Goal: Information Seeking & Learning: Find specific page/section

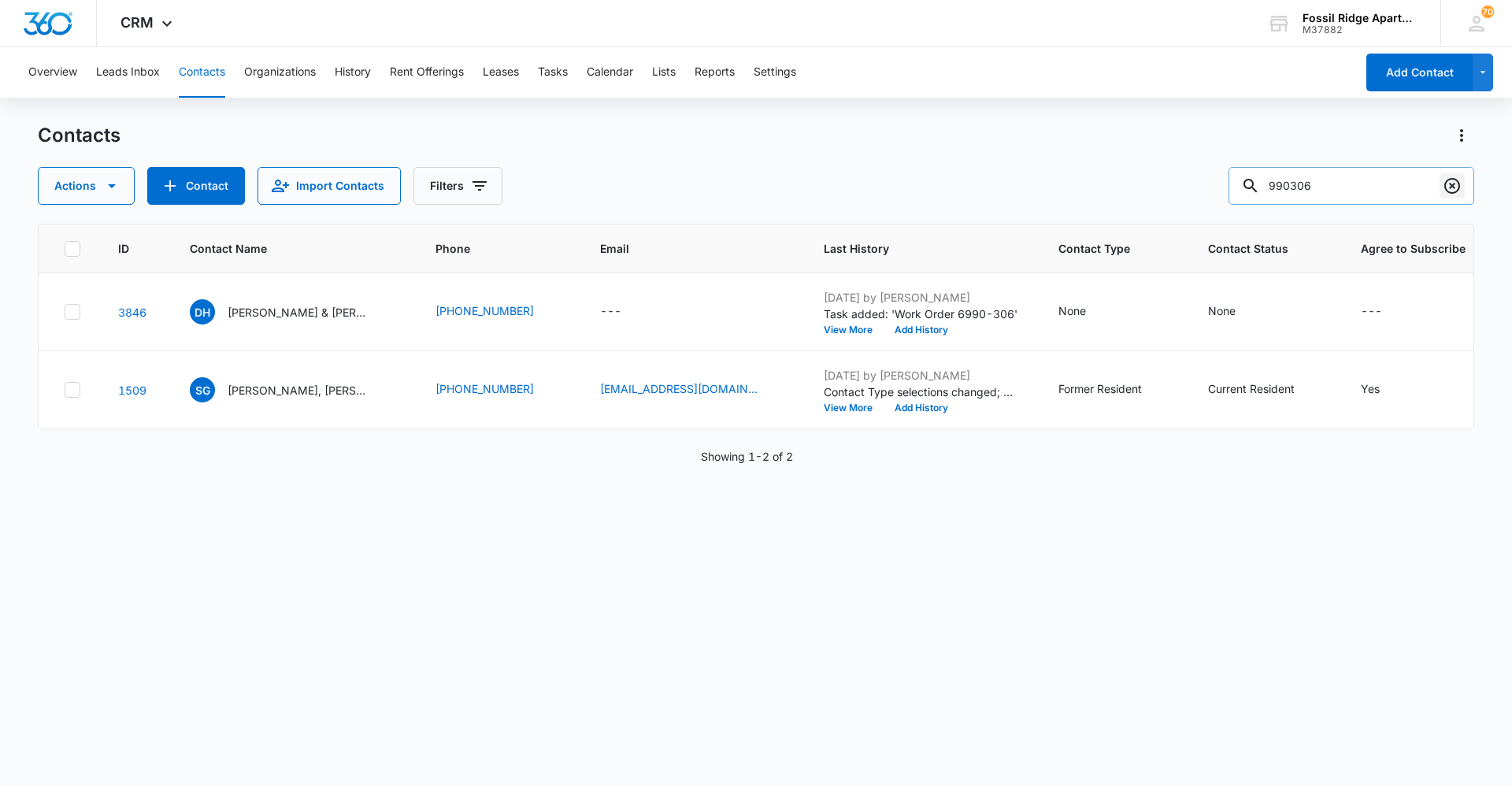
click at [754, 185] on button "Clear" at bounding box center [1452, 185] width 25 height 25
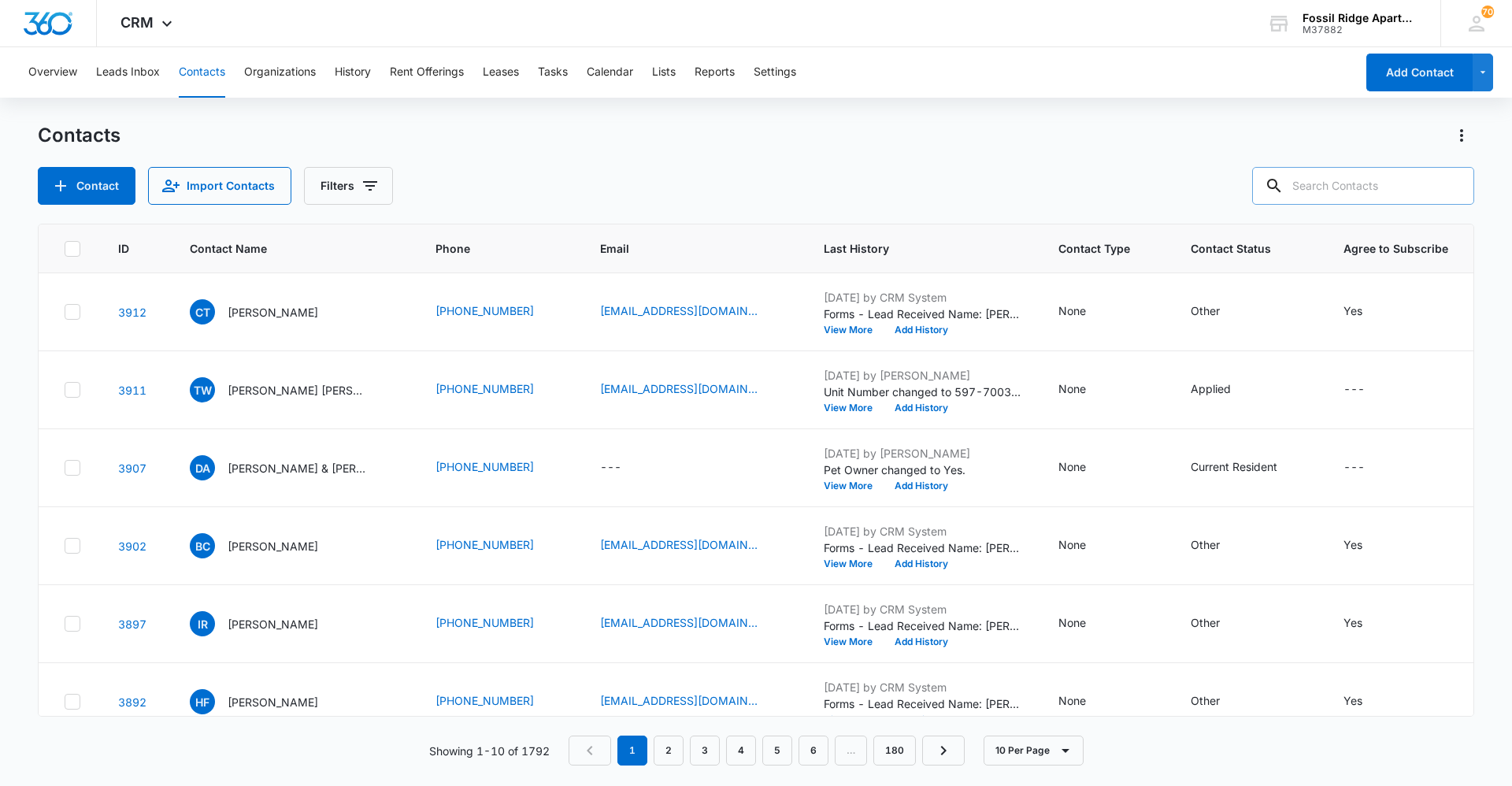
click at [754, 179] on input "text" at bounding box center [1363, 185] width 222 height 38
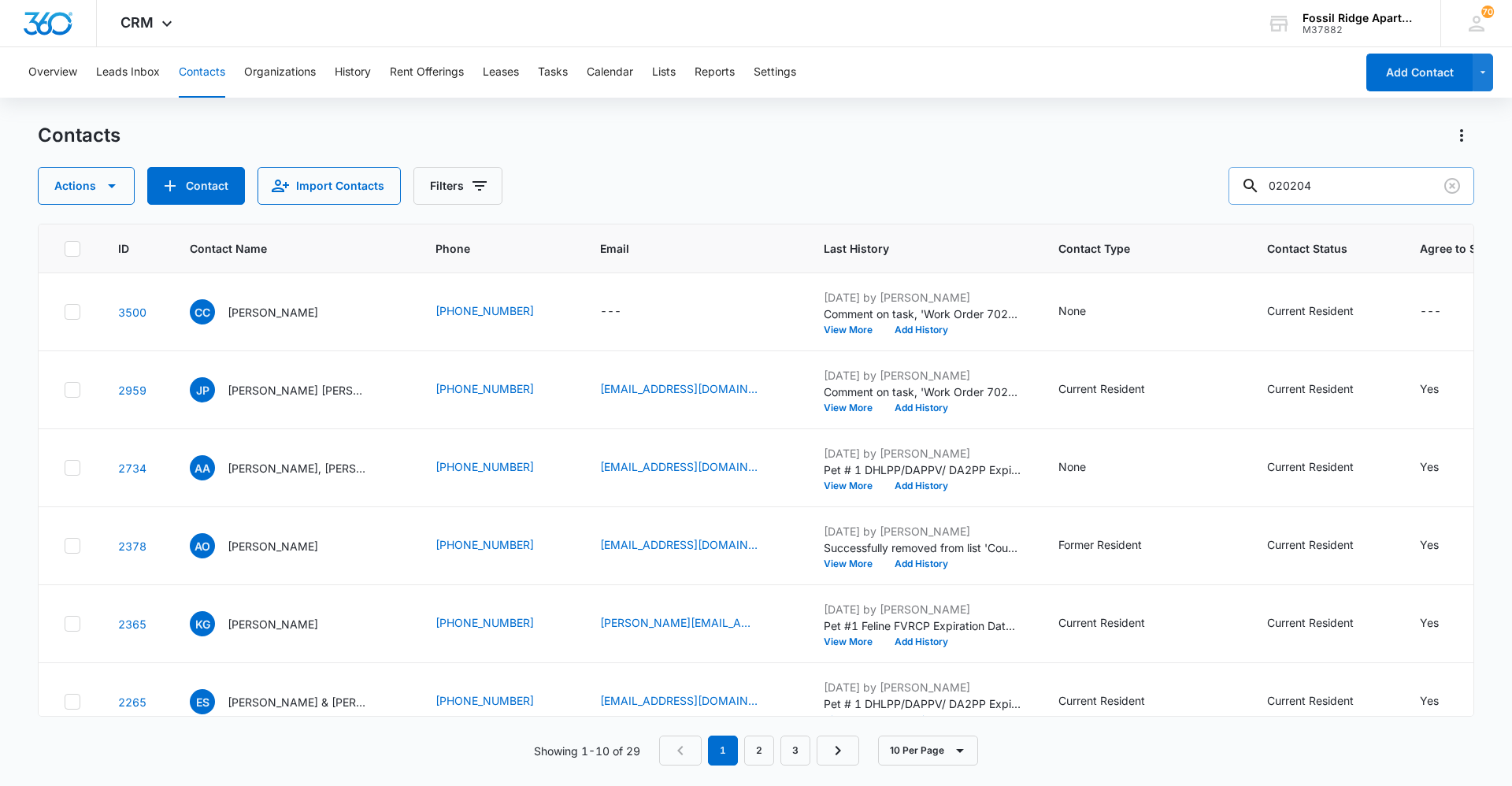
type input "020204"
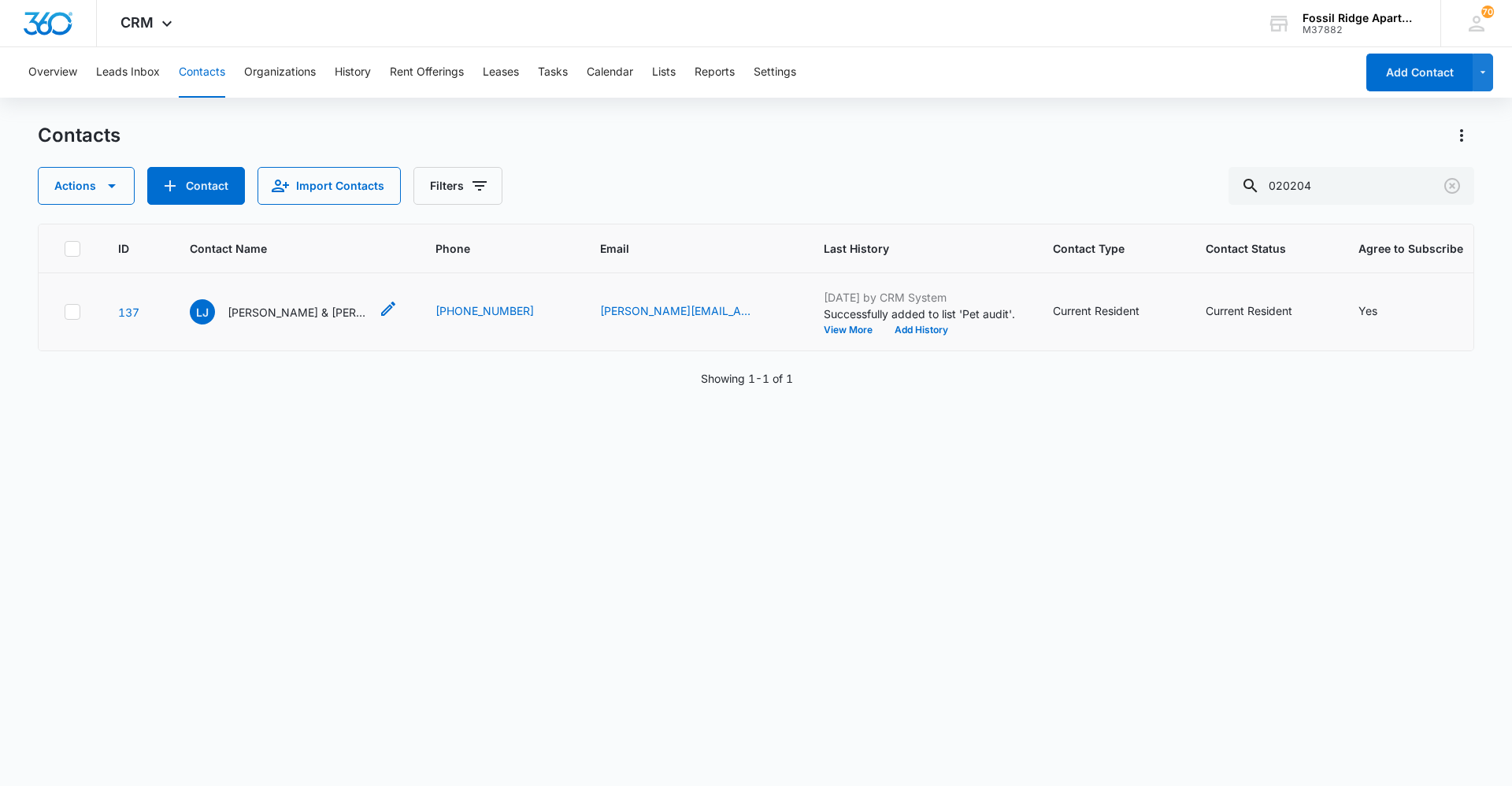
click at [292, 310] on p "[PERSON_NAME] & [PERSON_NAME]" at bounding box center [298, 312] width 141 height 16
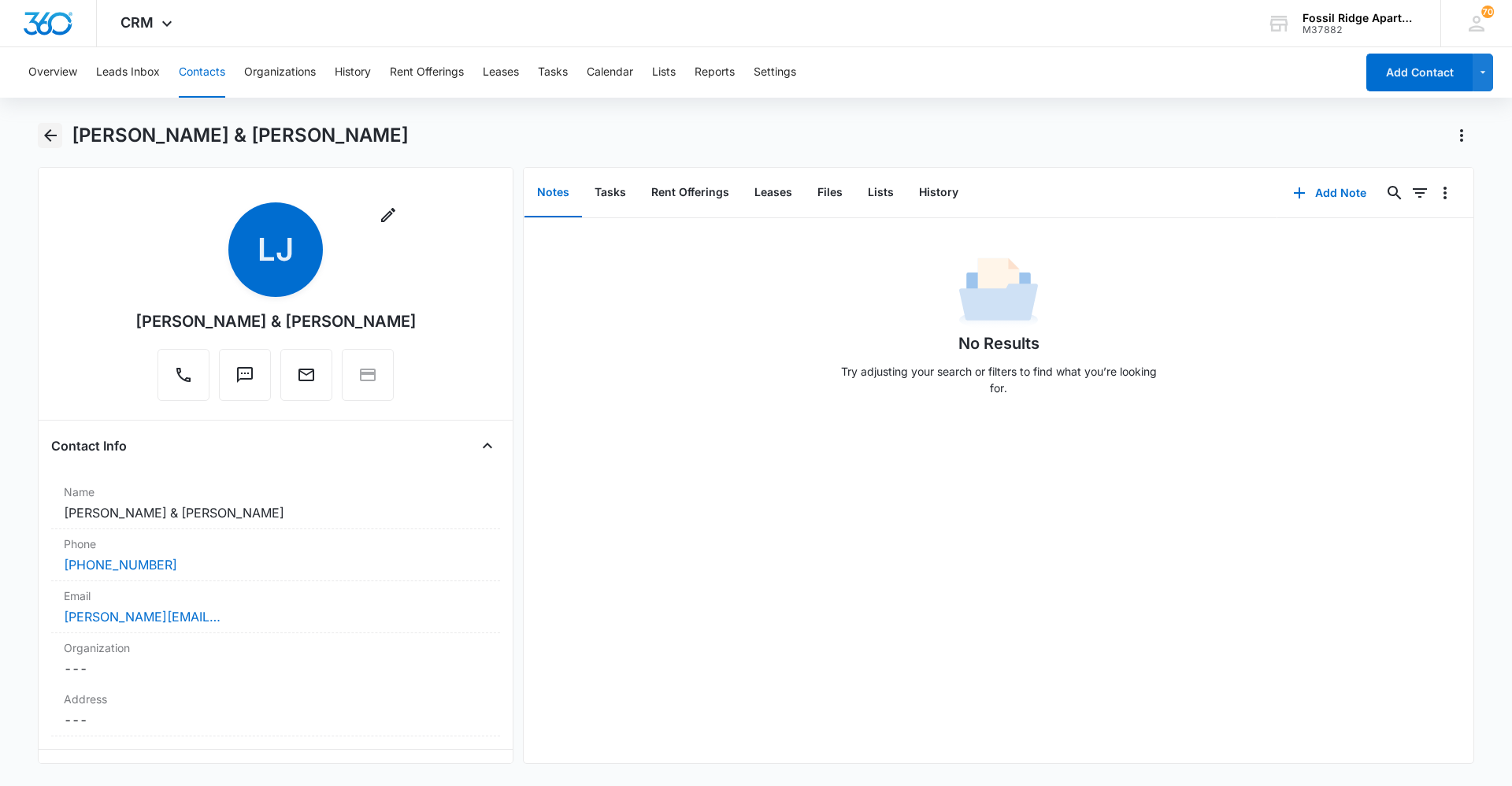
click at [42, 137] on icon "Back" at bounding box center [50, 135] width 19 height 19
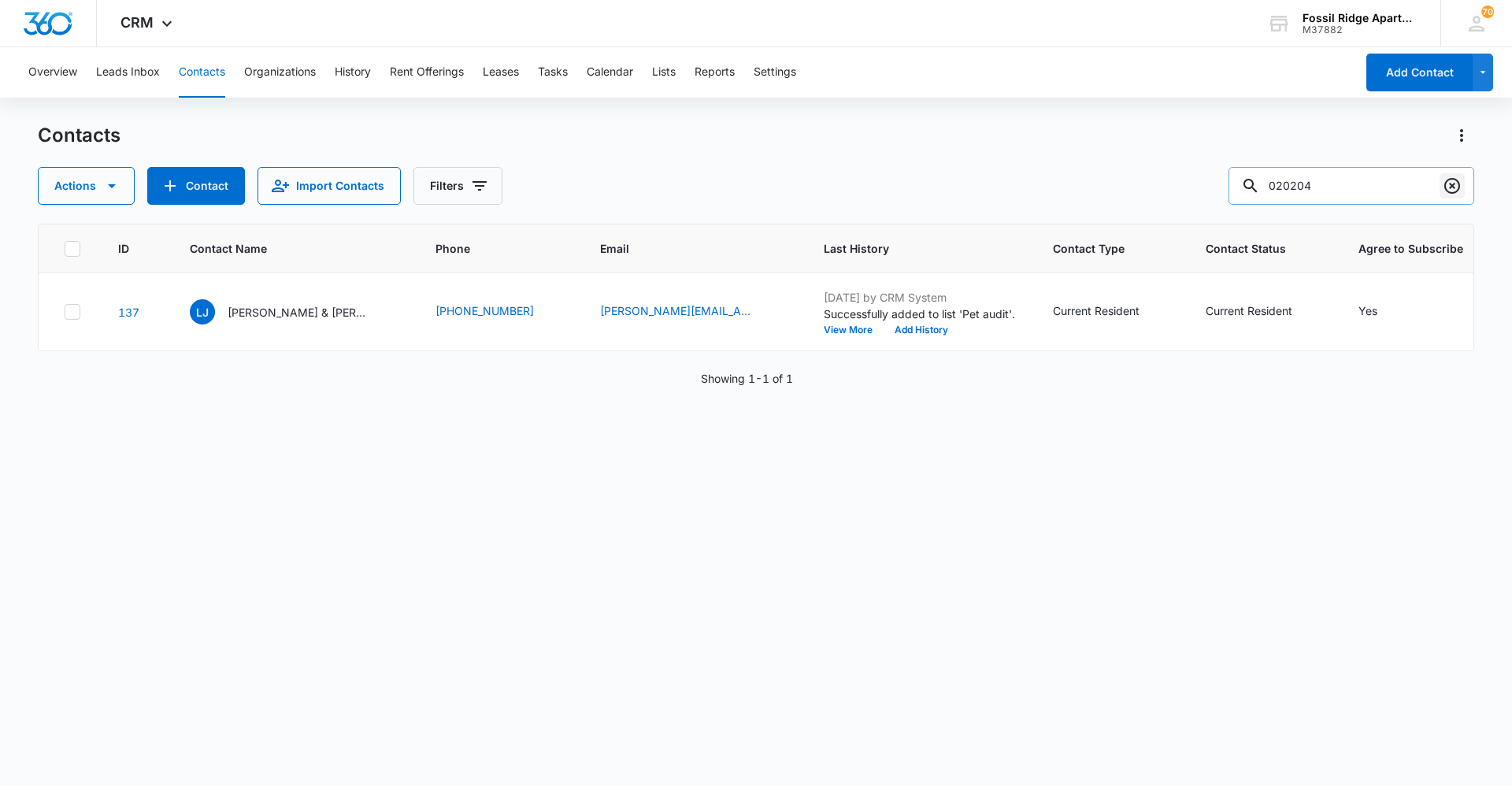
click at [754, 185] on button "Clear" at bounding box center [1452, 185] width 25 height 25
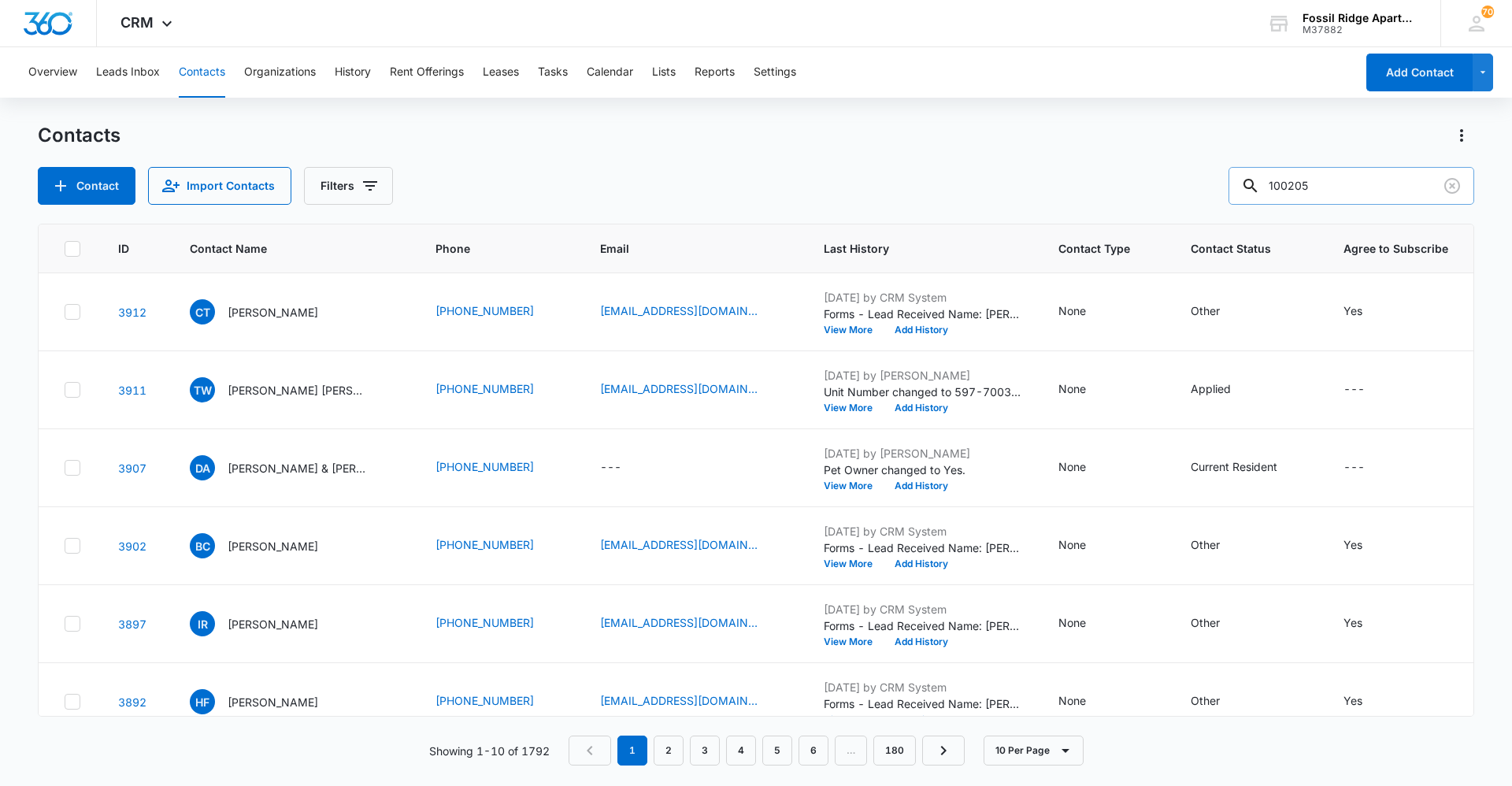
type input "100205"
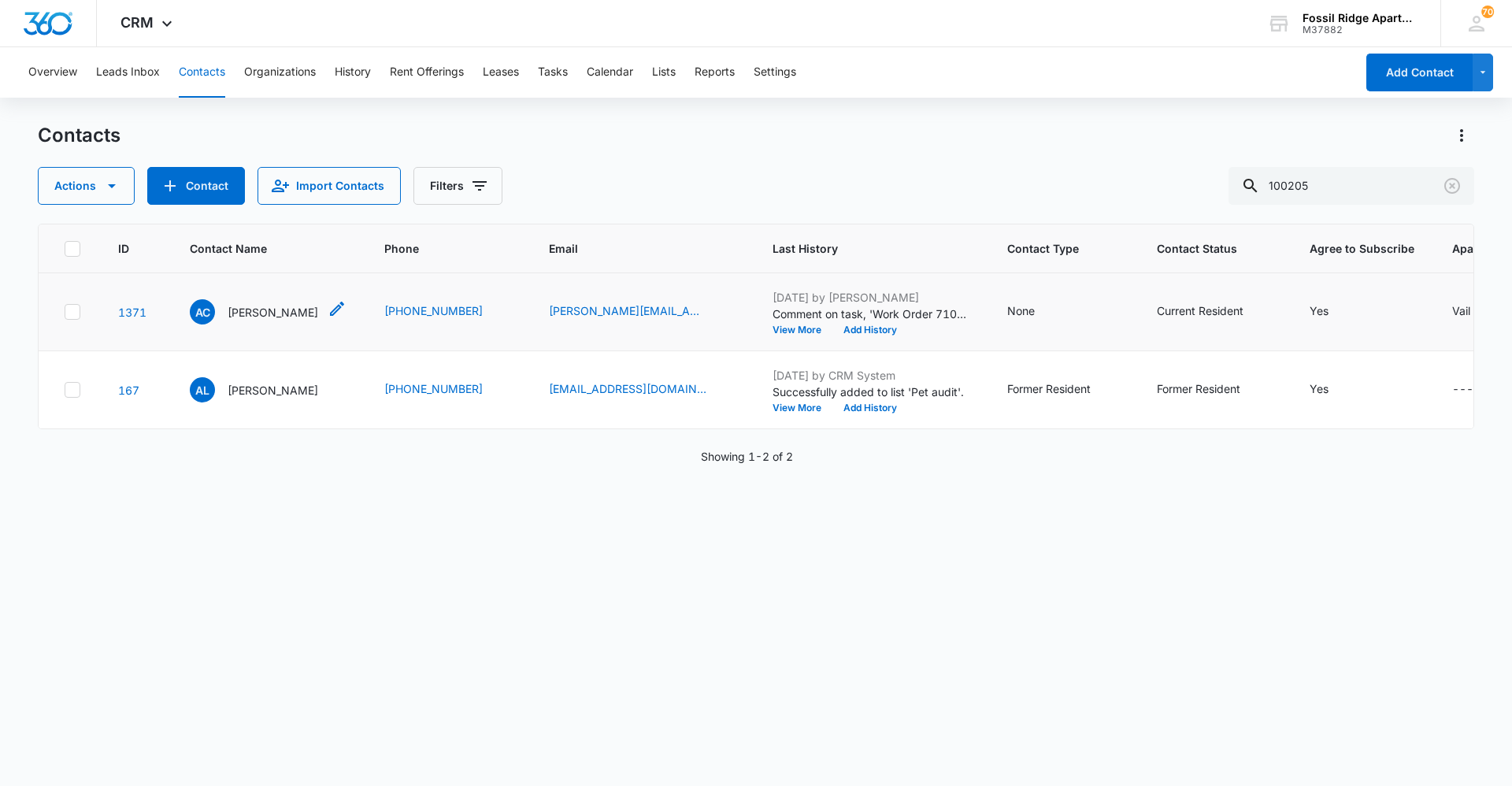
click at [283, 315] on p "[PERSON_NAME]" at bounding box center [273, 312] width 91 height 16
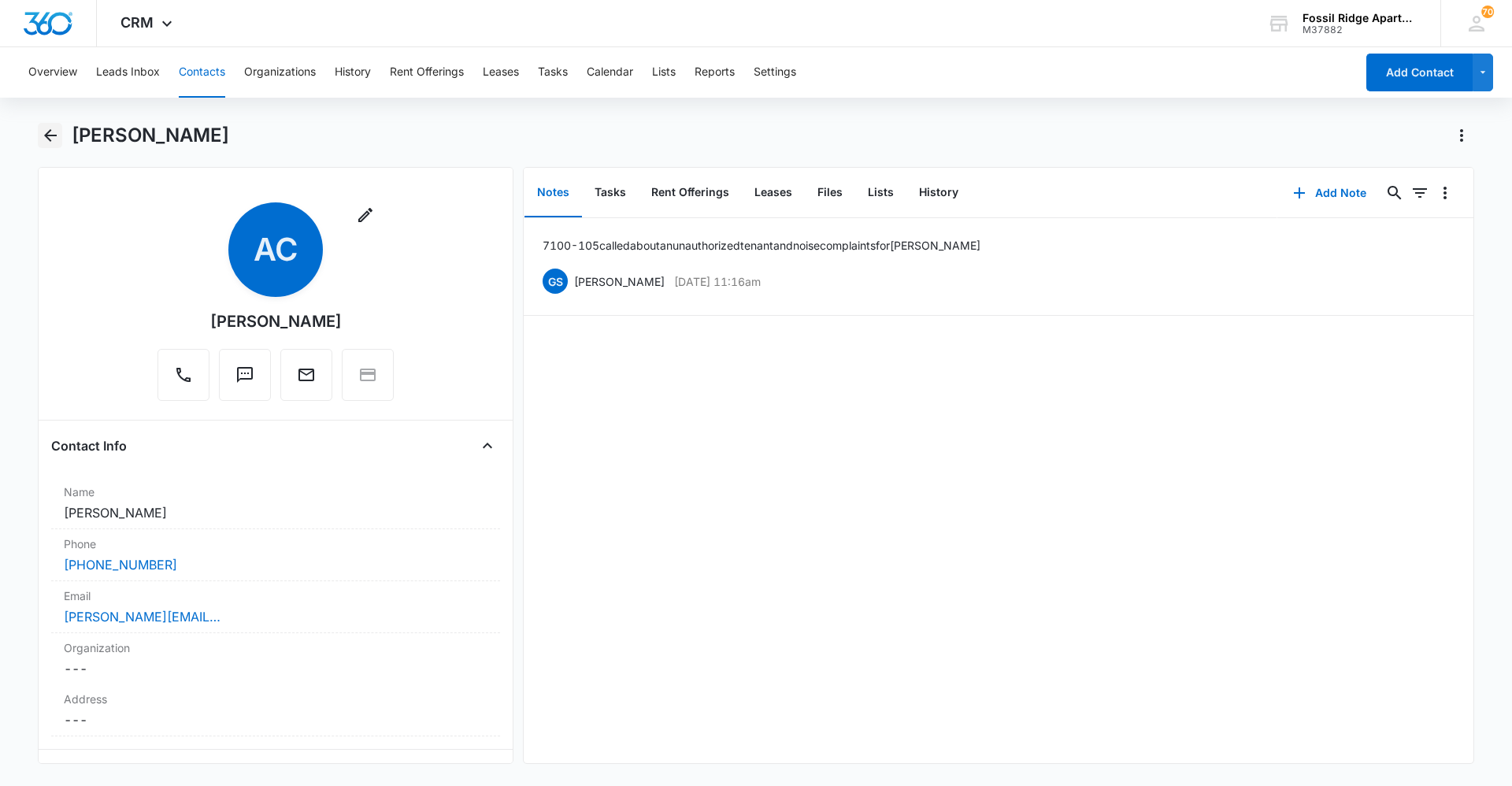
click at [41, 136] on icon "Back" at bounding box center [50, 135] width 19 height 19
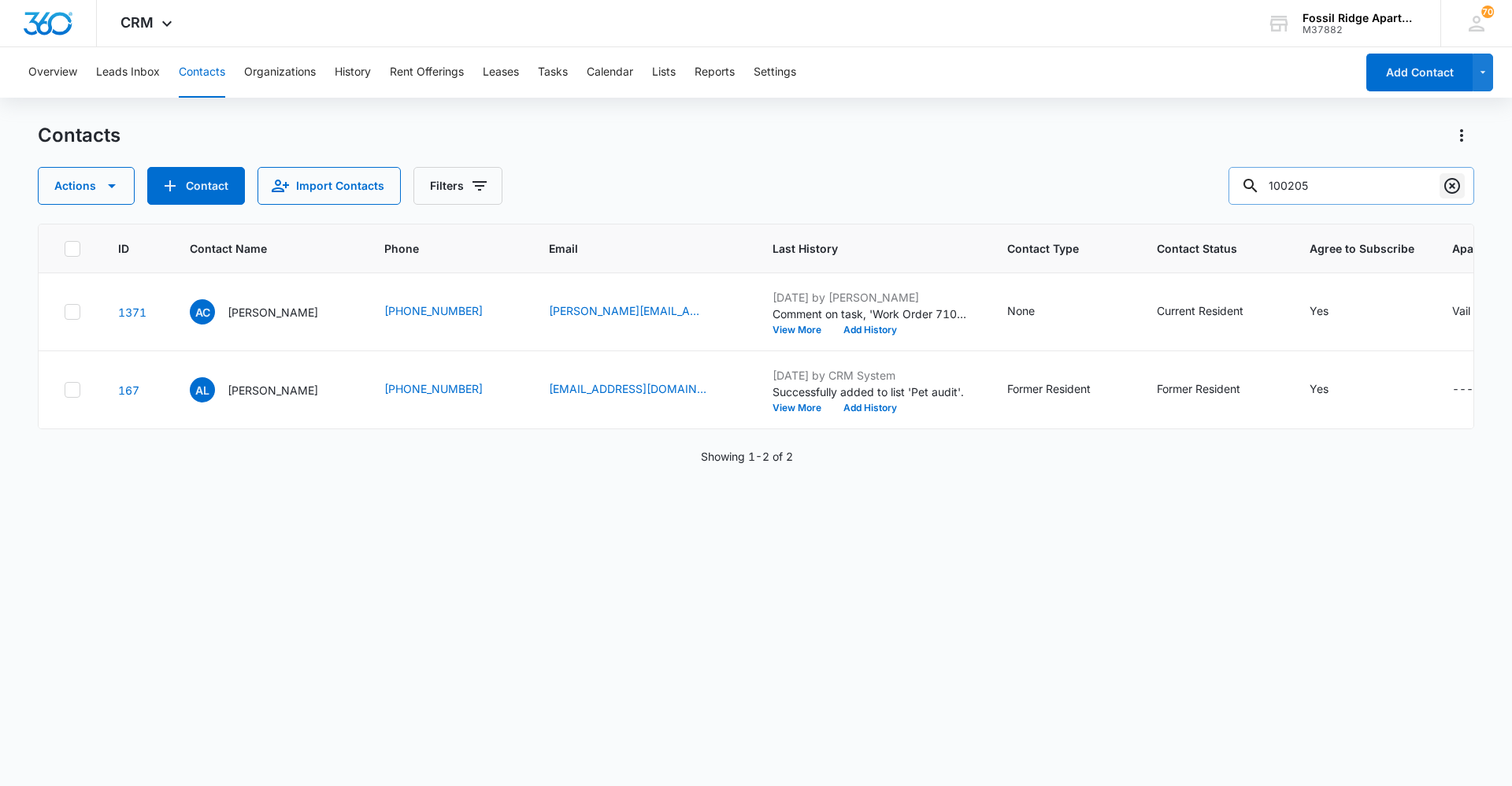
click at [754, 188] on icon "Clear" at bounding box center [1452, 185] width 19 height 19
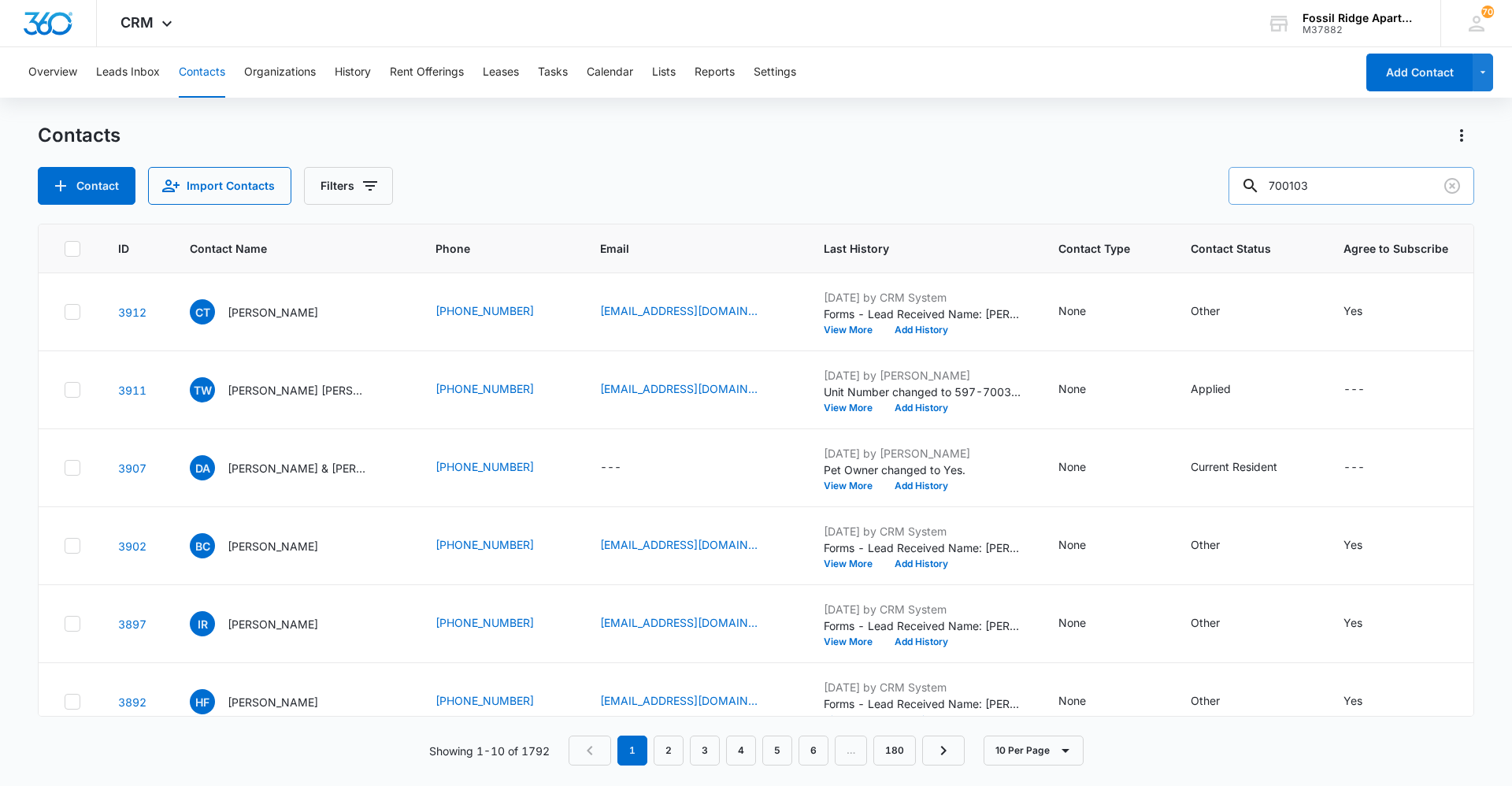
type input "700103"
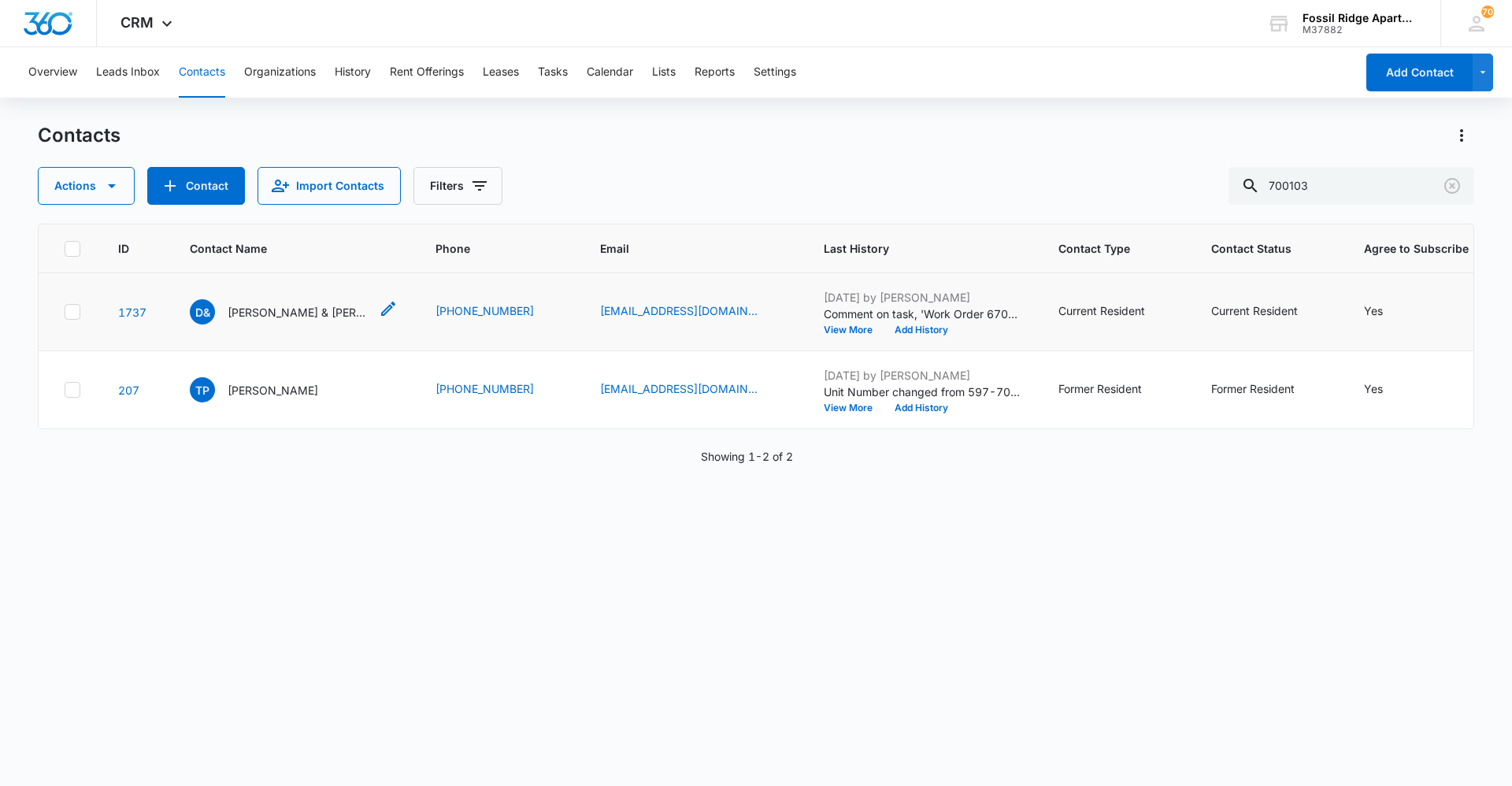
click at [318, 313] on p "[PERSON_NAME] & [PERSON_NAME]" at bounding box center [298, 312] width 141 height 16
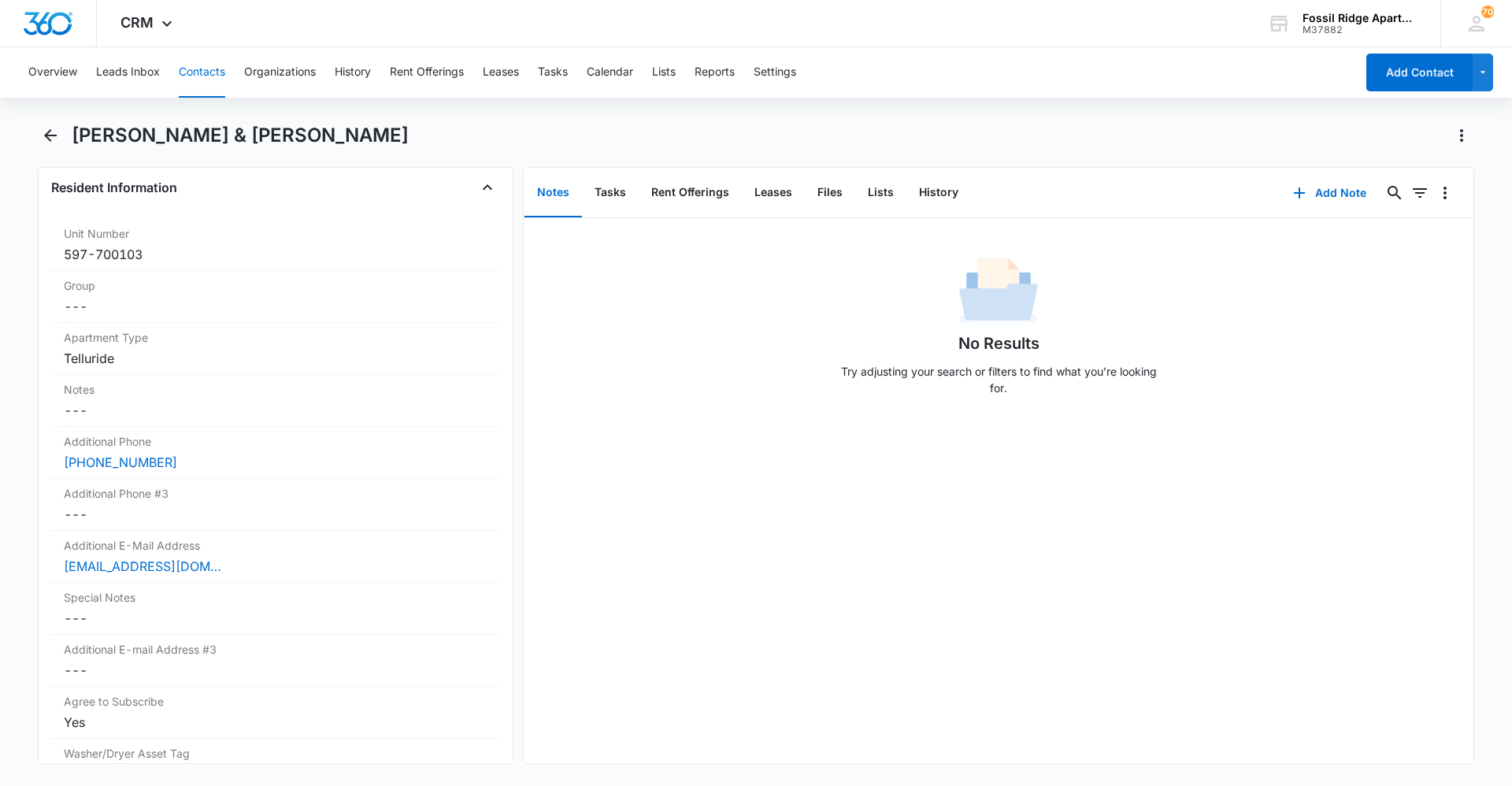
scroll to position [1181, 0]
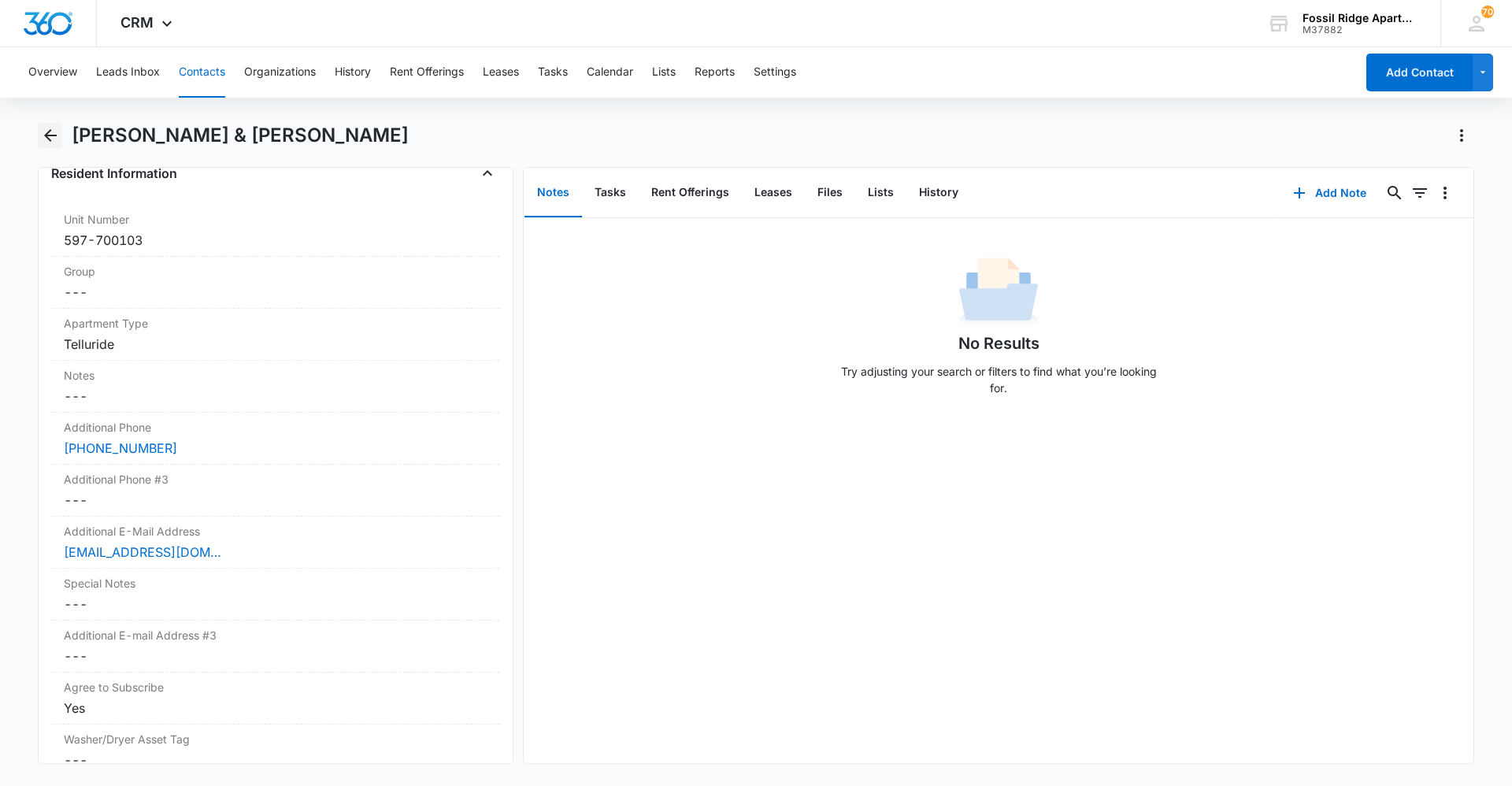
click at [56, 132] on icon "Back" at bounding box center [50, 135] width 19 height 19
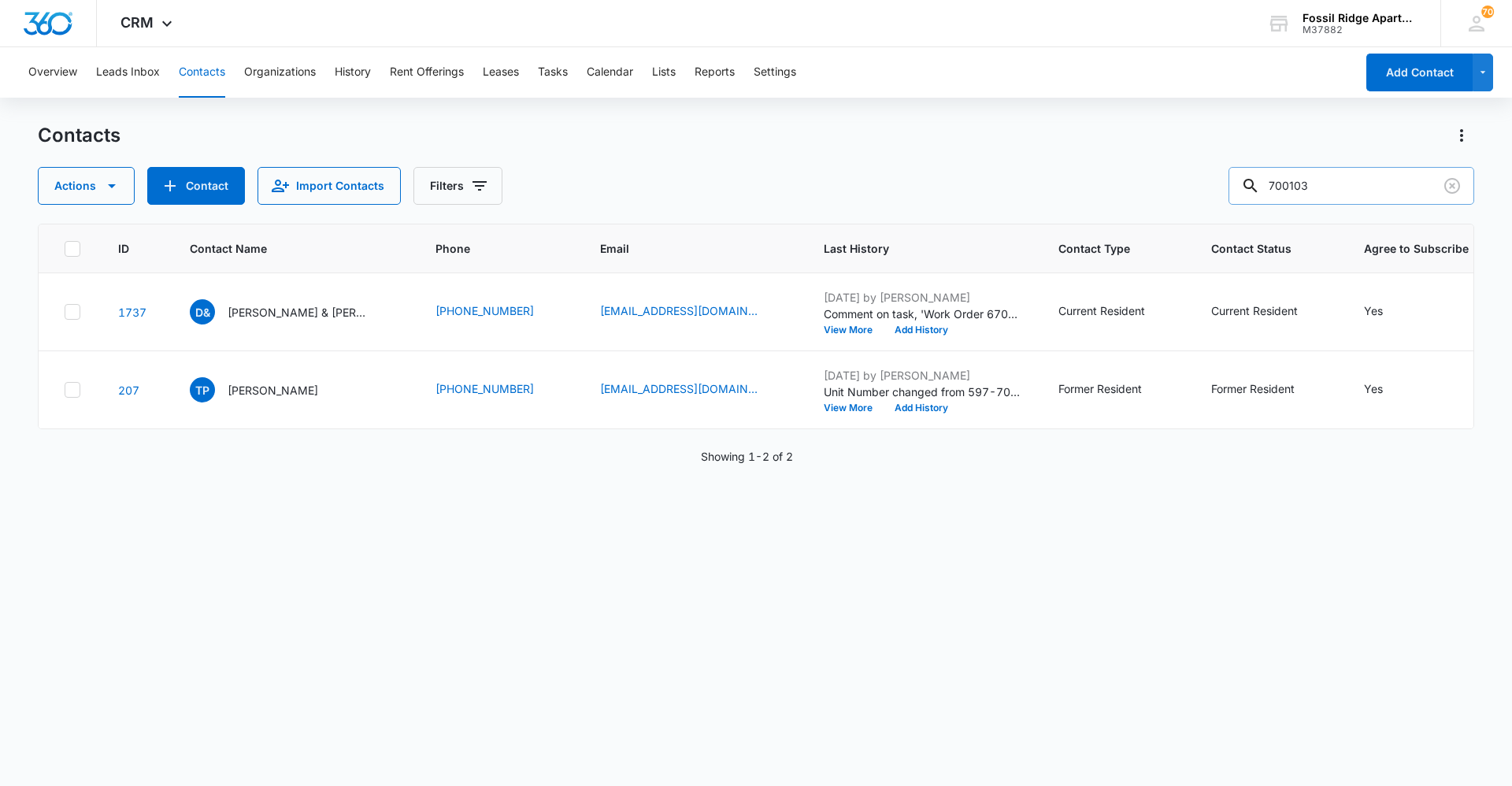
click at [754, 184] on input "700103" at bounding box center [1351, 185] width 246 height 38
type input "700302"
click at [281, 322] on div "[PERSON_NAME] [PERSON_NAME]" at bounding box center [280, 311] width 180 height 25
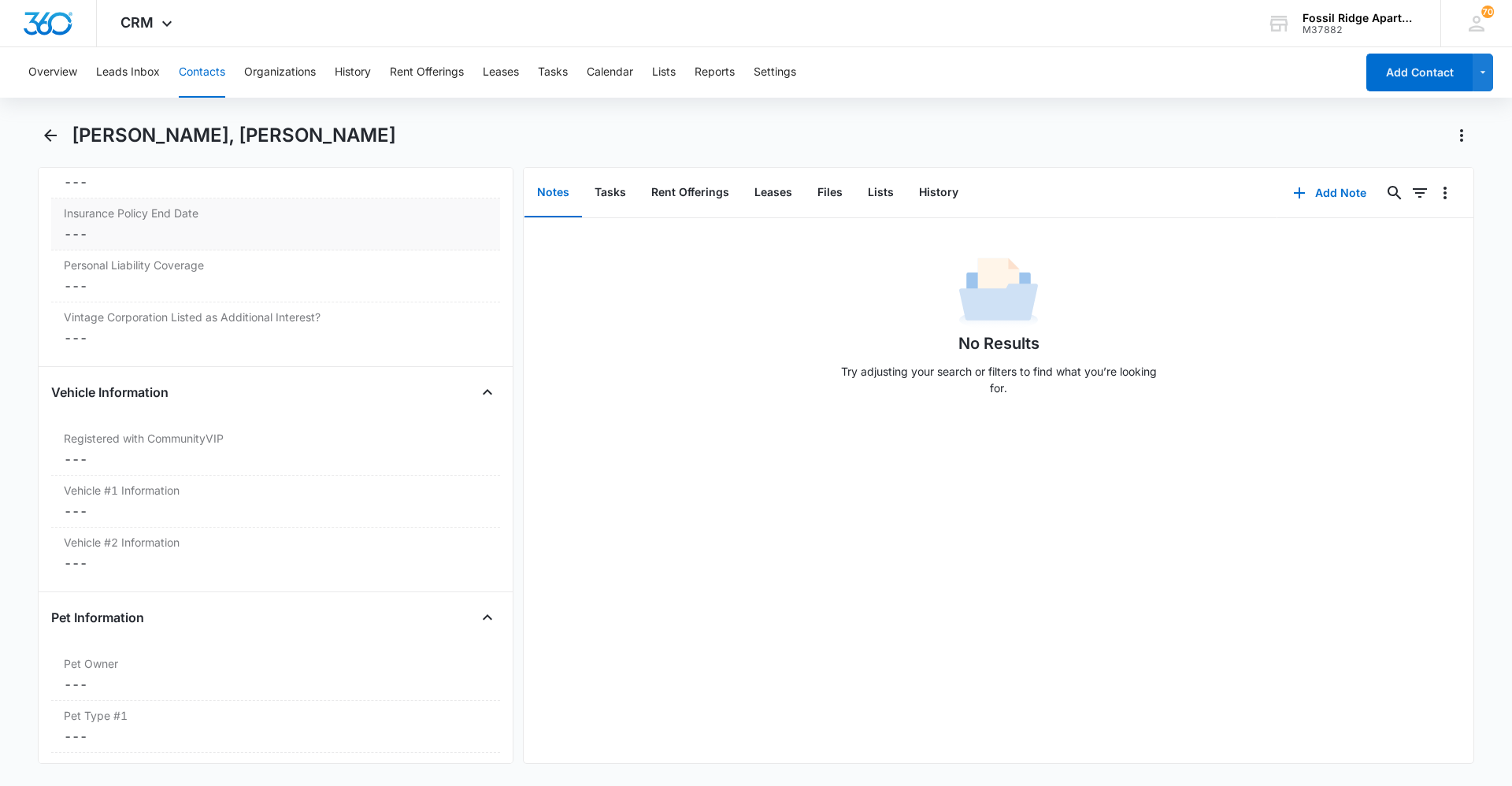
scroll to position [2128, 0]
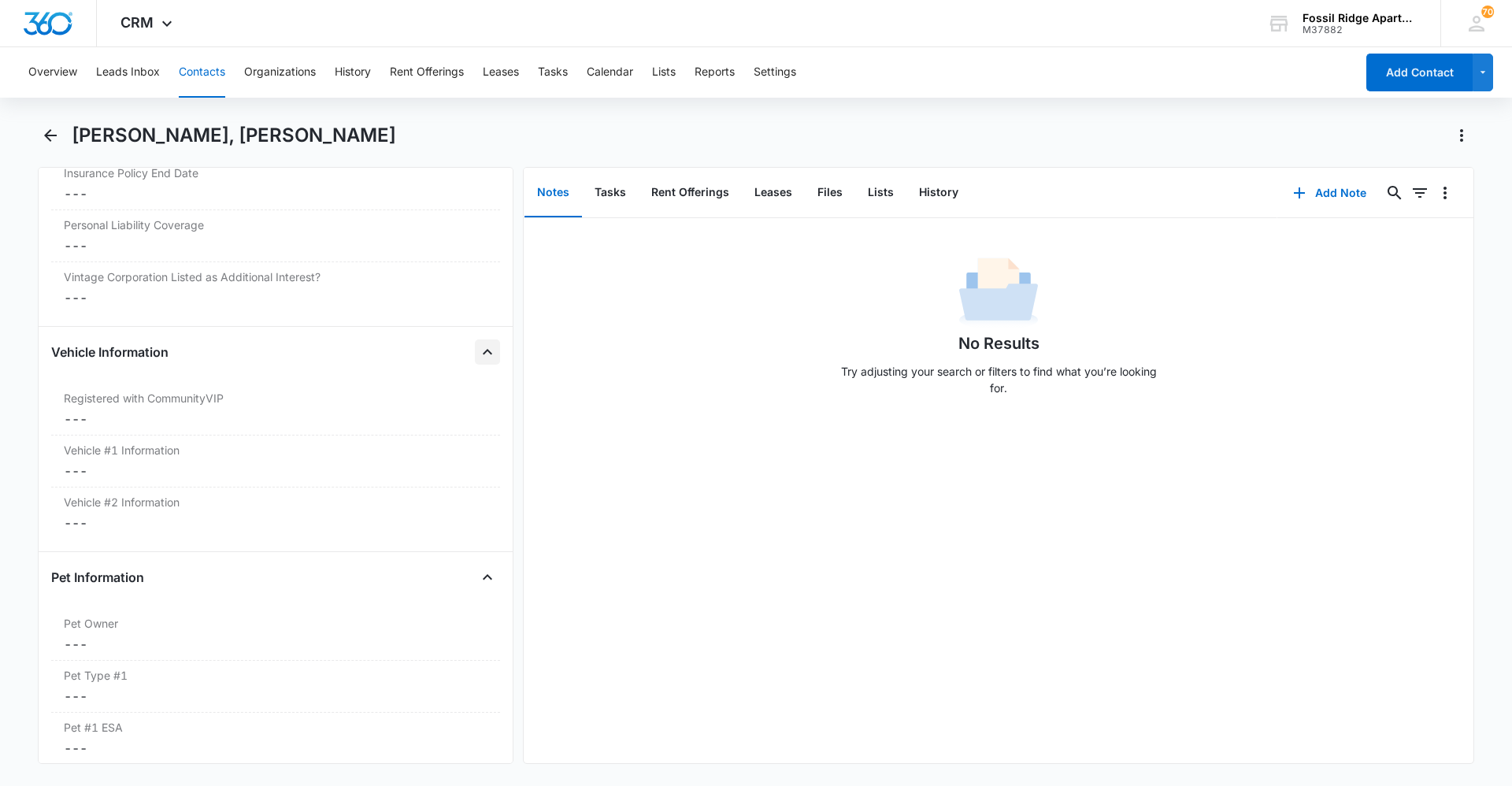
click at [478, 349] on icon "Close" at bounding box center [487, 351] width 19 height 19
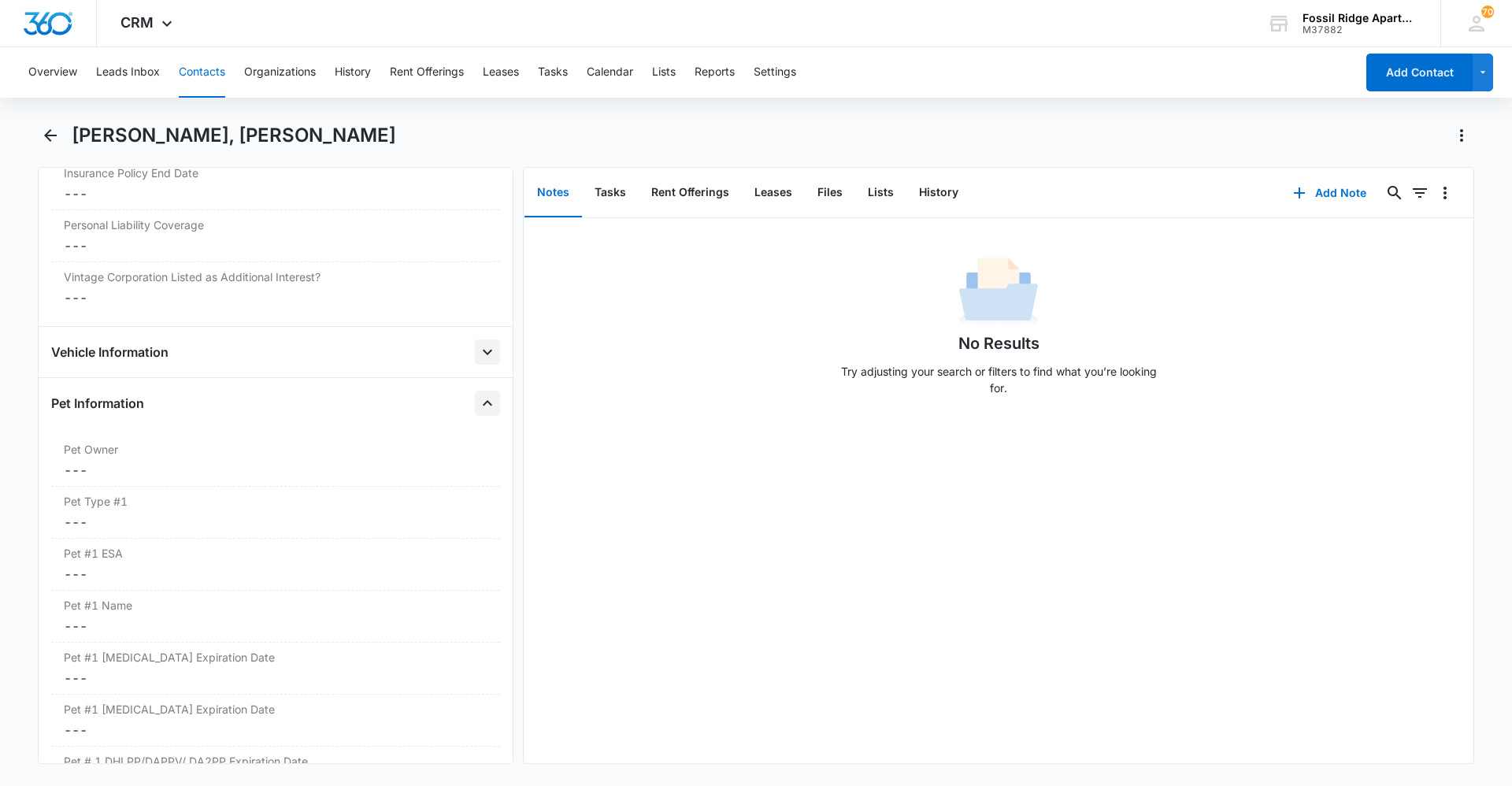
click at [478, 397] on icon "Close" at bounding box center [487, 403] width 19 height 19
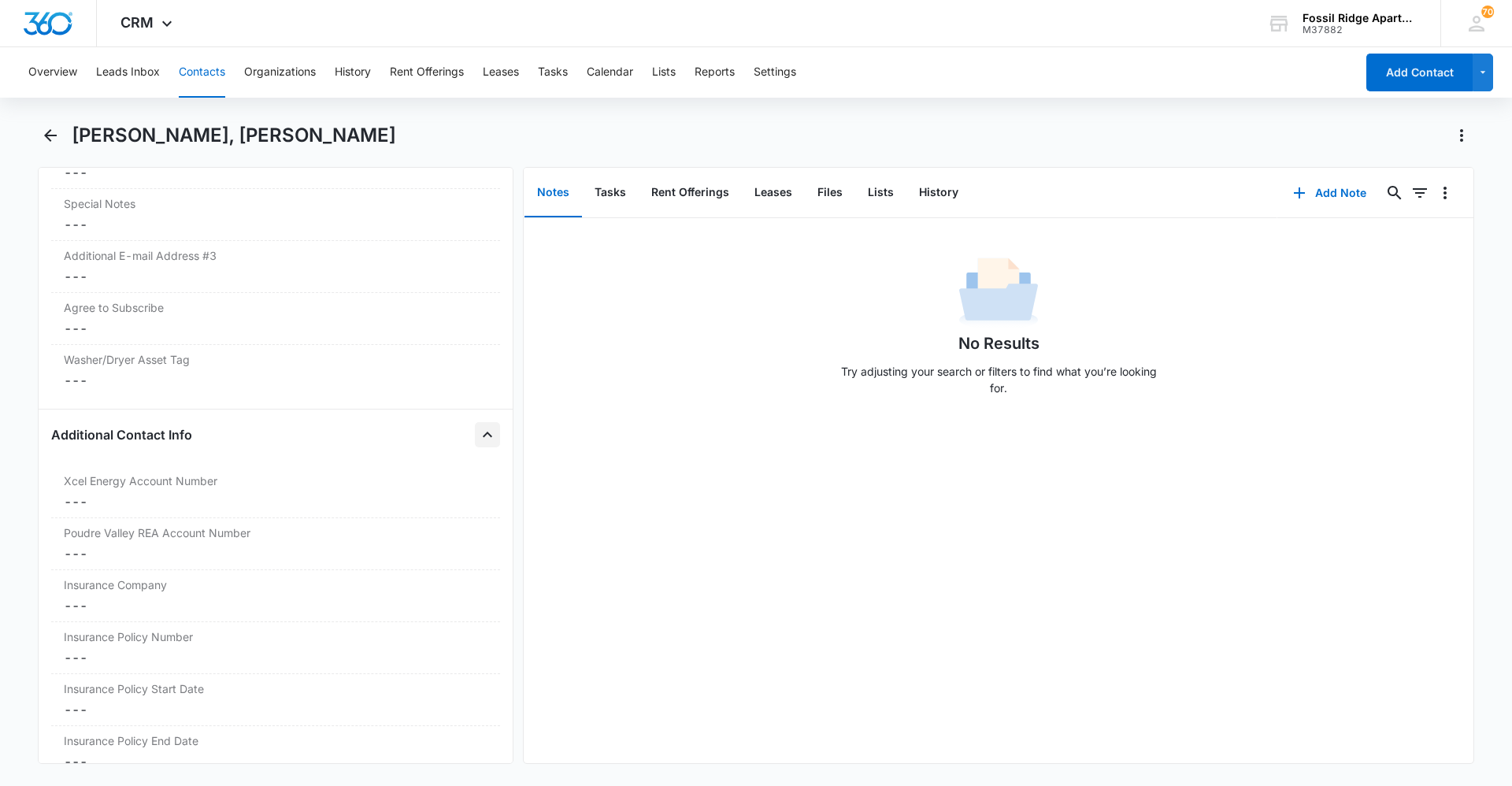
click at [481, 433] on icon "Close" at bounding box center [487, 434] width 19 height 19
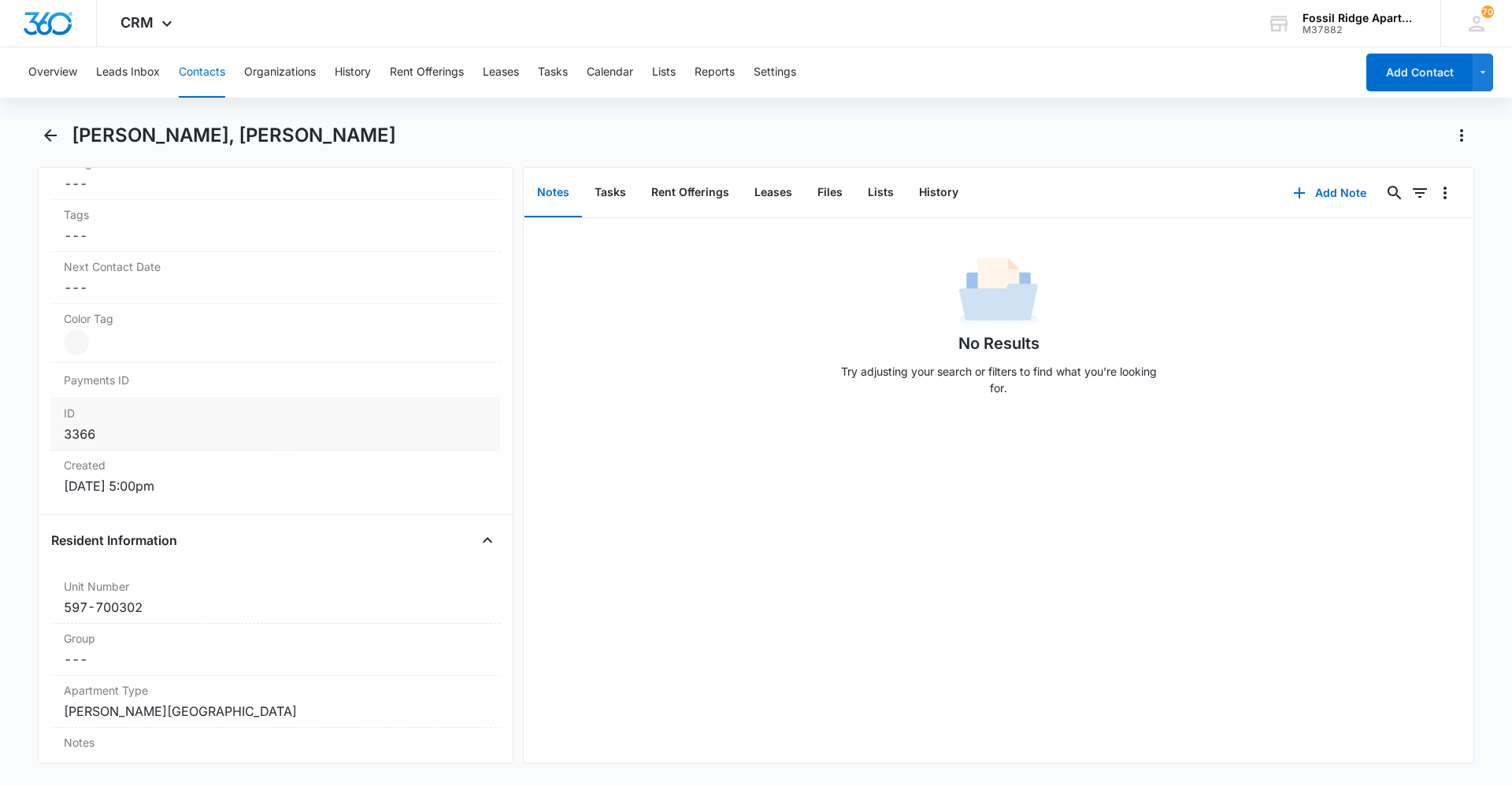
scroll to position [891, 0]
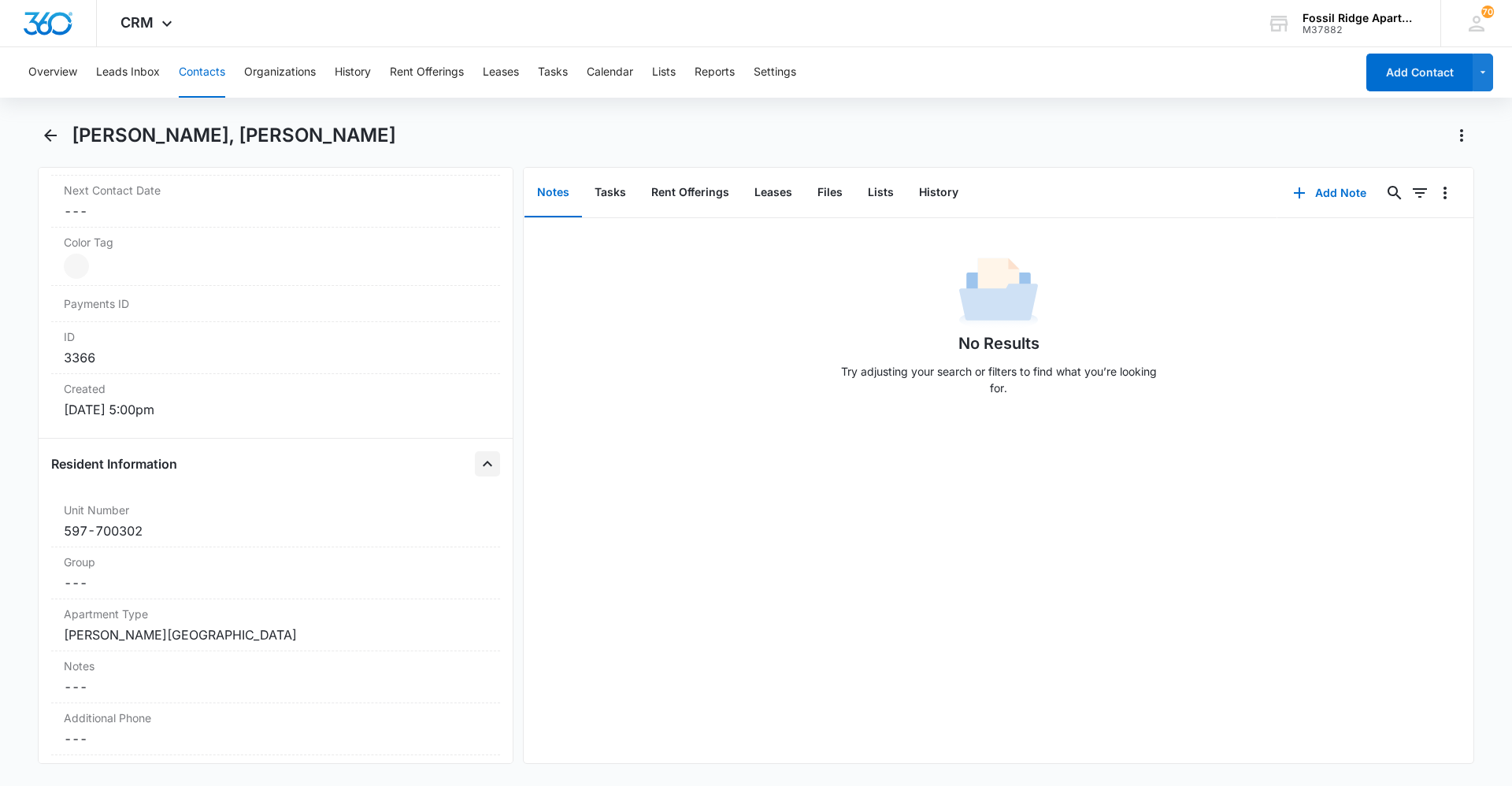
click at [479, 467] on icon "Close" at bounding box center [487, 463] width 19 height 19
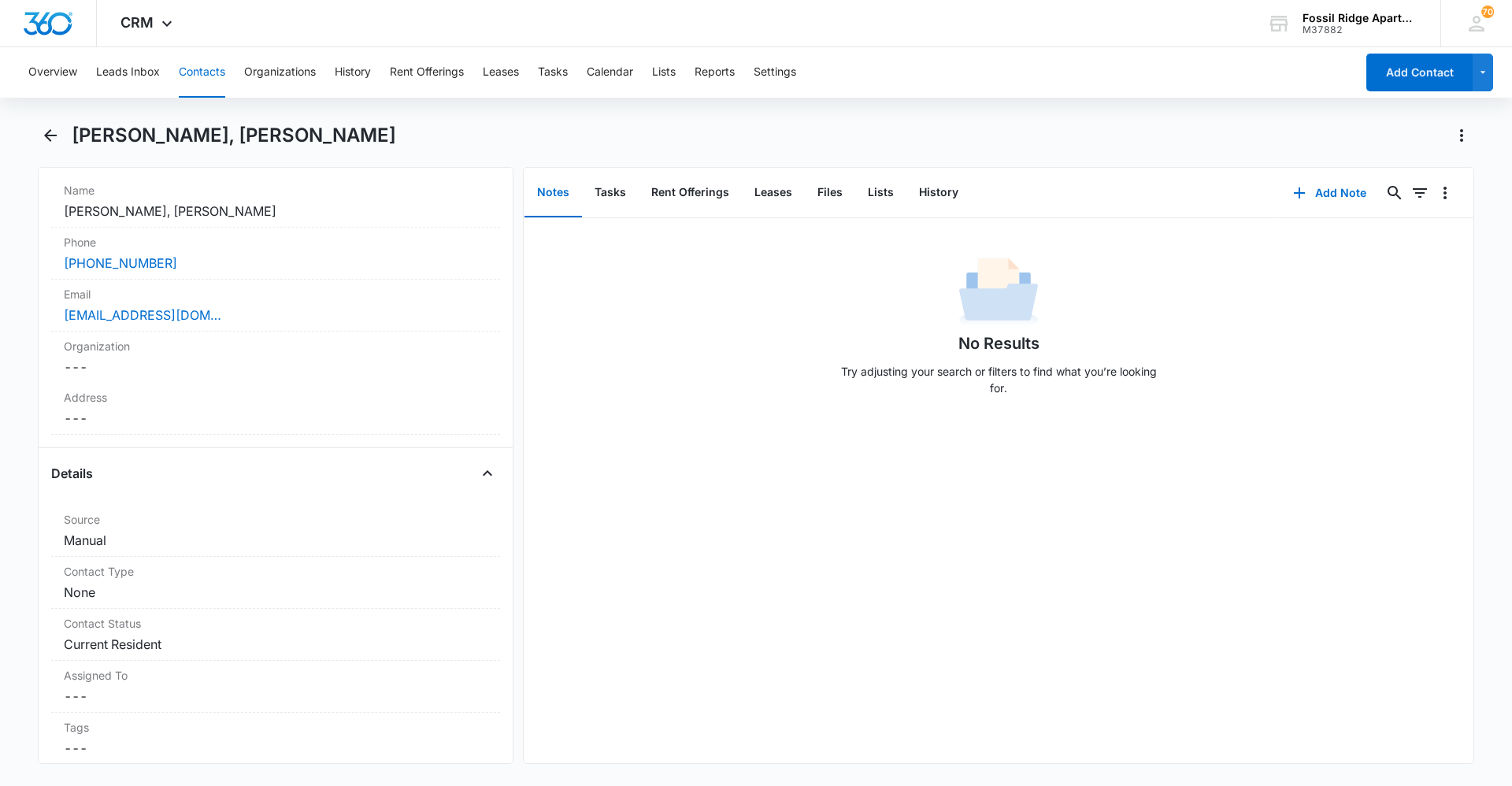
scroll to position [301, 0]
click at [485, 471] on button "Close" at bounding box center [487, 474] width 25 height 25
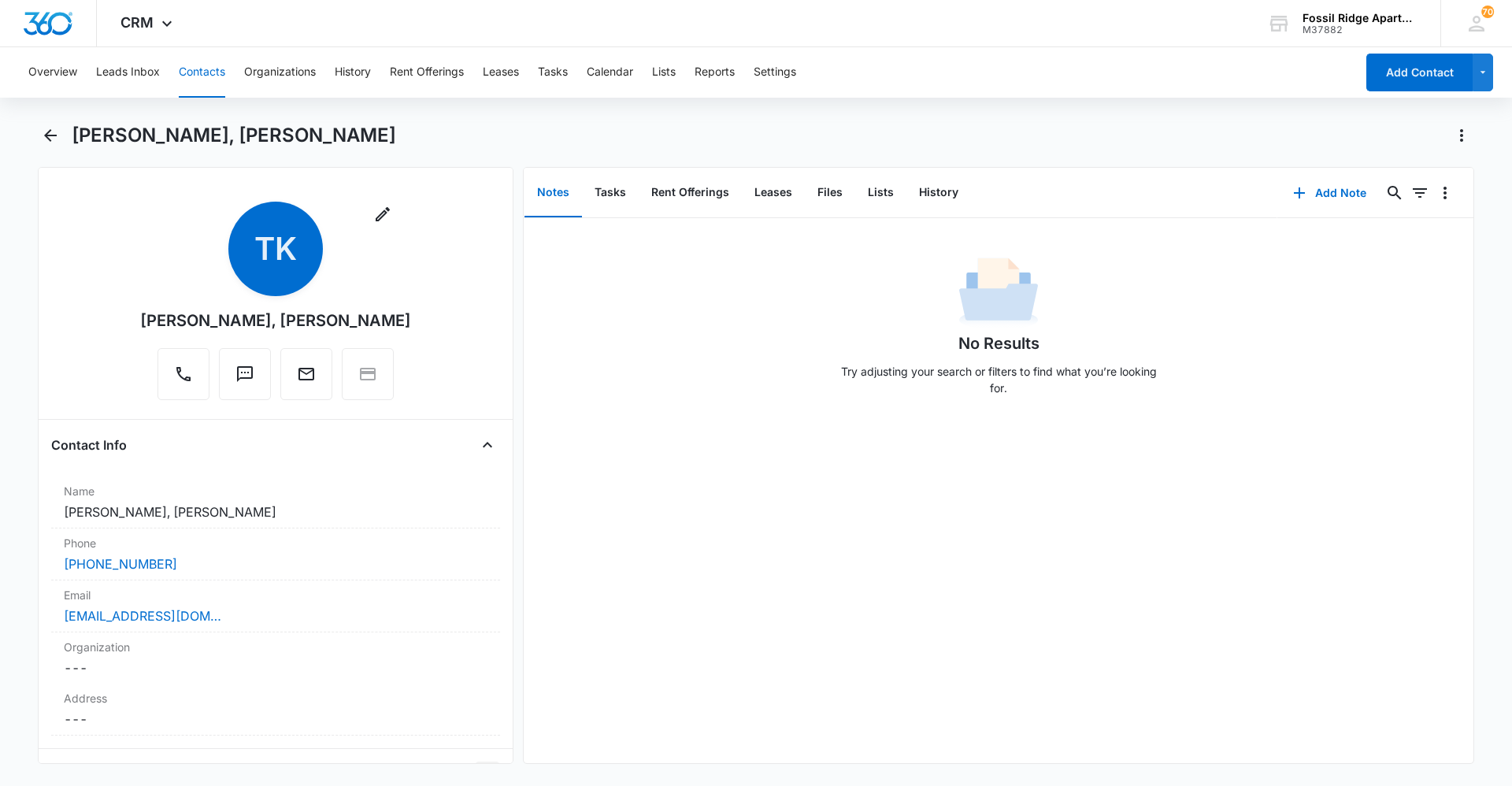
scroll to position [0, 0]
click at [55, 132] on icon "Back" at bounding box center [50, 135] width 19 height 19
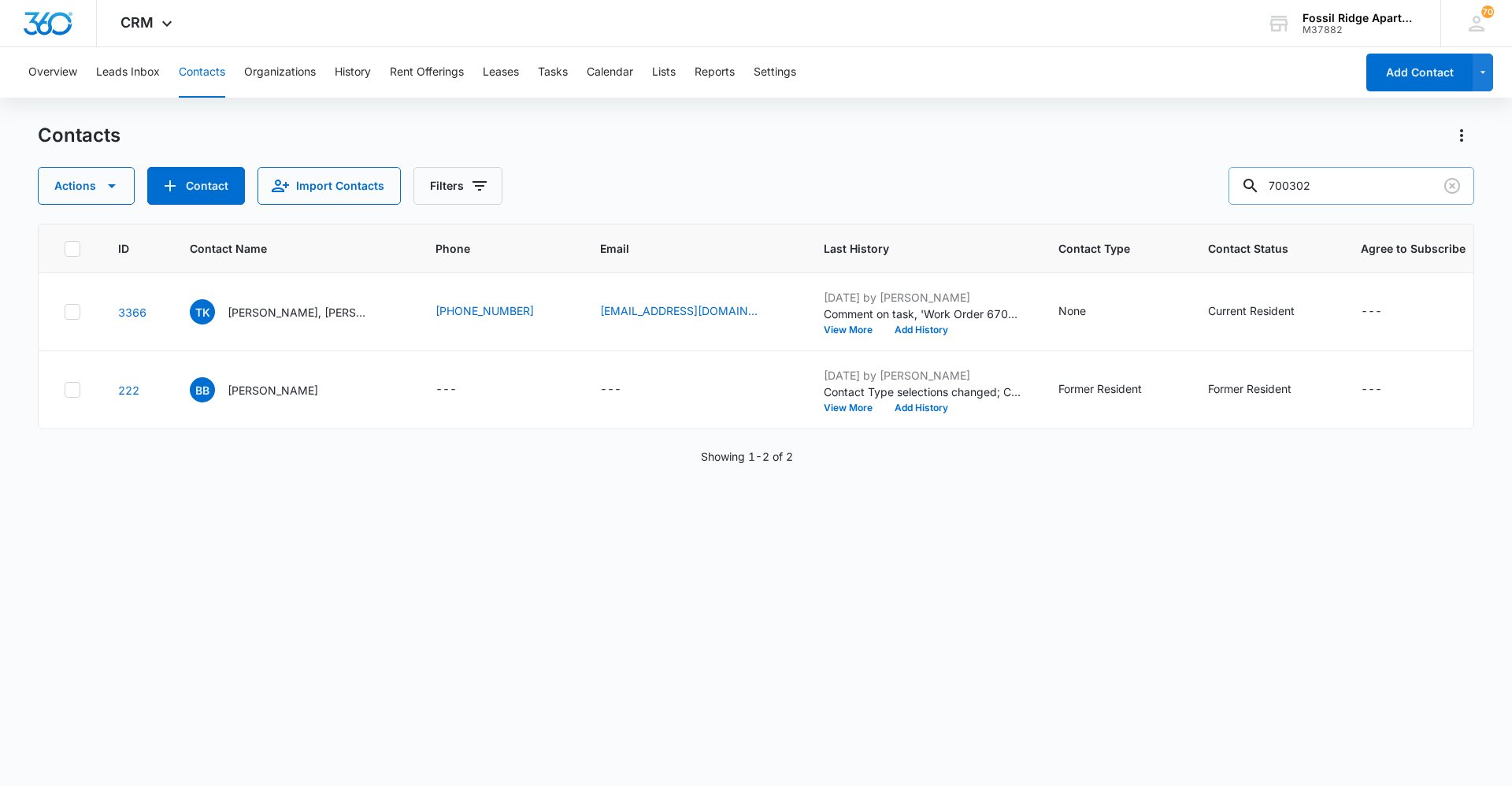
click at [754, 182] on input "700302" at bounding box center [1351, 185] width 246 height 38
type input "700308"
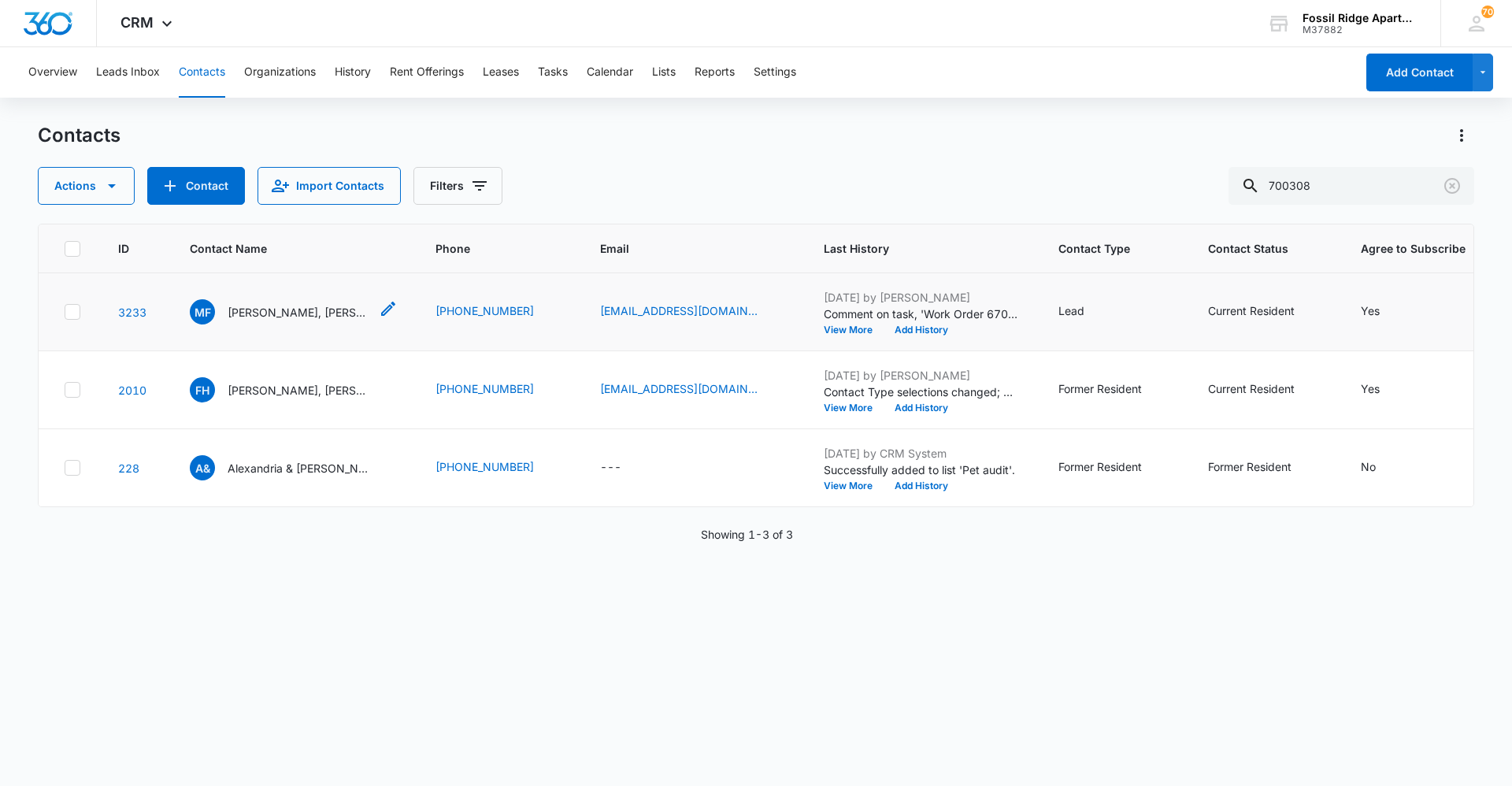
click at [244, 310] on p "[PERSON_NAME], [PERSON_NAME] [PERSON_NAME]" at bounding box center [298, 312] width 141 height 16
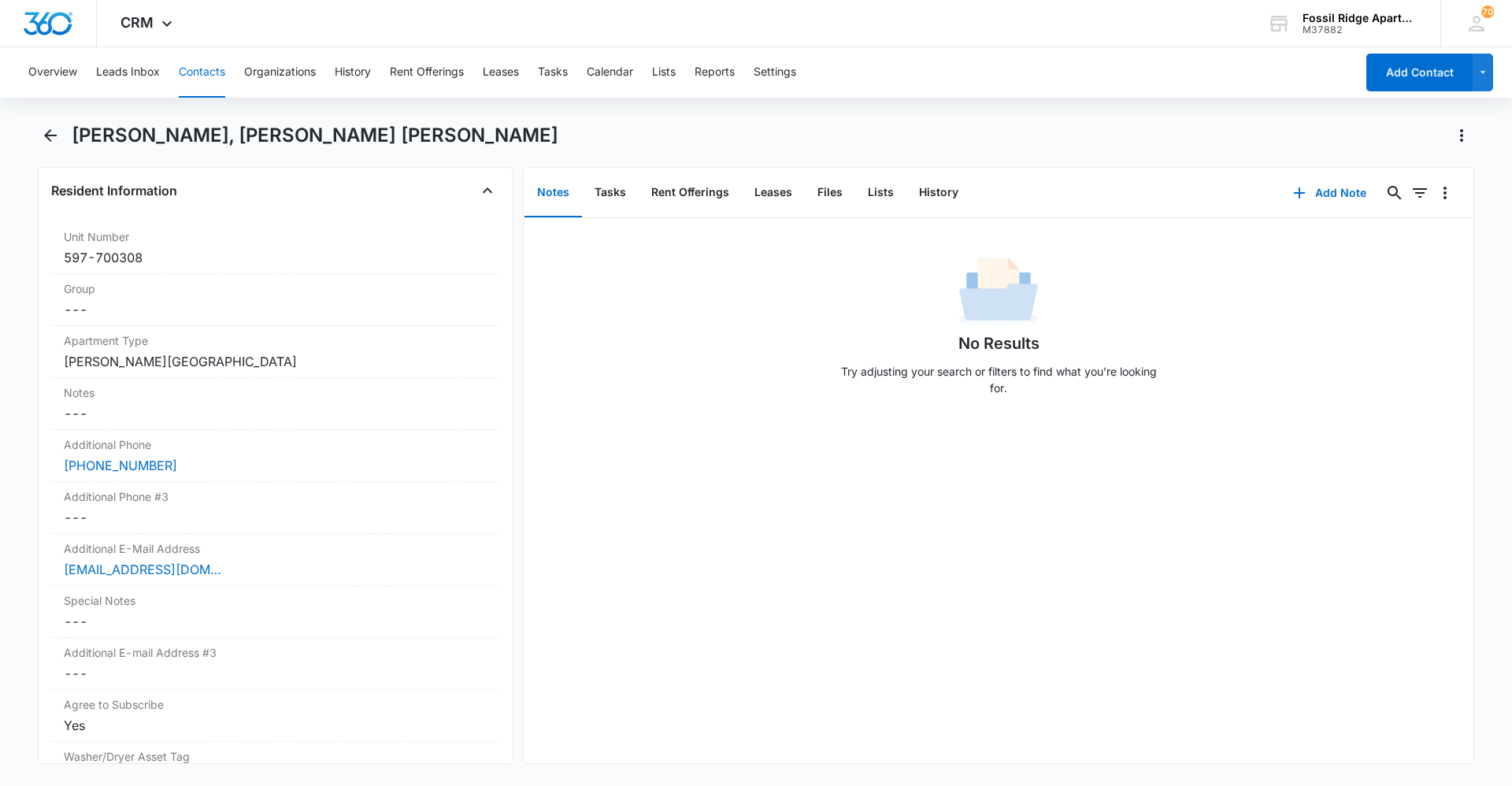
scroll to position [1260, 0]
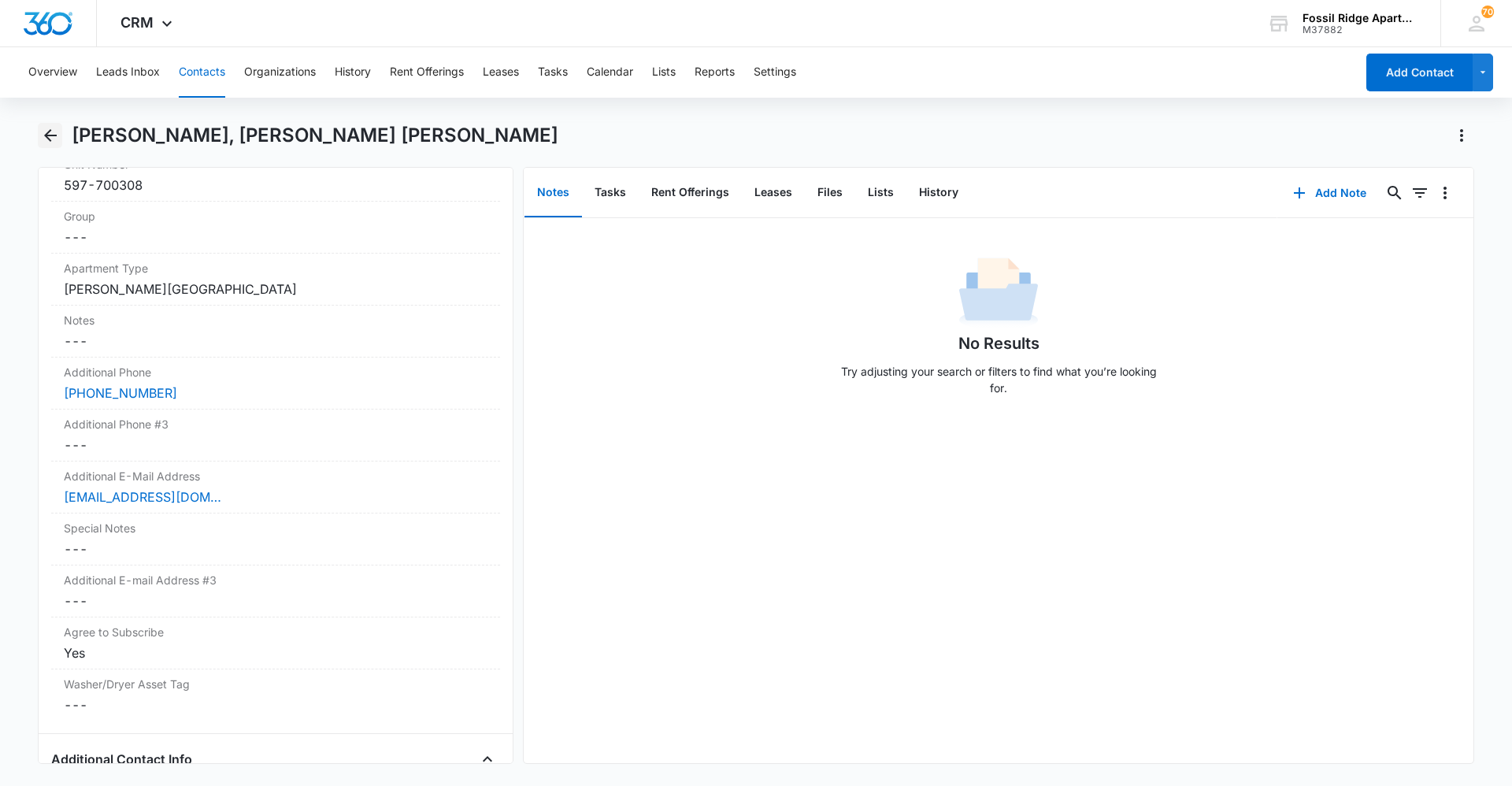
click at [52, 135] on icon "Back" at bounding box center [50, 135] width 12 height 12
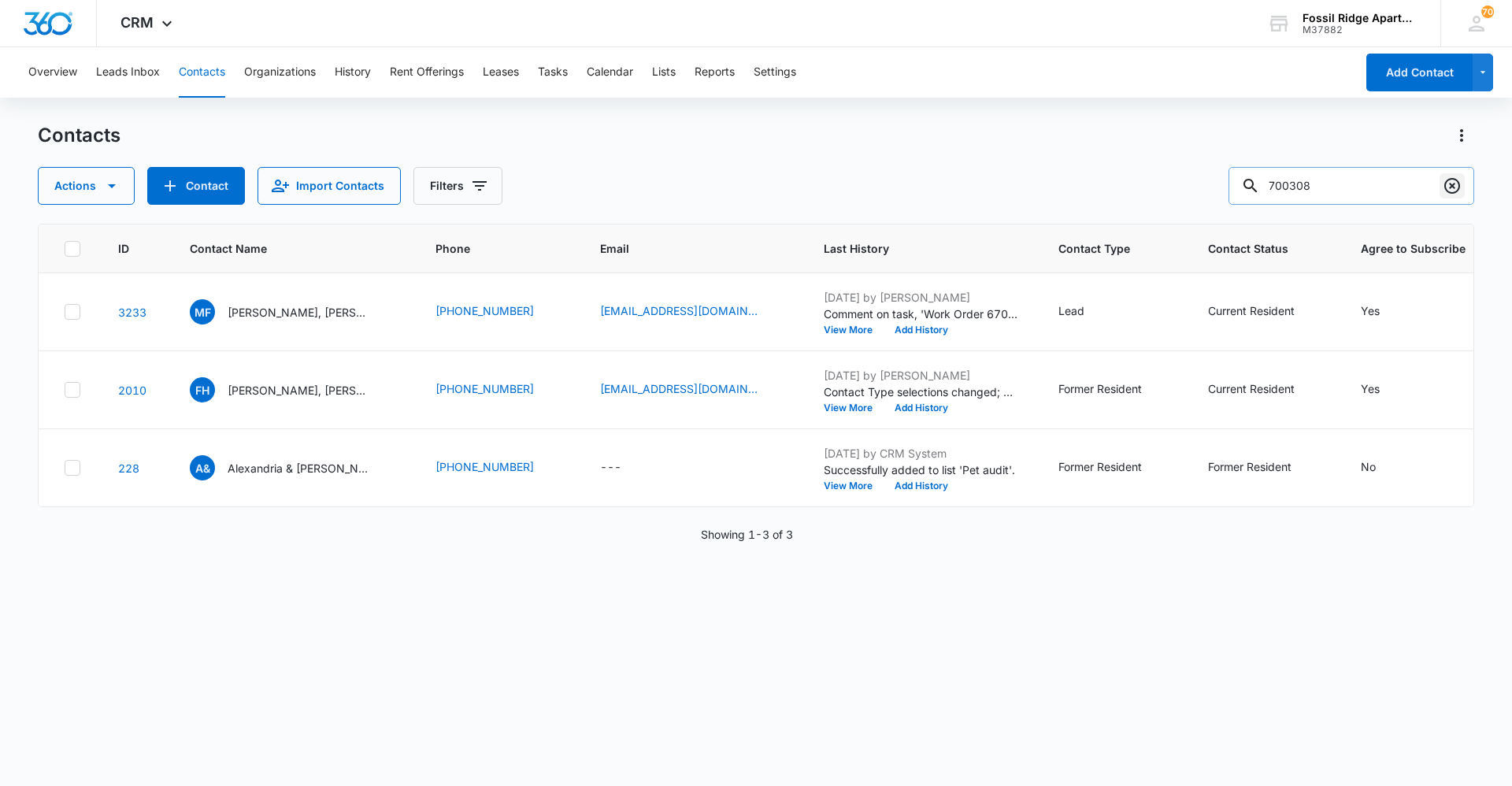
click at [754, 192] on icon "Clear" at bounding box center [1452, 185] width 16 height 16
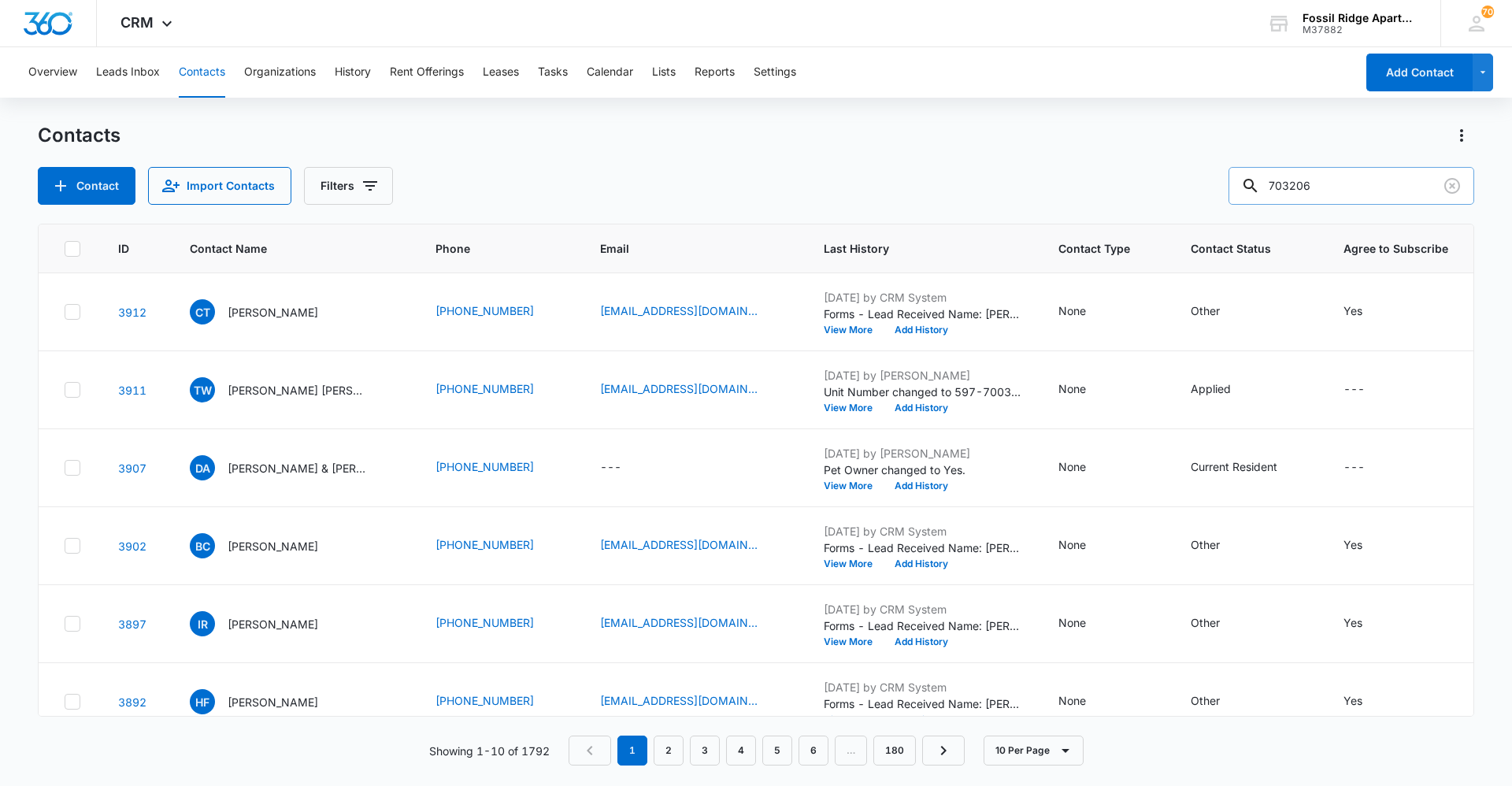
type input "703206"
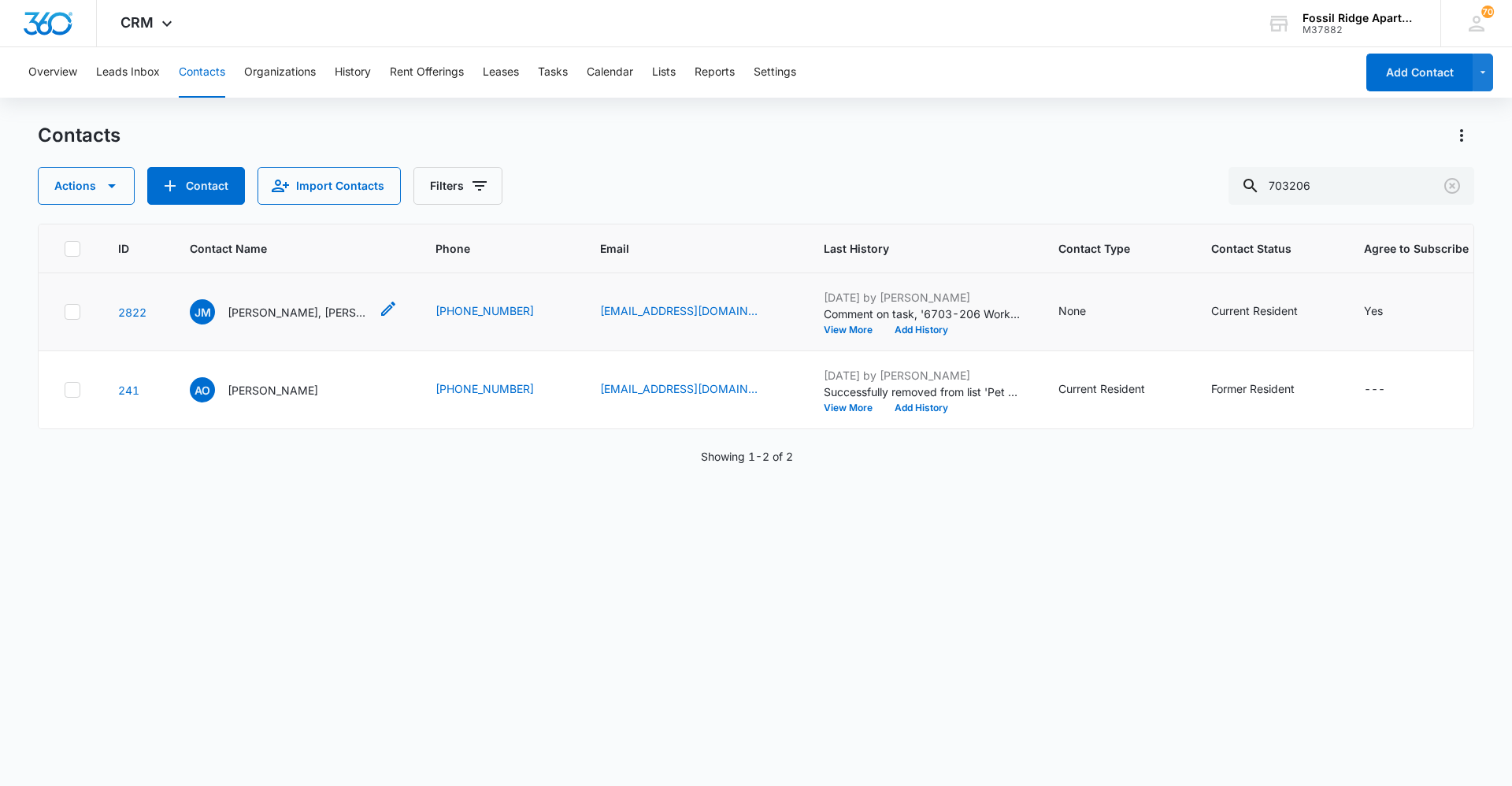
click at [310, 314] on p "[PERSON_NAME], [PERSON_NAME]" at bounding box center [298, 312] width 141 height 16
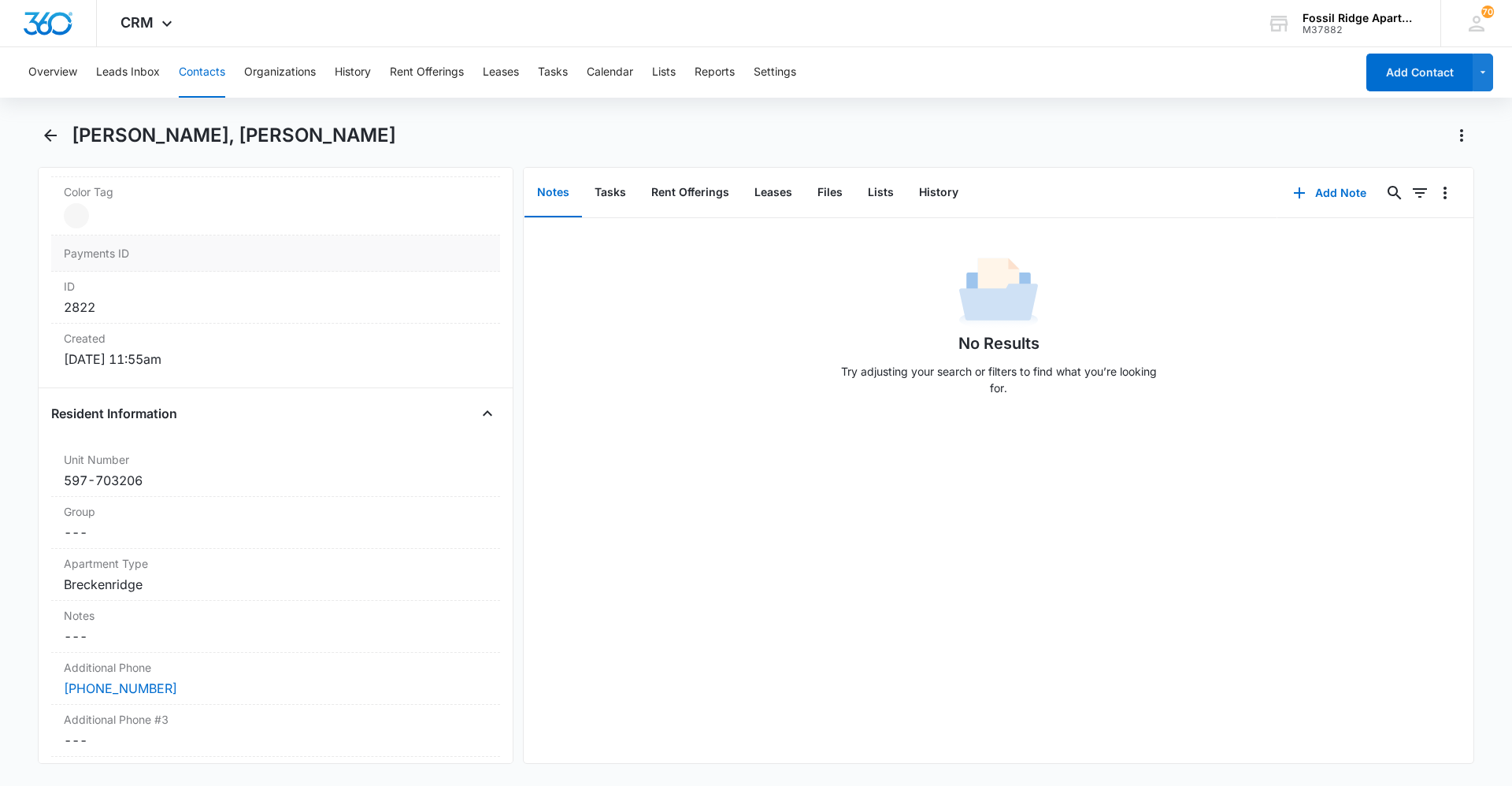
scroll to position [945, 0]
click at [45, 130] on icon "Back" at bounding box center [50, 135] width 19 height 19
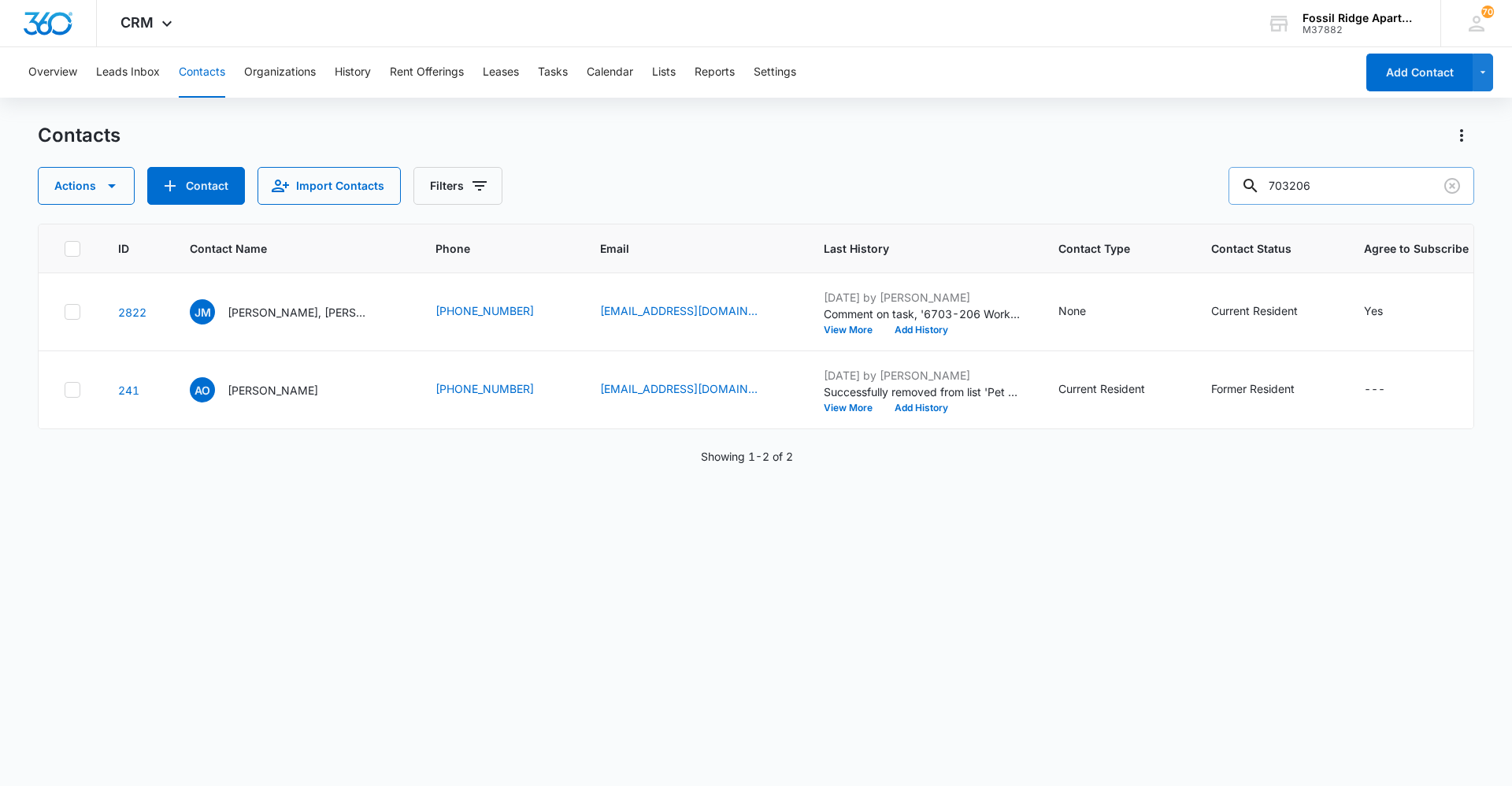
click at [754, 191] on input "703206" at bounding box center [1351, 185] width 246 height 38
type input "730102"
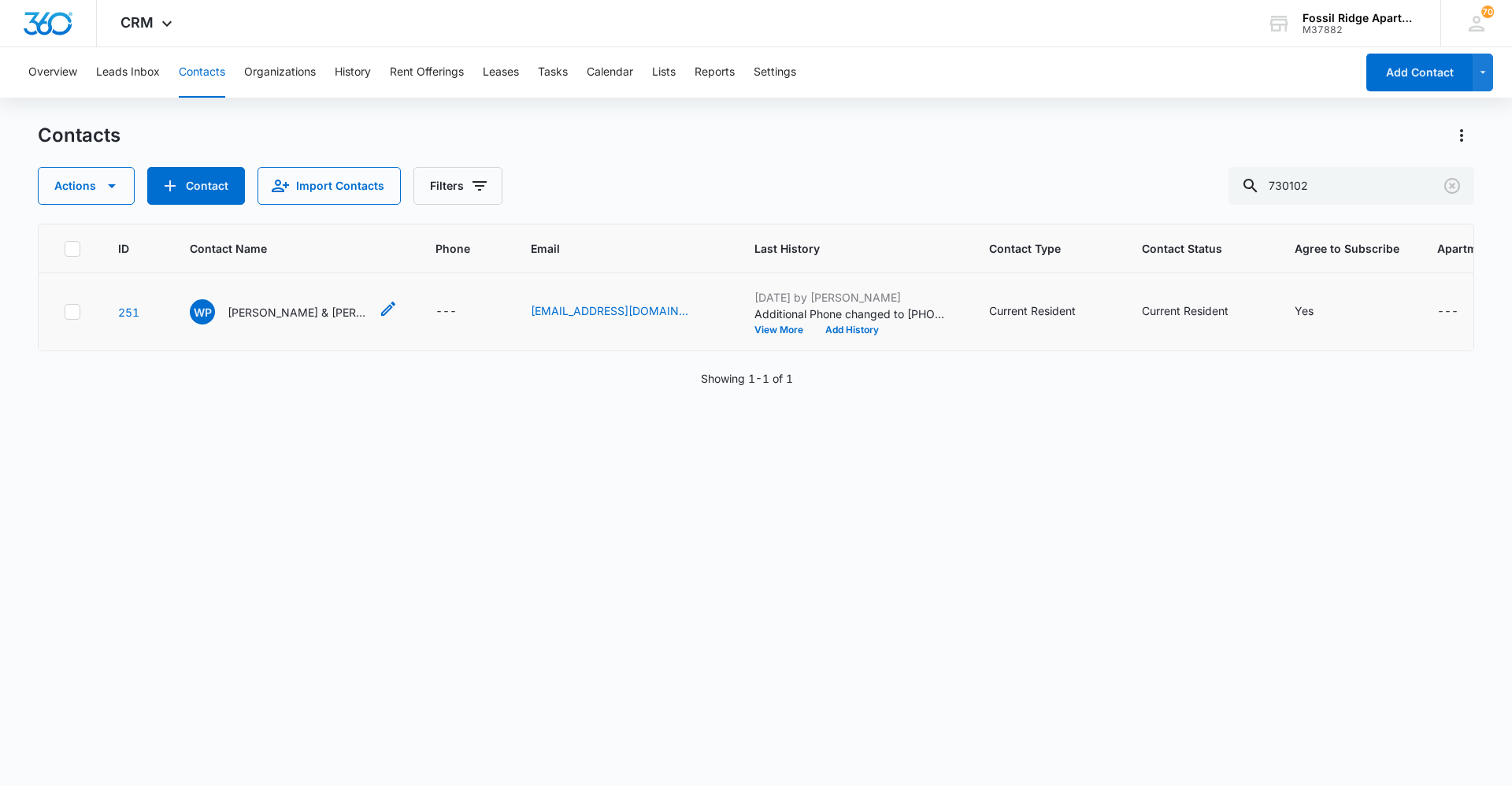
click at [311, 308] on p "[PERSON_NAME] & [PERSON_NAME] & [PERSON_NAME]" at bounding box center [298, 312] width 141 height 16
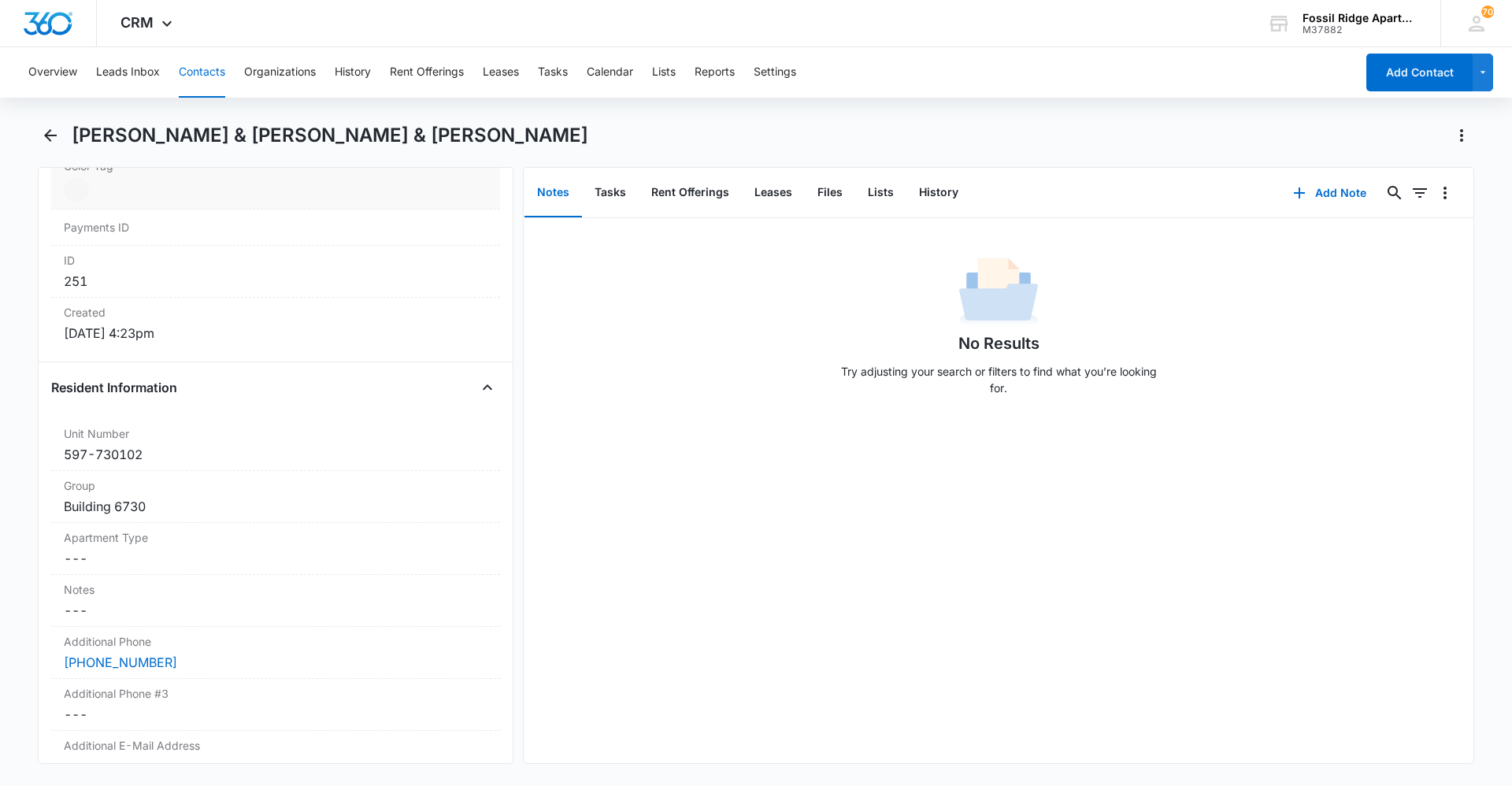
scroll to position [1102, 0]
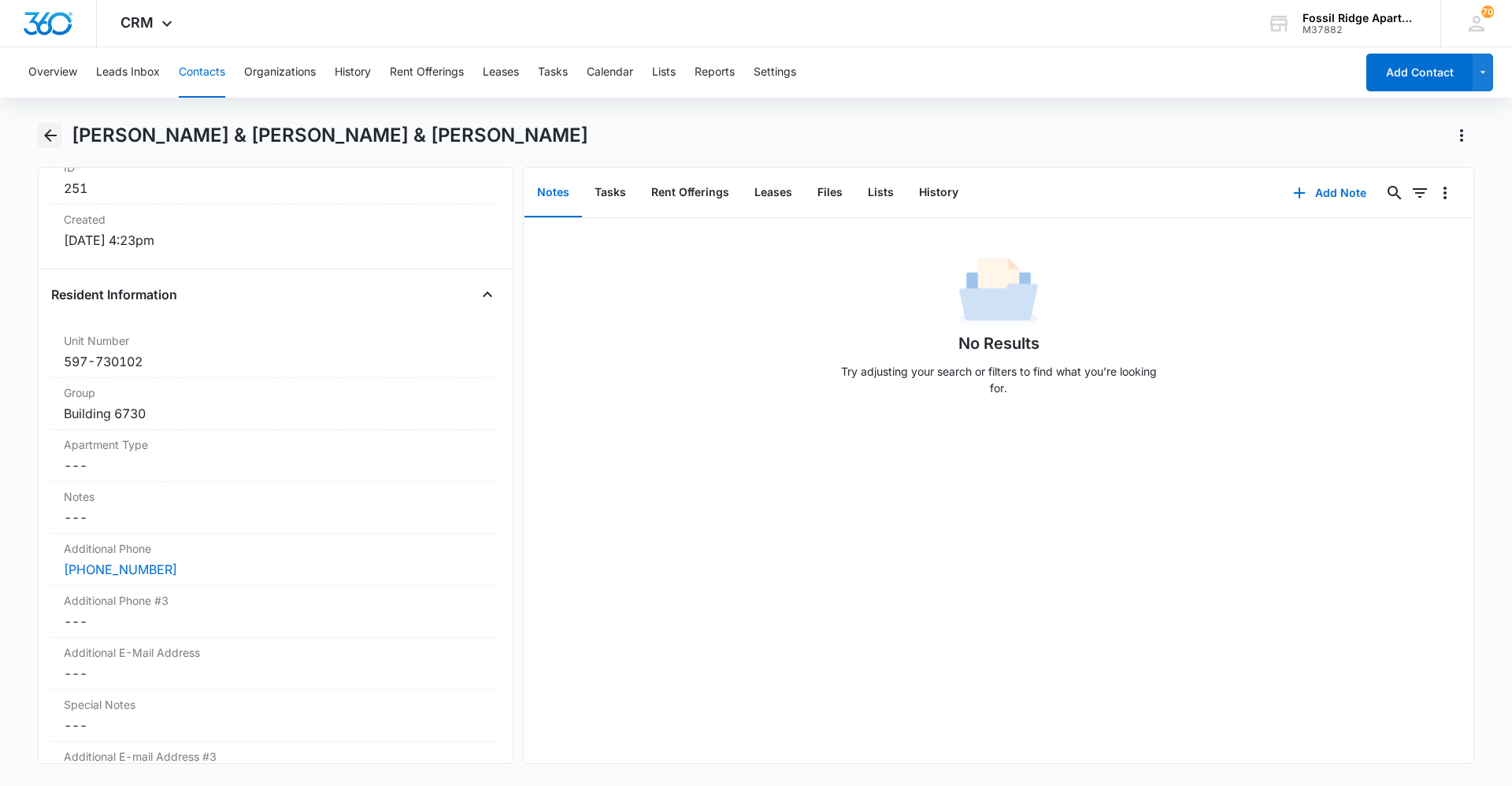
click at [47, 141] on icon "Back" at bounding box center [50, 135] width 19 height 19
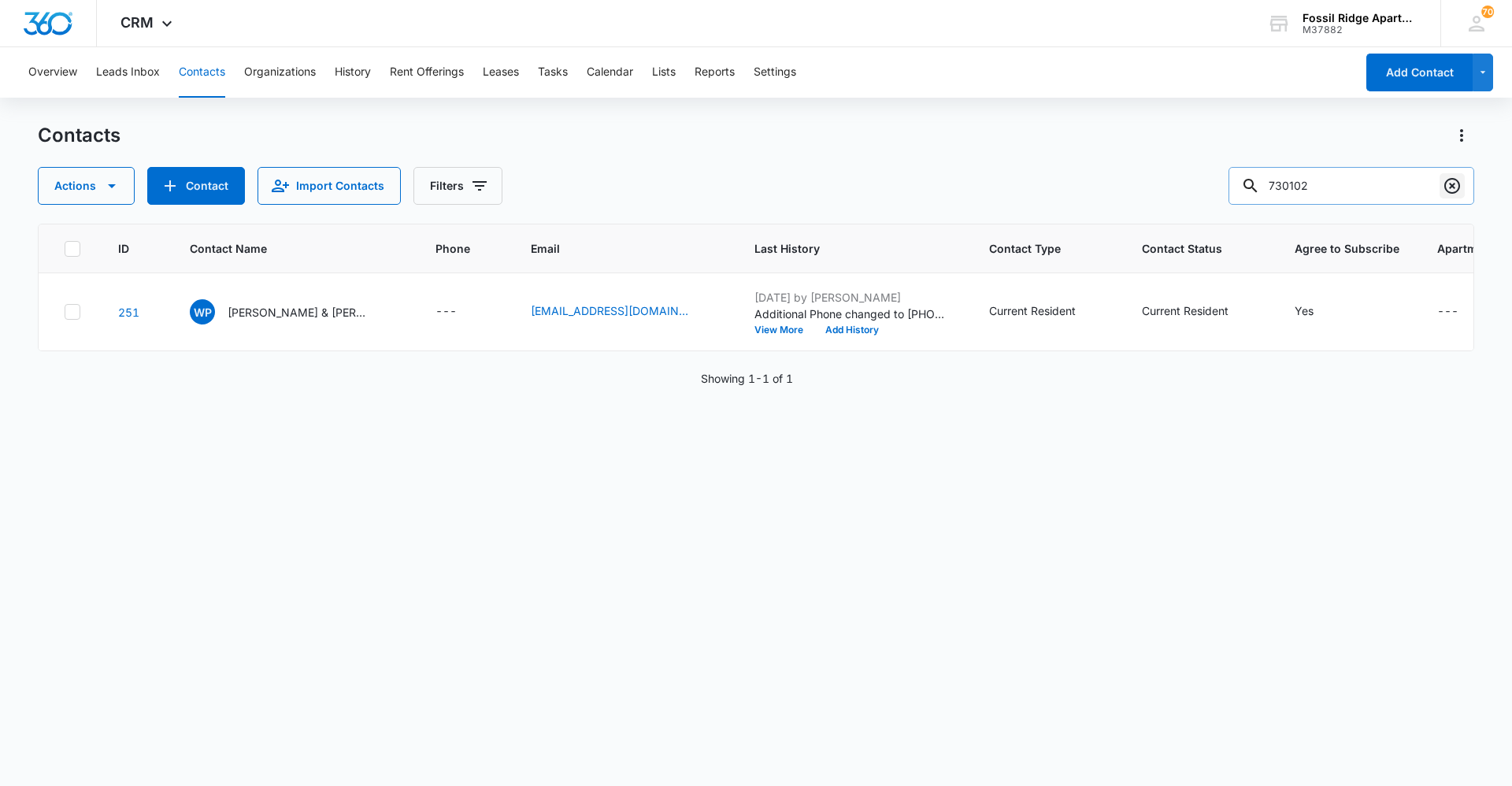
click at [754, 185] on icon "Clear" at bounding box center [1452, 185] width 19 height 19
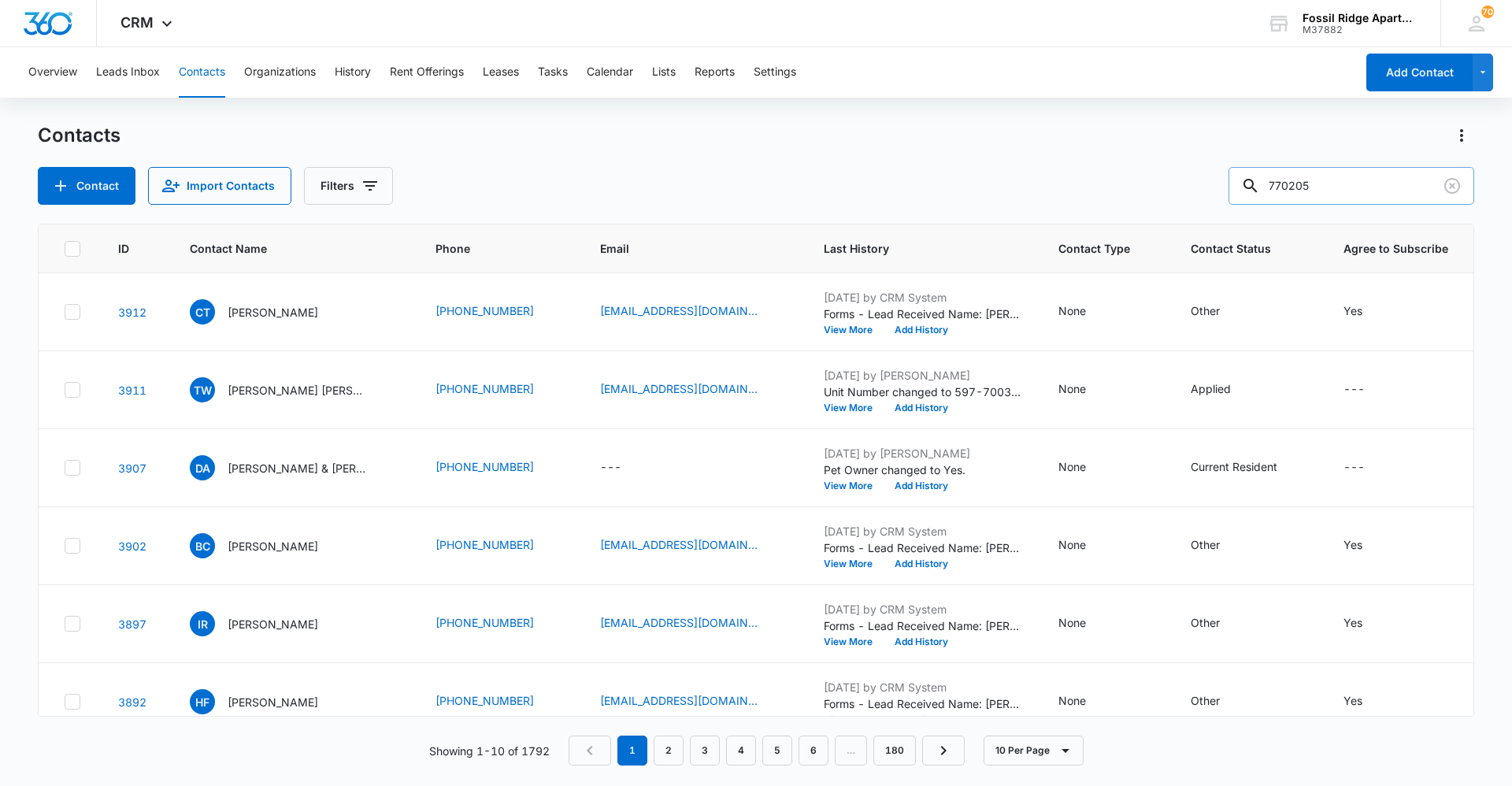
type input "770205"
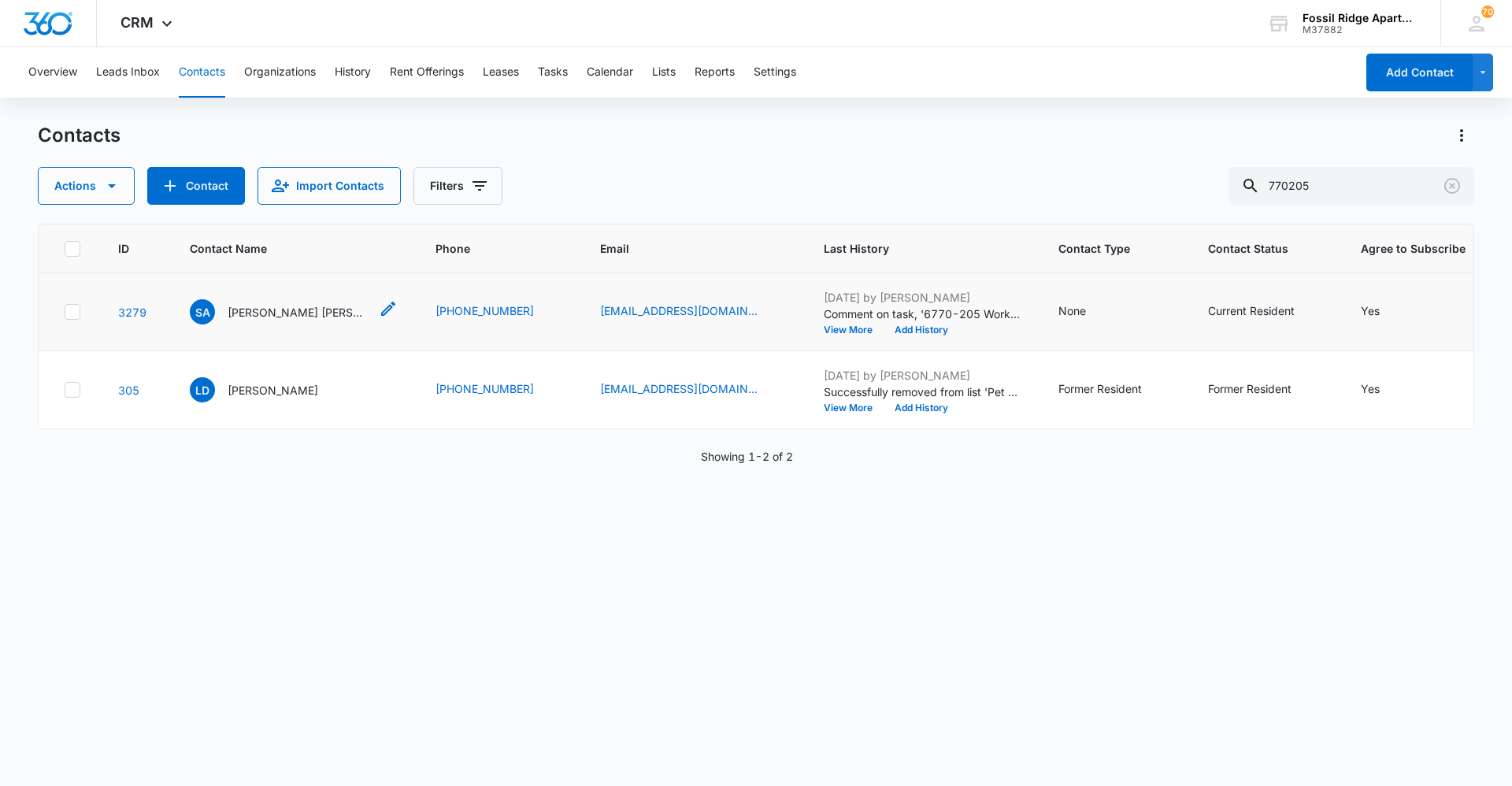
click at [315, 315] on p "[PERSON_NAME] [PERSON_NAME]" at bounding box center [298, 312] width 141 height 16
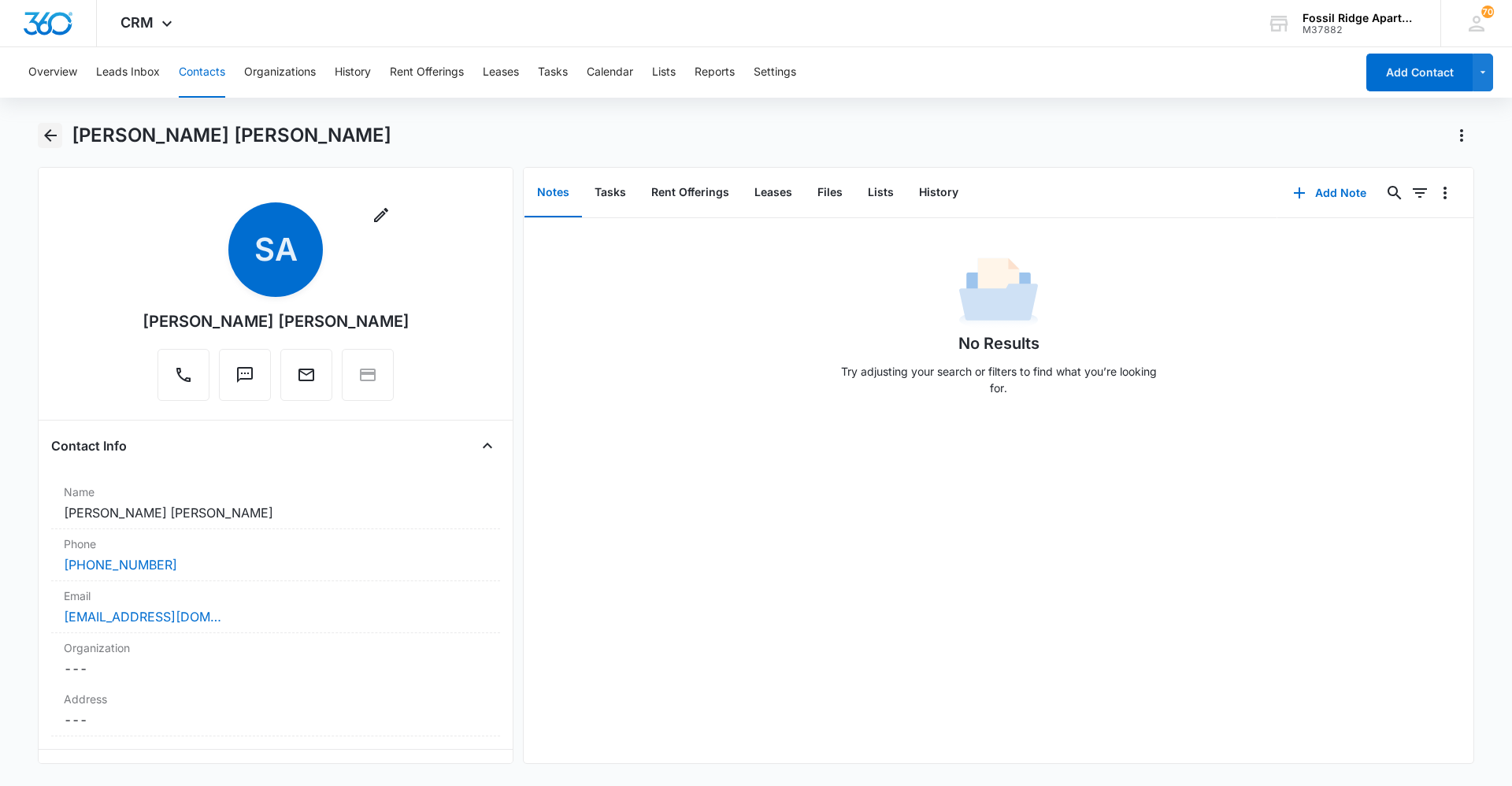
click at [51, 136] on icon "Back" at bounding box center [50, 135] width 12 height 12
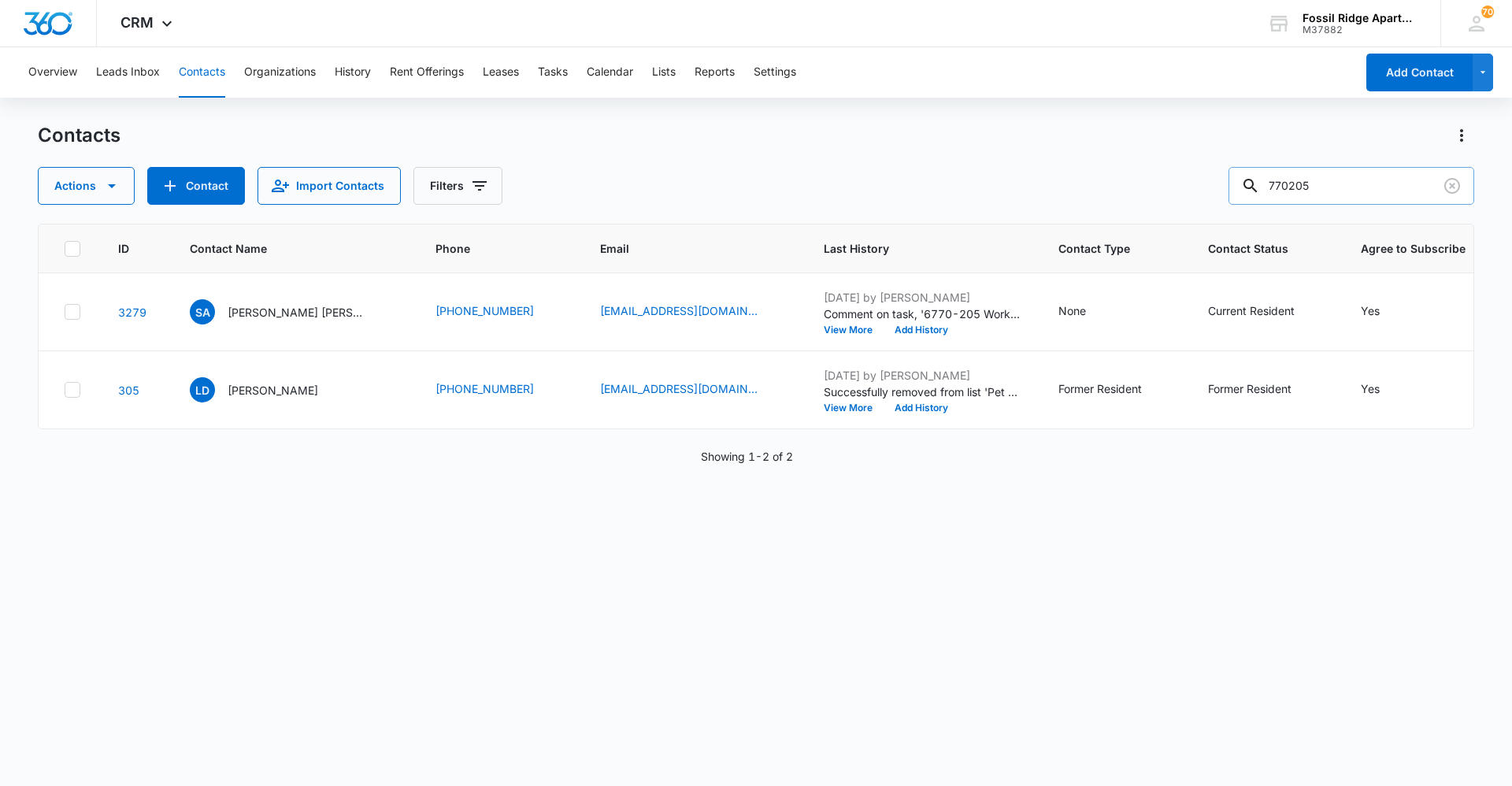
click at [754, 182] on input "770205" at bounding box center [1351, 185] width 246 height 38
type input "770306"
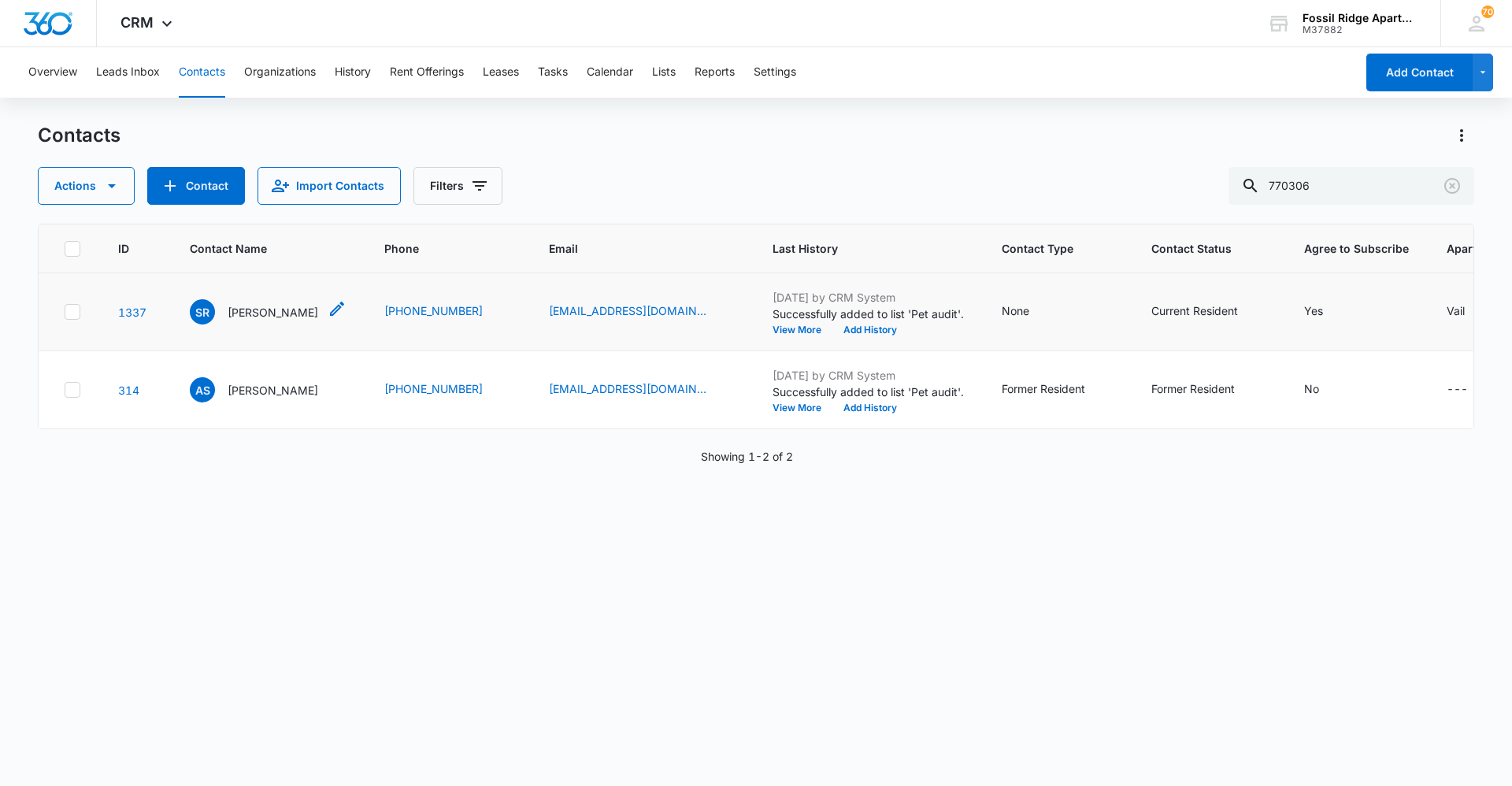
click at [242, 317] on p "[PERSON_NAME]" at bounding box center [273, 312] width 91 height 16
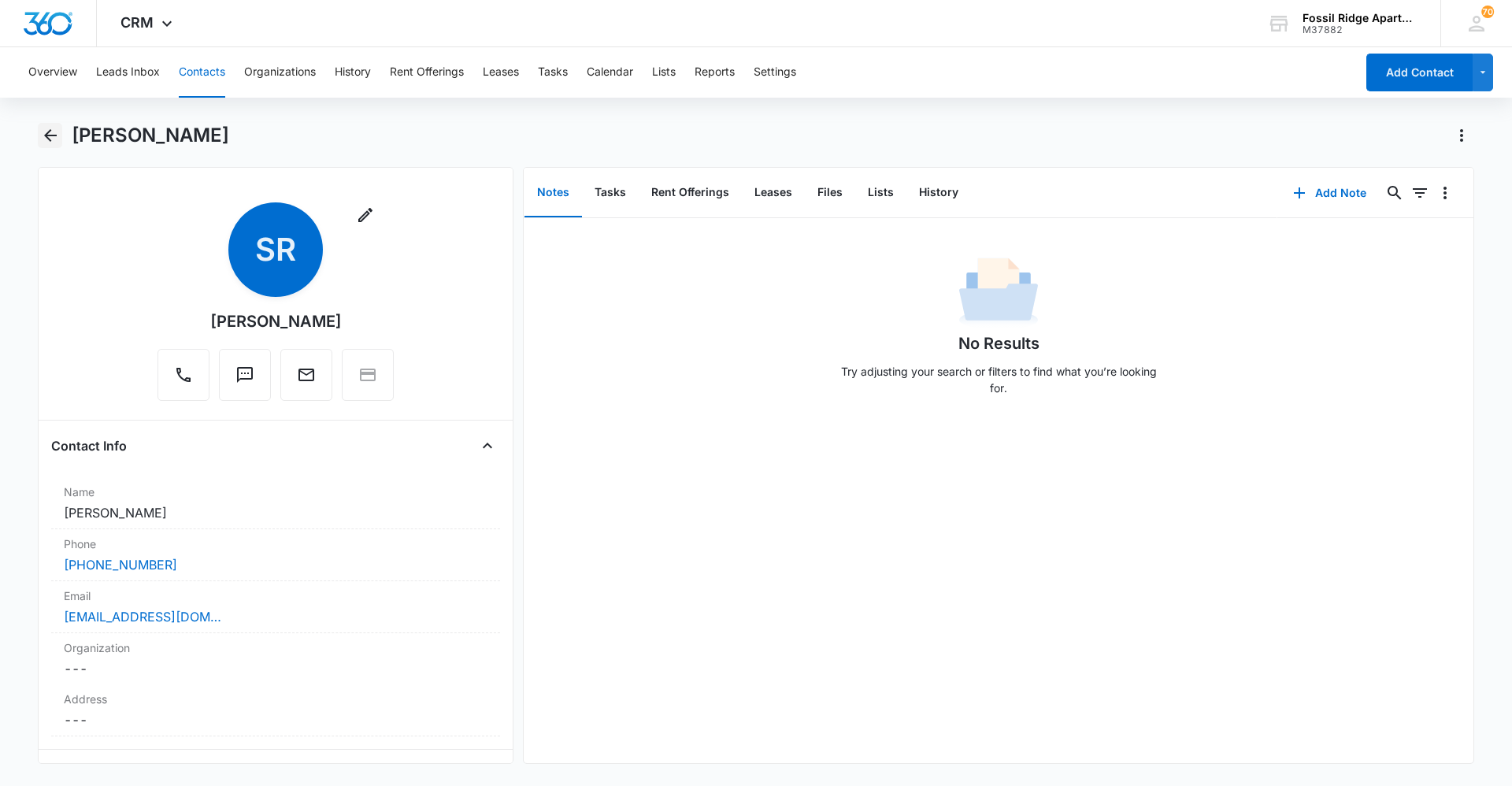
click at [38, 132] on button "Back" at bounding box center [50, 135] width 25 height 25
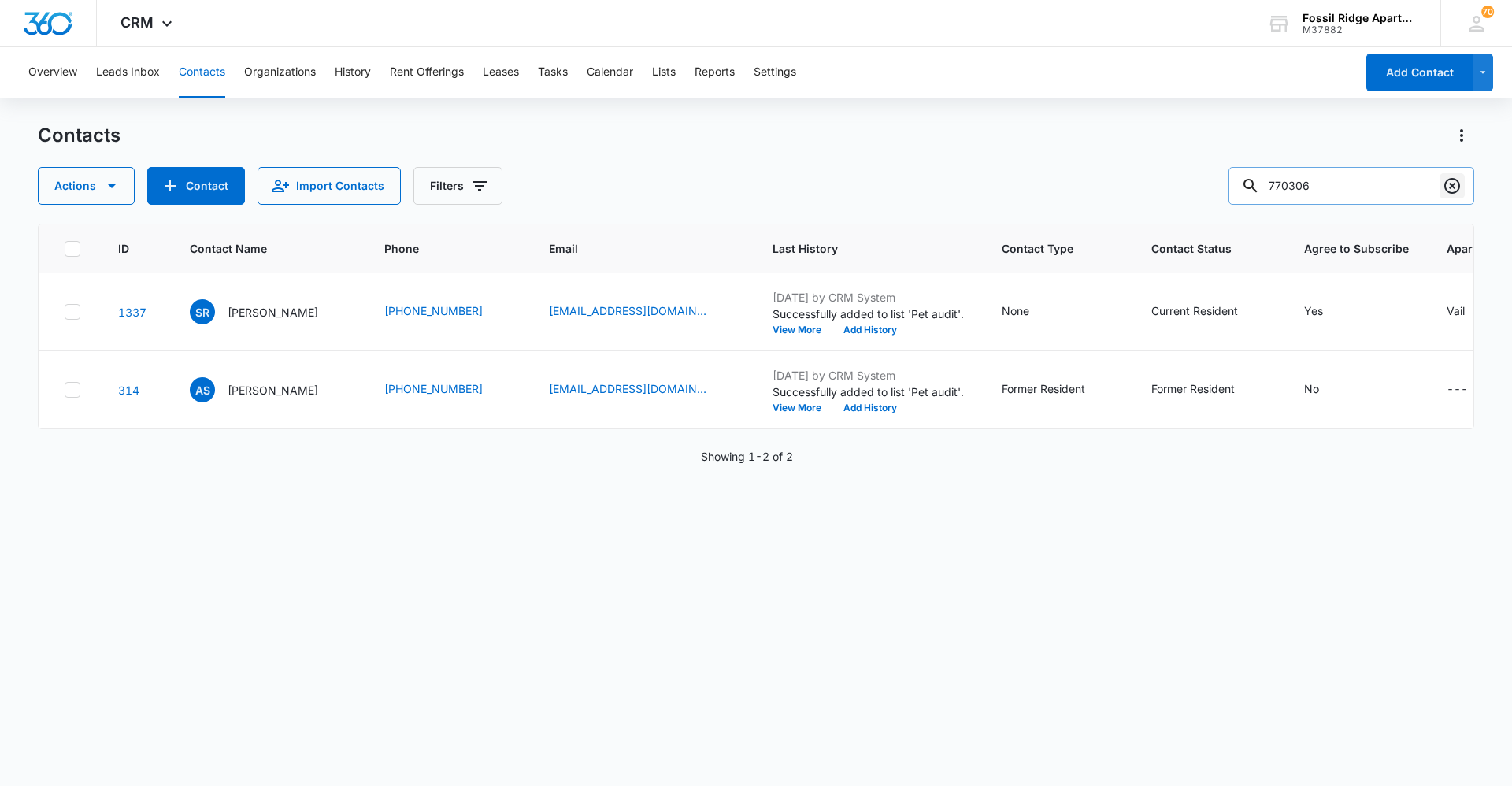
click at [754, 182] on icon "Clear" at bounding box center [1452, 185] width 16 height 16
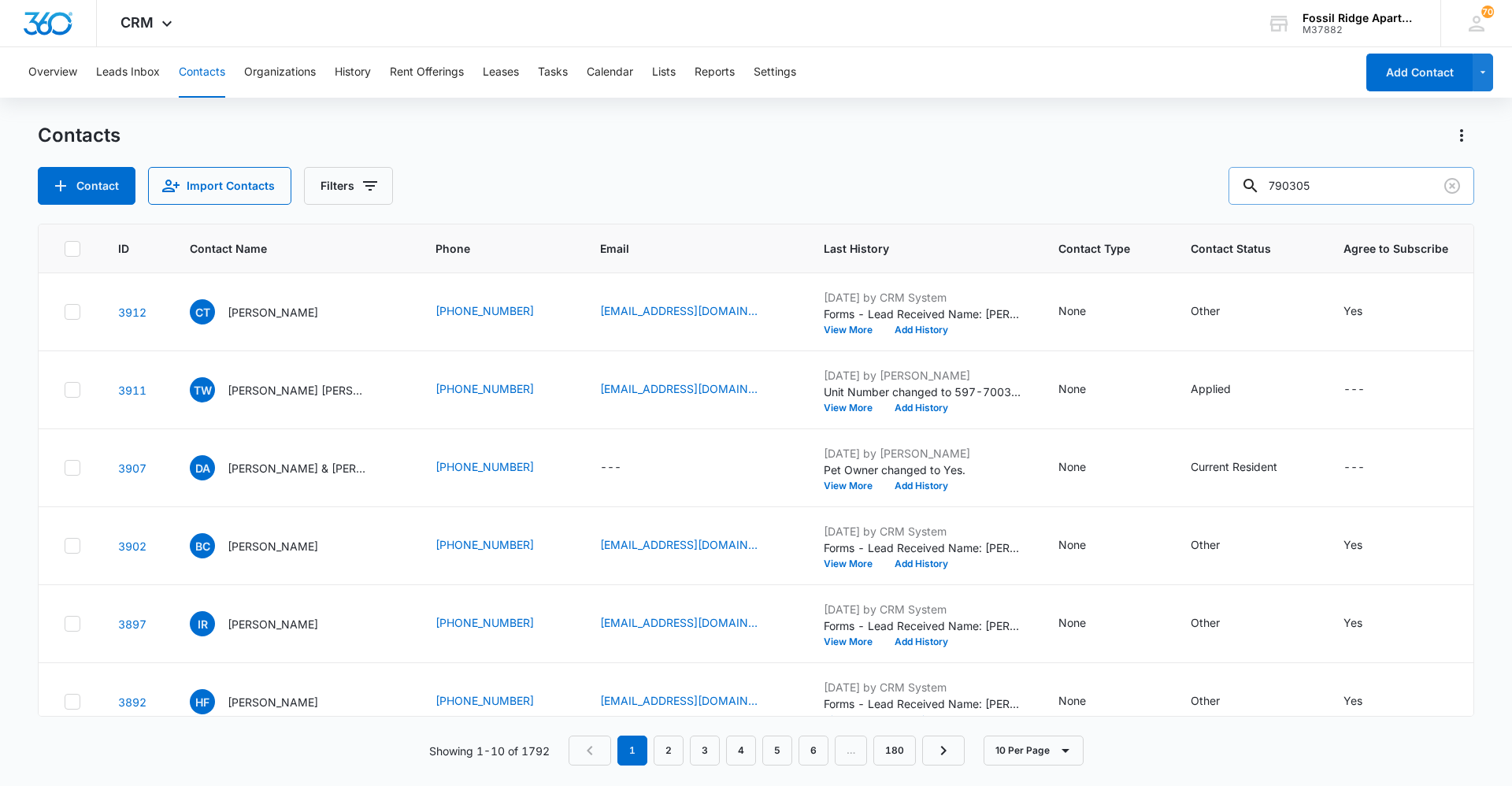
type input "790305"
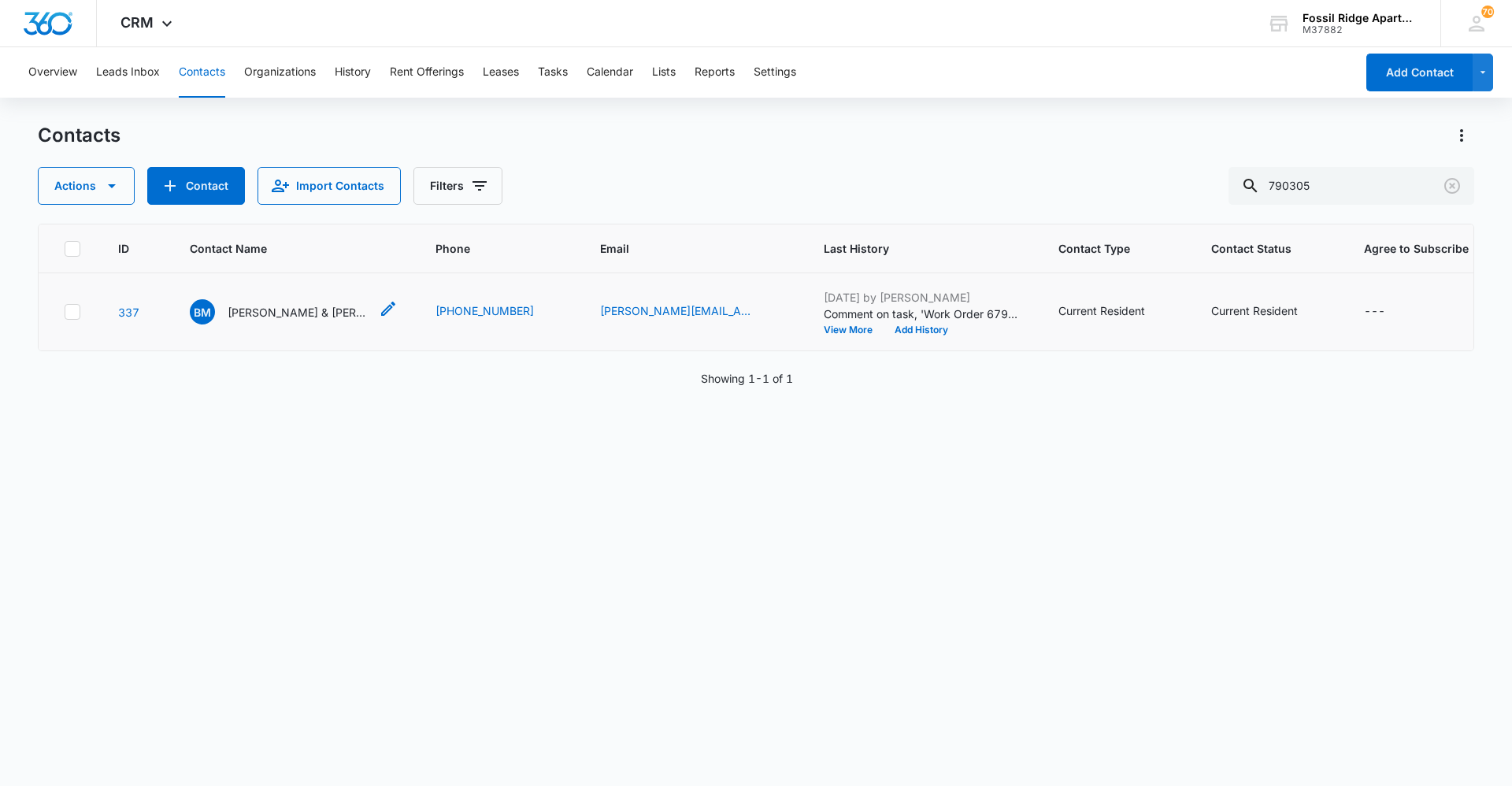
click at [312, 300] on div "BM [PERSON_NAME] & [PERSON_NAME]" at bounding box center [280, 311] width 180 height 25
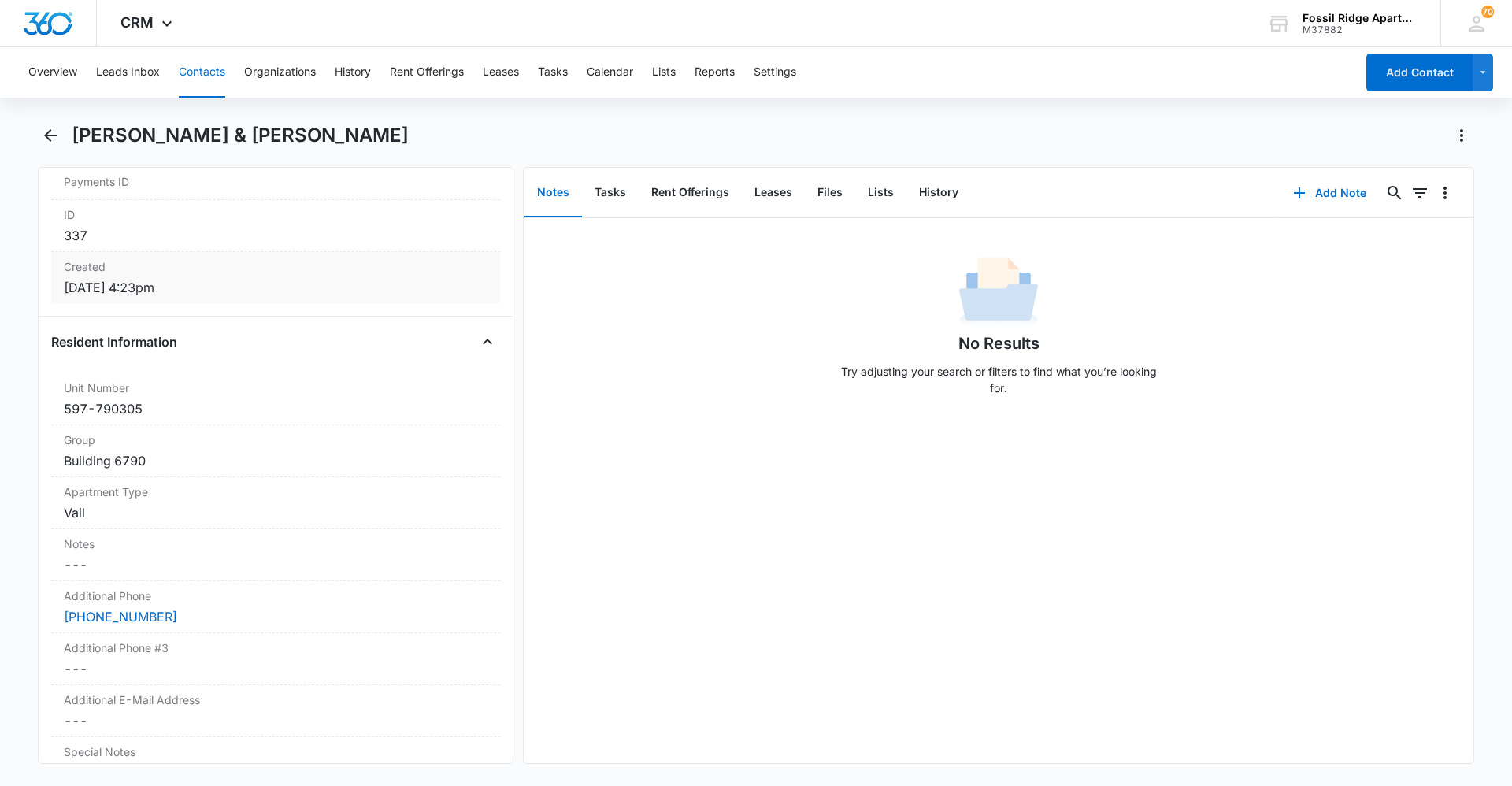
scroll to position [1024, 0]
click at [58, 139] on icon "Back" at bounding box center [50, 135] width 19 height 19
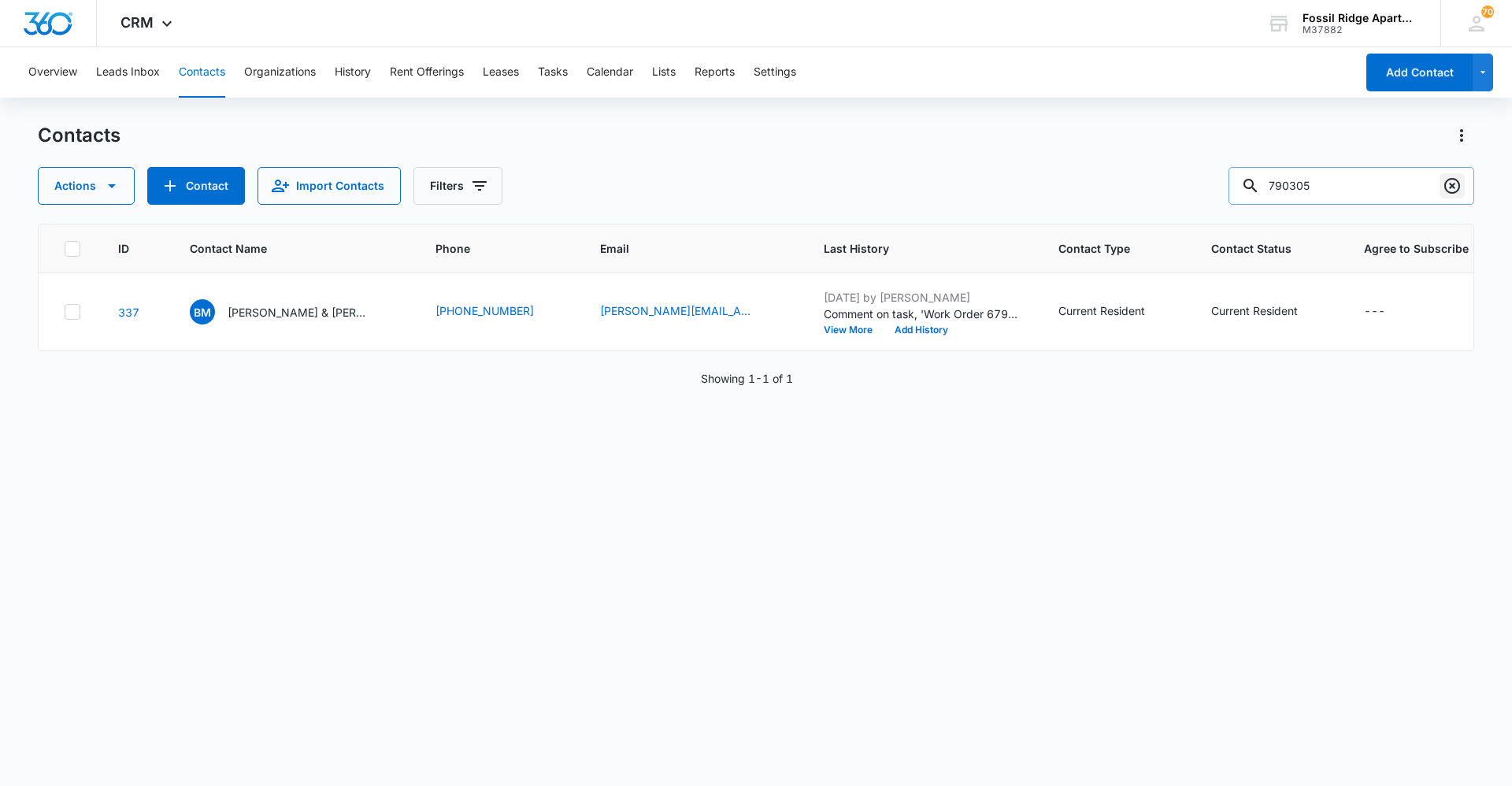
click at [754, 183] on icon "Clear" at bounding box center [1452, 185] width 19 height 19
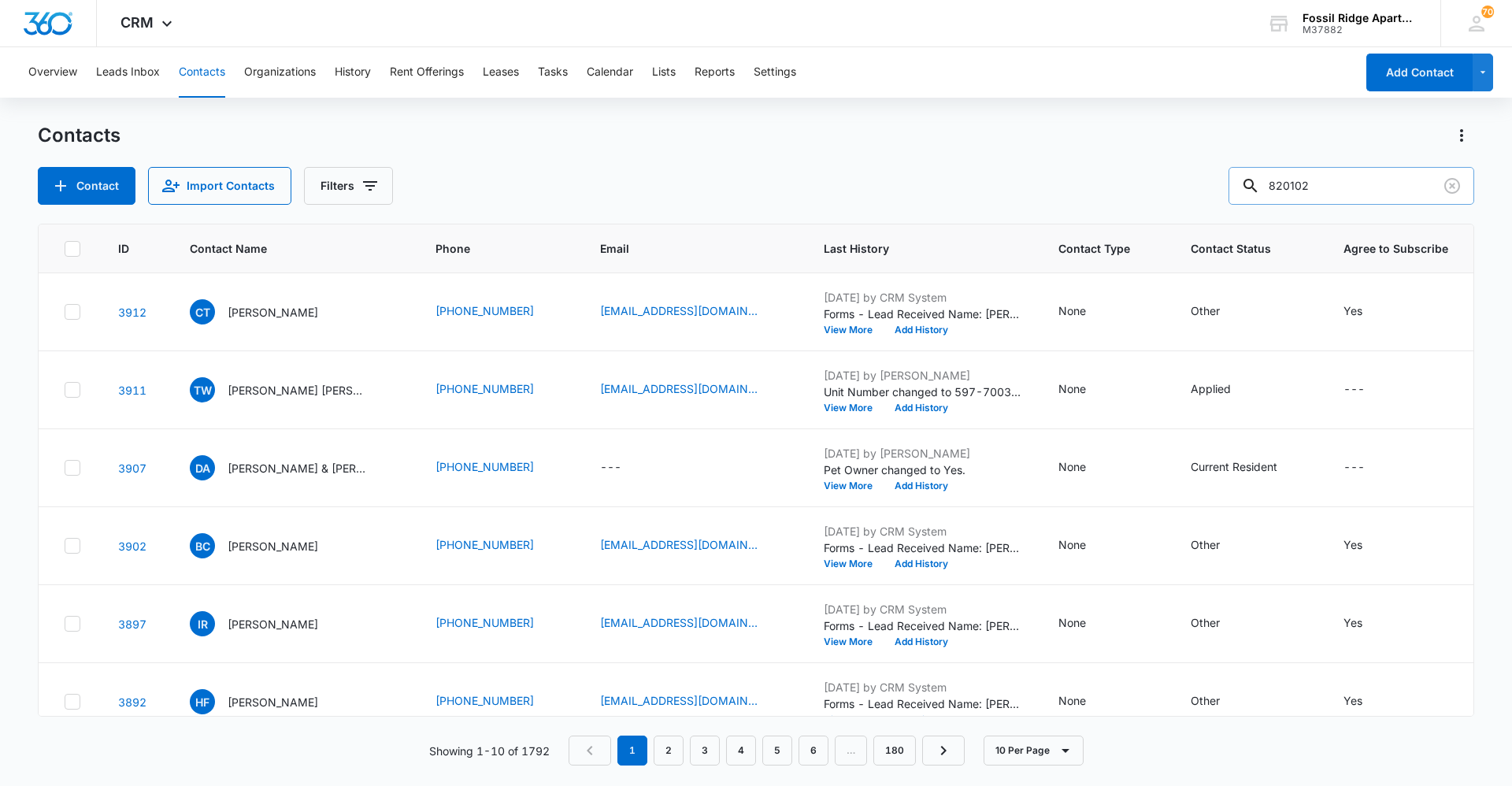
type input "820102"
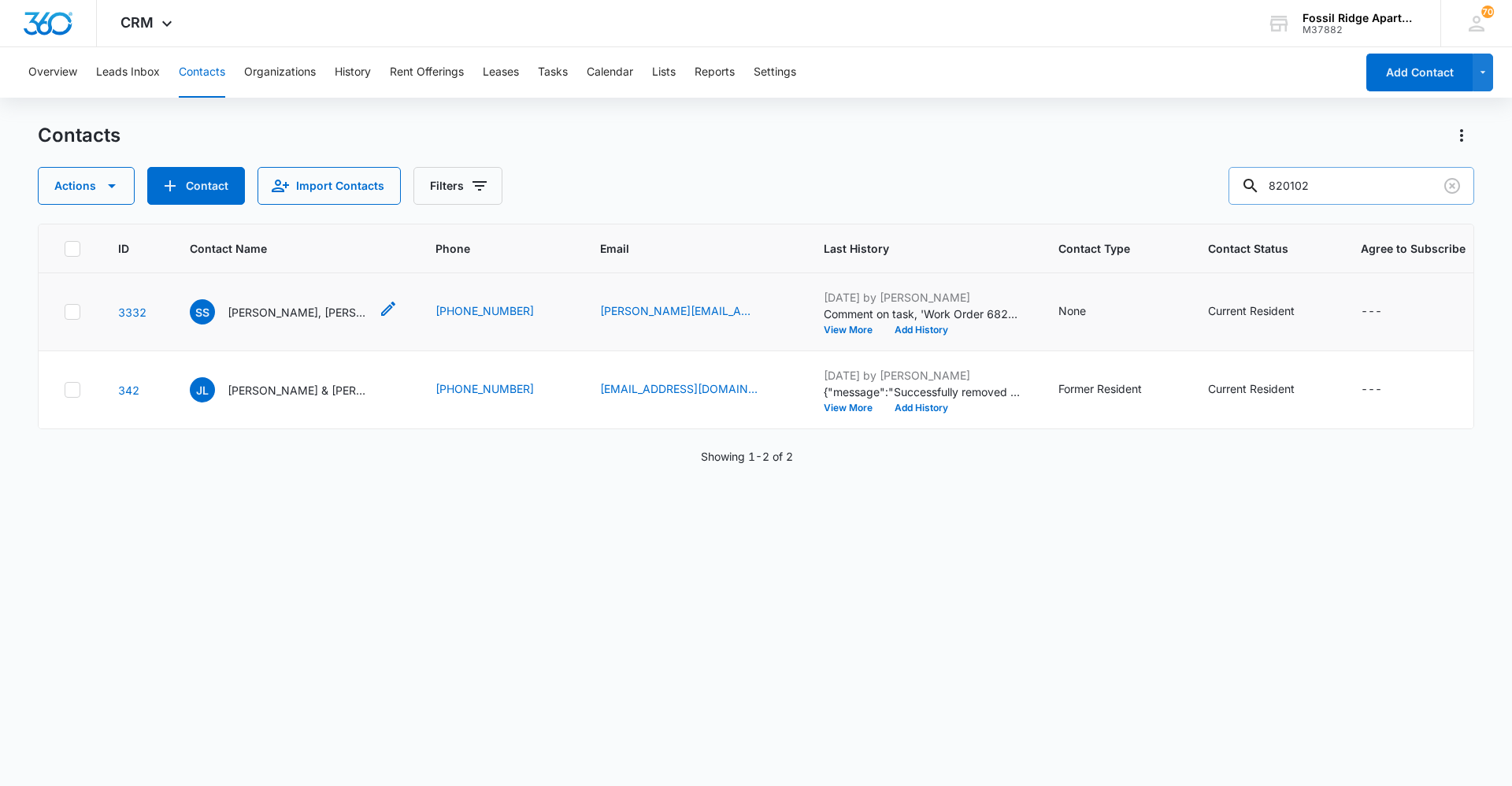
click at [304, 308] on p "[PERSON_NAME], [PERSON_NAME]" at bounding box center [298, 312] width 141 height 16
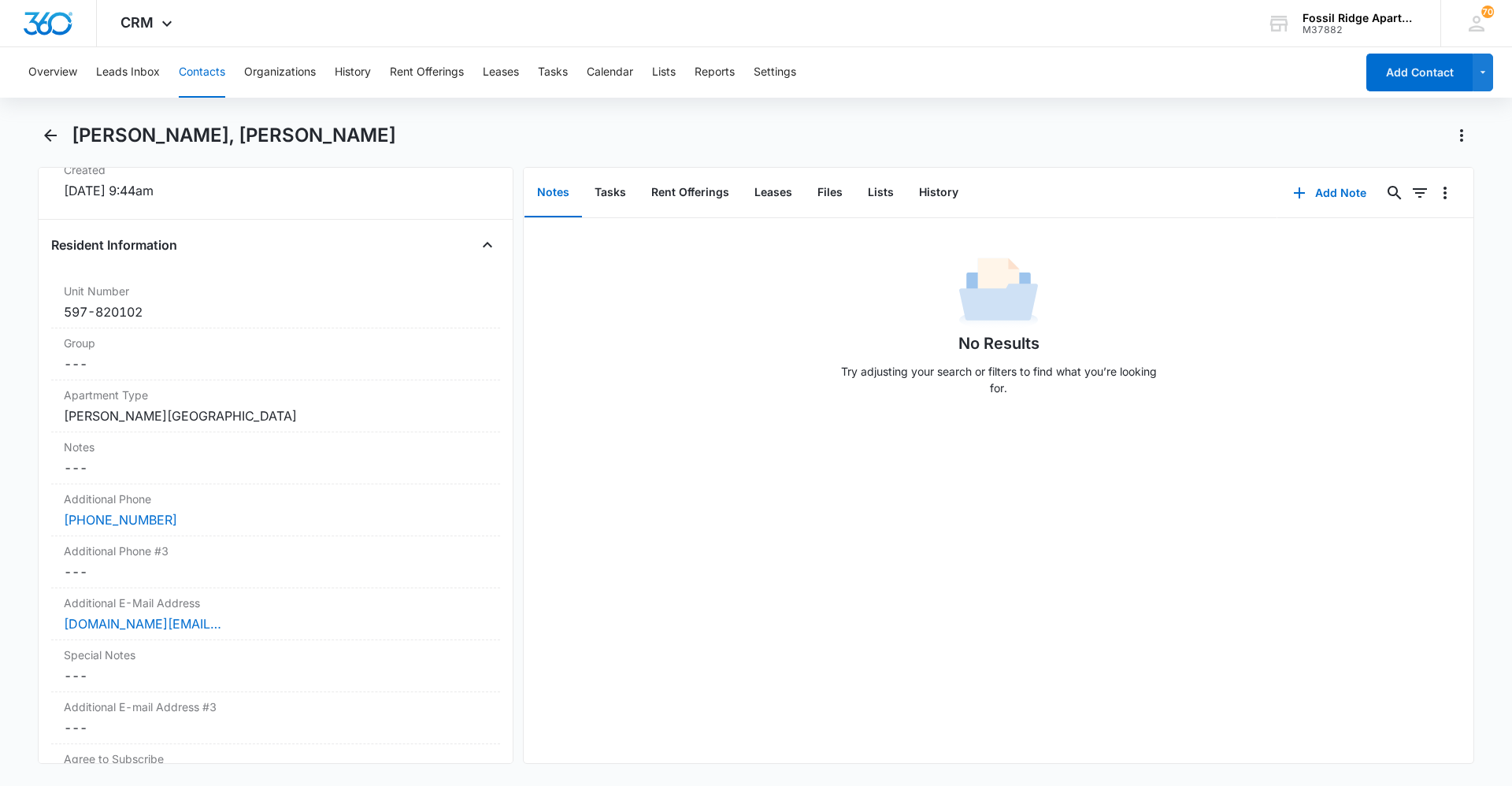
scroll to position [1181, 0]
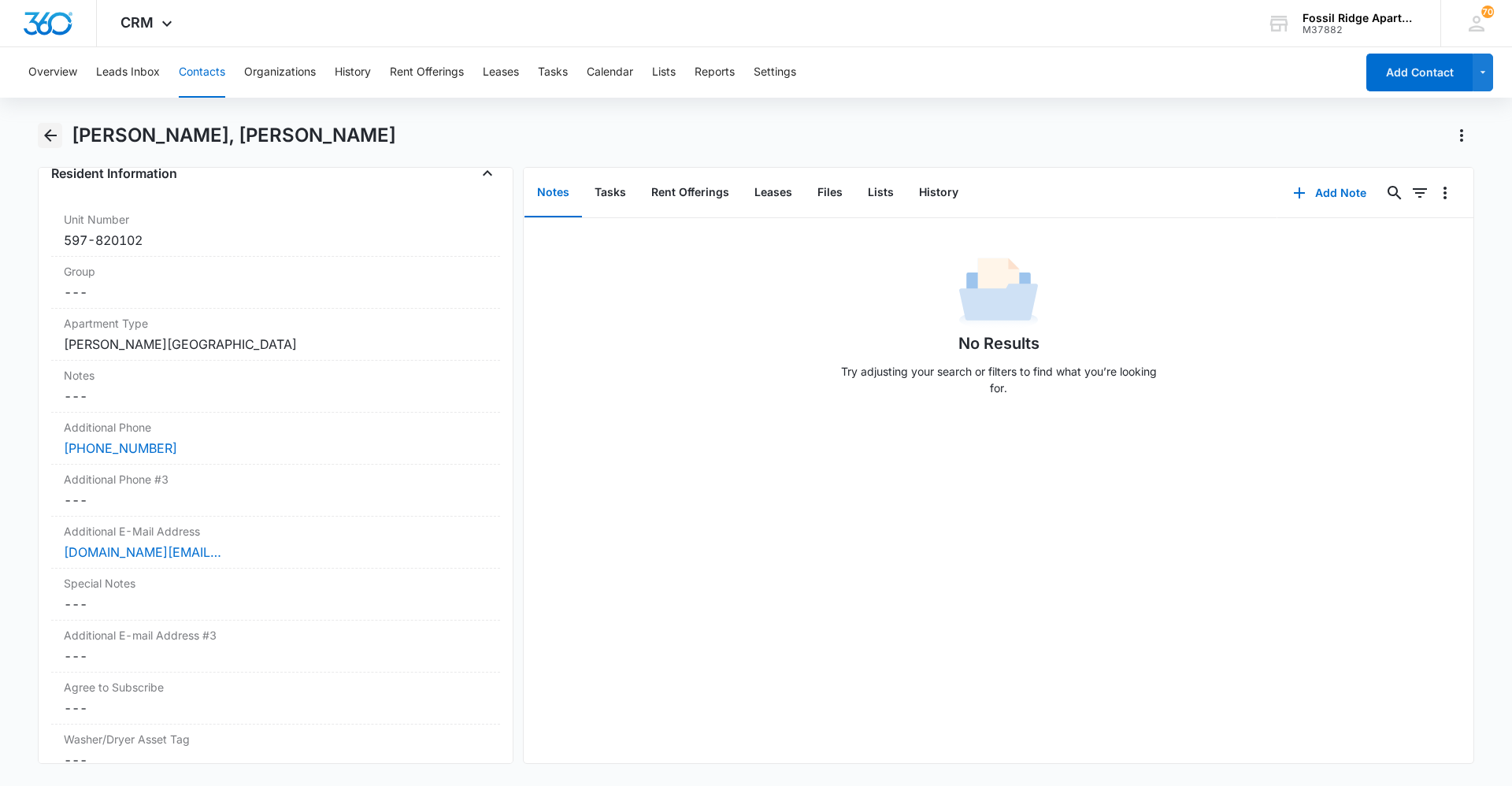
click at [52, 132] on icon "Back" at bounding box center [50, 135] width 19 height 19
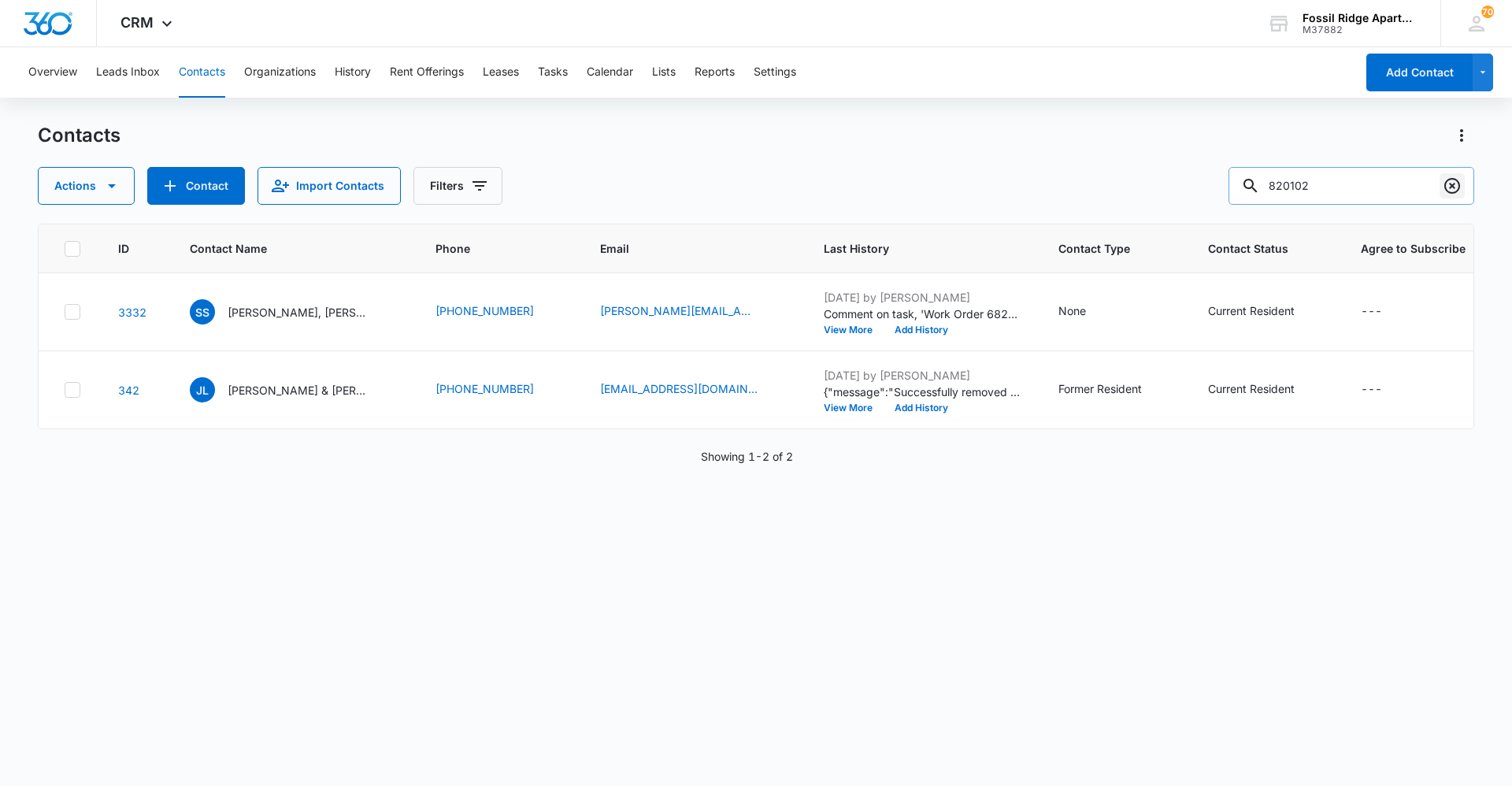
click at [754, 185] on icon "Clear" at bounding box center [1452, 185] width 16 height 16
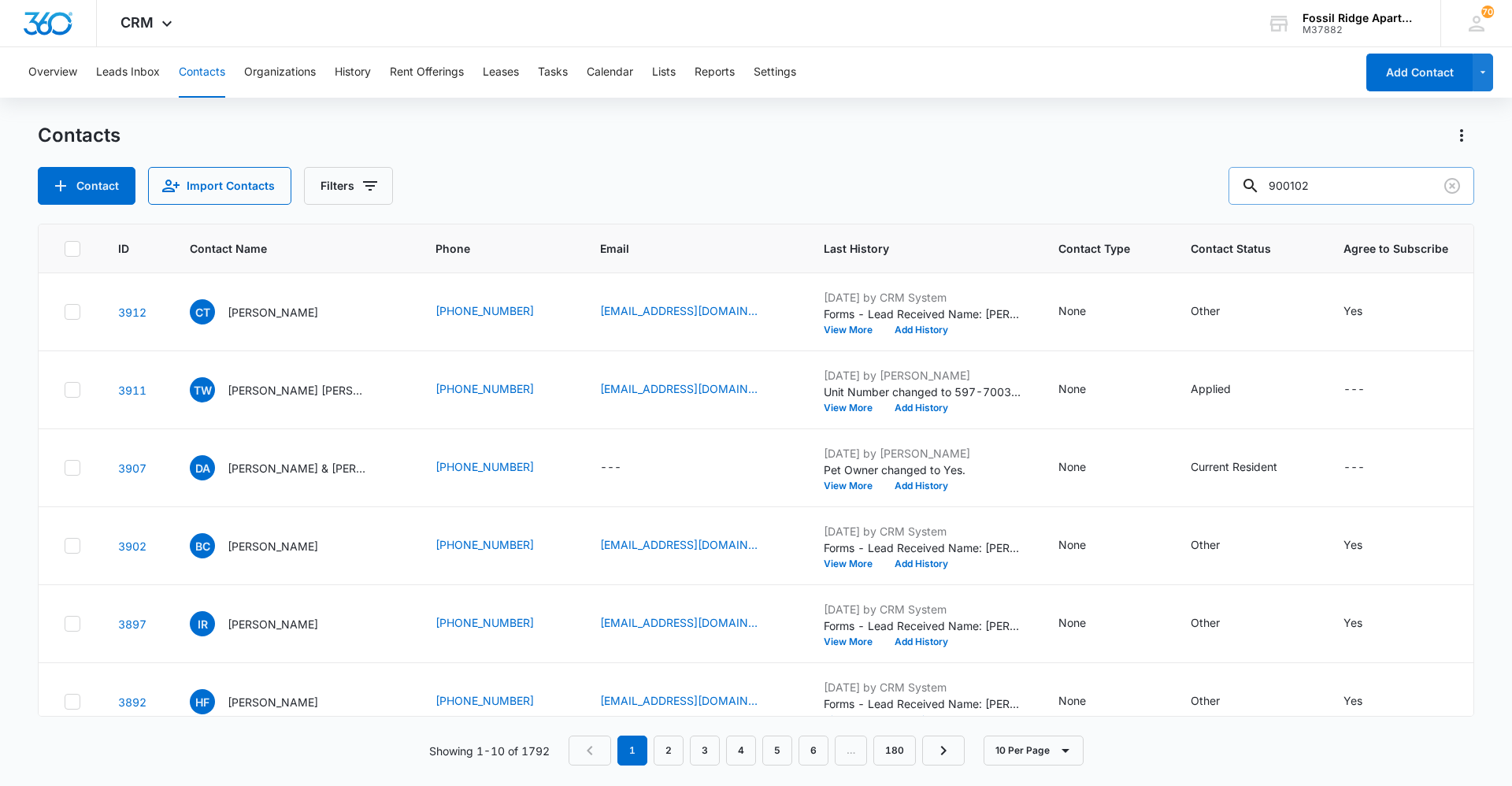
type input "900102"
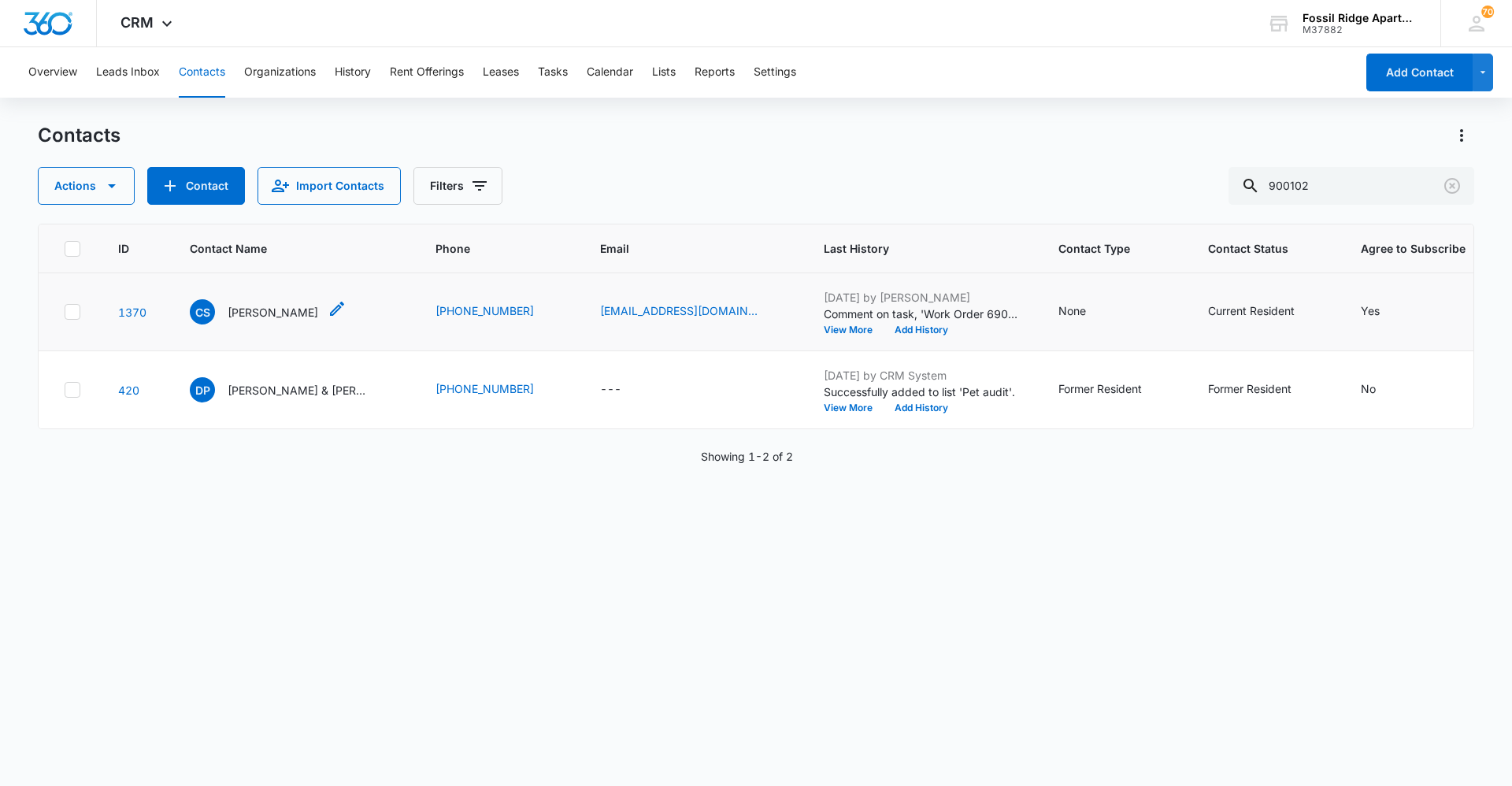
click at [291, 315] on p "[PERSON_NAME]" at bounding box center [273, 312] width 91 height 16
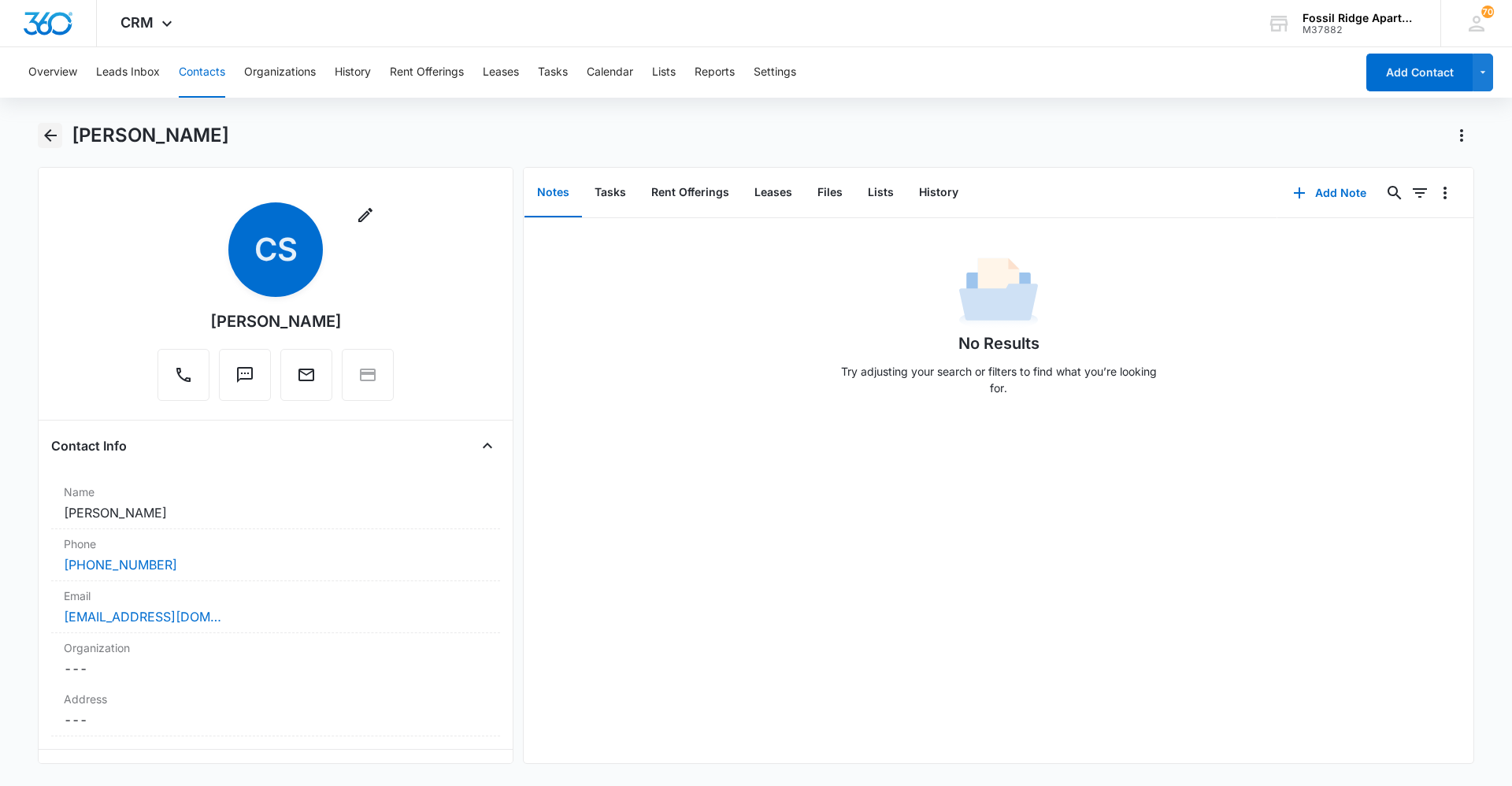
click at [47, 129] on icon "Back" at bounding box center [50, 135] width 19 height 19
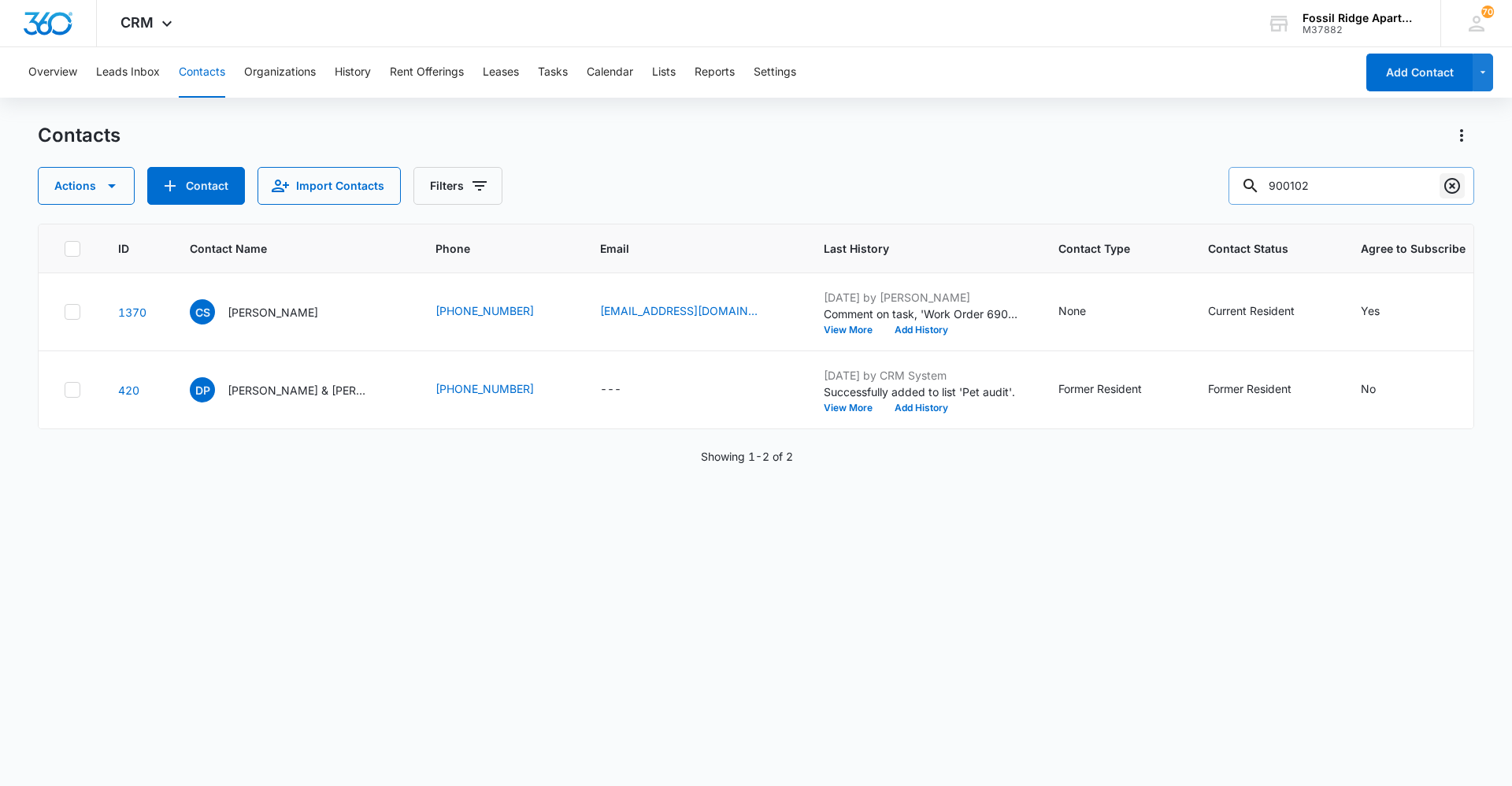
click at [754, 190] on icon "Clear" at bounding box center [1452, 185] width 16 height 16
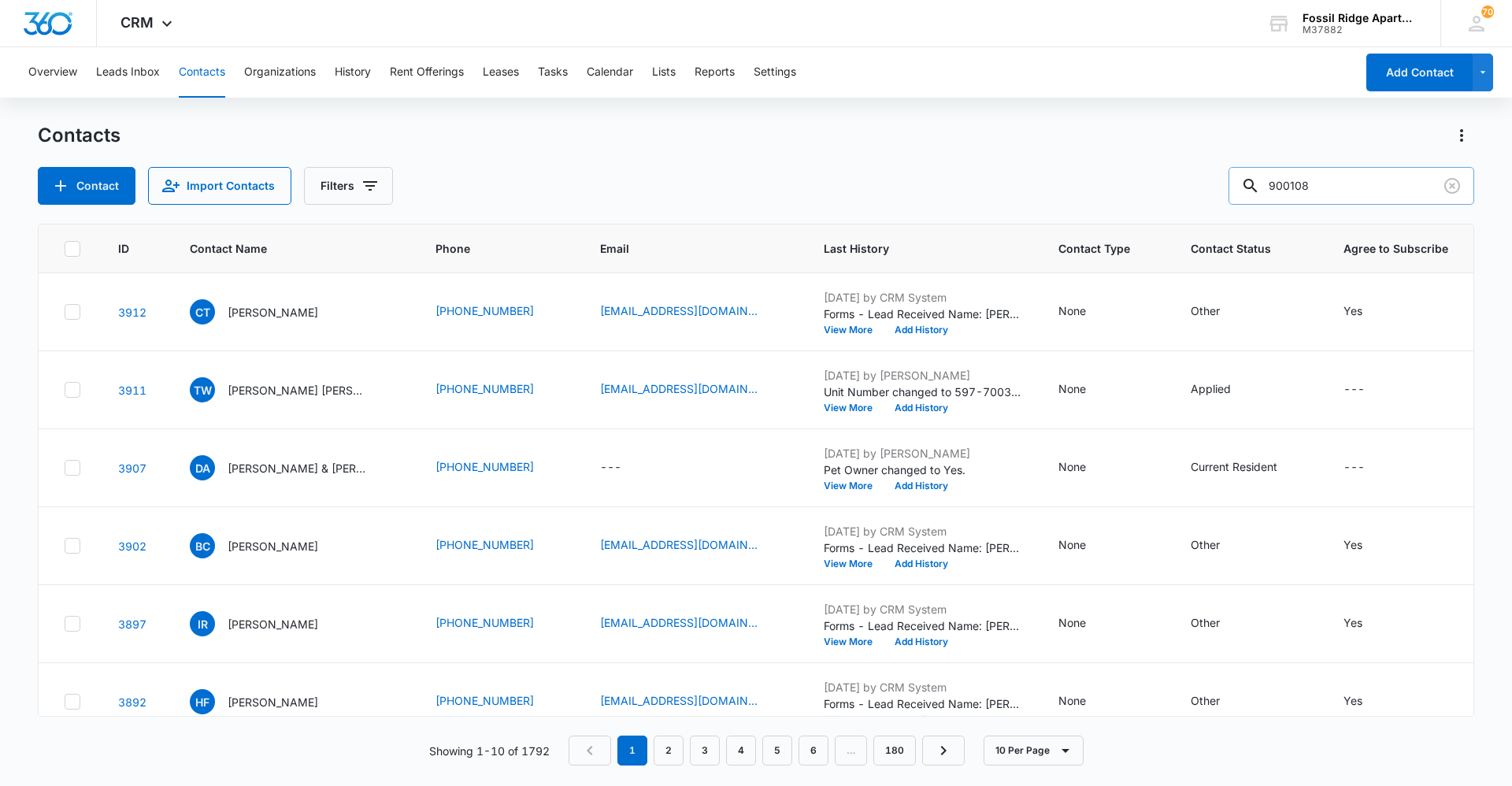
type input "900108"
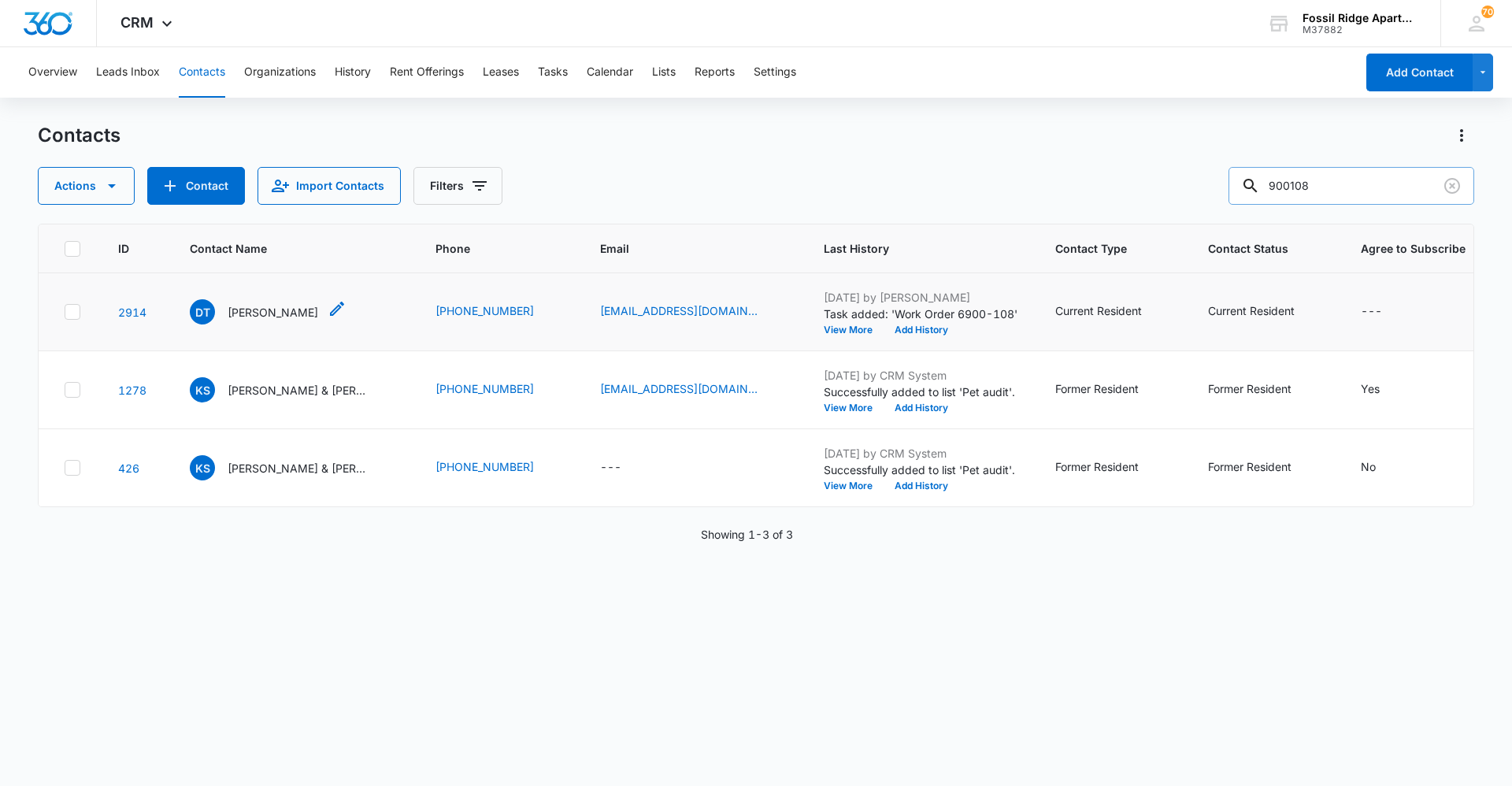
click at [265, 315] on p "[PERSON_NAME]" at bounding box center [273, 312] width 91 height 16
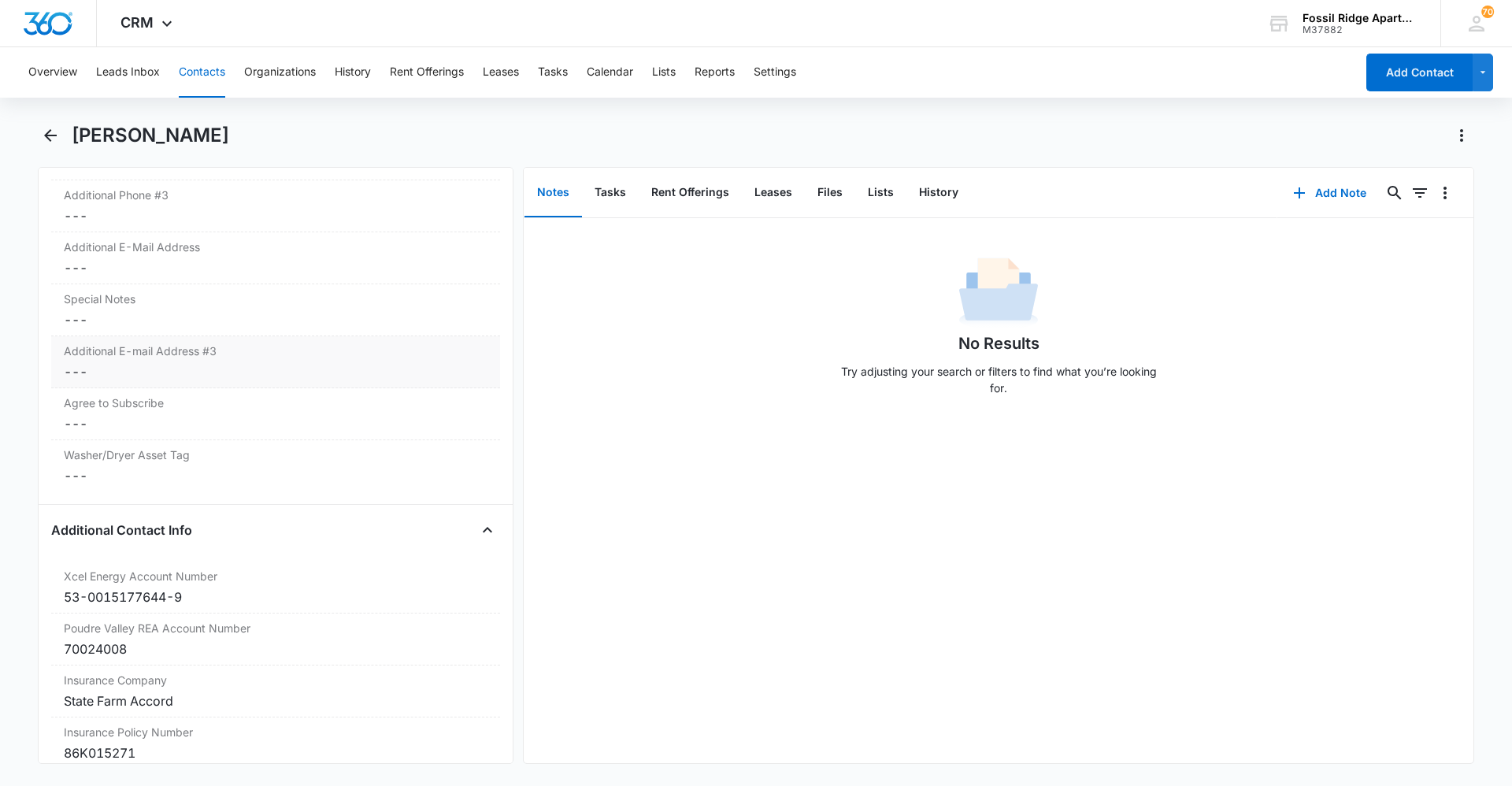
scroll to position [1496, 0]
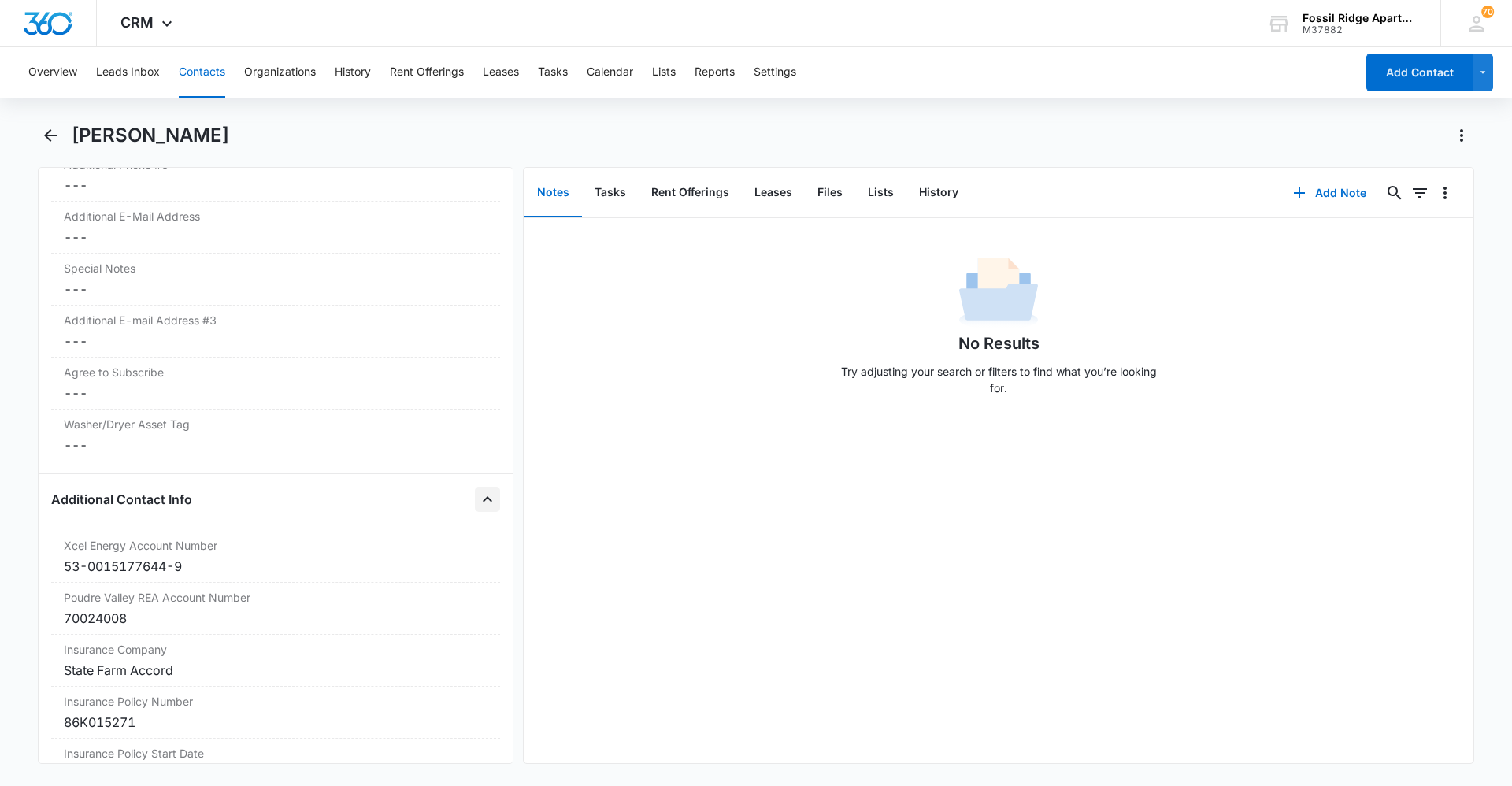
click at [478, 507] on icon "Close" at bounding box center [487, 498] width 19 height 19
click at [478, 554] on icon "Close" at bounding box center [487, 550] width 19 height 19
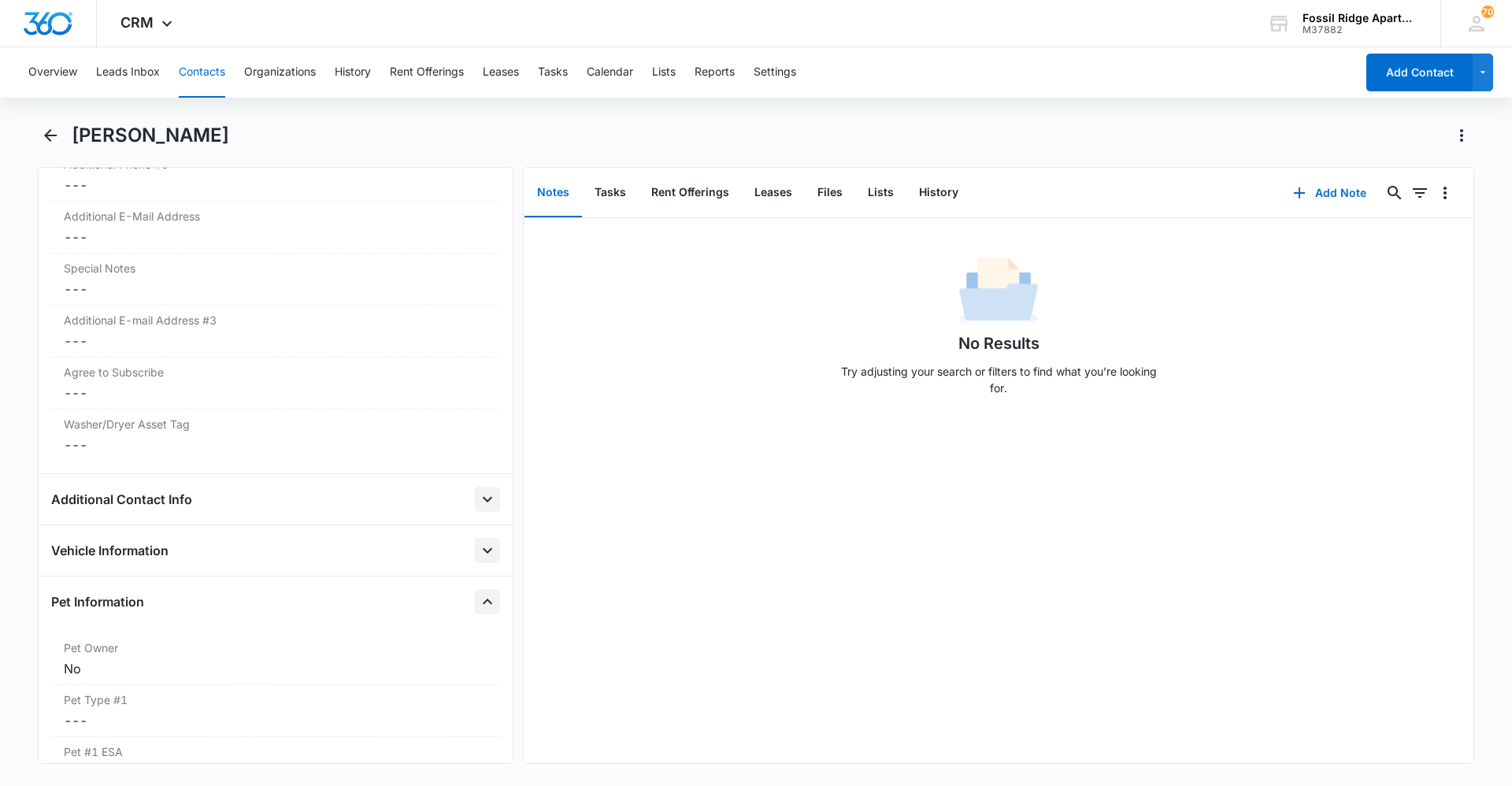
click at [478, 592] on icon "Close" at bounding box center [487, 601] width 19 height 19
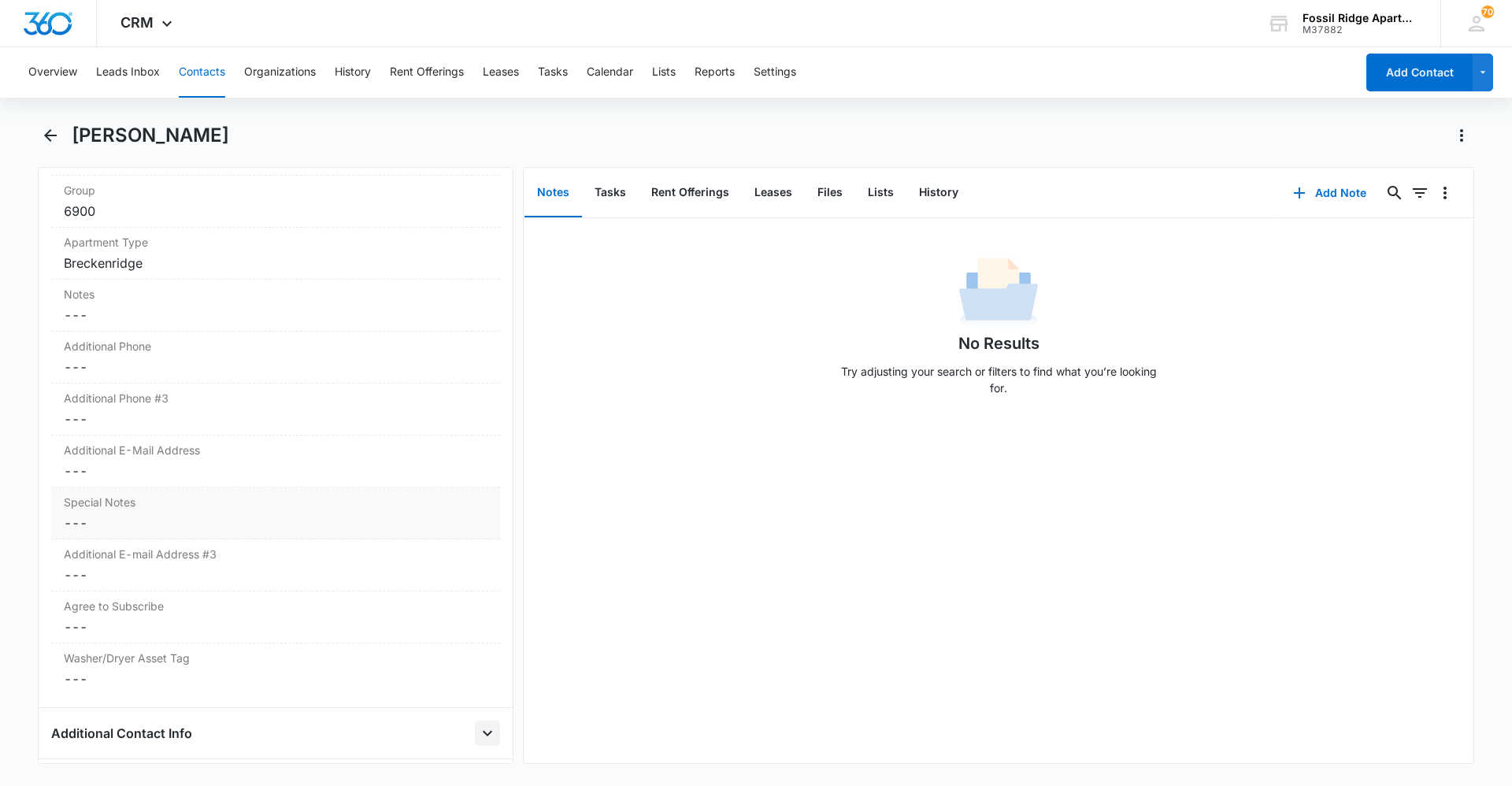
scroll to position [1127, 0]
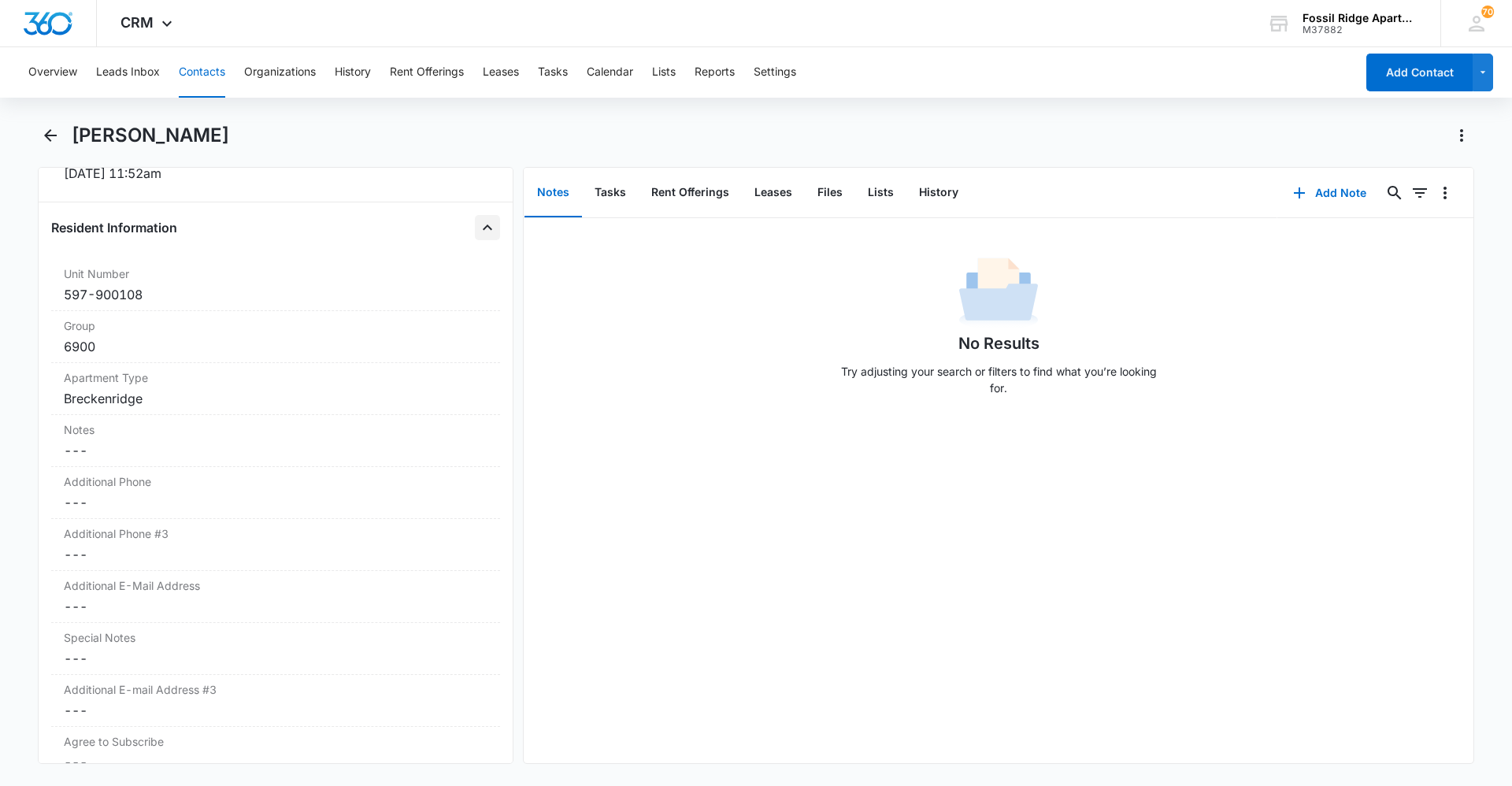
click at [478, 234] on icon "Close" at bounding box center [487, 227] width 19 height 19
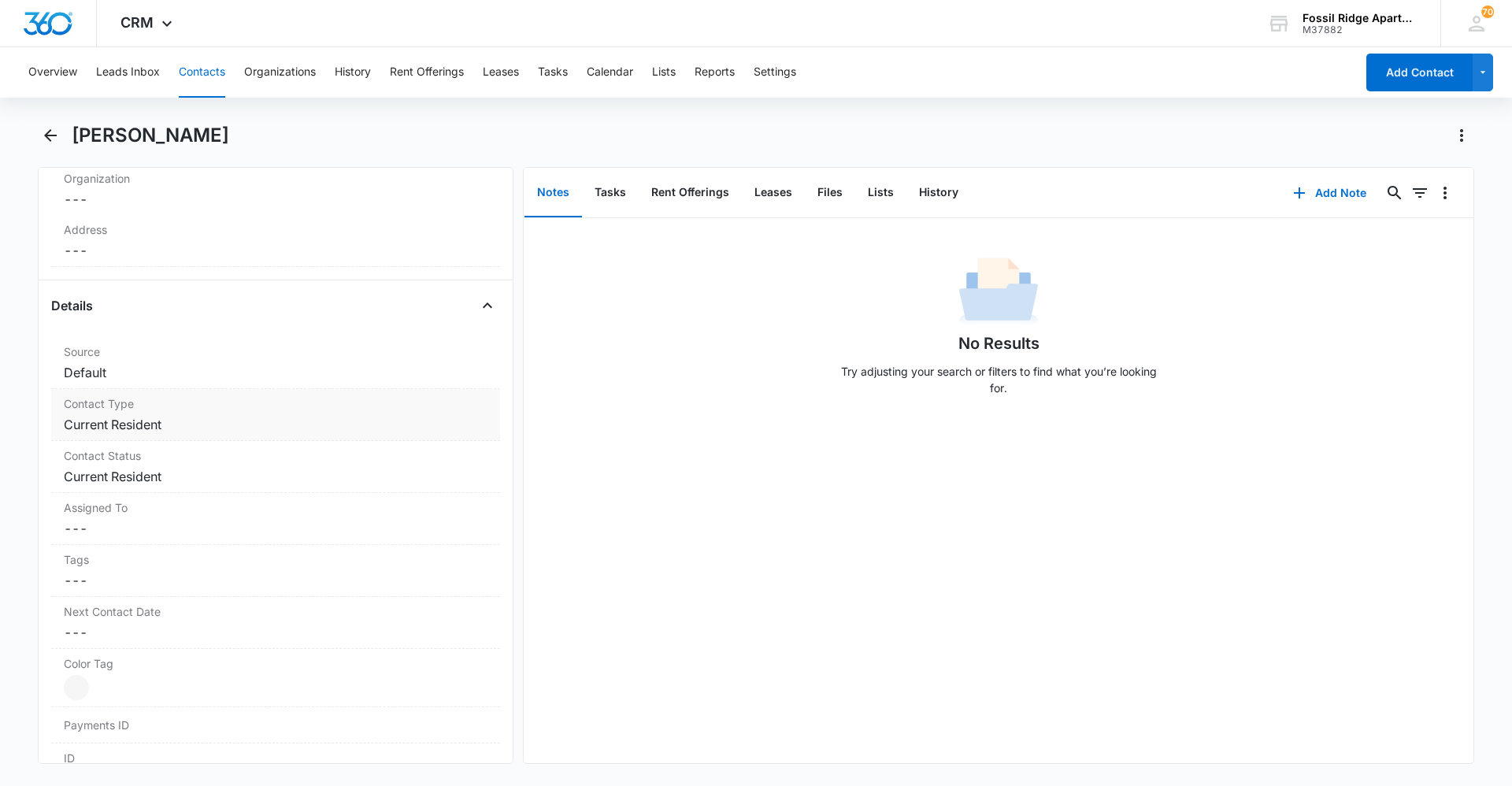
scroll to position [458, 0]
click at [481, 317] on icon "Close" at bounding box center [487, 316] width 19 height 19
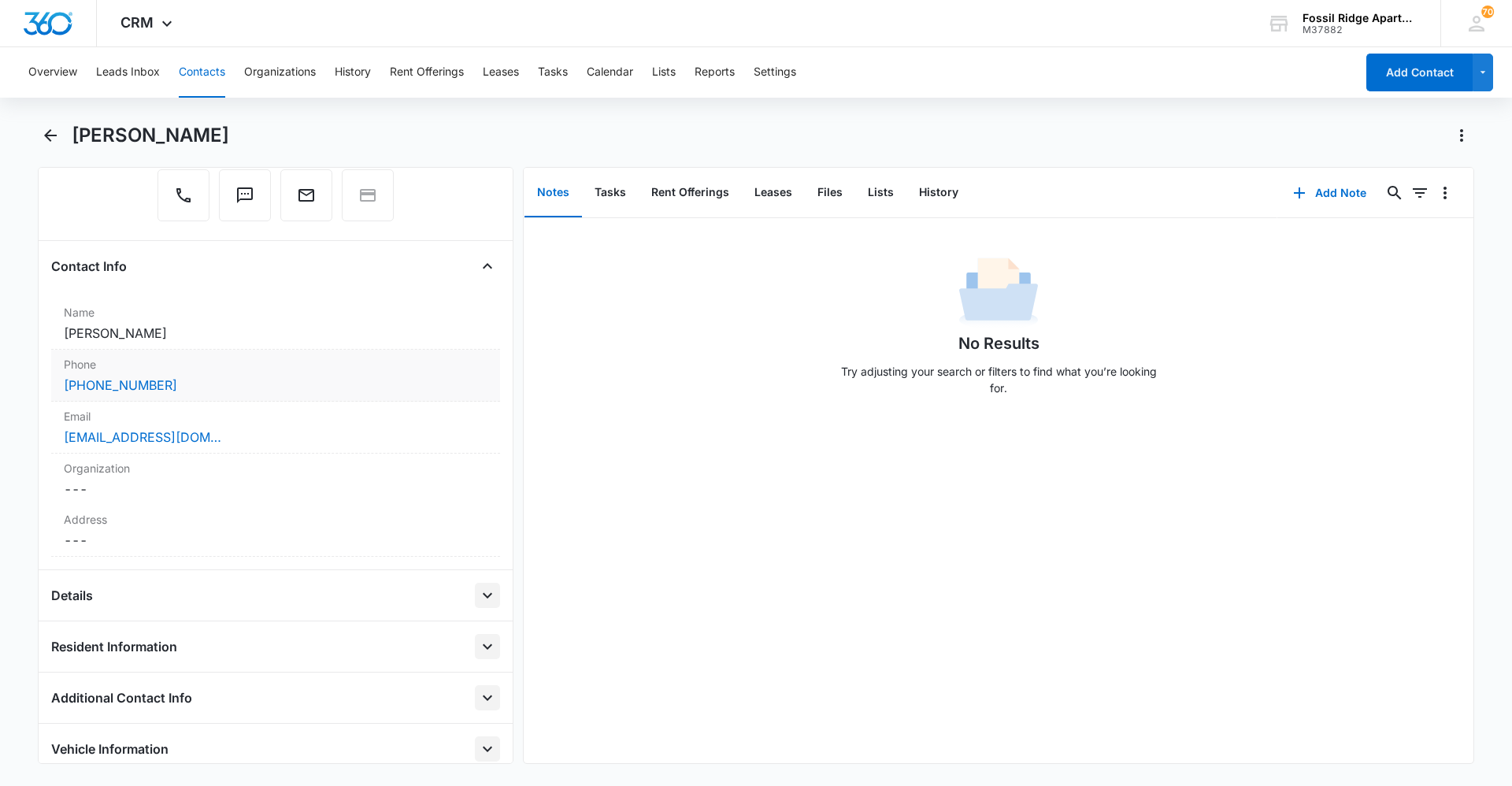
scroll to position [166, 0]
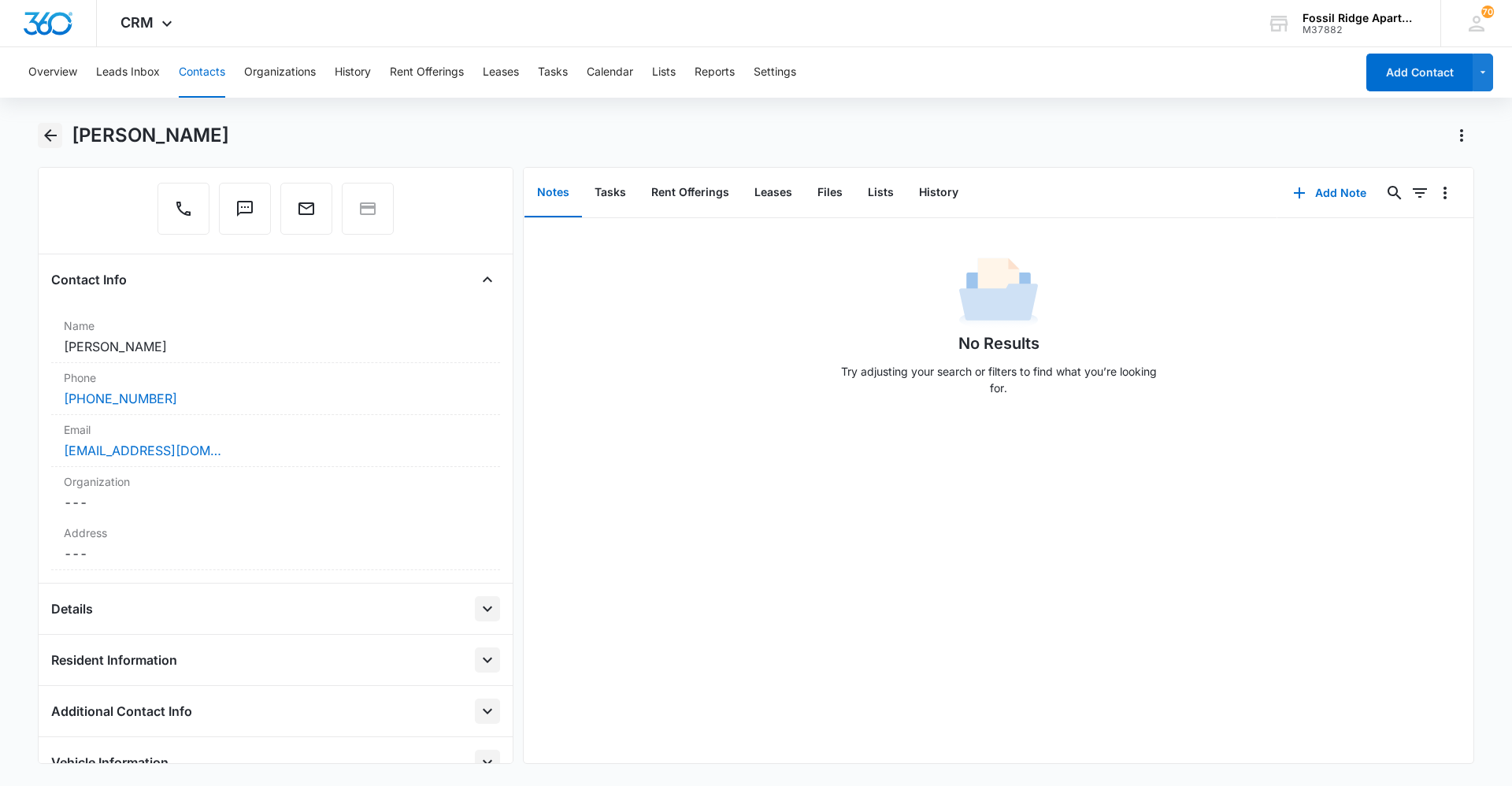
click at [51, 129] on icon "Back" at bounding box center [50, 135] width 19 height 19
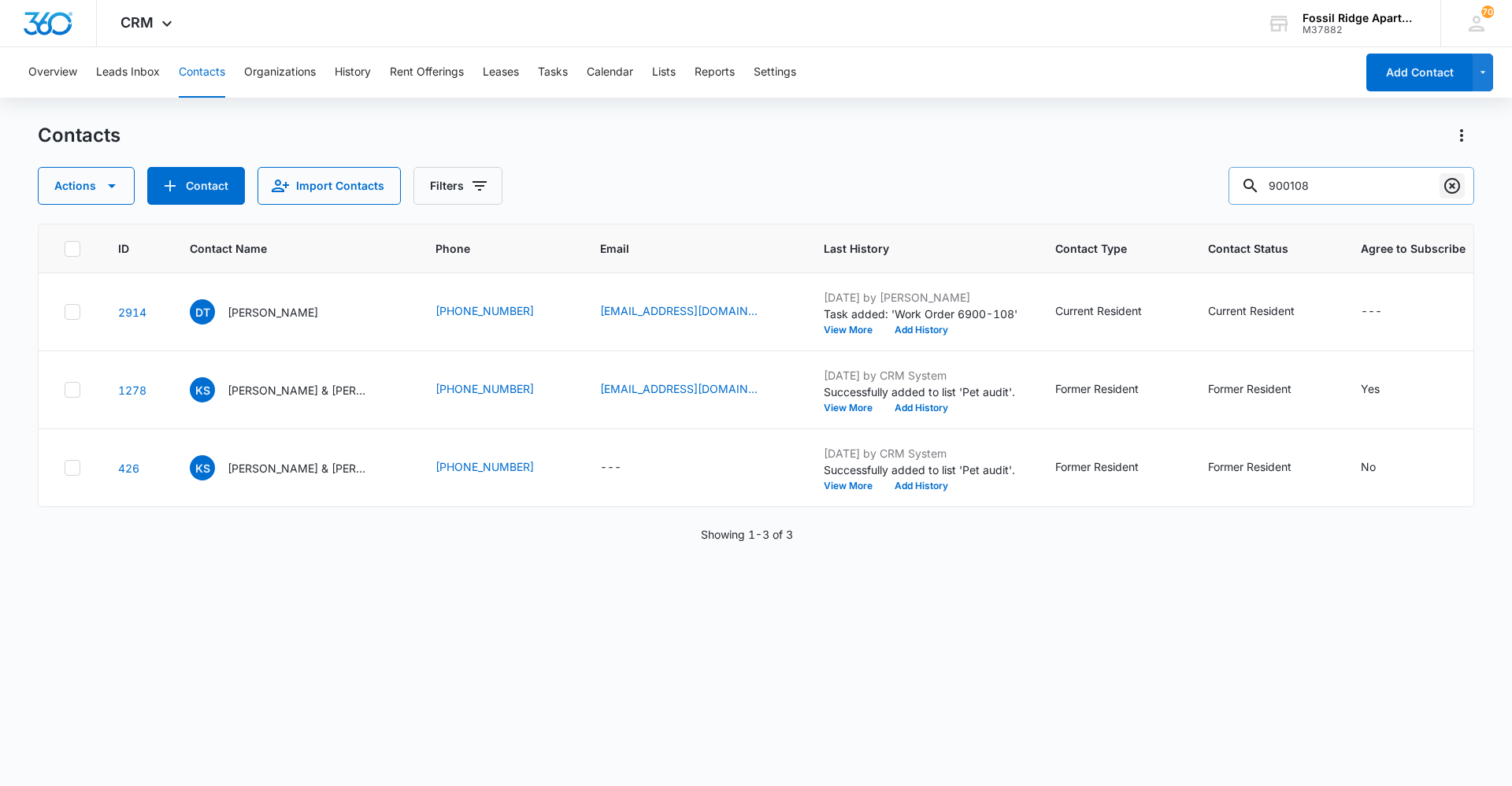
click at [754, 181] on icon "Clear" at bounding box center [1452, 185] width 19 height 19
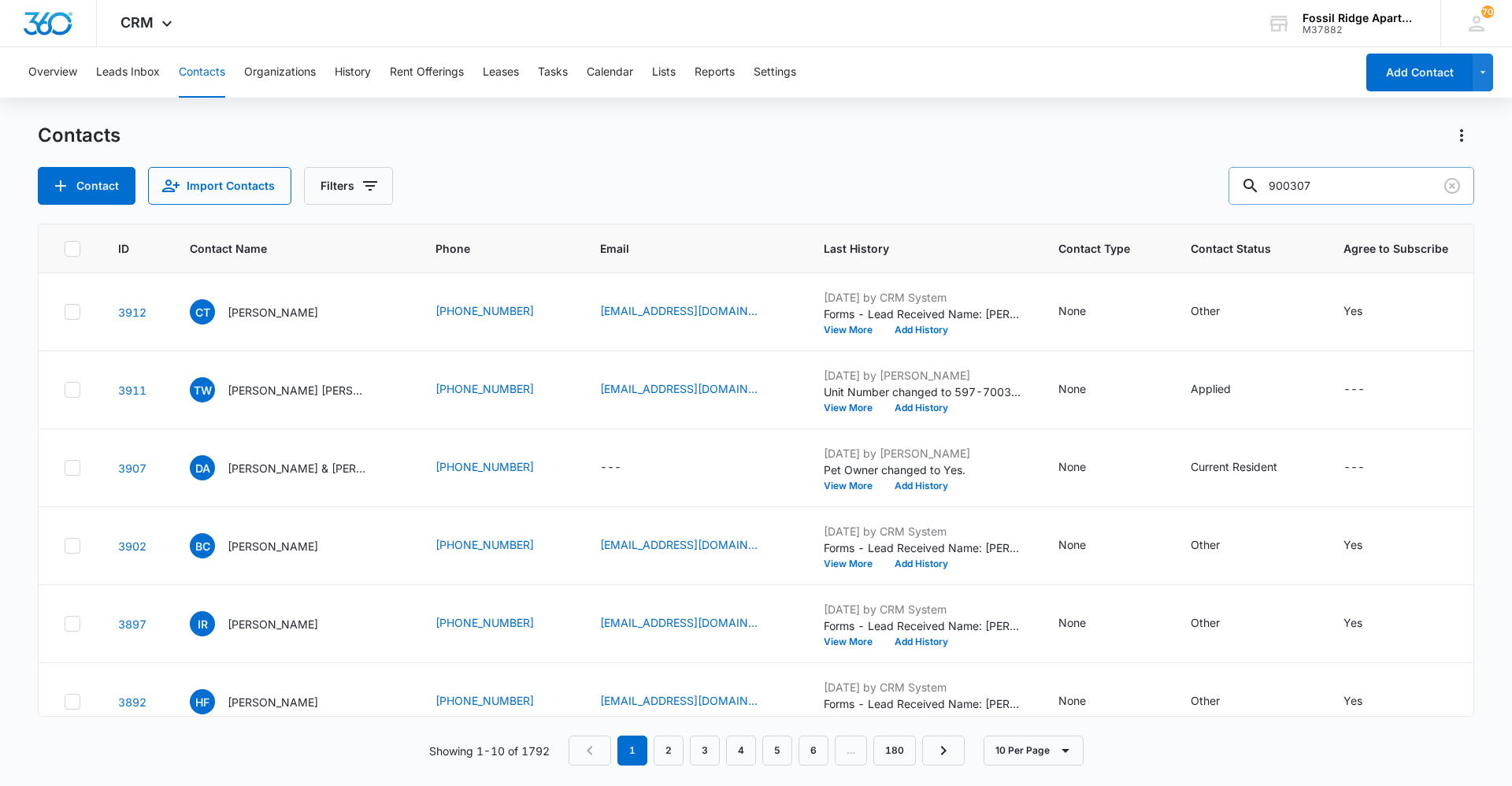
type input "900307"
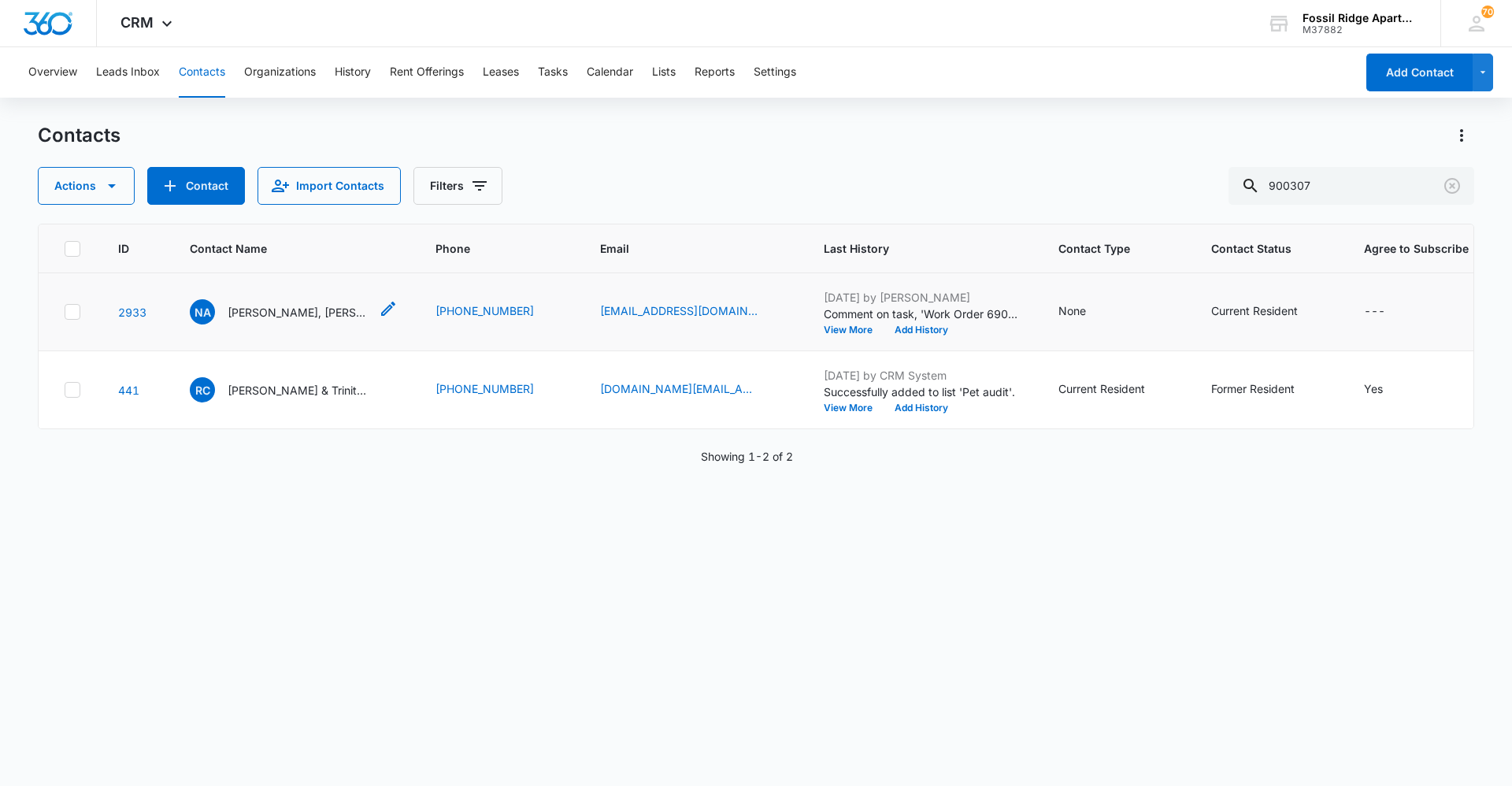
click at [240, 304] on p "[PERSON_NAME], [PERSON_NAME]" at bounding box center [298, 312] width 141 height 16
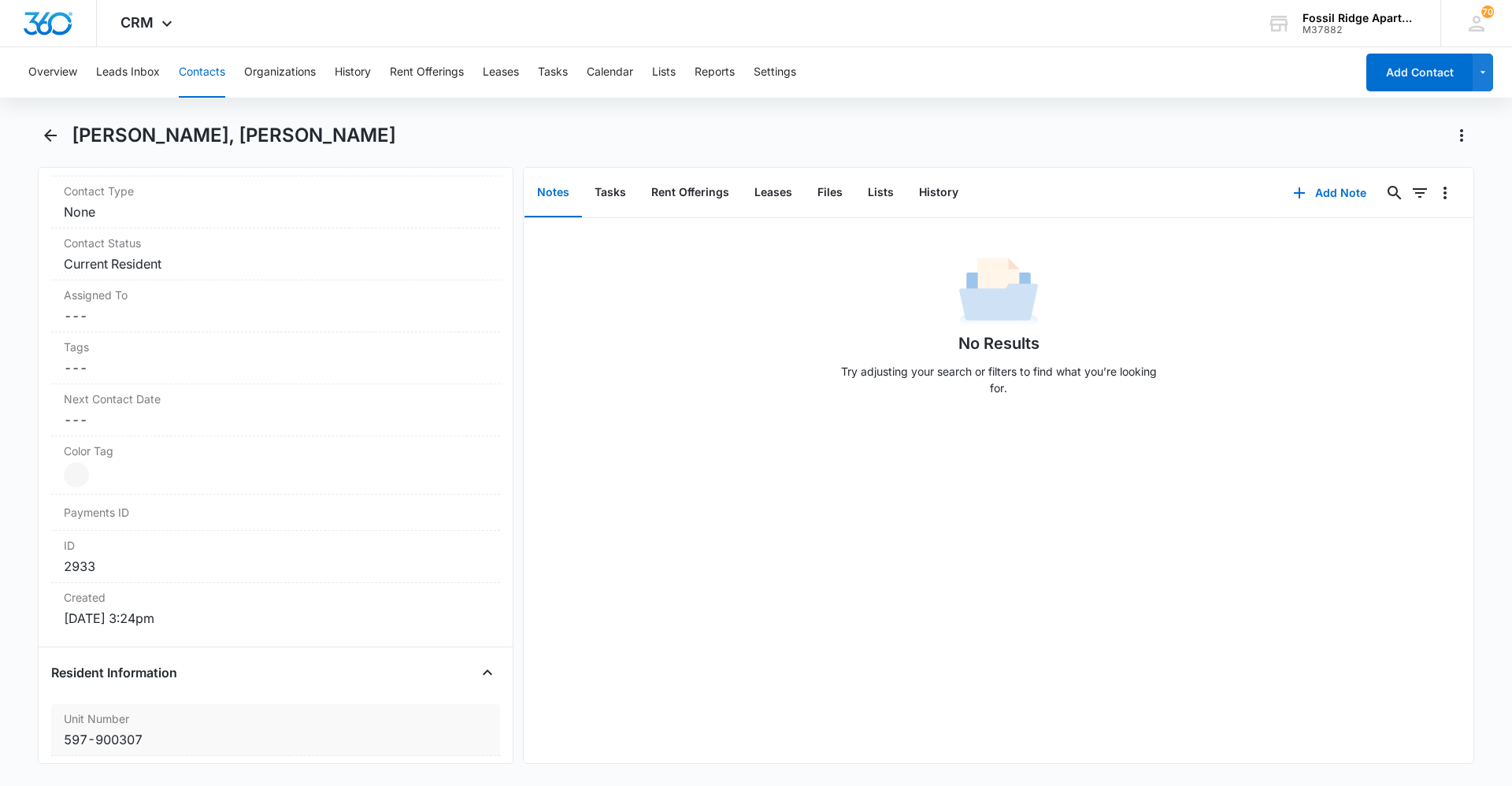
scroll to position [1024, 0]
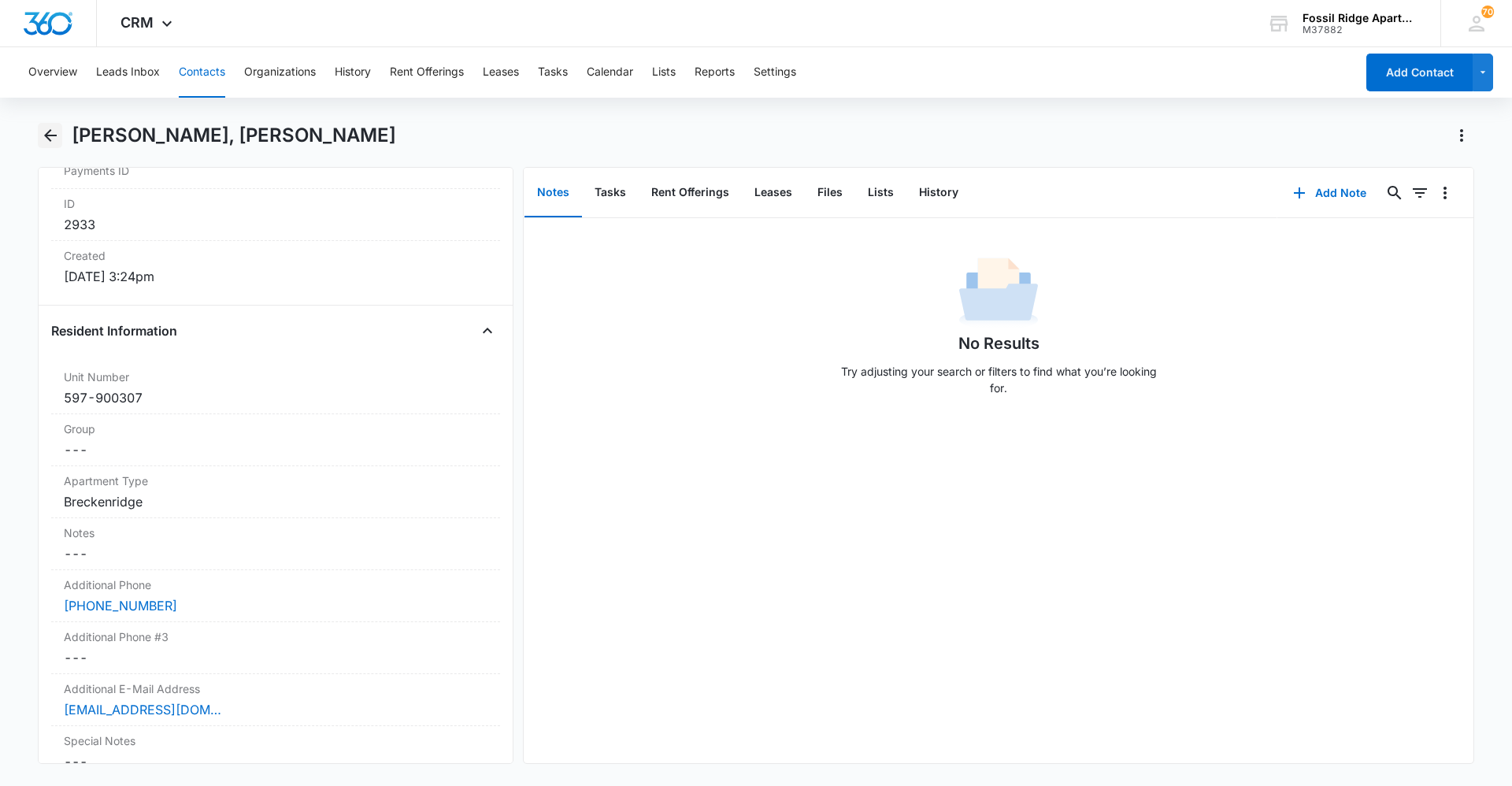
click at [62, 137] on button "Back" at bounding box center [50, 135] width 25 height 25
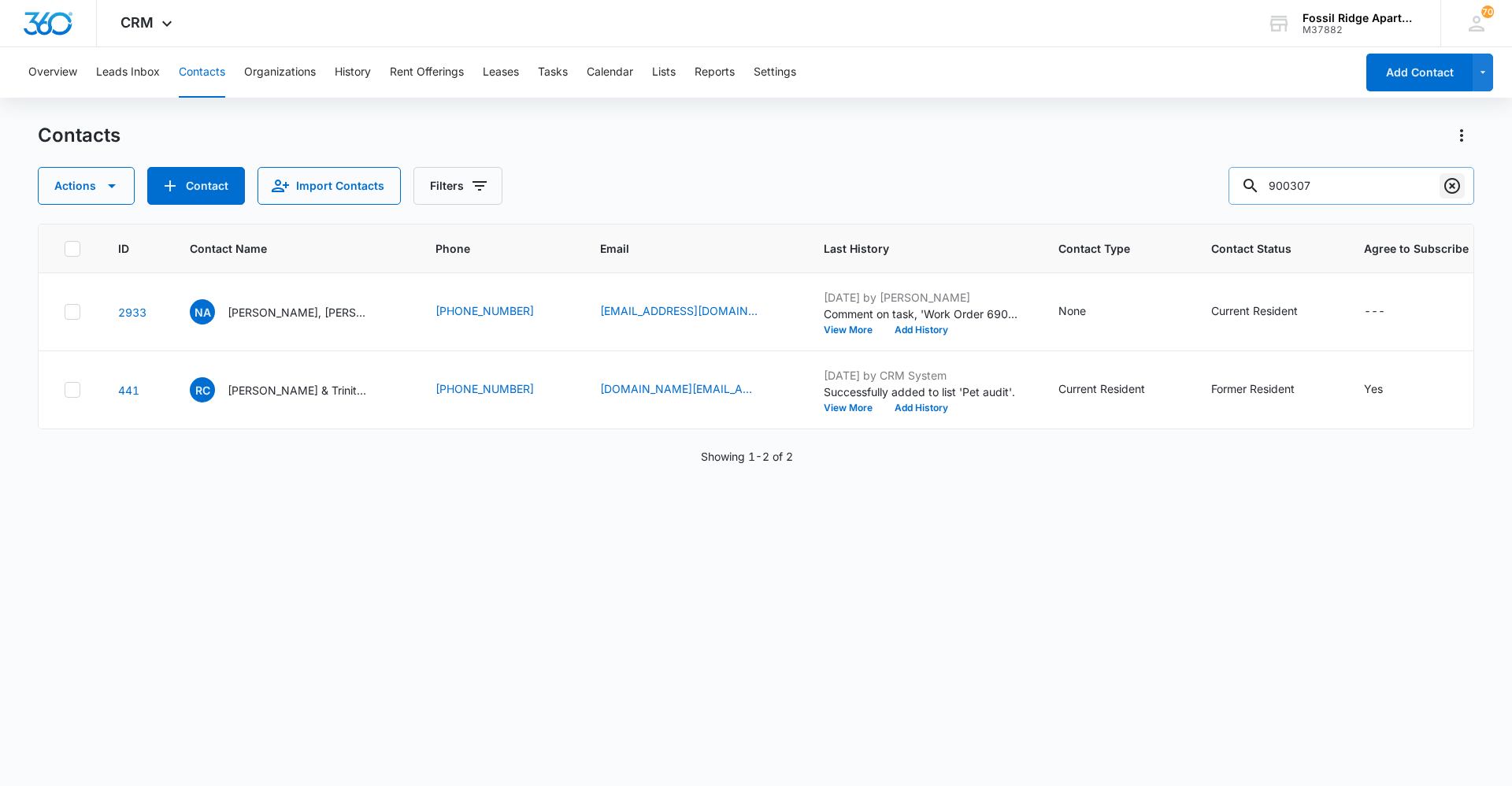
click at [754, 182] on icon "Clear" at bounding box center [1452, 185] width 19 height 19
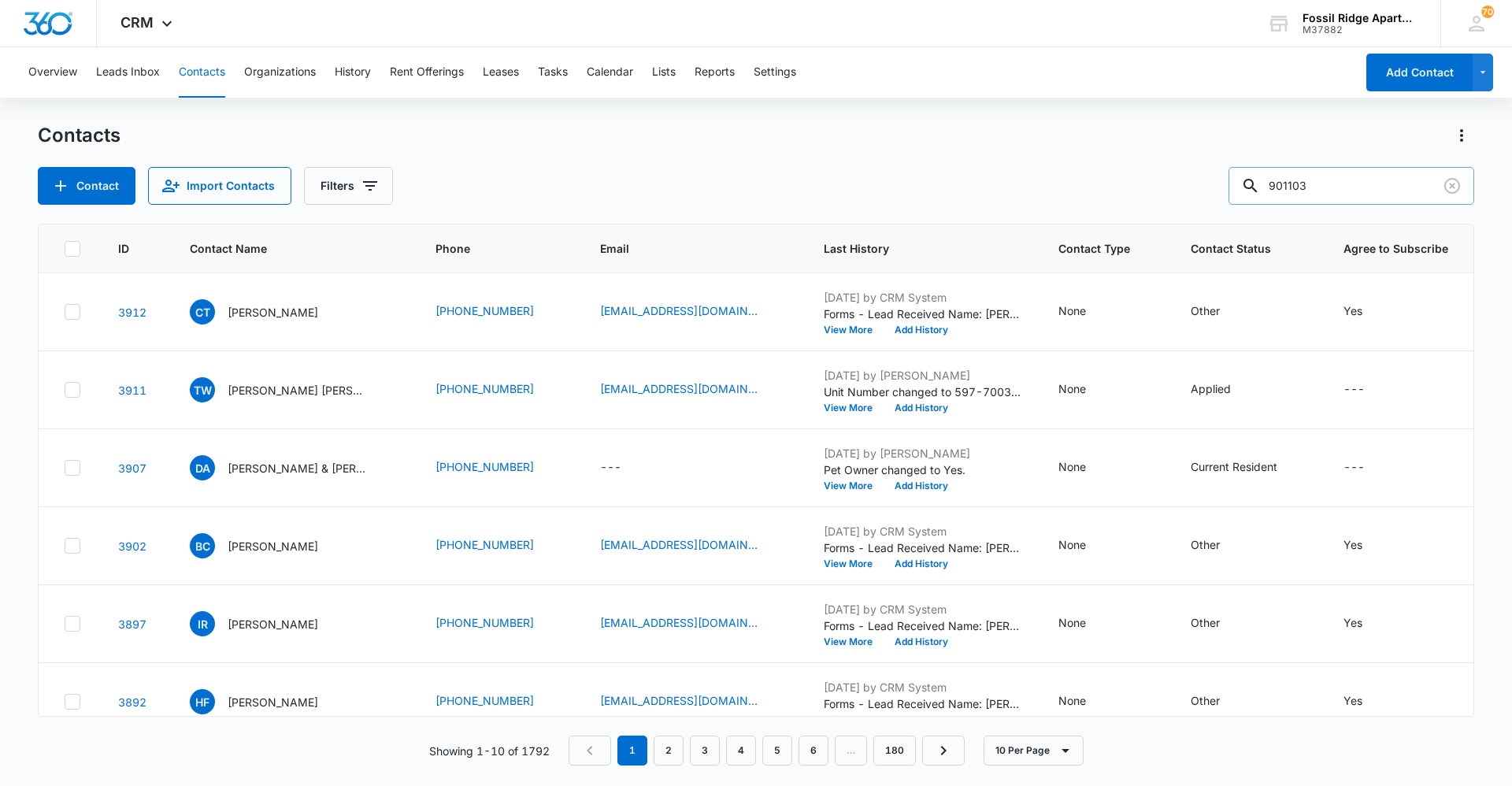
type input "901103"
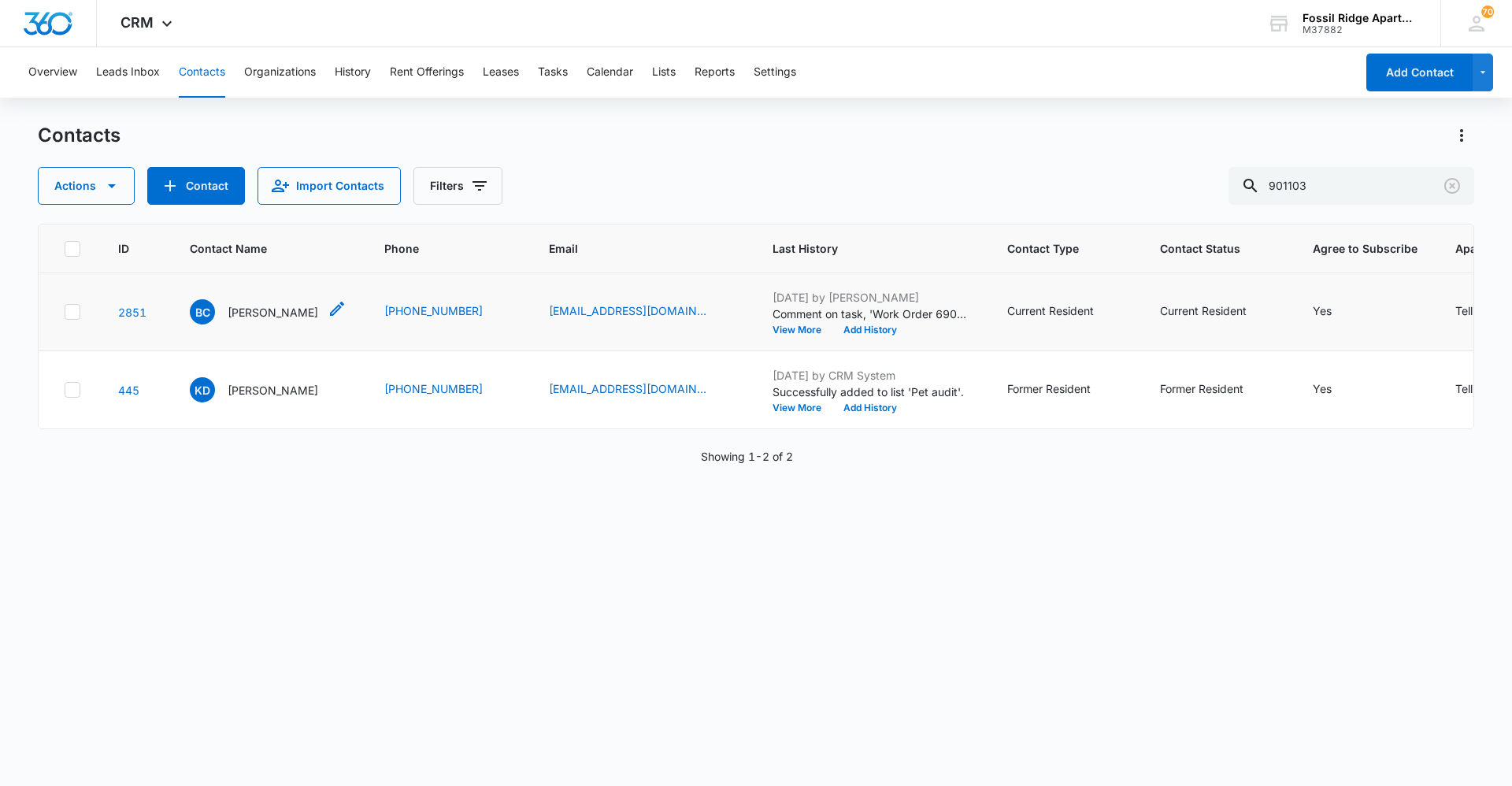
click at [243, 305] on p "[PERSON_NAME]" at bounding box center [273, 312] width 91 height 16
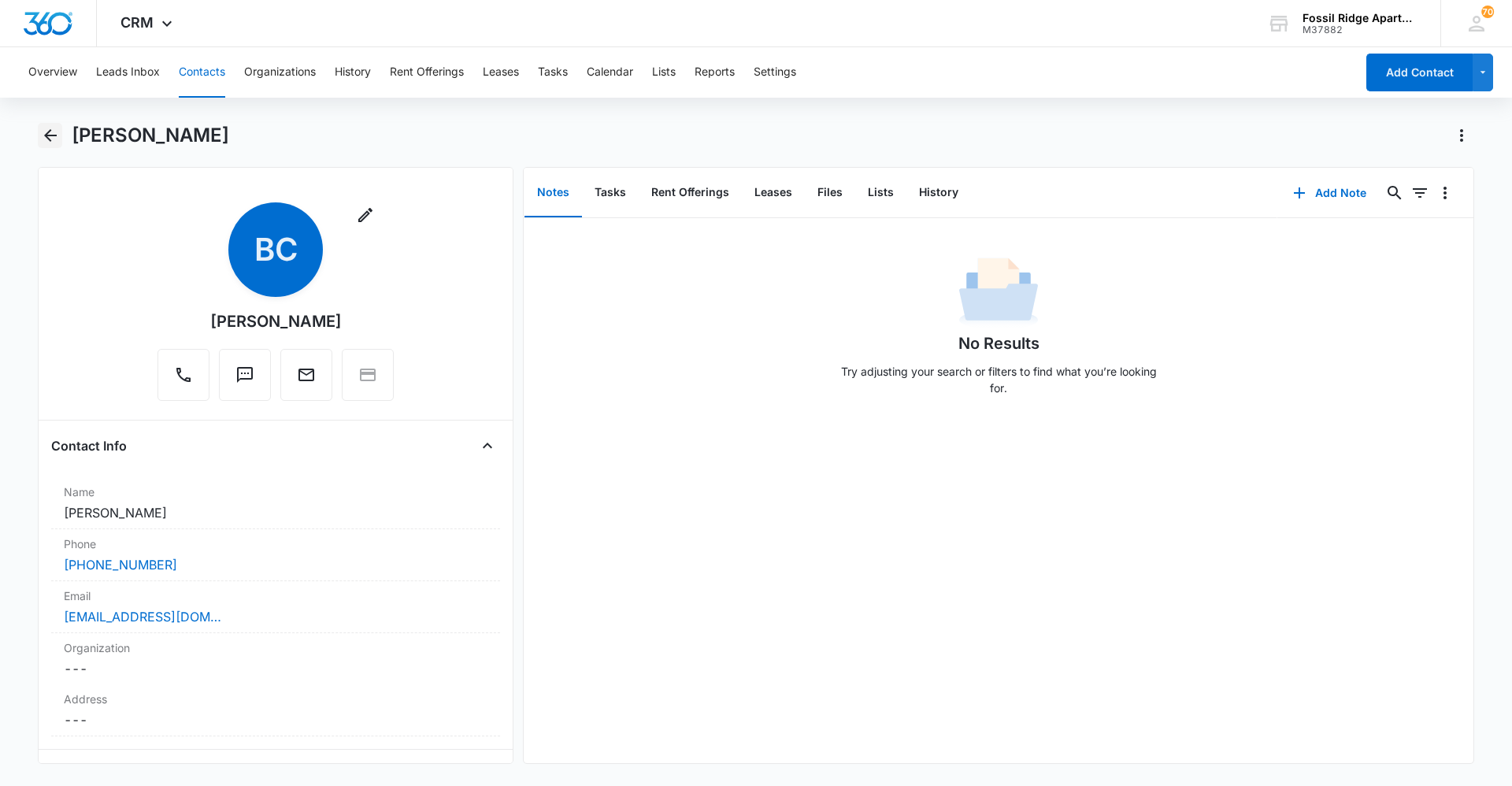
click at [52, 136] on icon "Back" at bounding box center [50, 135] width 12 height 12
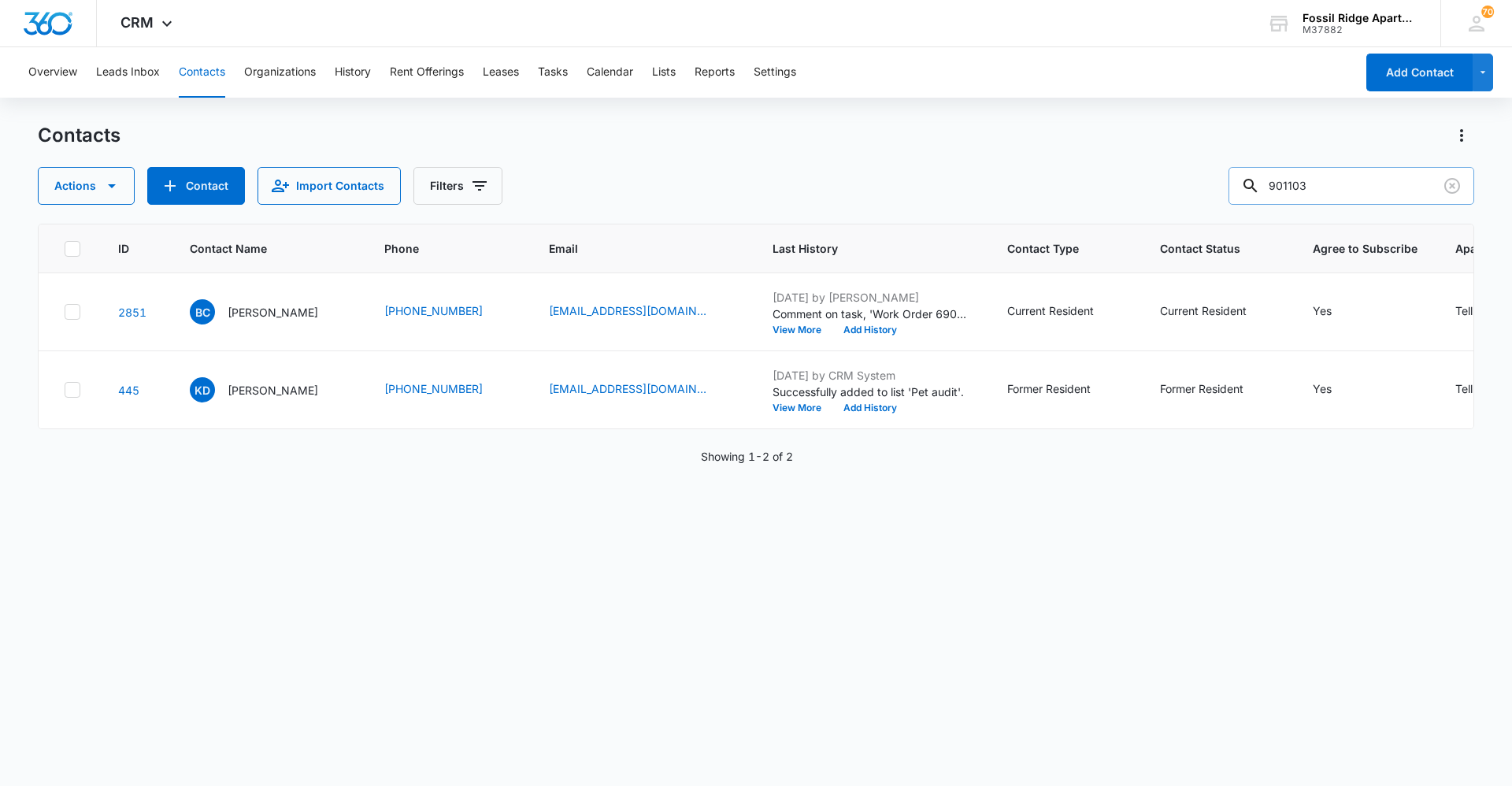
click at [754, 188] on input "901103" at bounding box center [1351, 185] width 246 height 38
type input "901202"
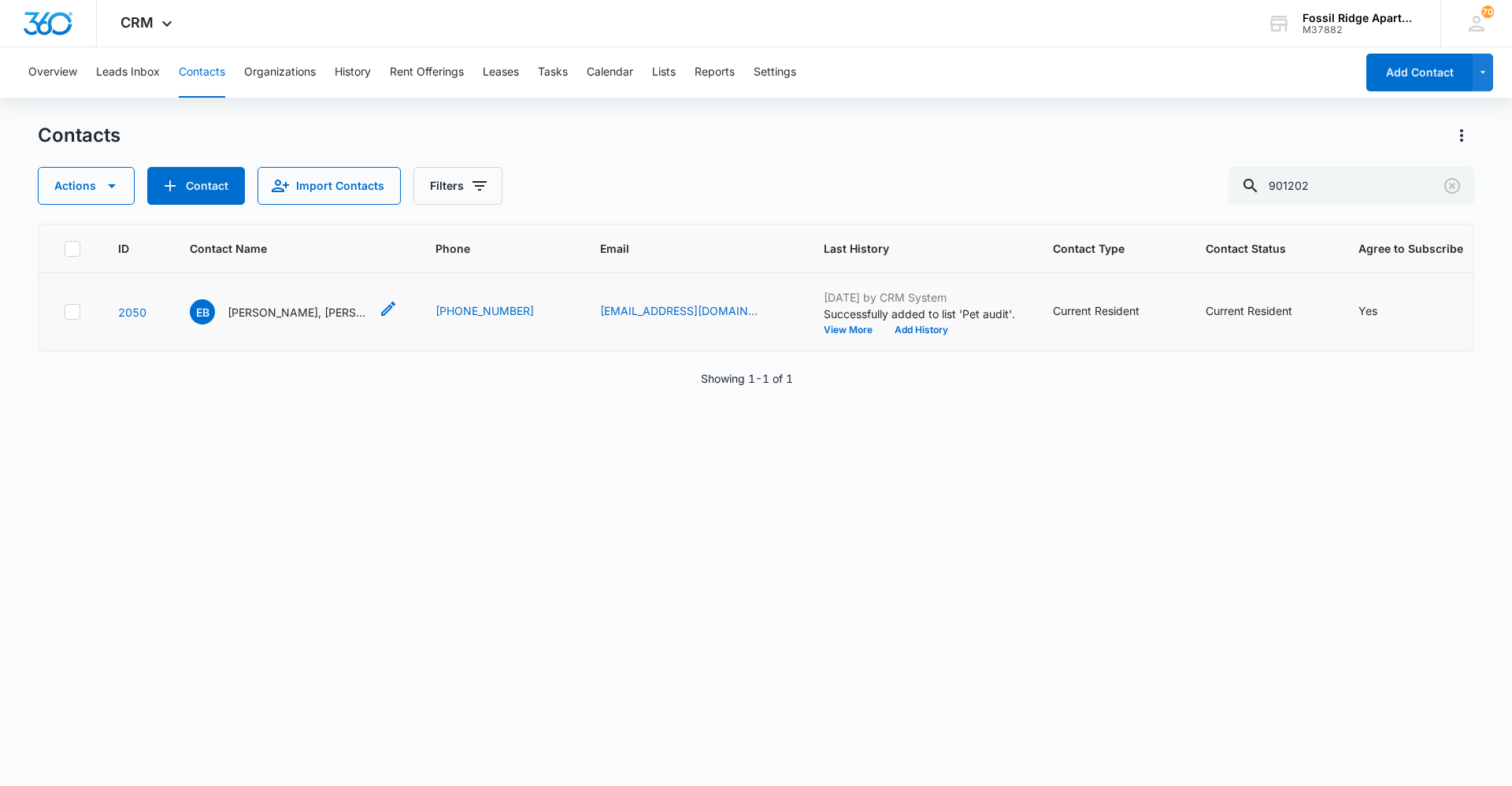
click at [338, 317] on p "[PERSON_NAME], [PERSON_NAME]" at bounding box center [298, 312] width 141 height 16
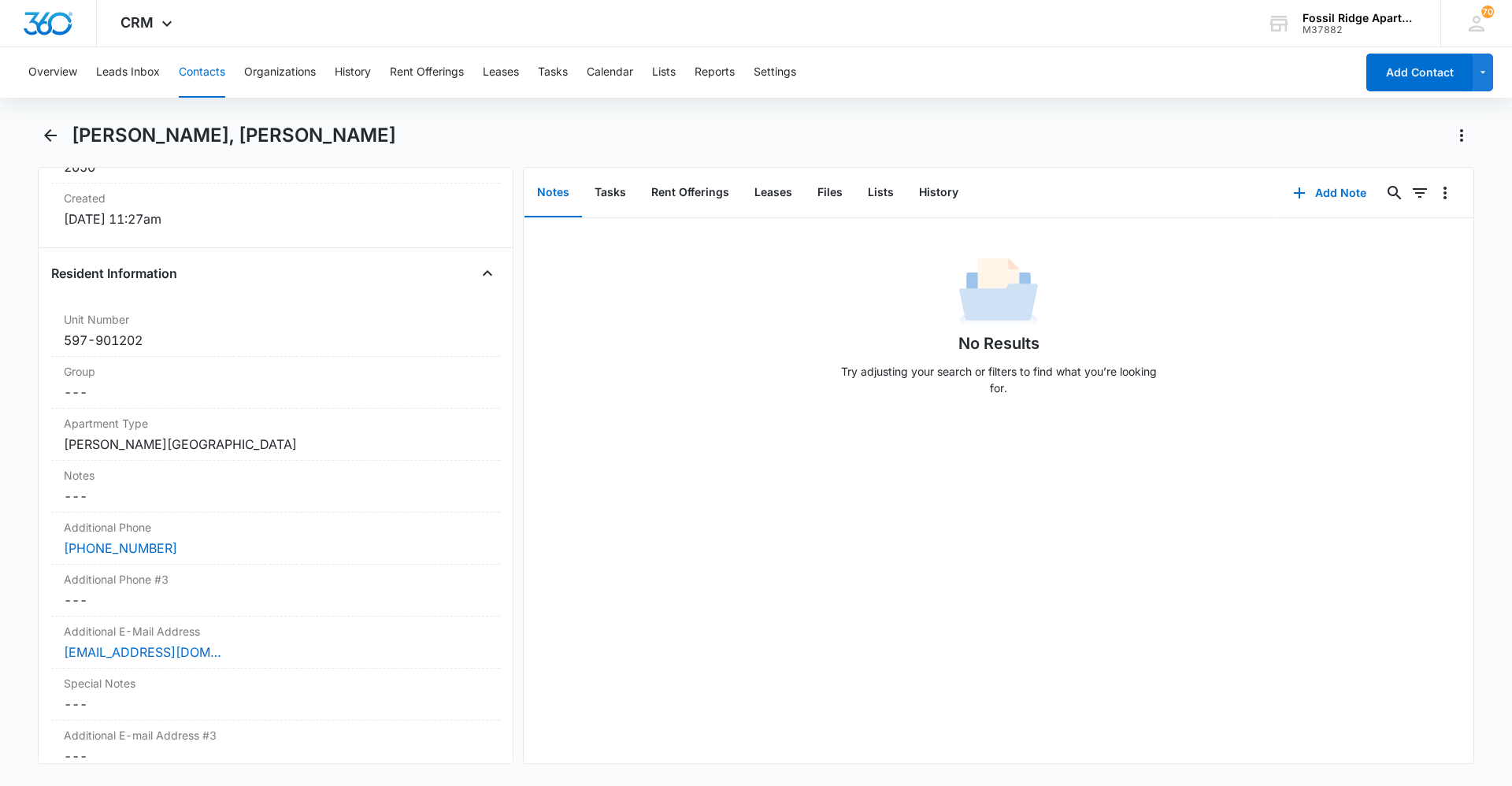
scroll to position [1102, 0]
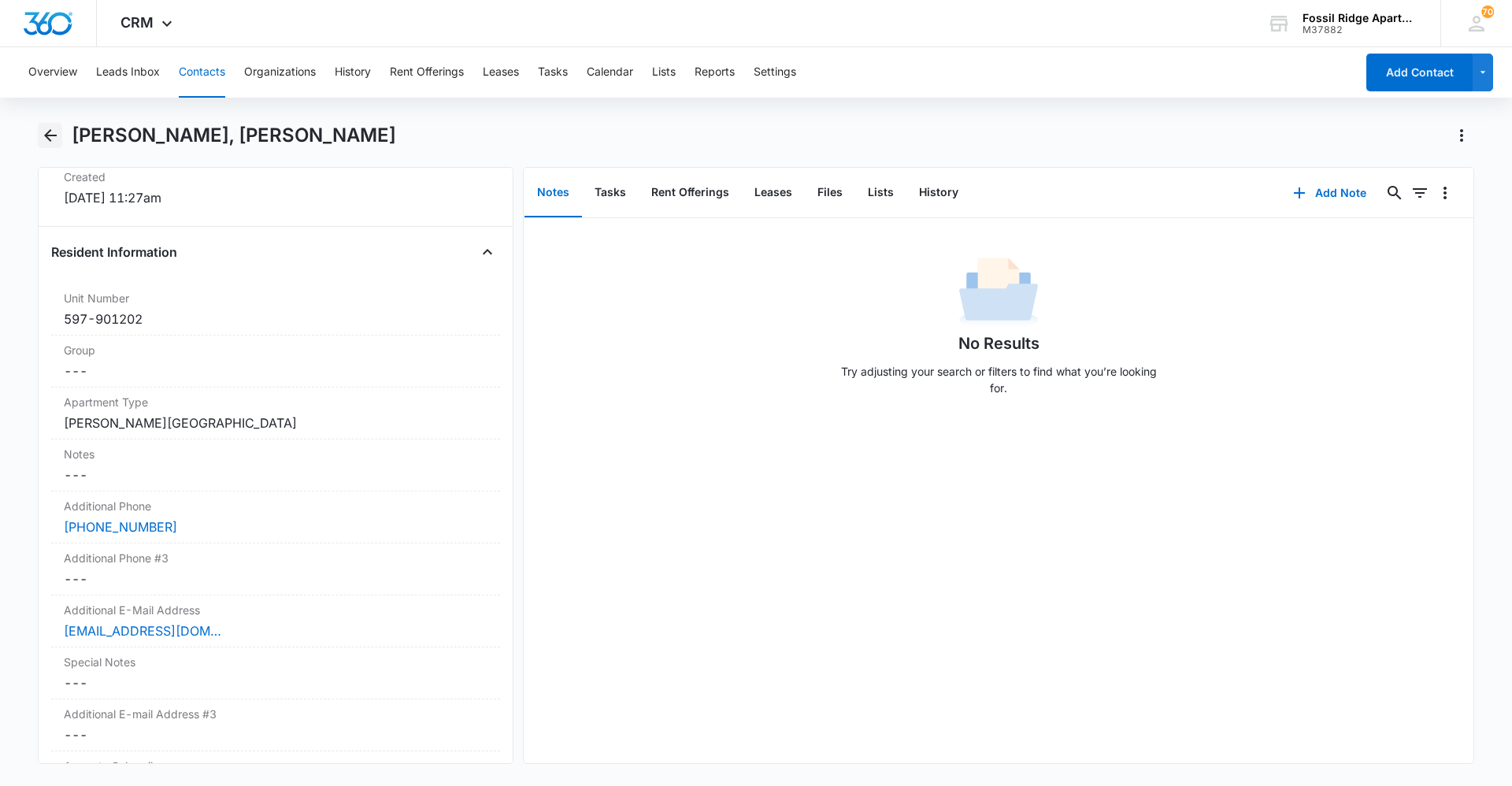
click at [41, 136] on icon "Back" at bounding box center [50, 135] width 19 height 19
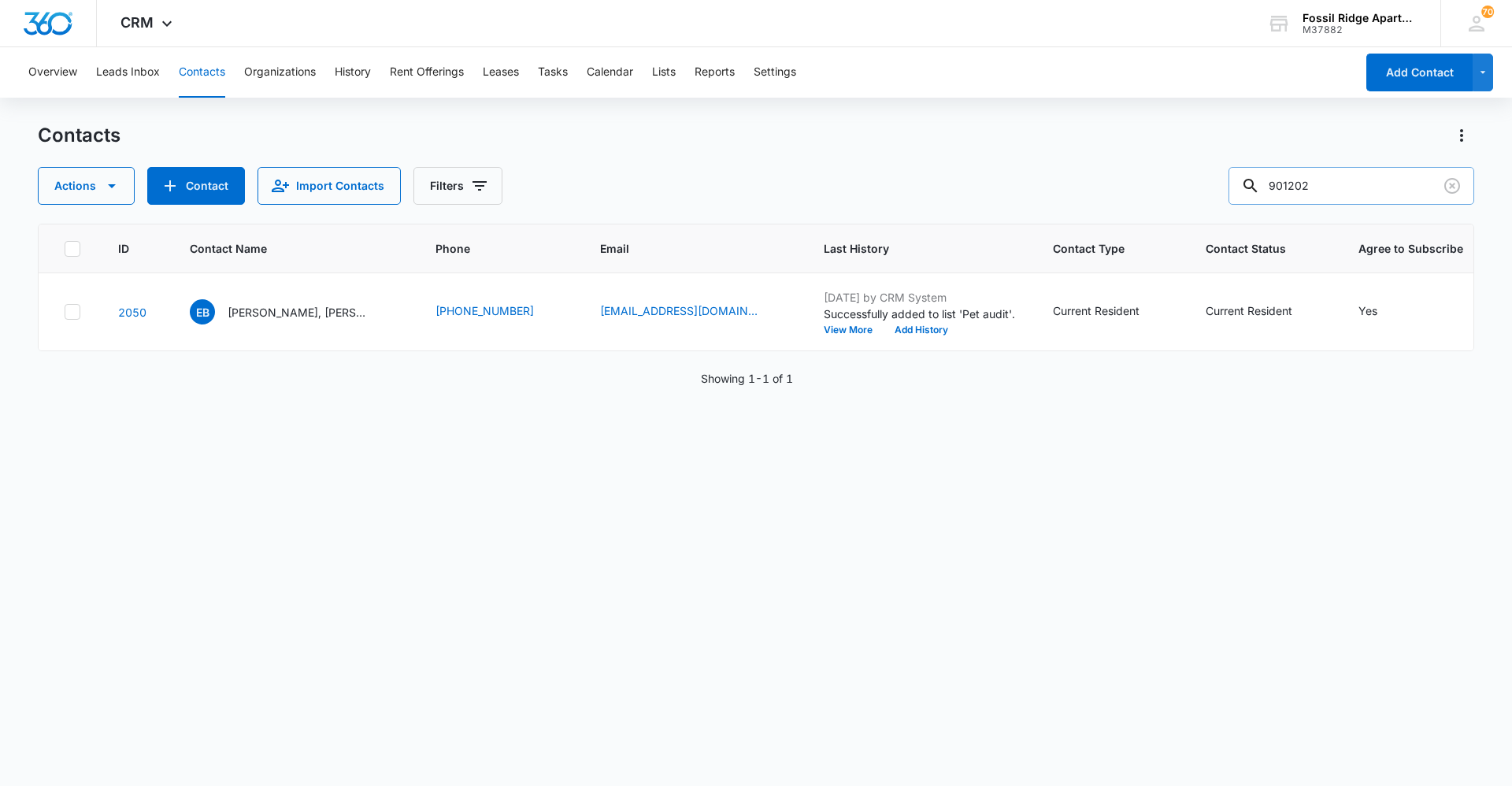
click at [754, 186] on input "901202" at bounding box center [1351, 185] width 246 height 38
type input "901301"
click at [307, 320] on div "CB [PERSON_NAME], [PERSON_NAME]" at bounding box center [280, 311] width 180 height 25
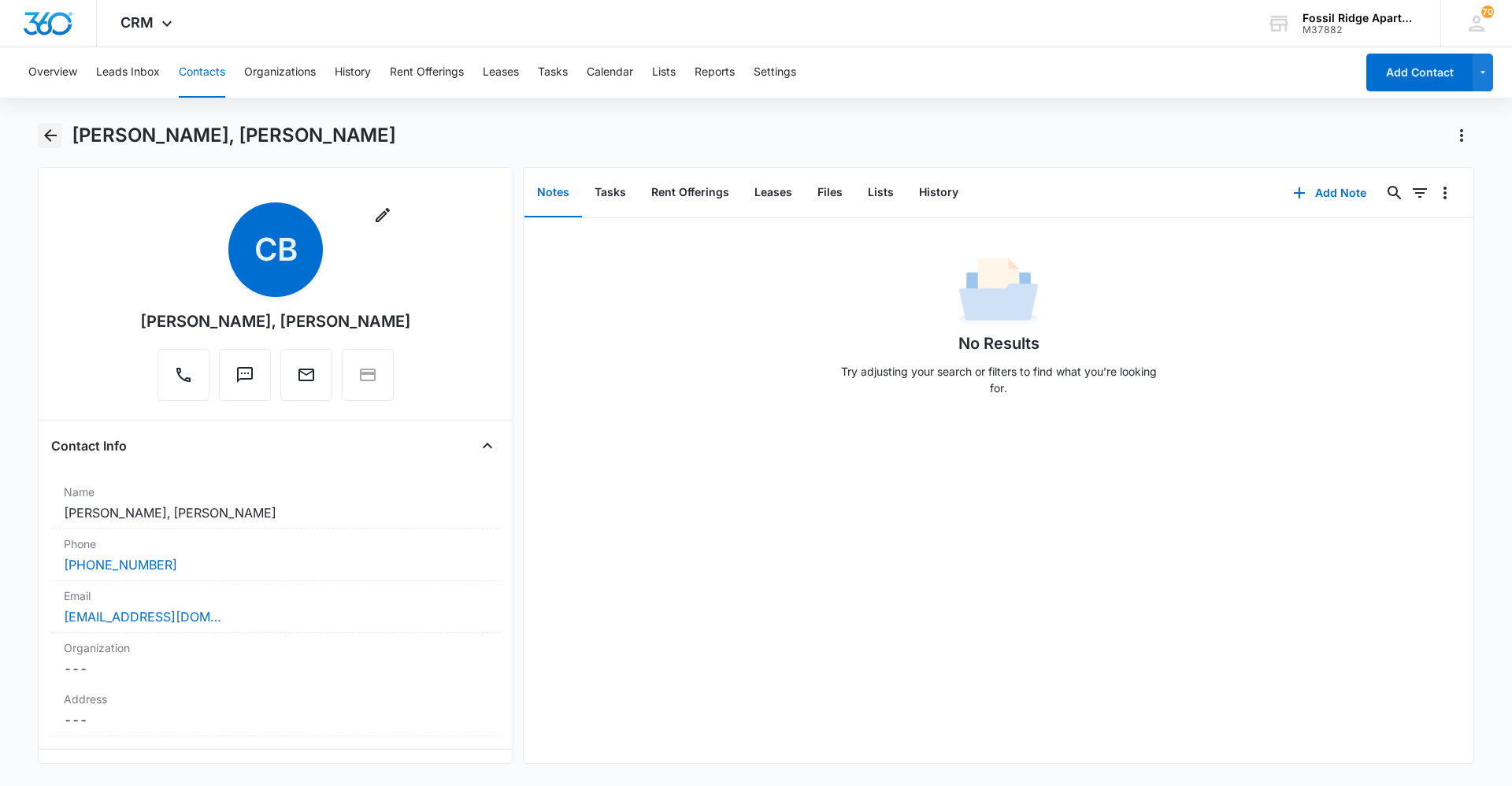
click at [44, 131] on icon "Back" at bounding box center [50, 135] width 19 height 19
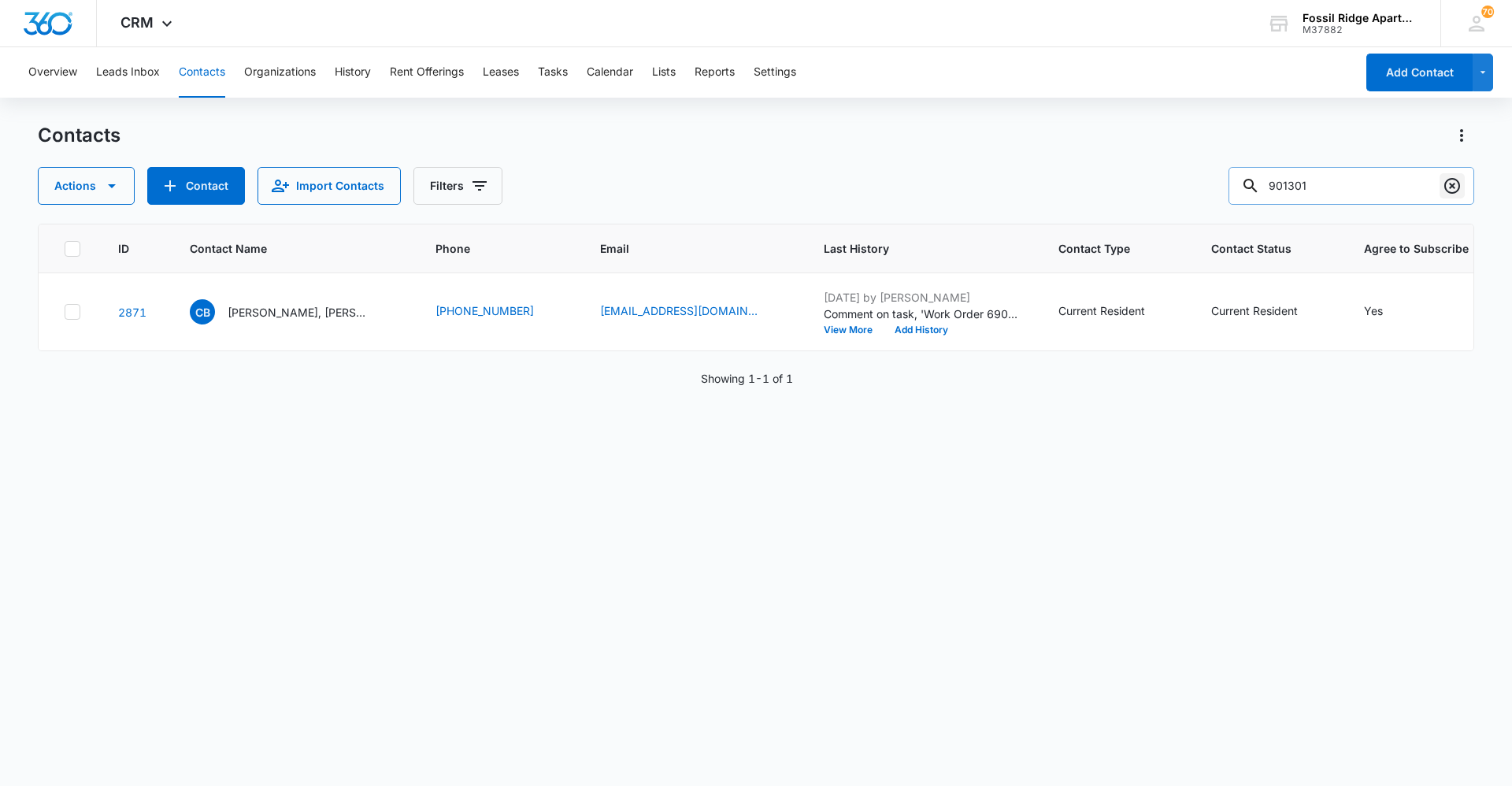
click at [754, 183] on icon "Clear" at bounding box center [1452, 185] width 19 height 19
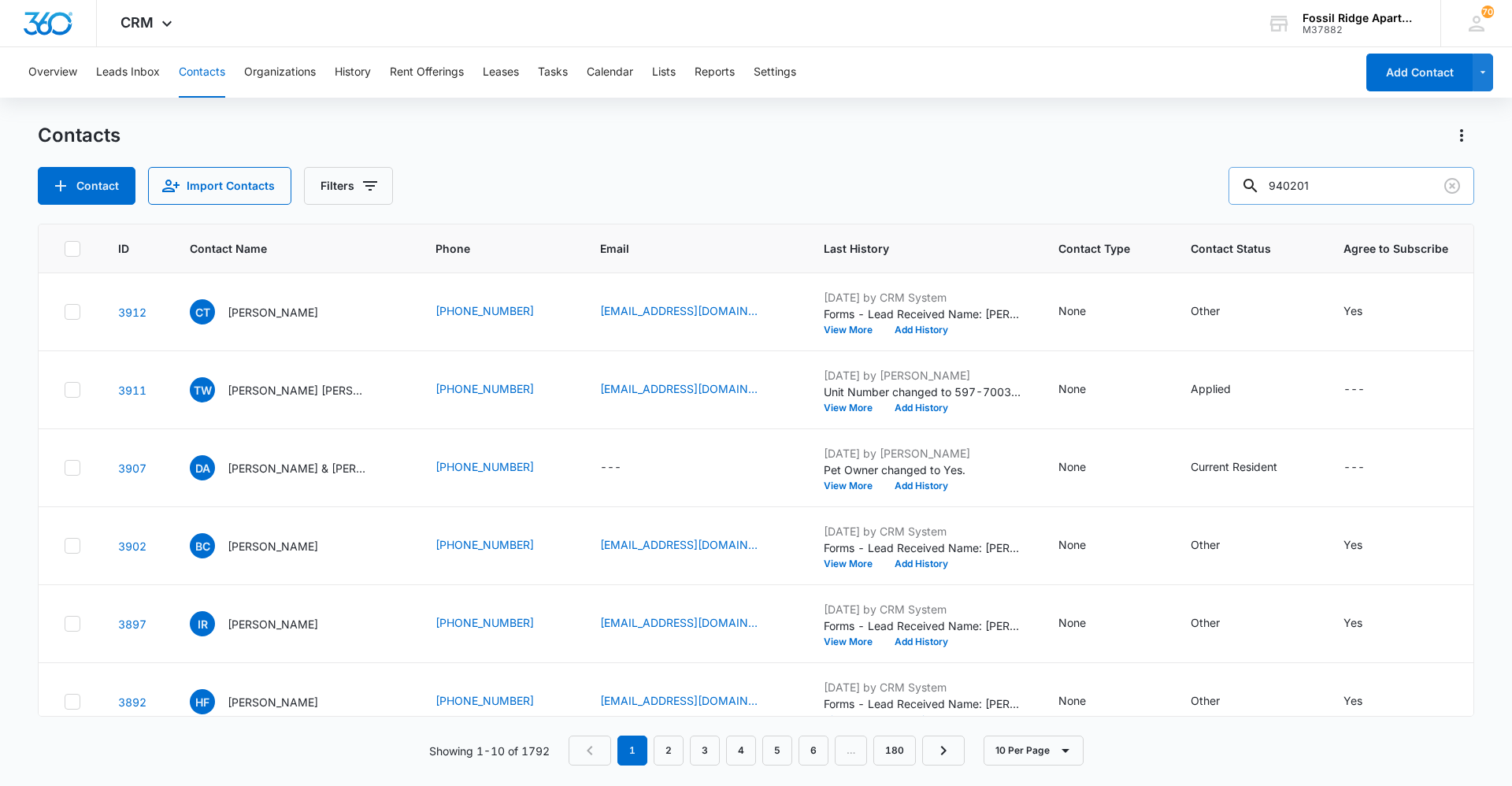
type input "940201"
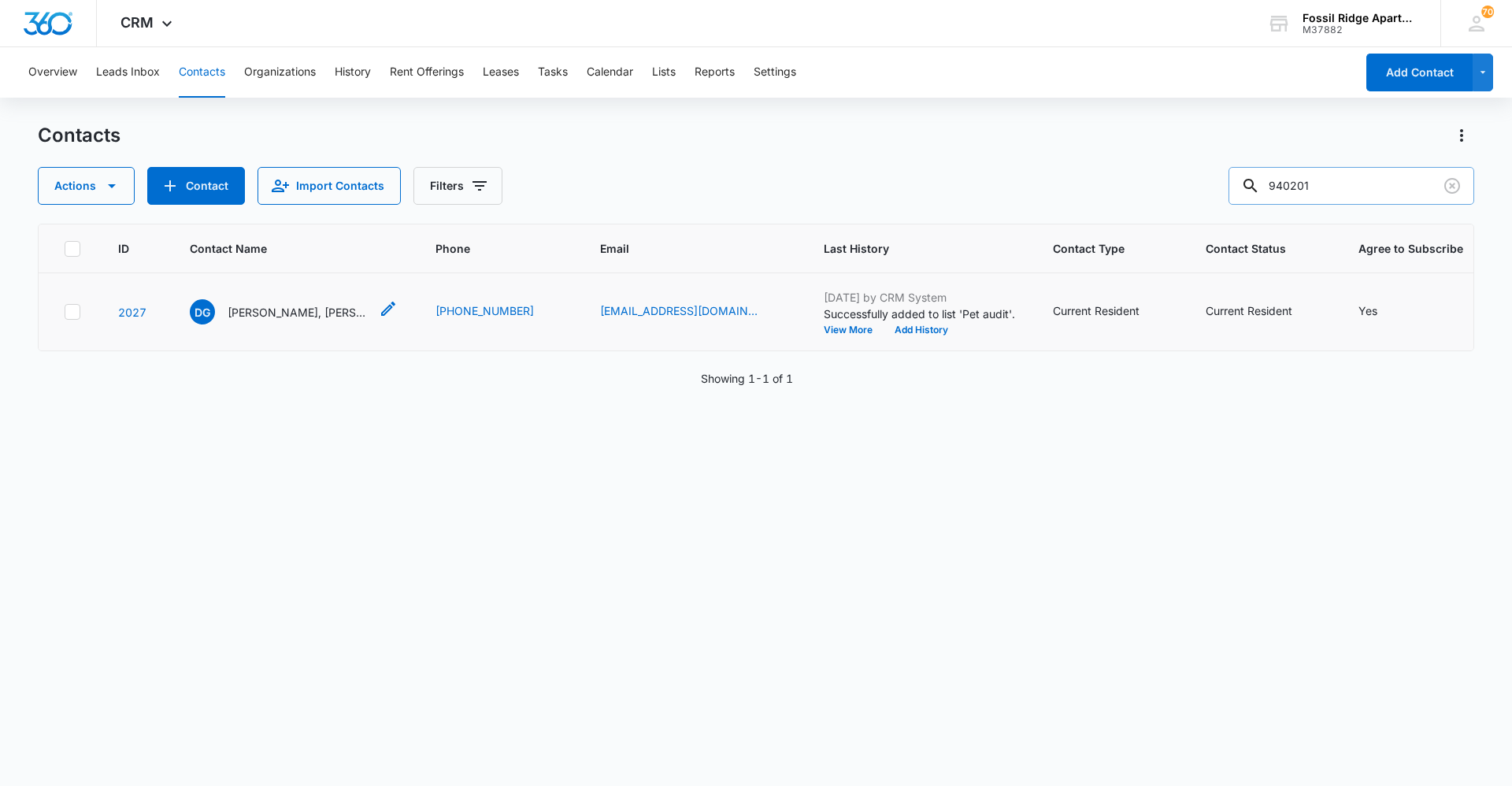
click at [319, 307] on p "[PERSON_NAME], [PERSON_NAME] & [PERSON_NAME]" at bounding box center [298, 312] width 141 height 16
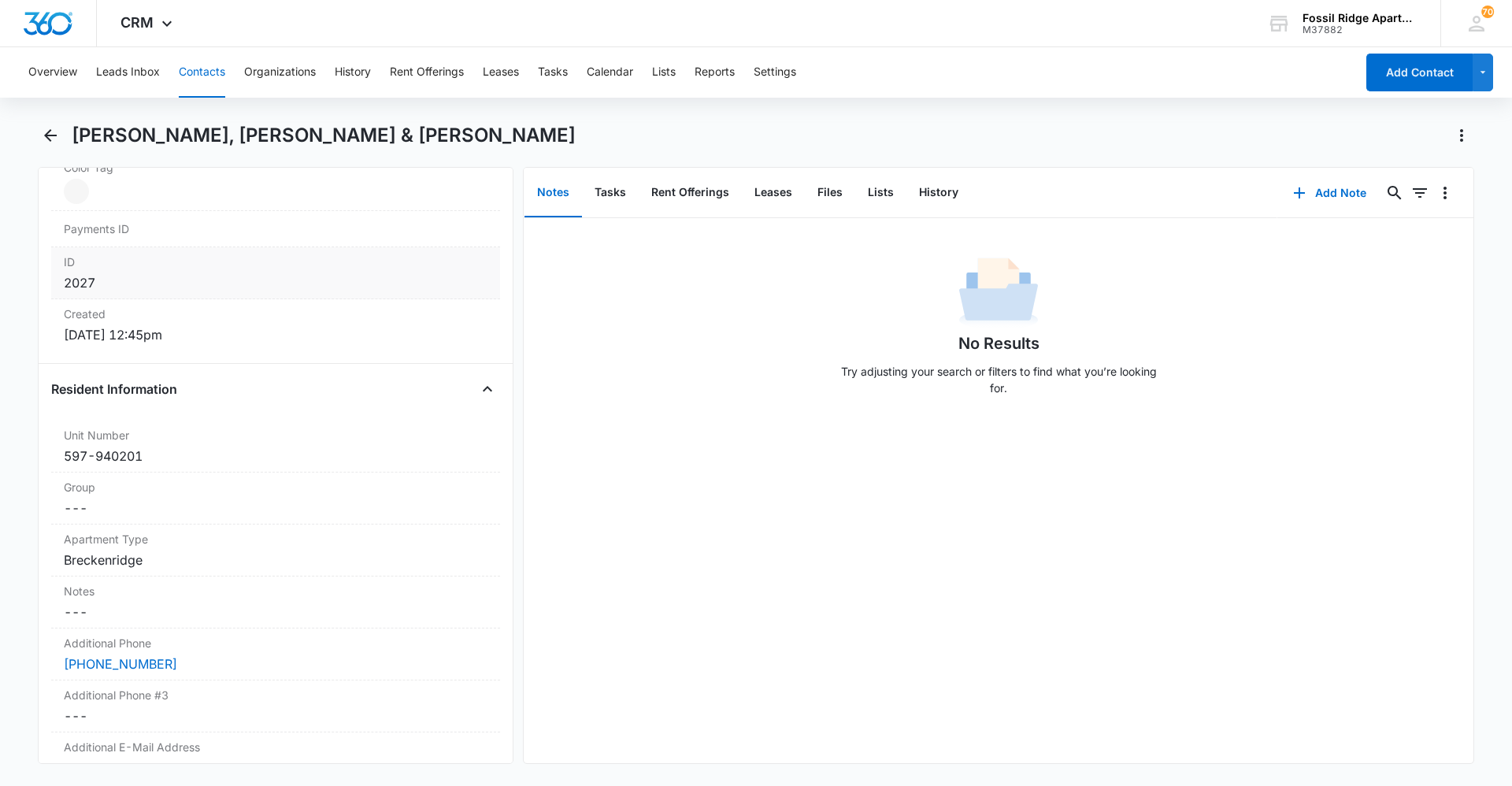
scroll to position [1102, 0]
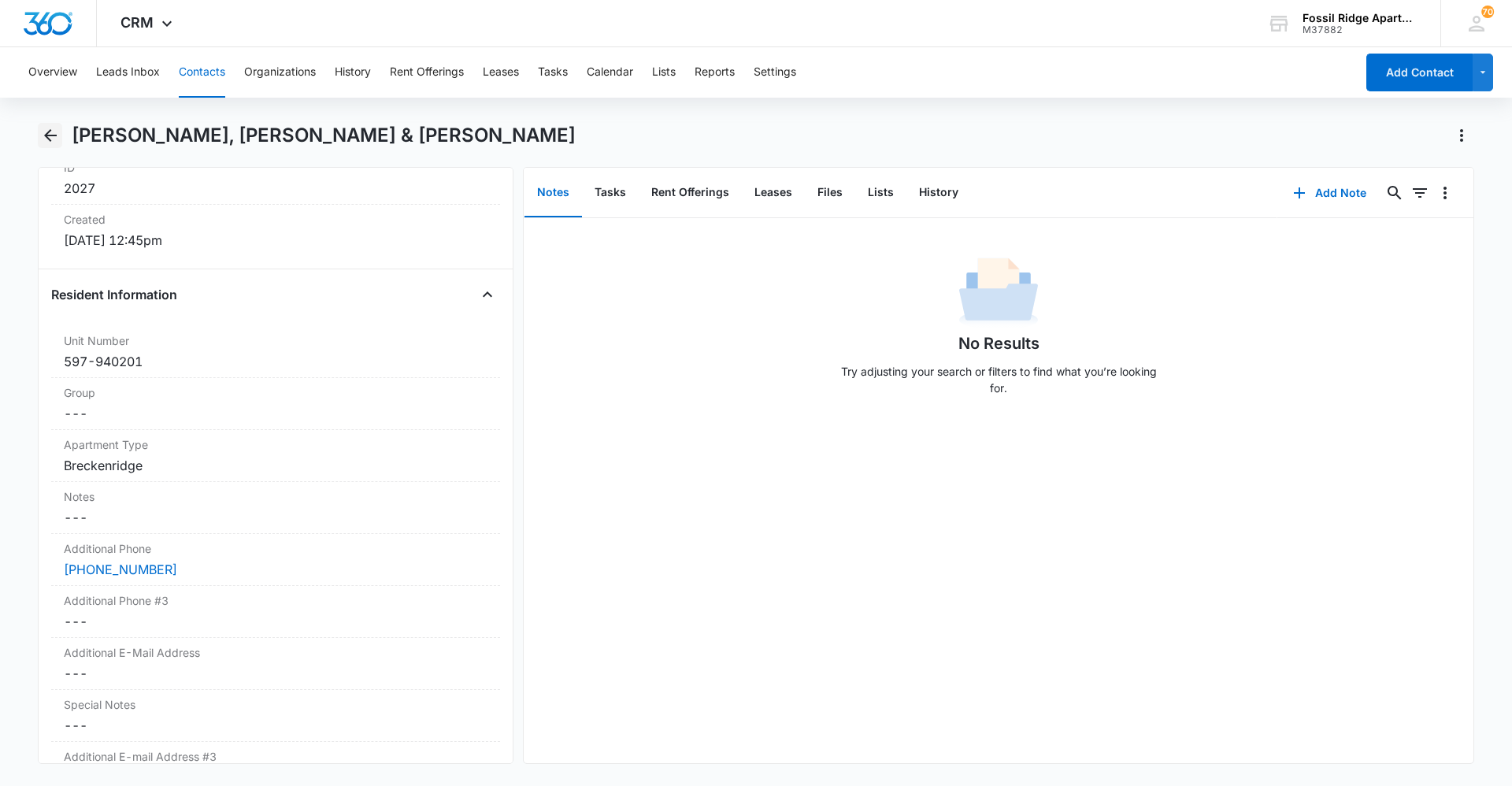
click at [47, 130] on icon "Back" at bounding box center [50, 135] width 19 height 19
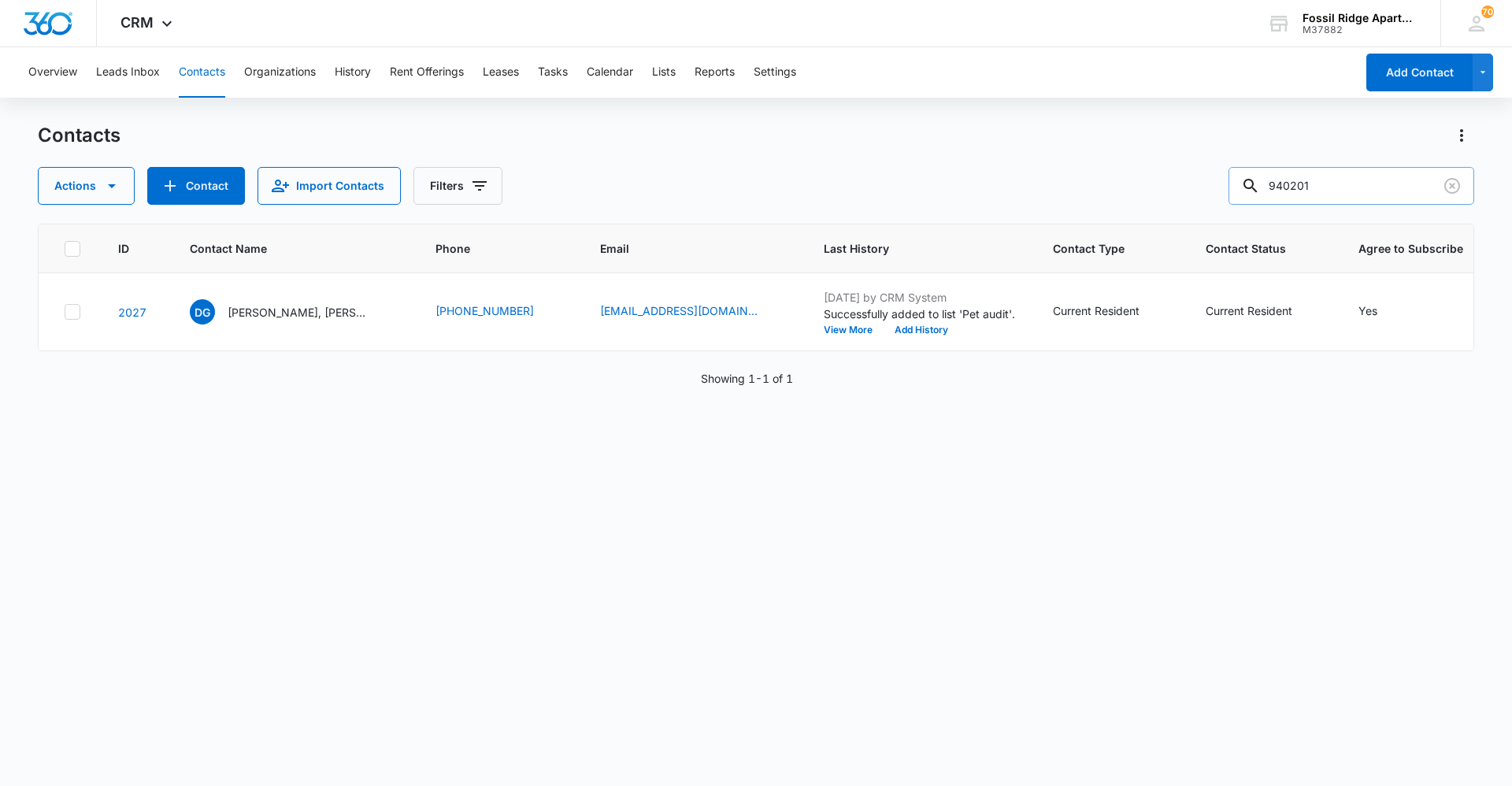
click at [754, 198] on input "940201" at bounding box center [1351, 185] width 246 height 38
type input "940302"
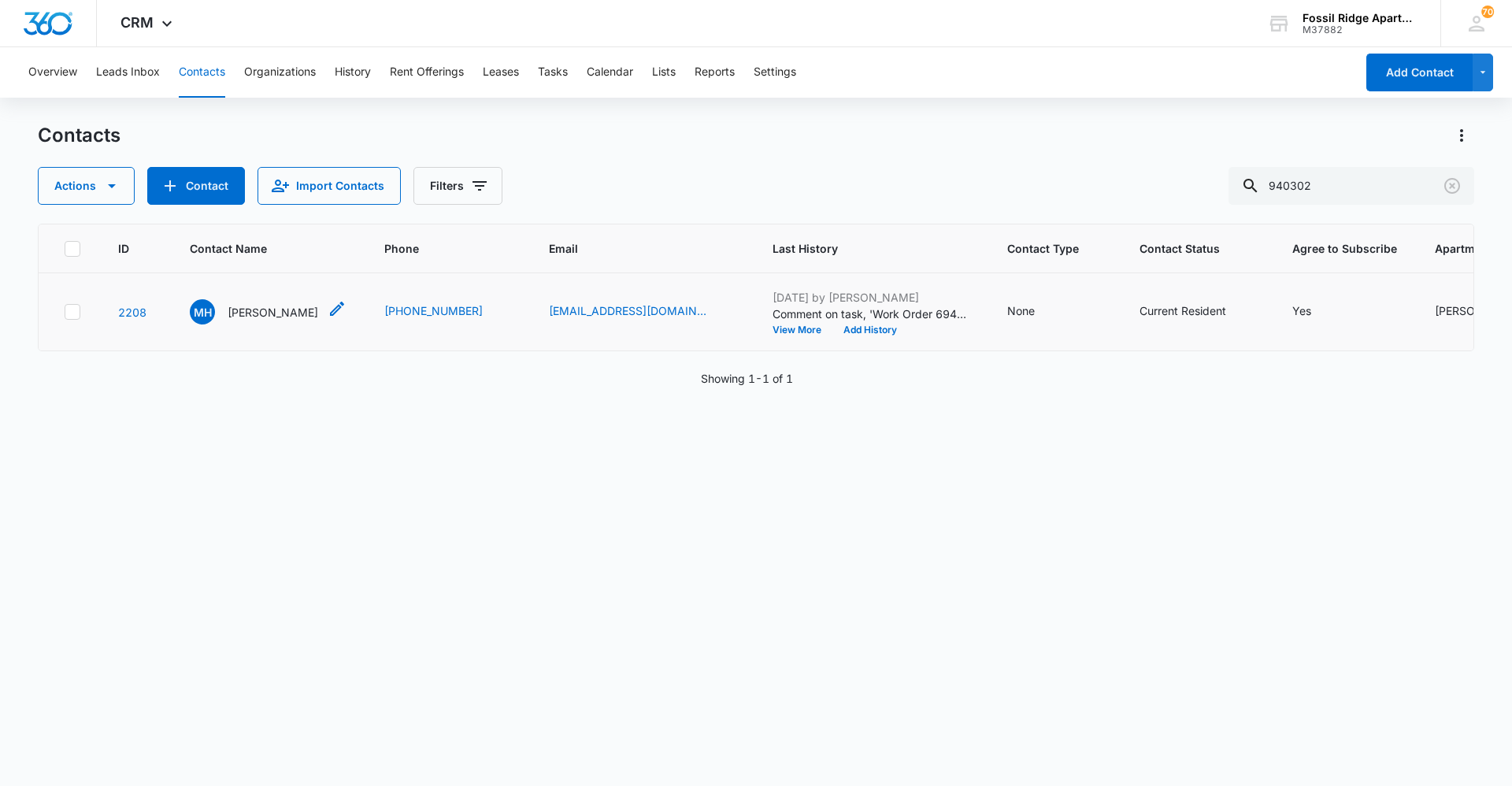
click at [293, 310] on p "[PERSON_NAME]" at bounding box center [273, 312] width 91 height 16
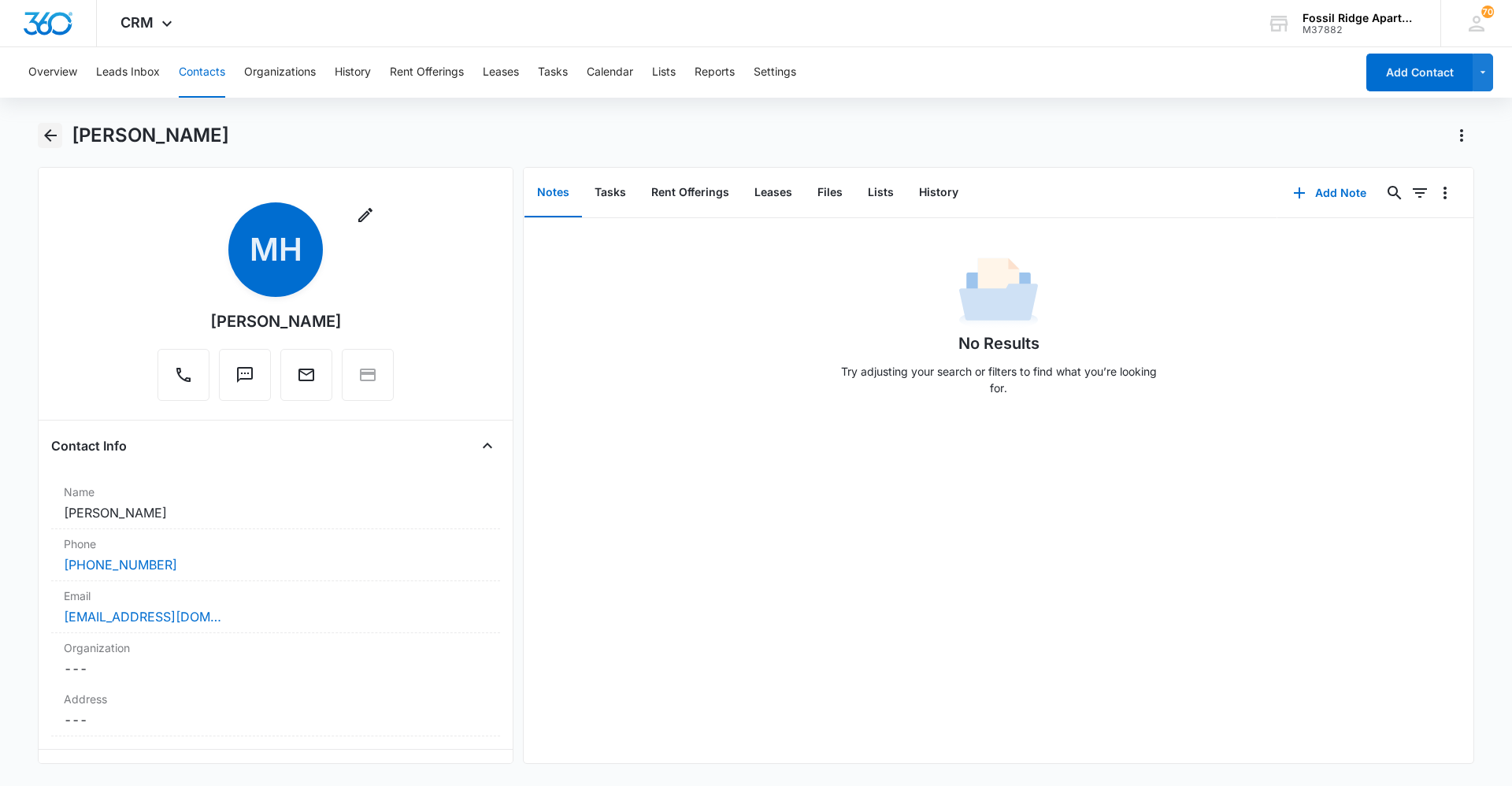
click at [55, 141] on icon "Back" at bounding box center [50, 135] width 19 height 19
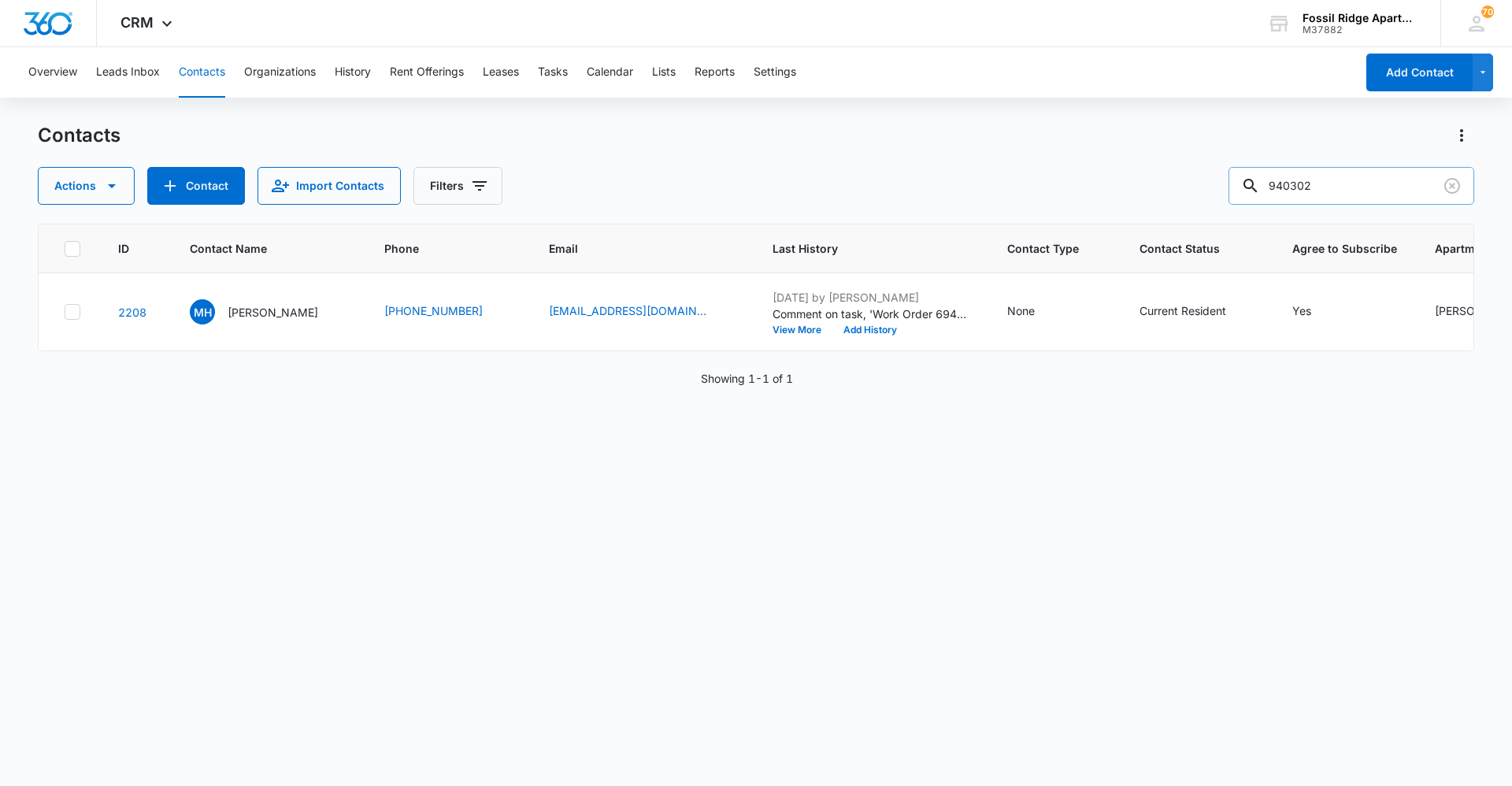
click at [754, 188] on input "940302" at bounding box center [1351, 185] width 246 height 38
click at [754, 184] on icon "Clear" at bounding box center [1452, 185] width 16 height 16
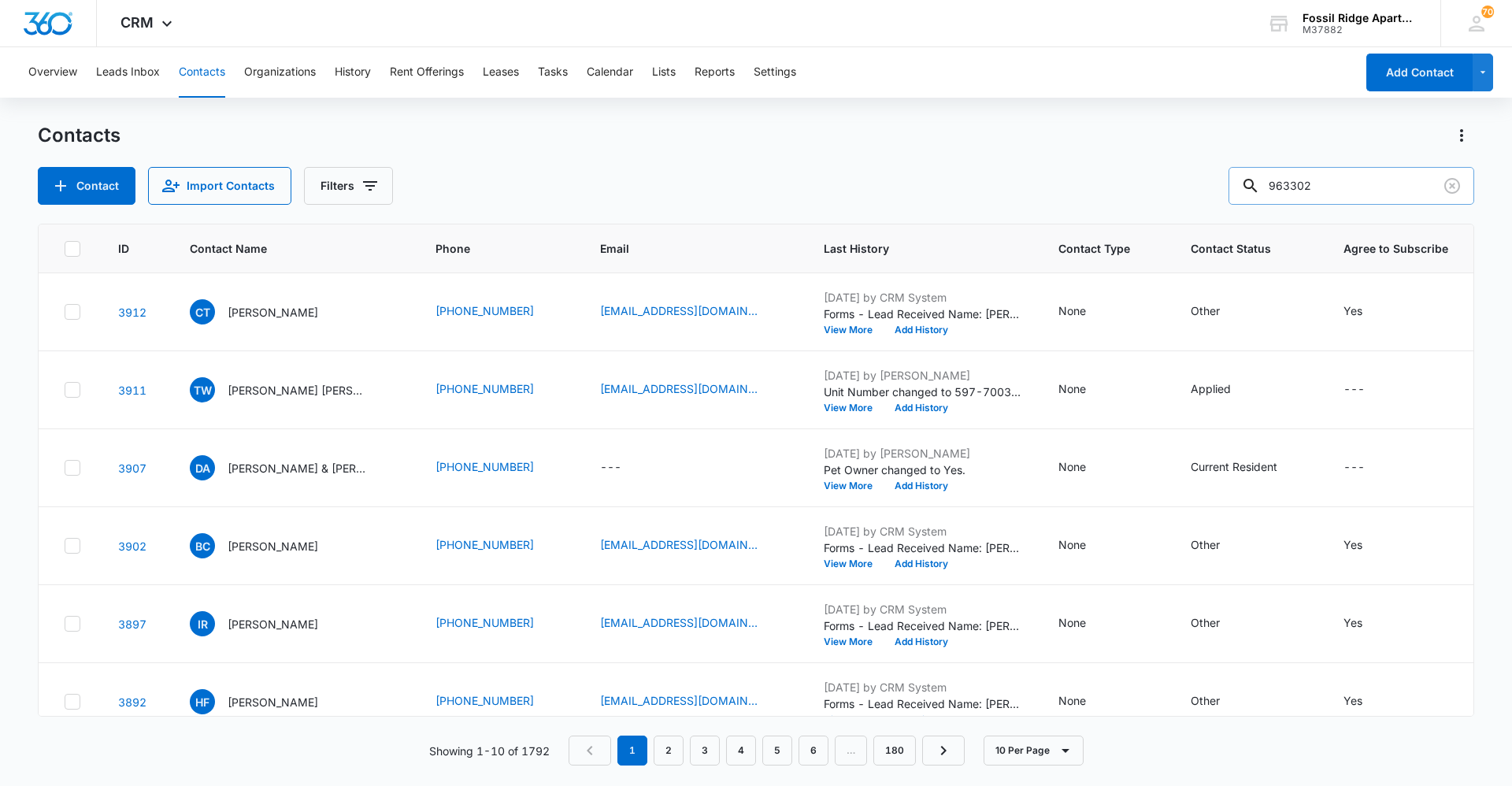
type input "963302"
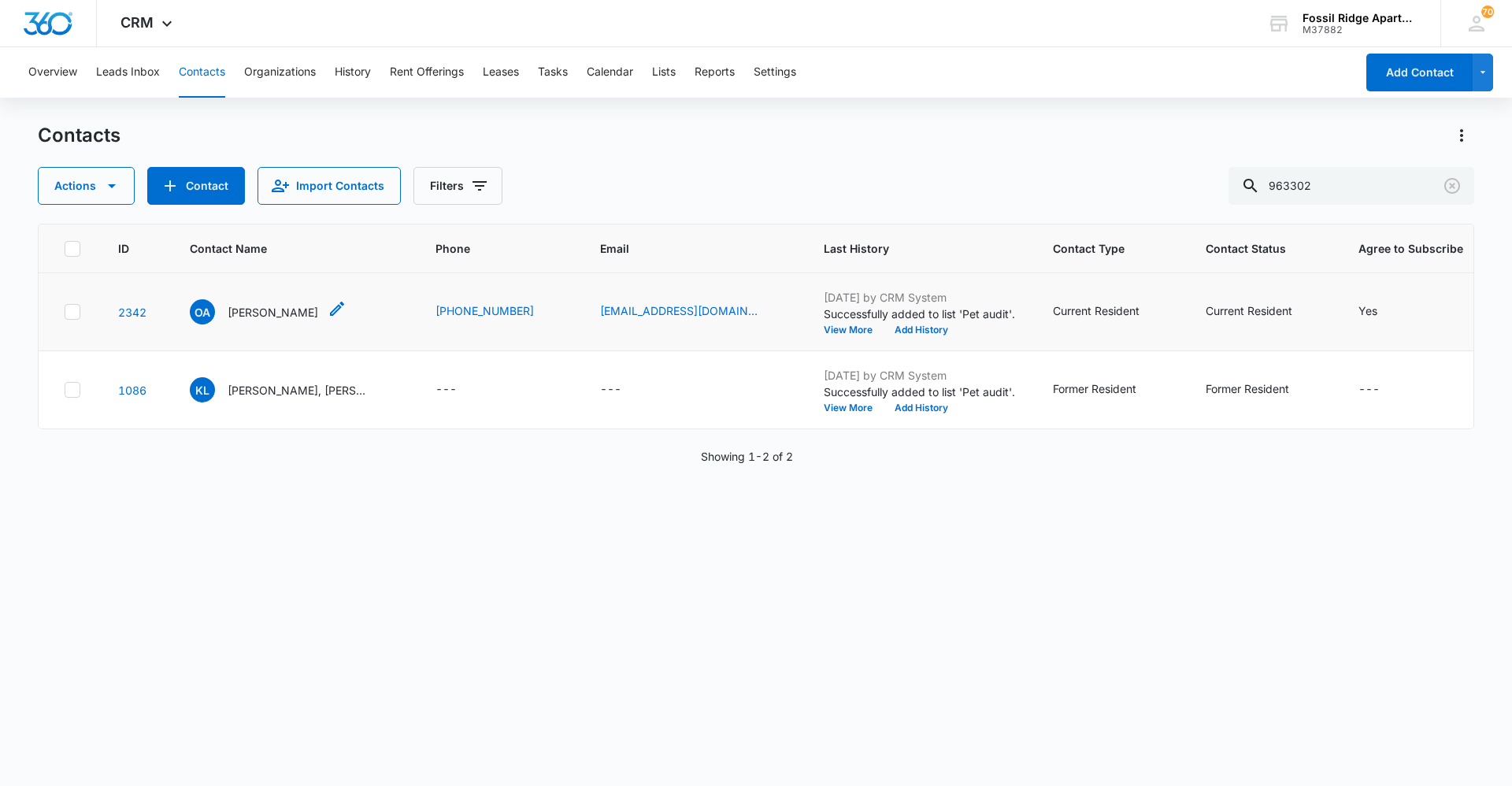
click at [252, 311] on p "[PERSON_NAME]" at bounding box center [273, 312] width 91 height 16
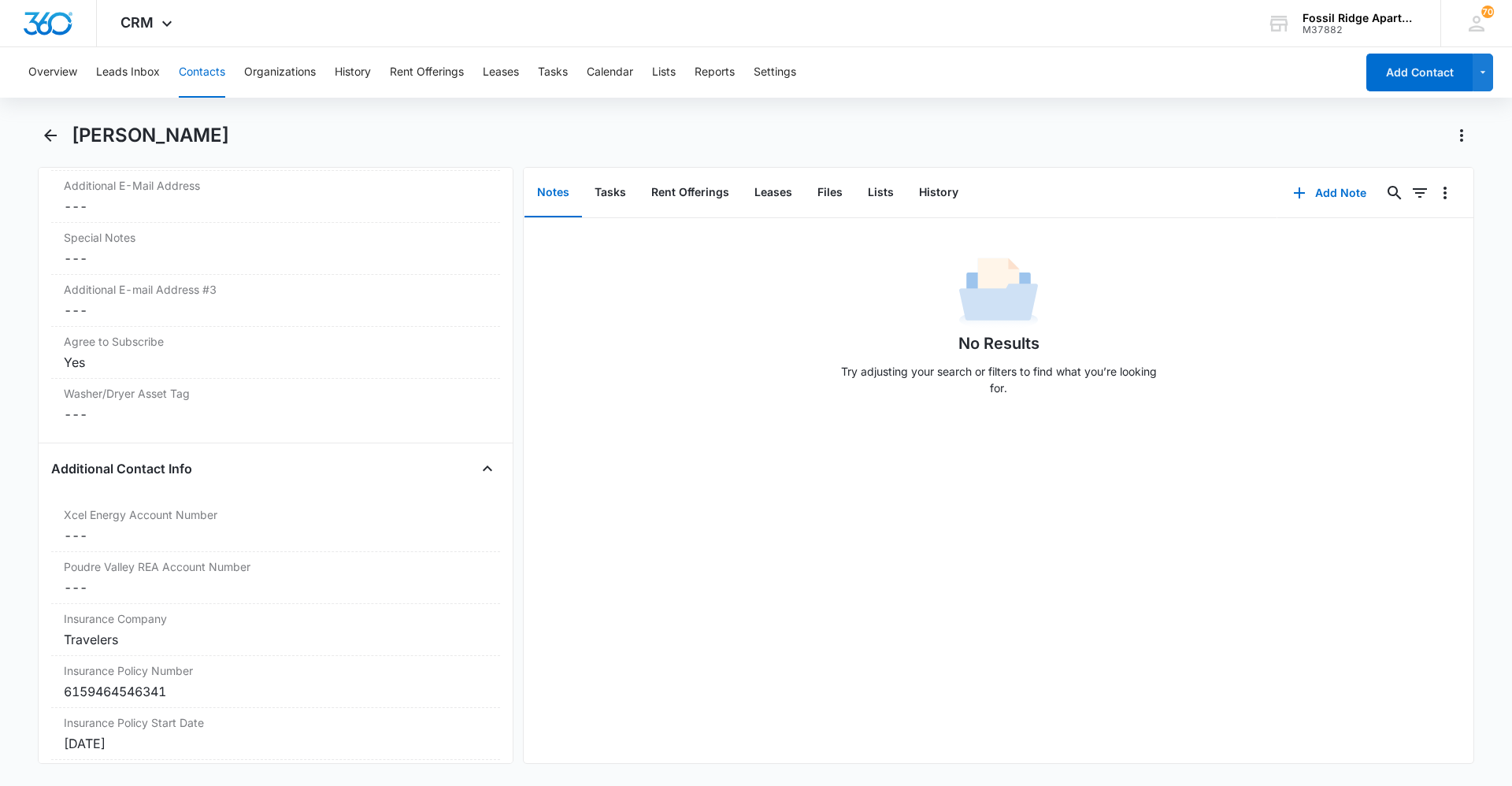
scroll to position [1574, 0]
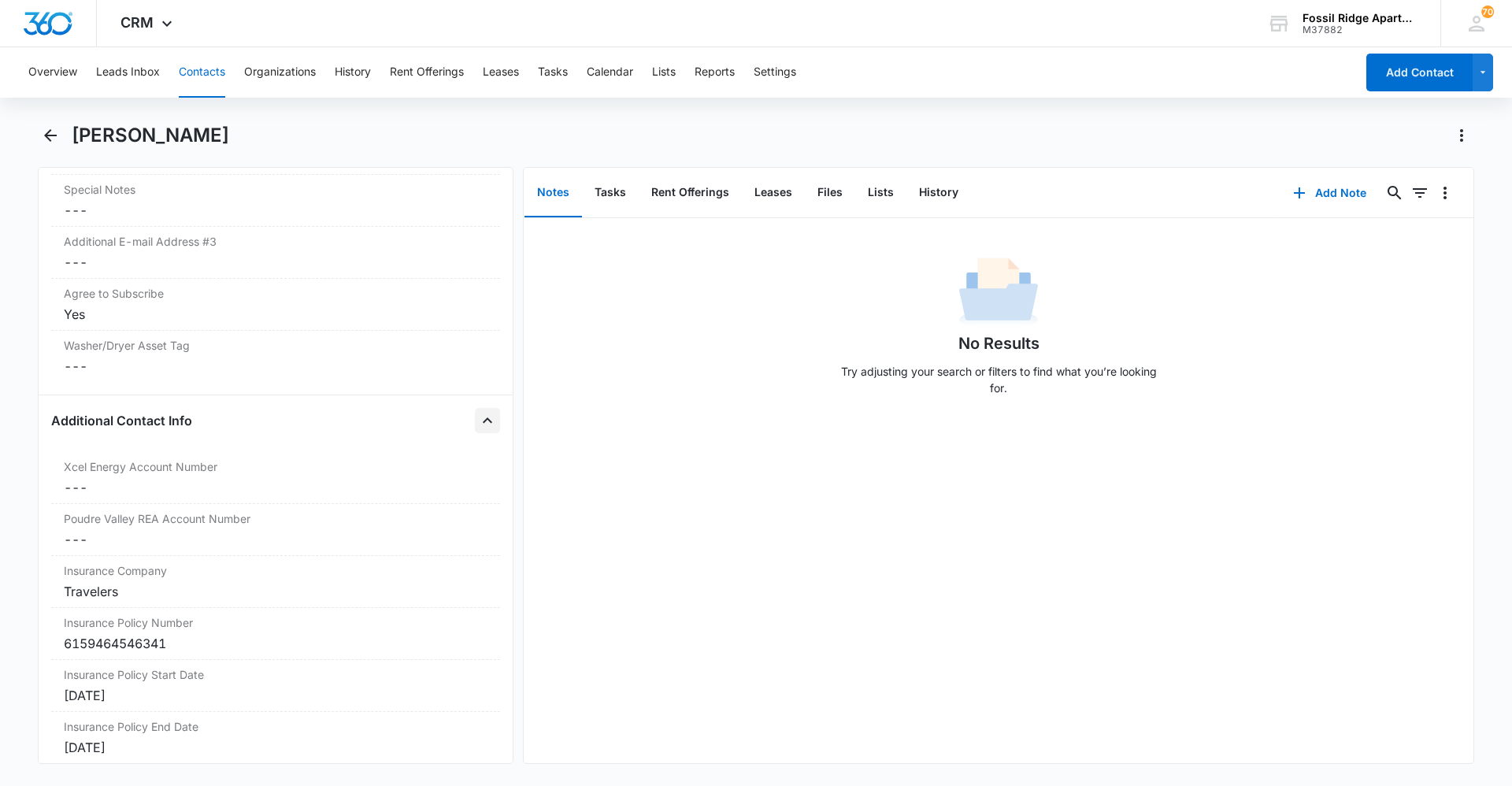
click at [481, 417] on icon "Close" at bounding box center [487, 420] width 19 height 19
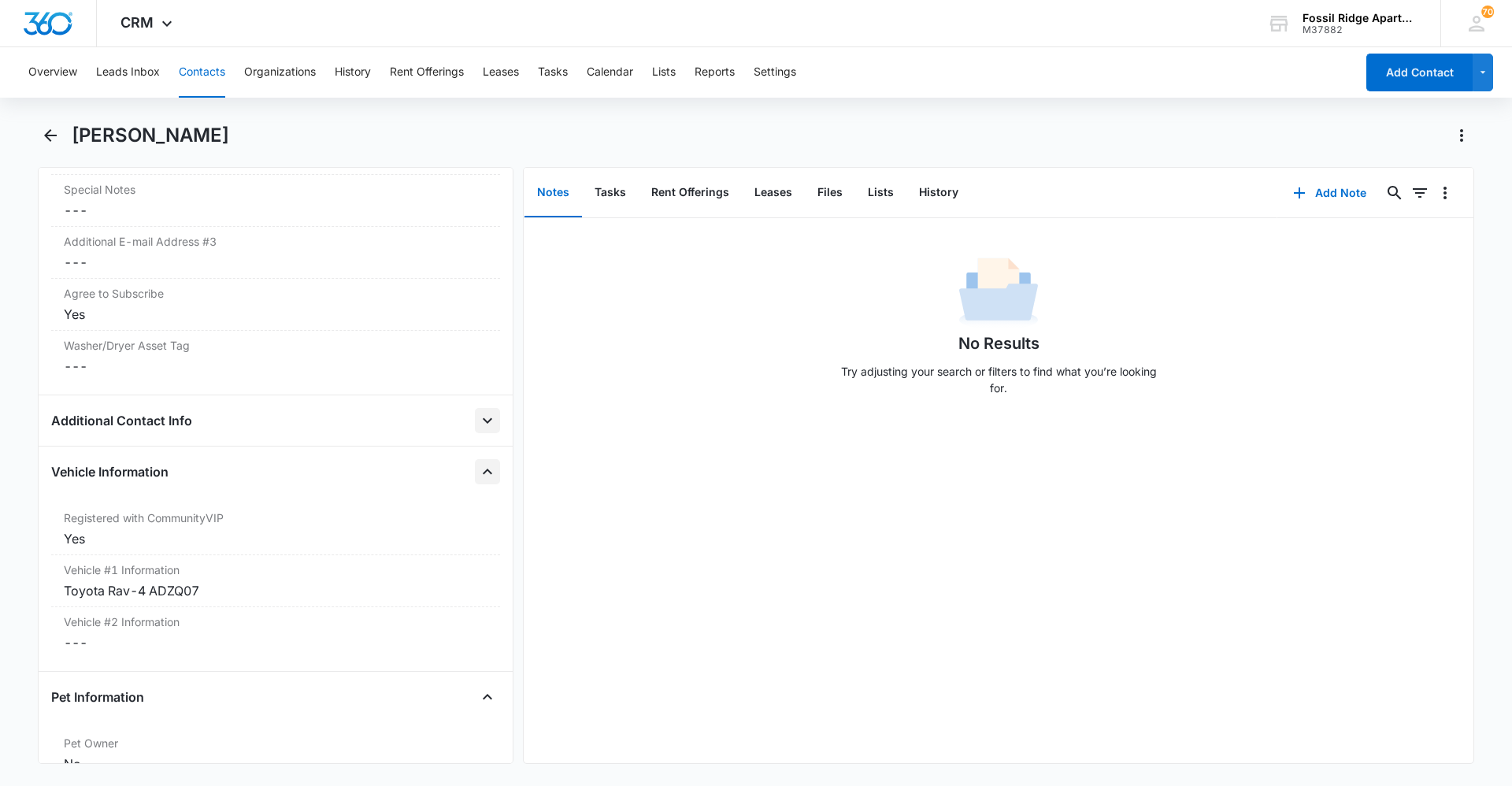
click at [478, 463] on icon "Close" at bounding box center [487, 471] width 19 height 19
click at [478, 518] on icon "Close" at bounding box center [487, 522] width 19 height 19
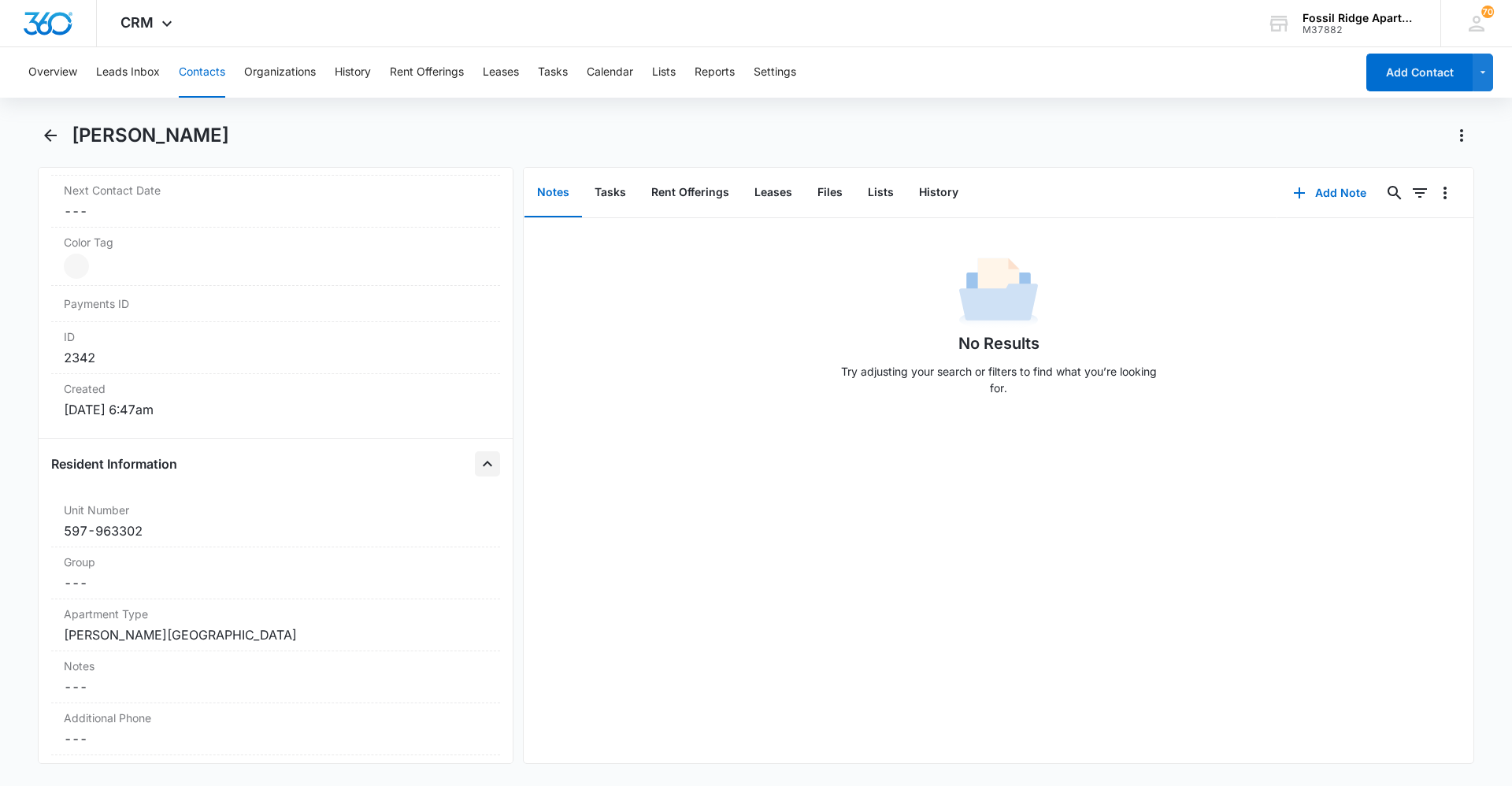
click at [479, 458] on icon "Close" at bounding box center [487, 463] width 19 height 19
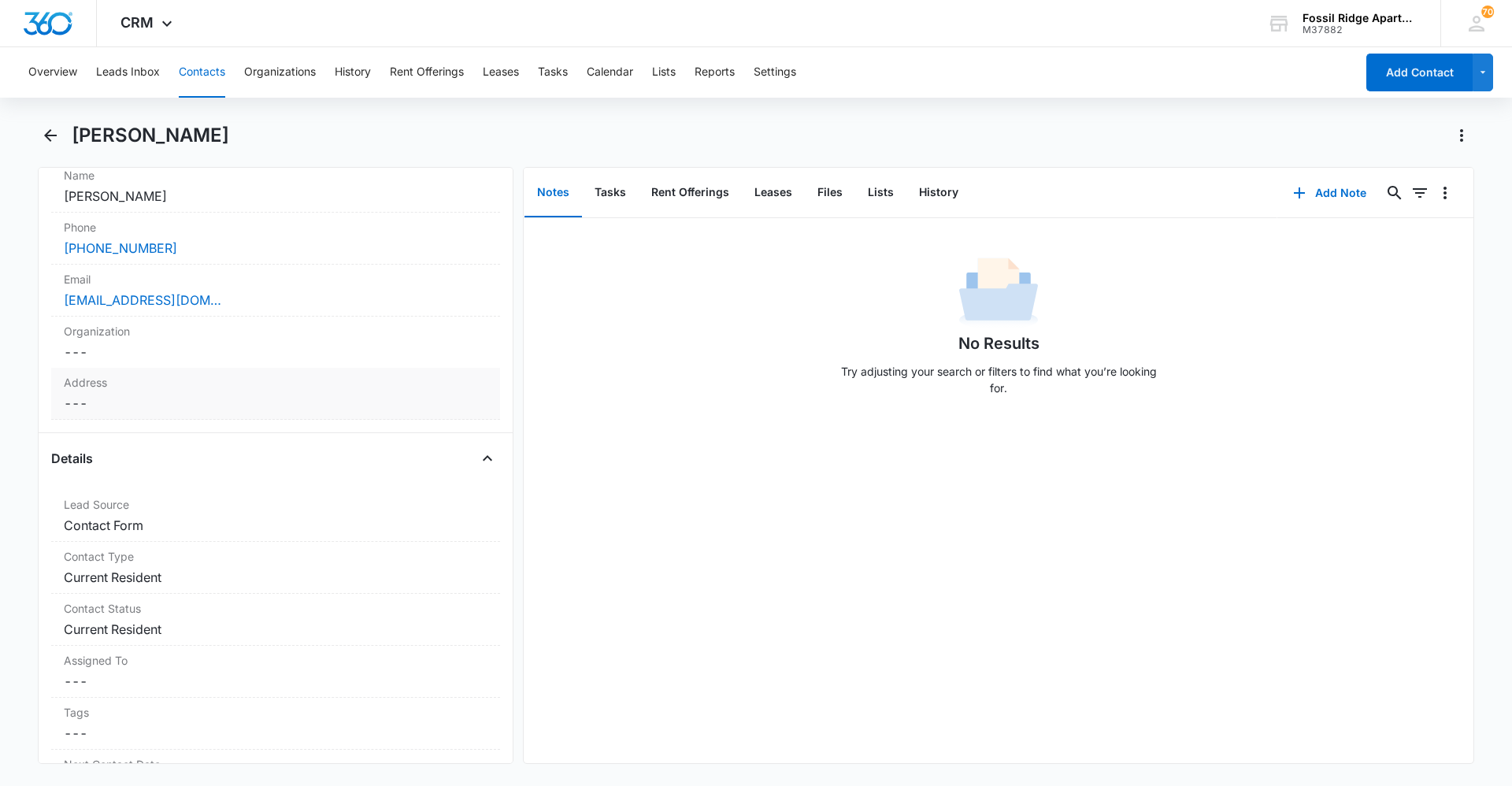
scroll to position [301, 0]
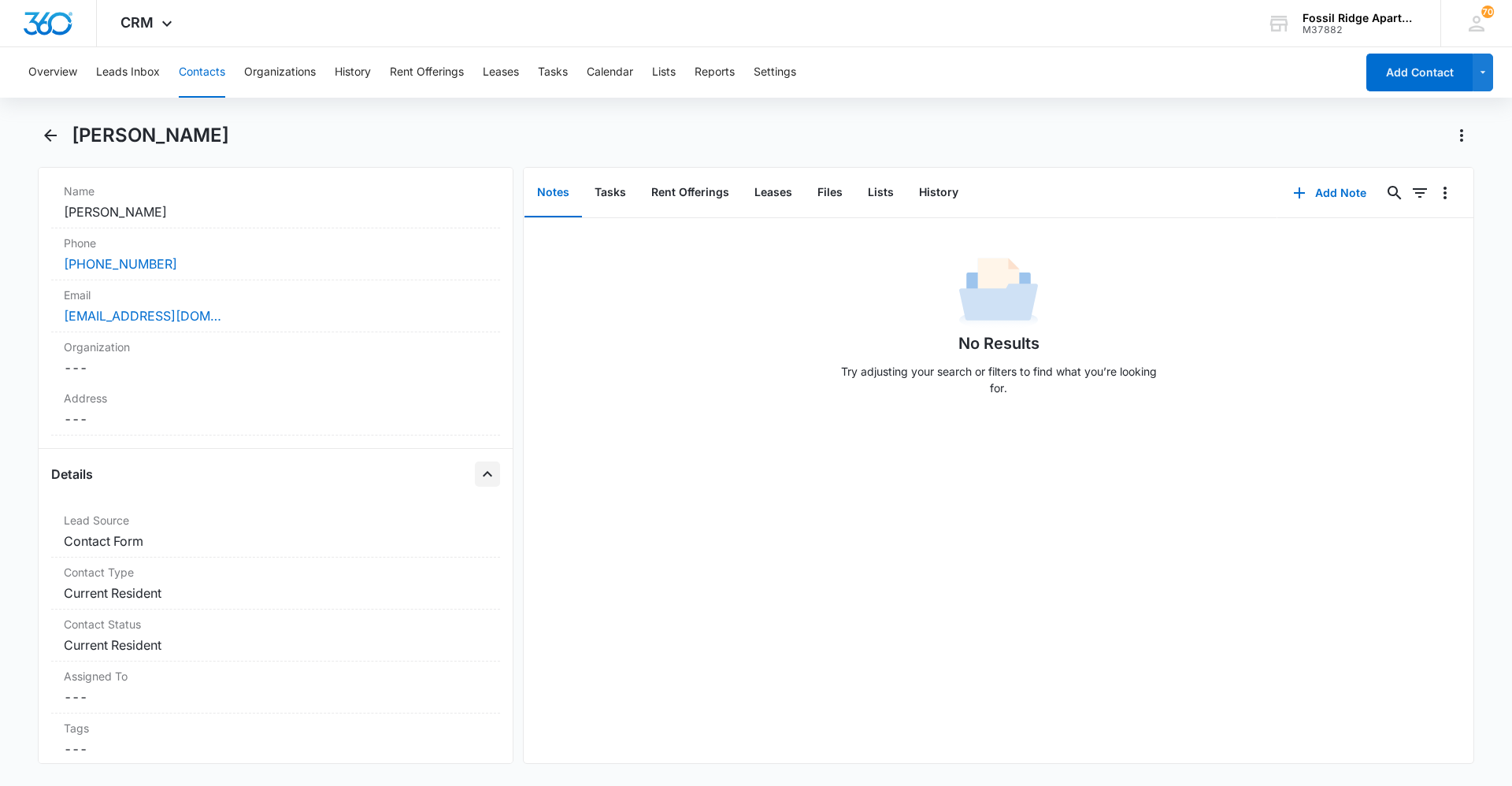
click at [478, 476] on icon "Close" at bounding box center [487, 474] width 19 height 19
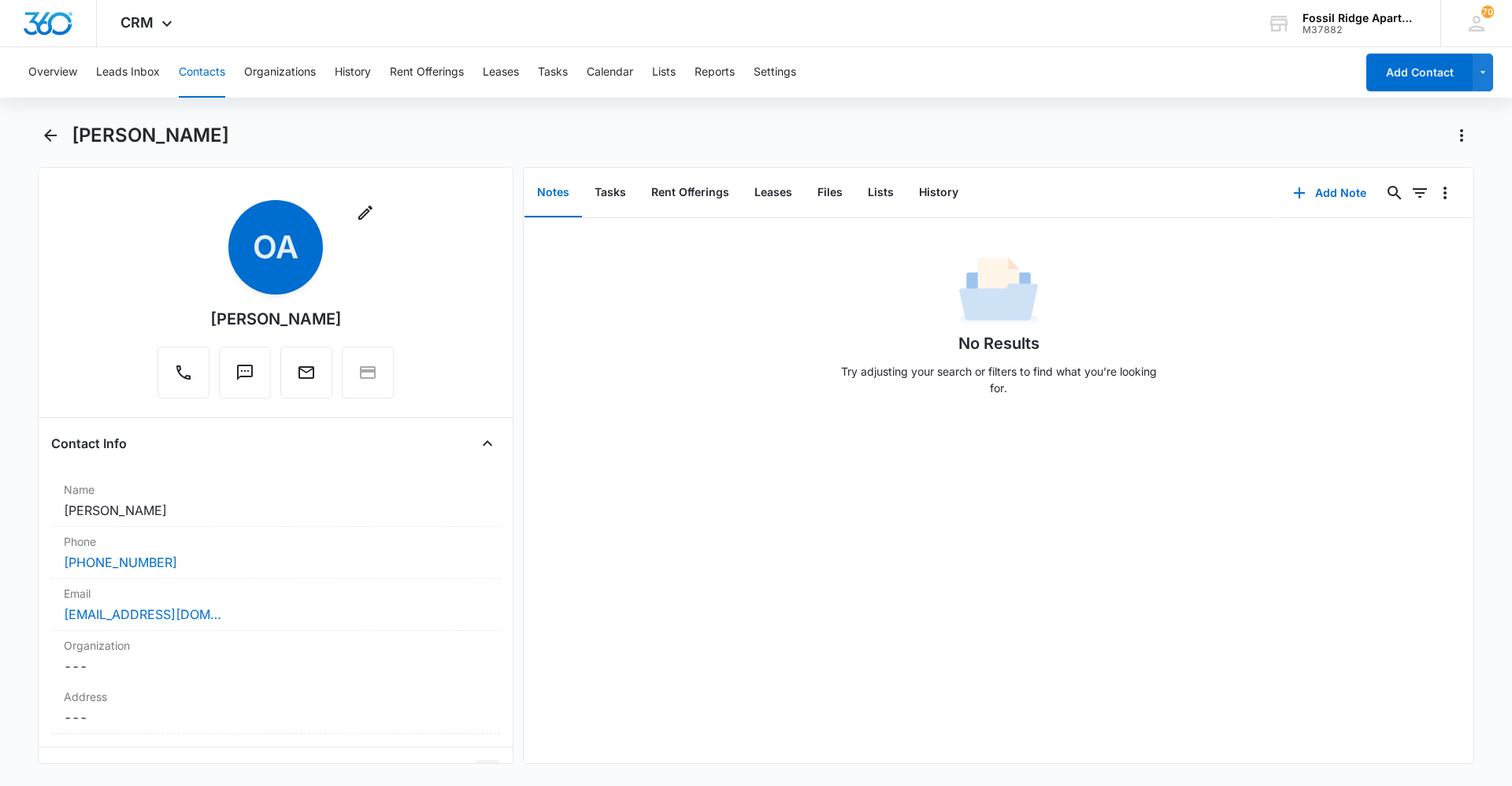
scroll to position [0, 0]
click at [478, 450] on icon "Close" at bounding box center [487, 445] width 19 height 19
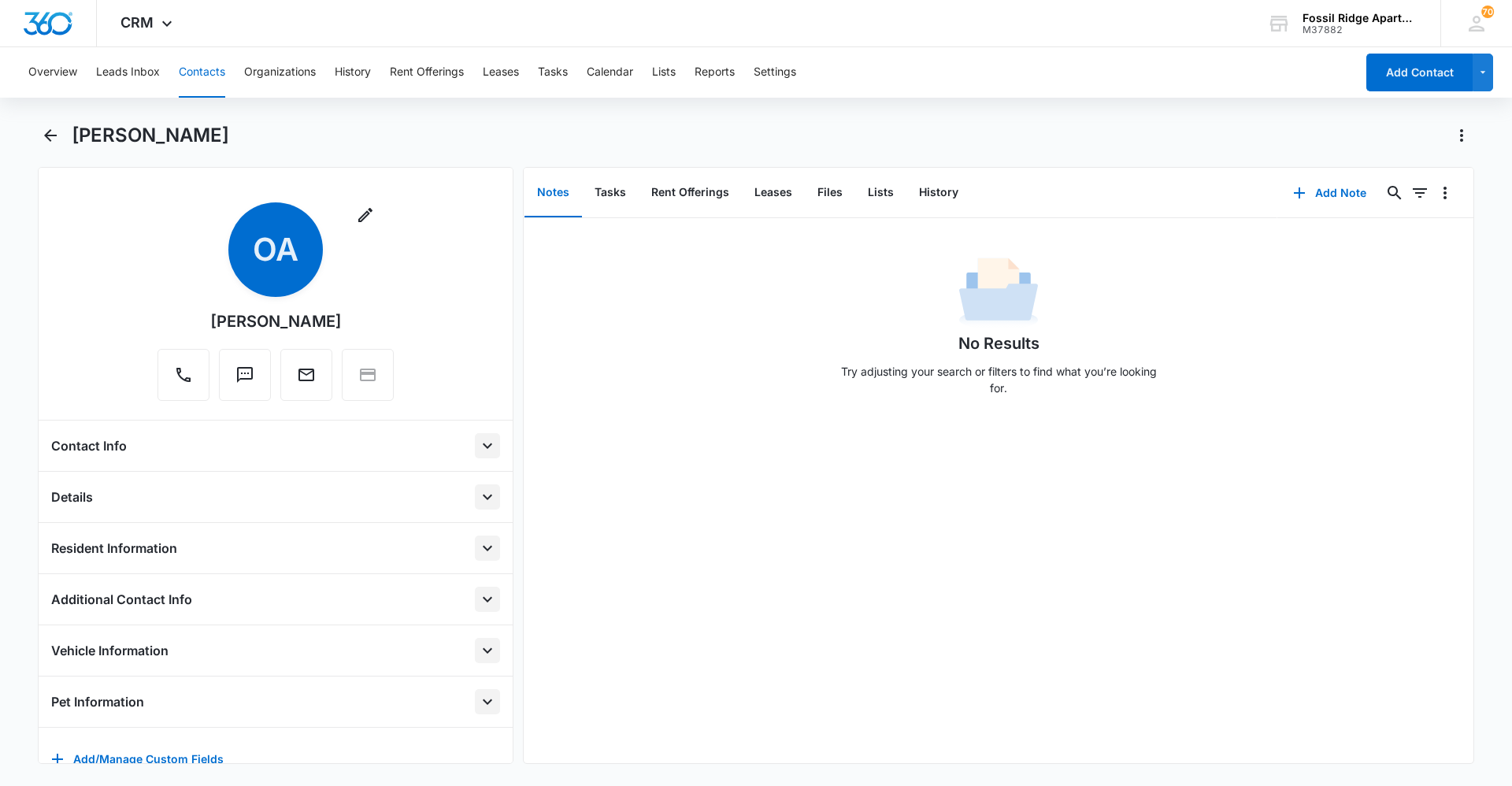
click at [37, 128] on main "[PERSON_NAME] Remove OA [PERSON_NAME] Contact Info Name Cancel Save Changes [PE…" at bounding box center [756, 453] width 1512 height 660
click at [49, 125] on button "Back" at bounding box center [50, 135] width 25 height 25
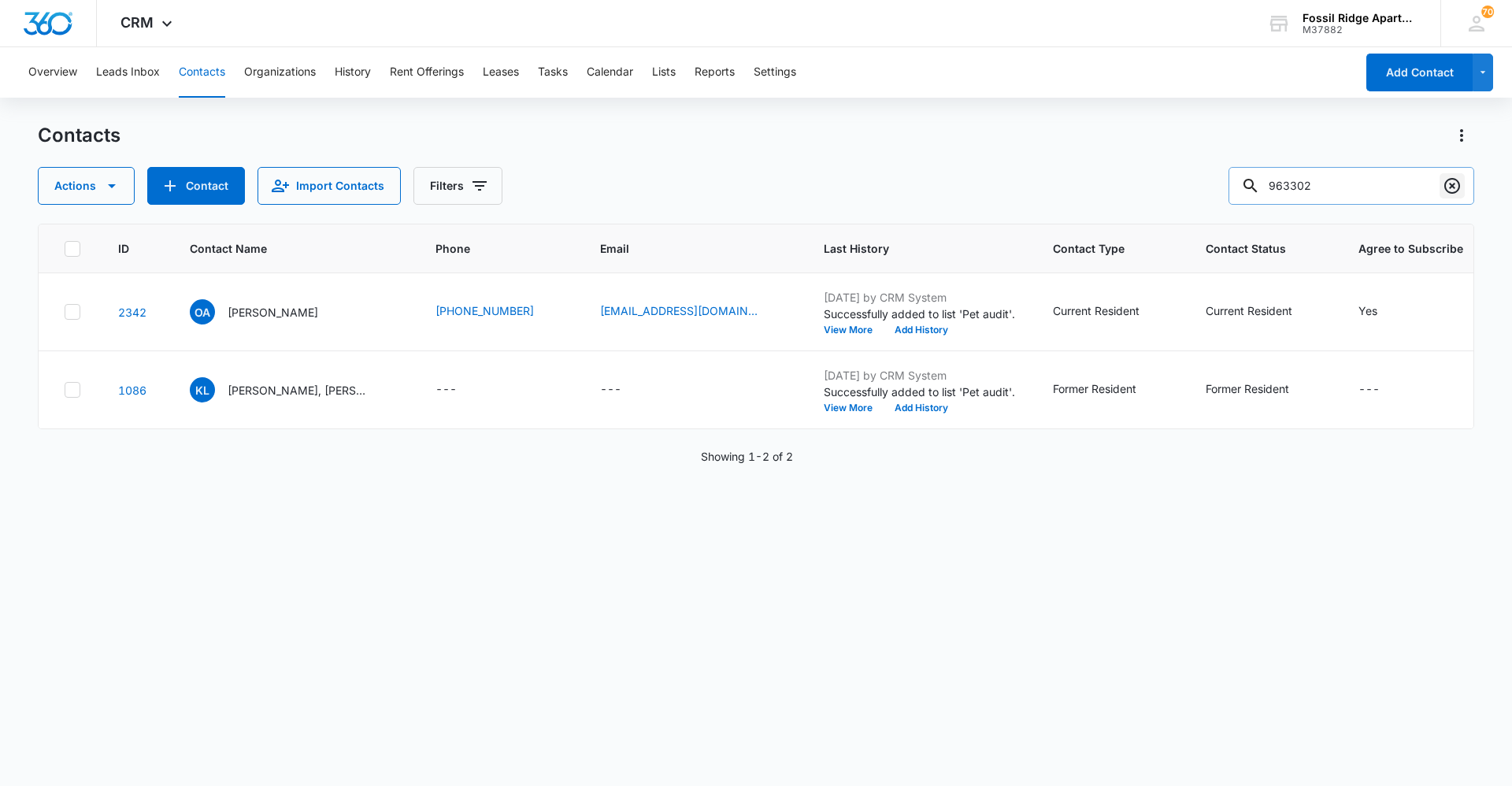
click at [754, 185] on icon "Clear" at bounding box center [1452, 185] width 16 height 16
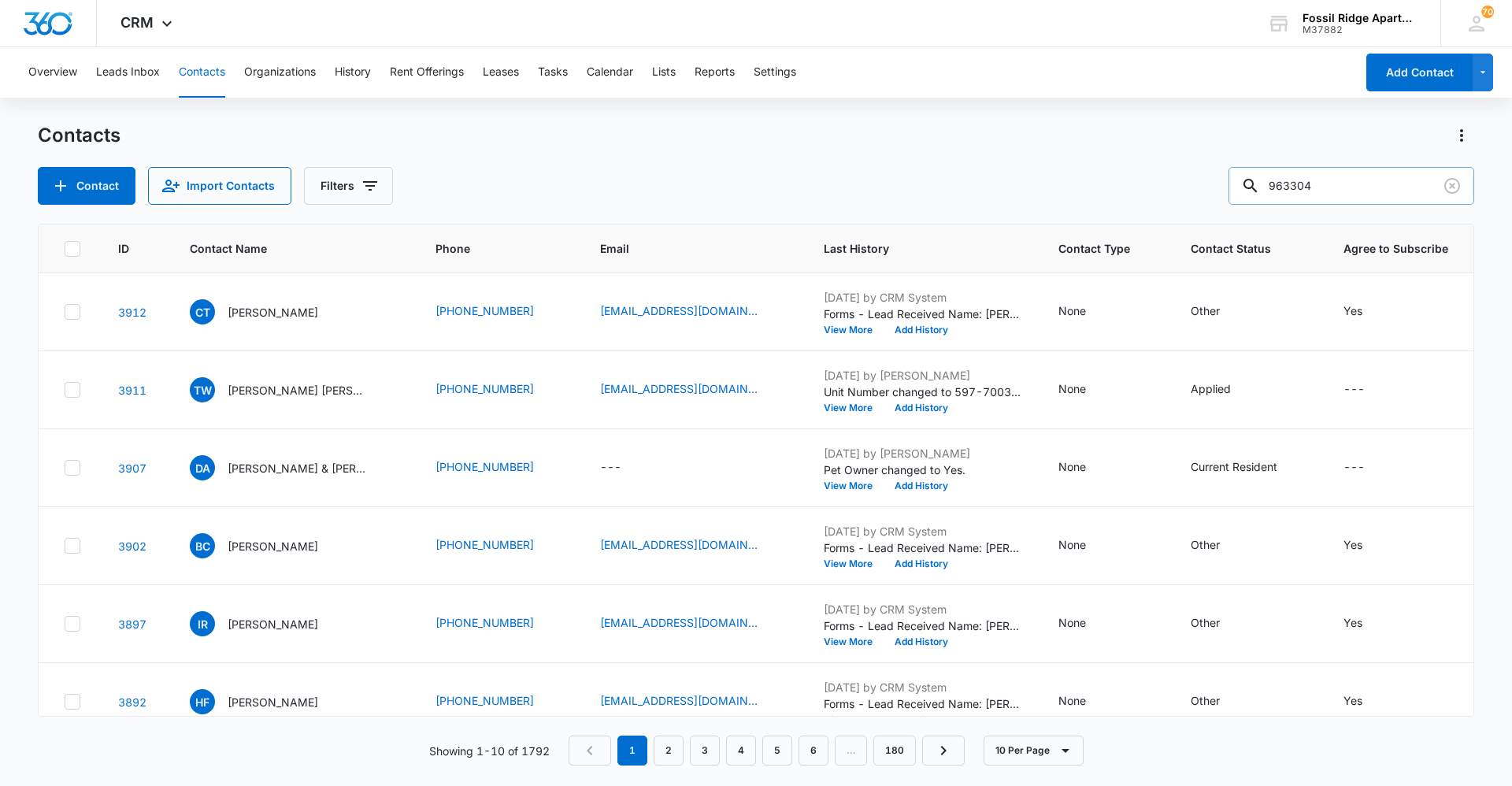
type input "963304"
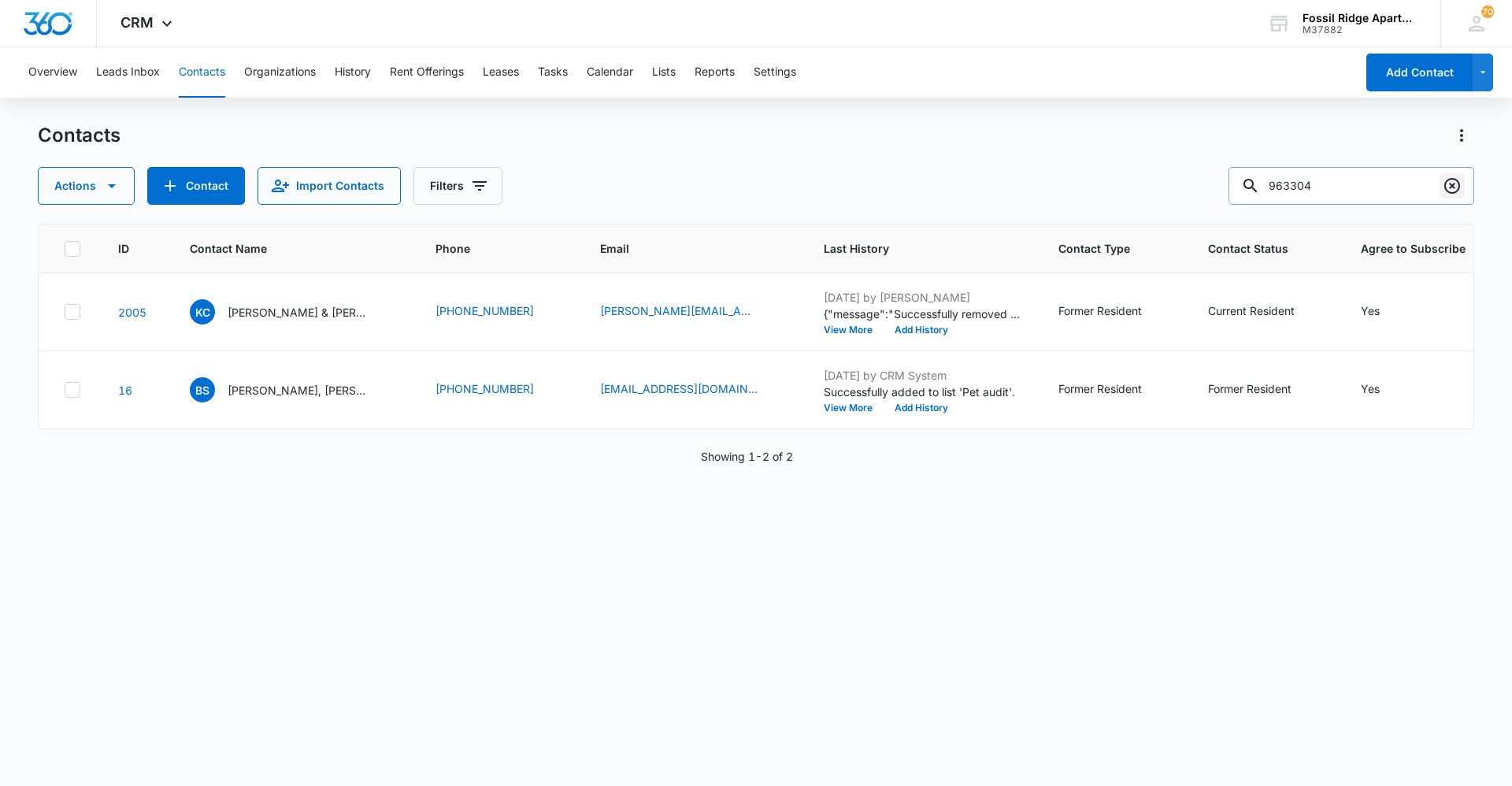
click at [754, 182] on icon "Clear" at bounding box center [1452, 185] width 19 height 19
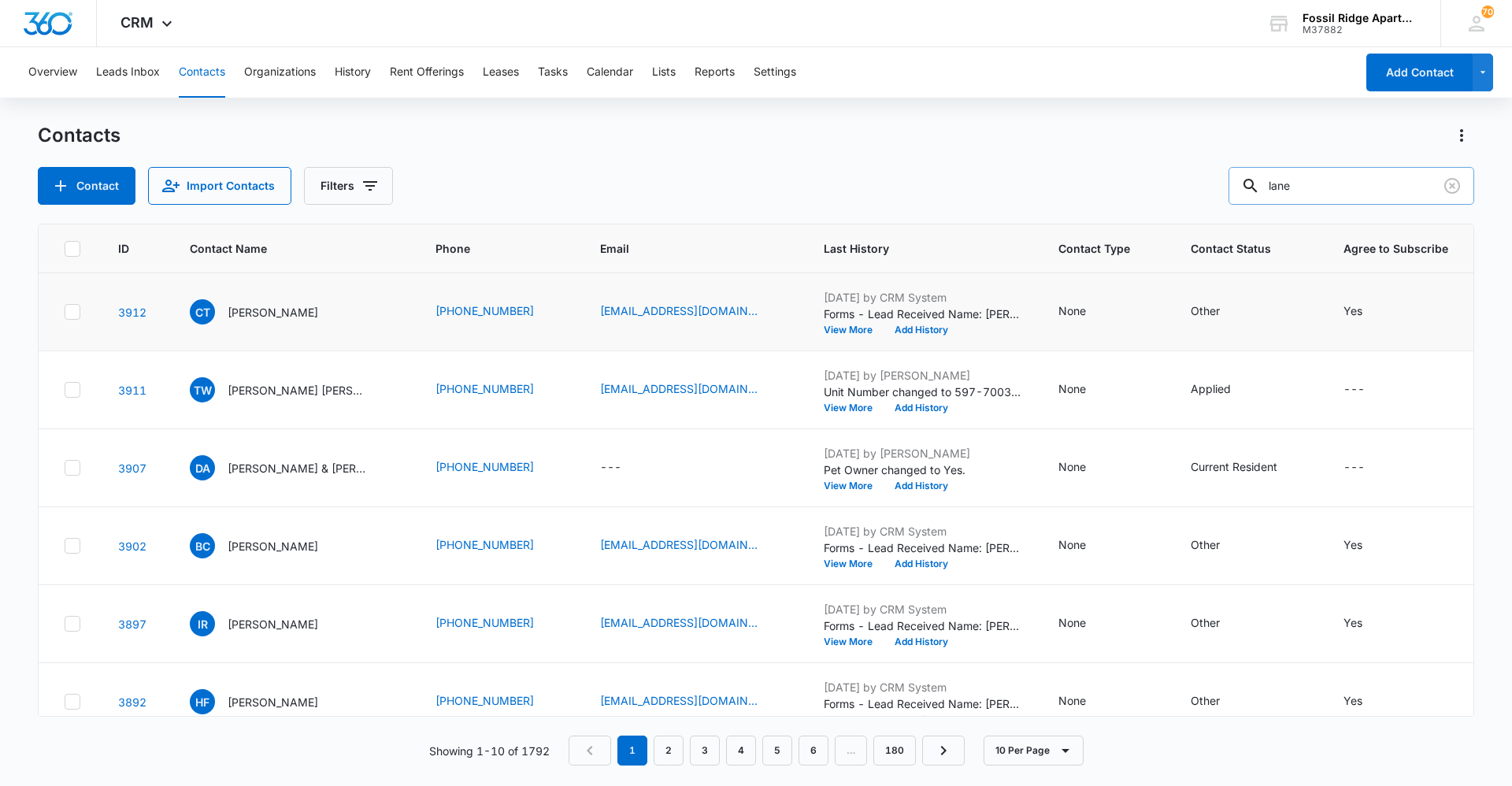
type input "lane"
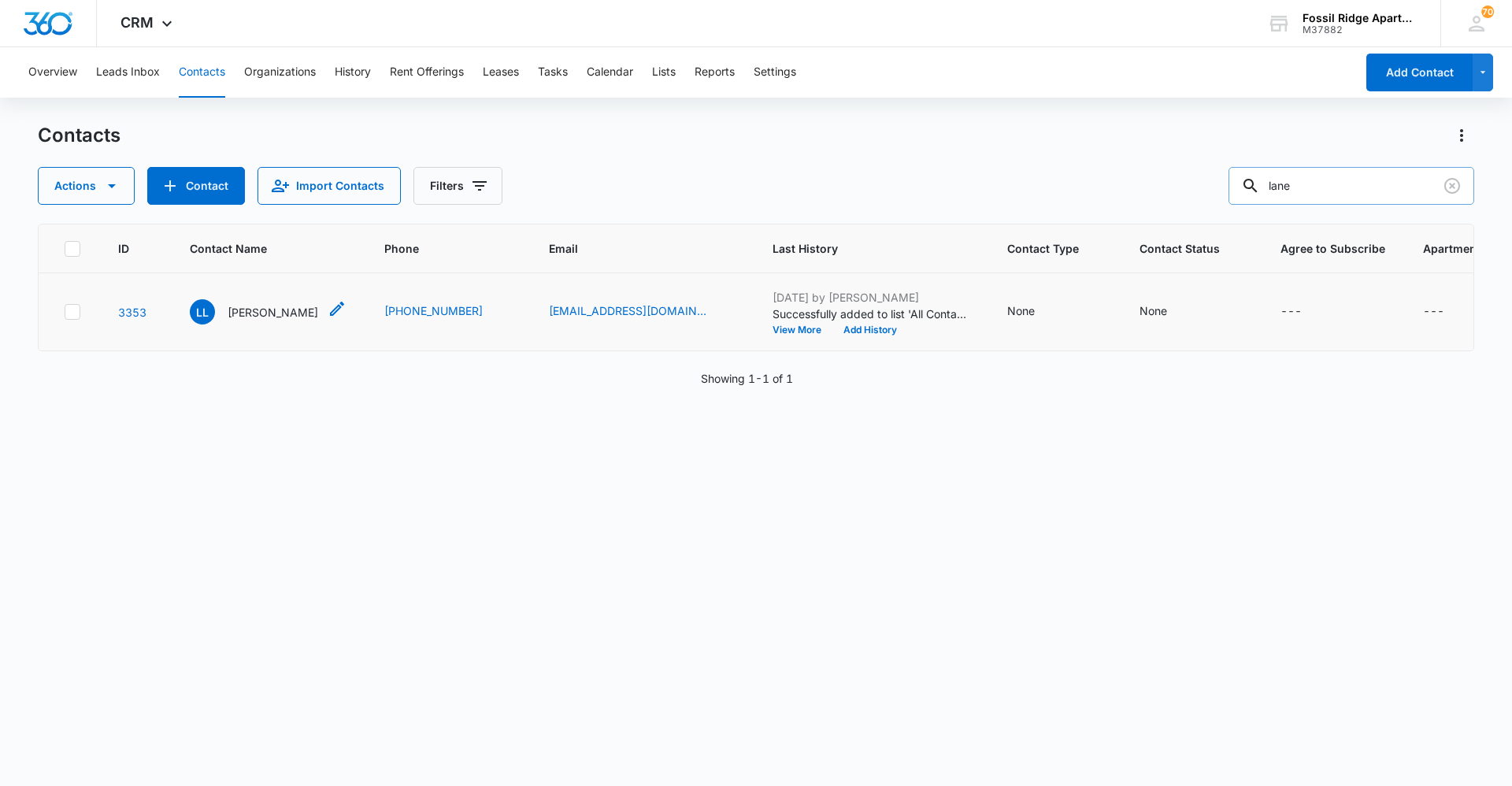
click at [276, 318] on p "[PERSON_NAME]" at bounding box center [273, 312] width 91 height 16
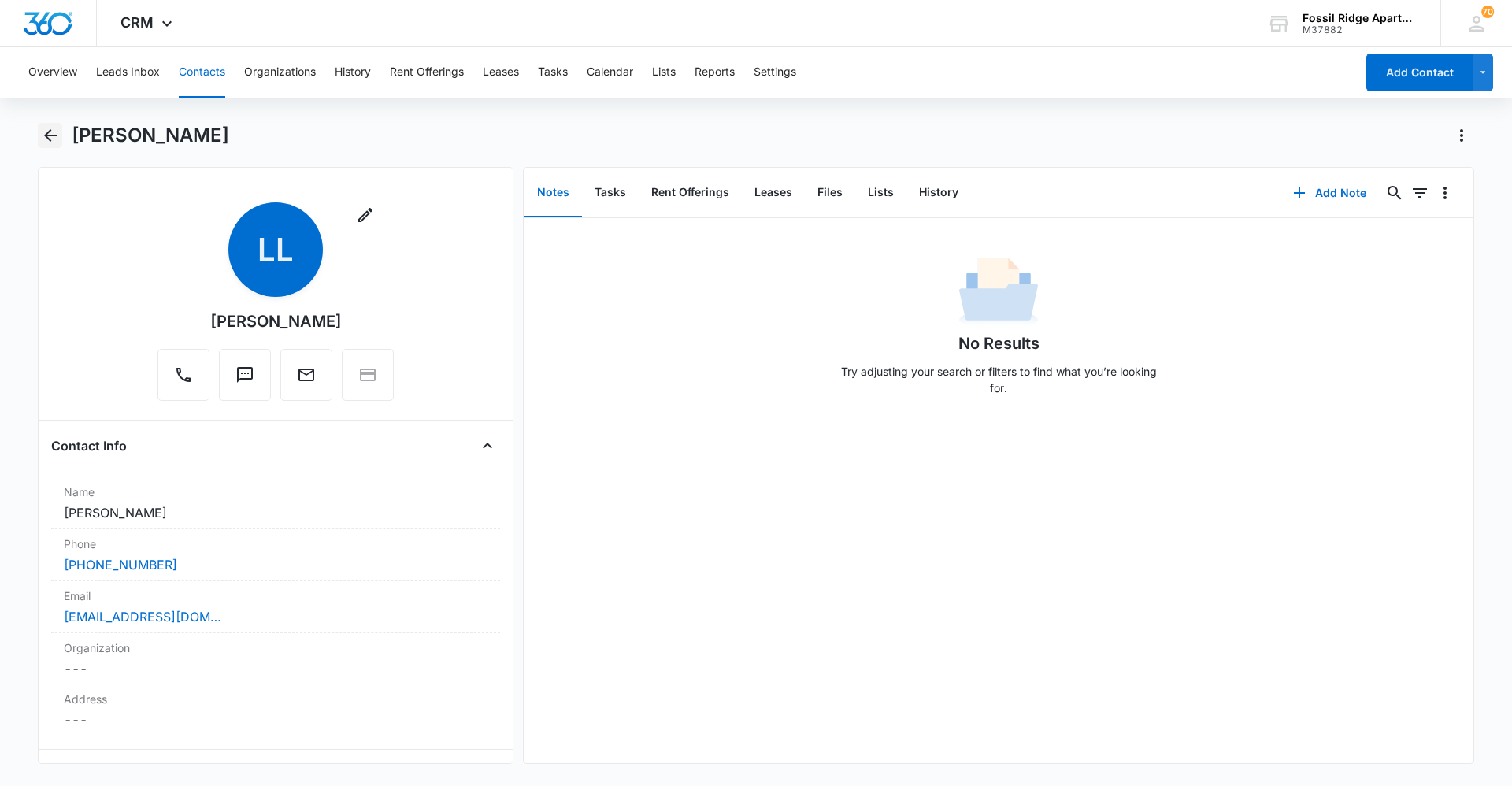
click at [51, 134] on icon "Back" at bounding box center [50, 135] width 19 height 19
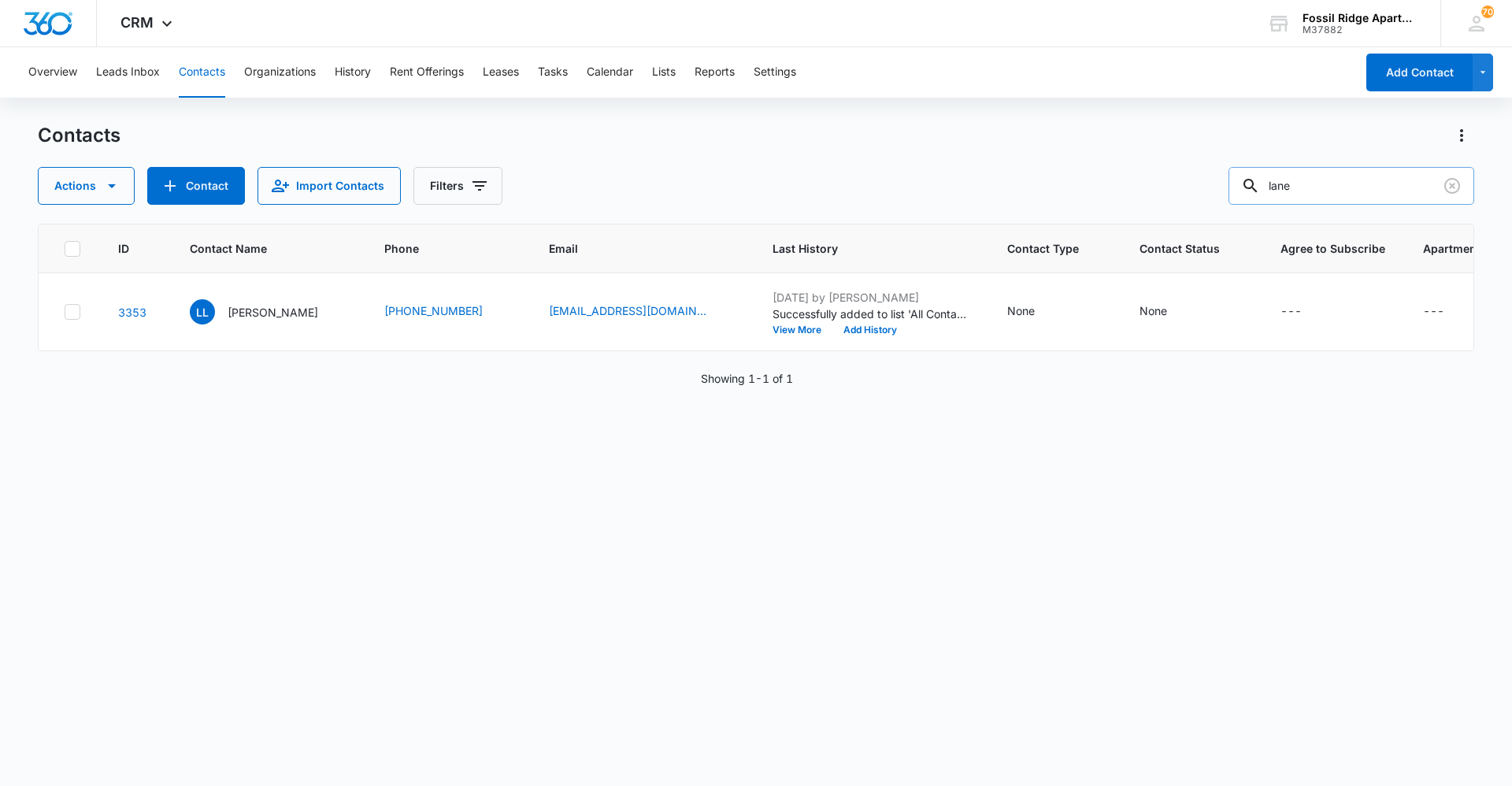
click at [754, 190] on input "lane" at bounding box center [1351, 185] width 246 height 38
click at [754, 185] on icon "Clear" at bounding box center [1452, 185] width 19 height 19
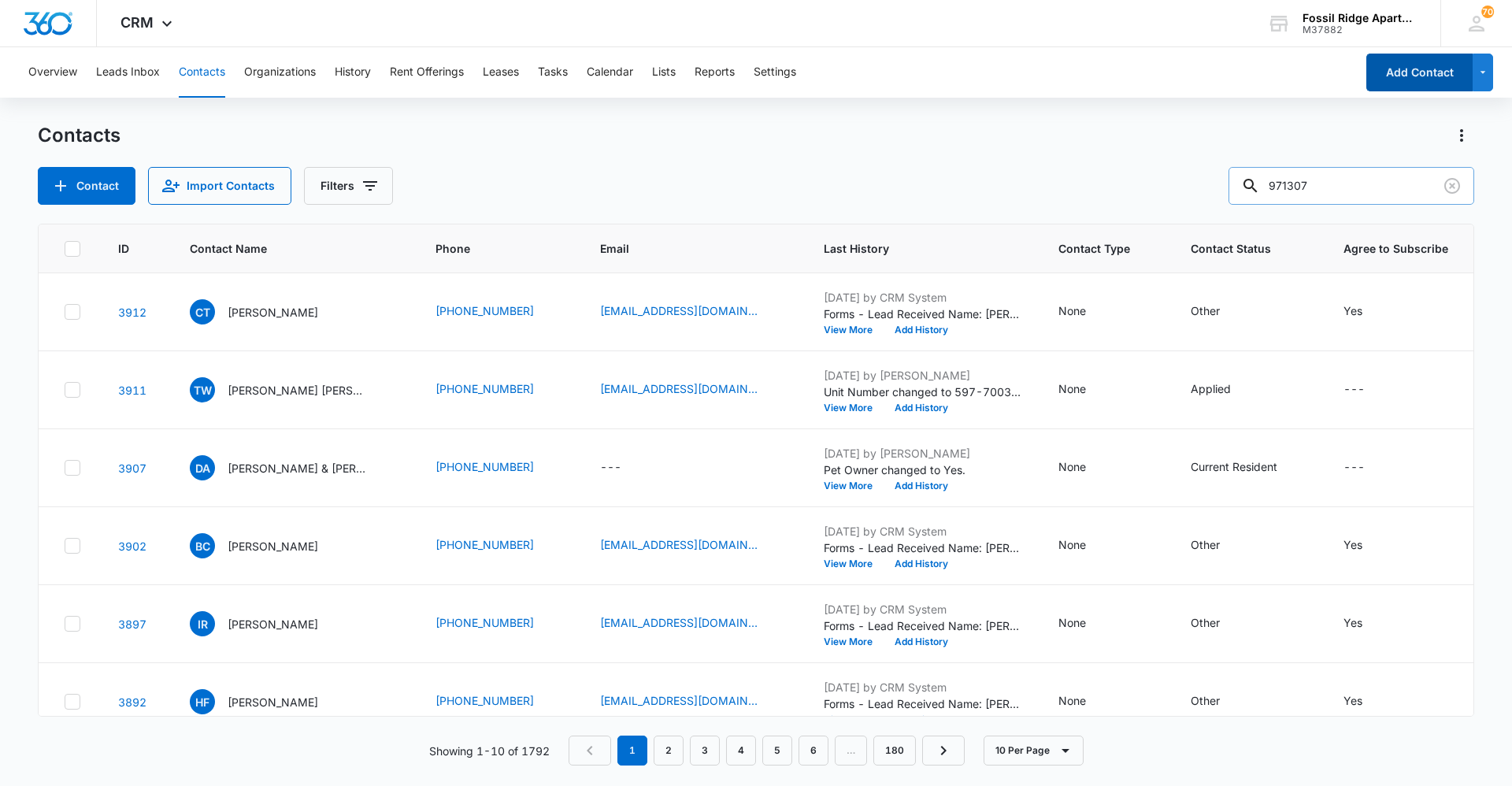
type input "971307"
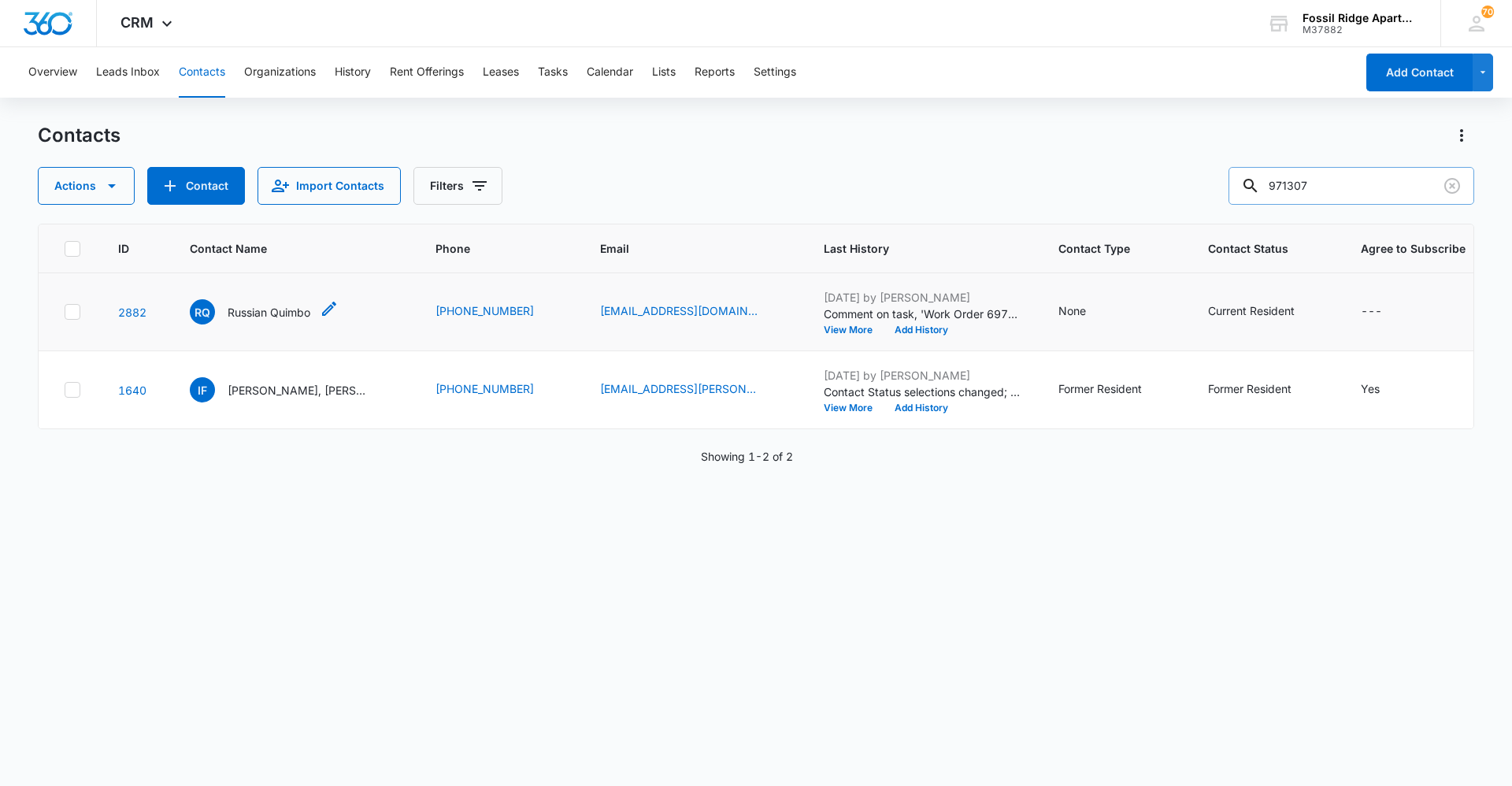
click at [262, 311] on p "Russian Quimbo" at bounding box center [269, 312] width 83 height 16
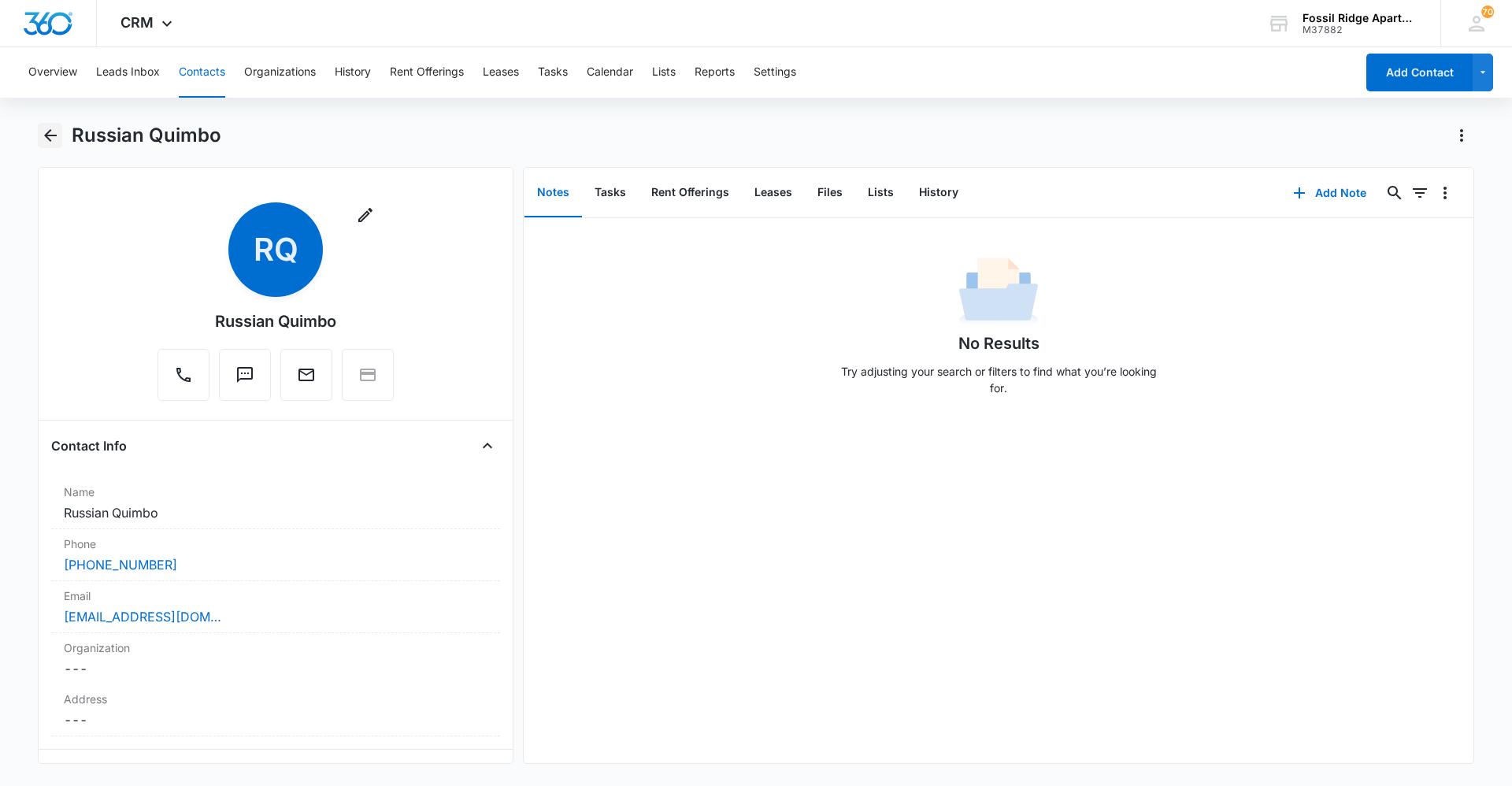
click at [38, 131] on button "Back" at bounding box center [50, 135] width 25 height 25
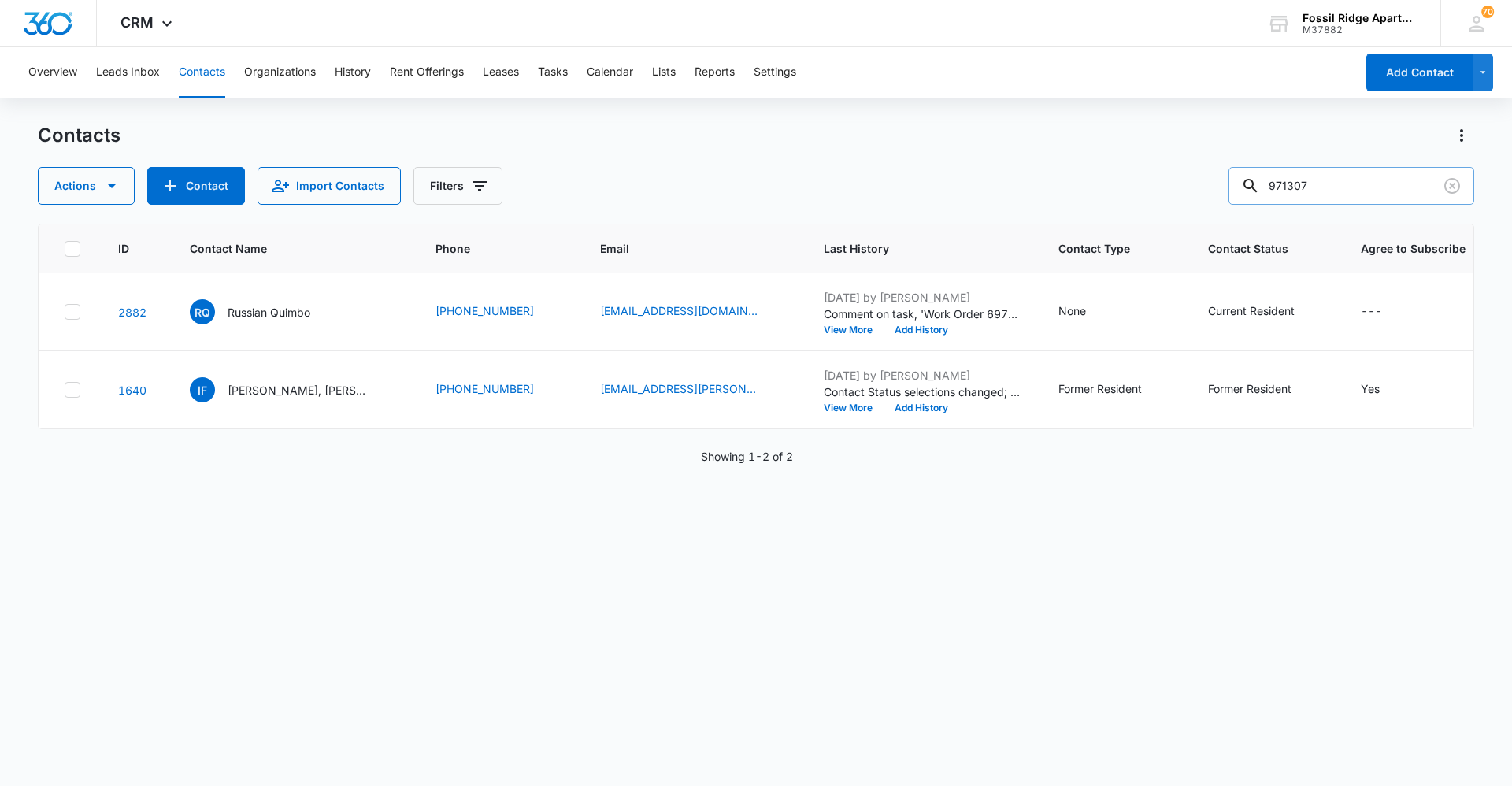
click at [754, 181] on input "971307" at bounding box center [1351, 185] width 246 height 38
type input "987202"
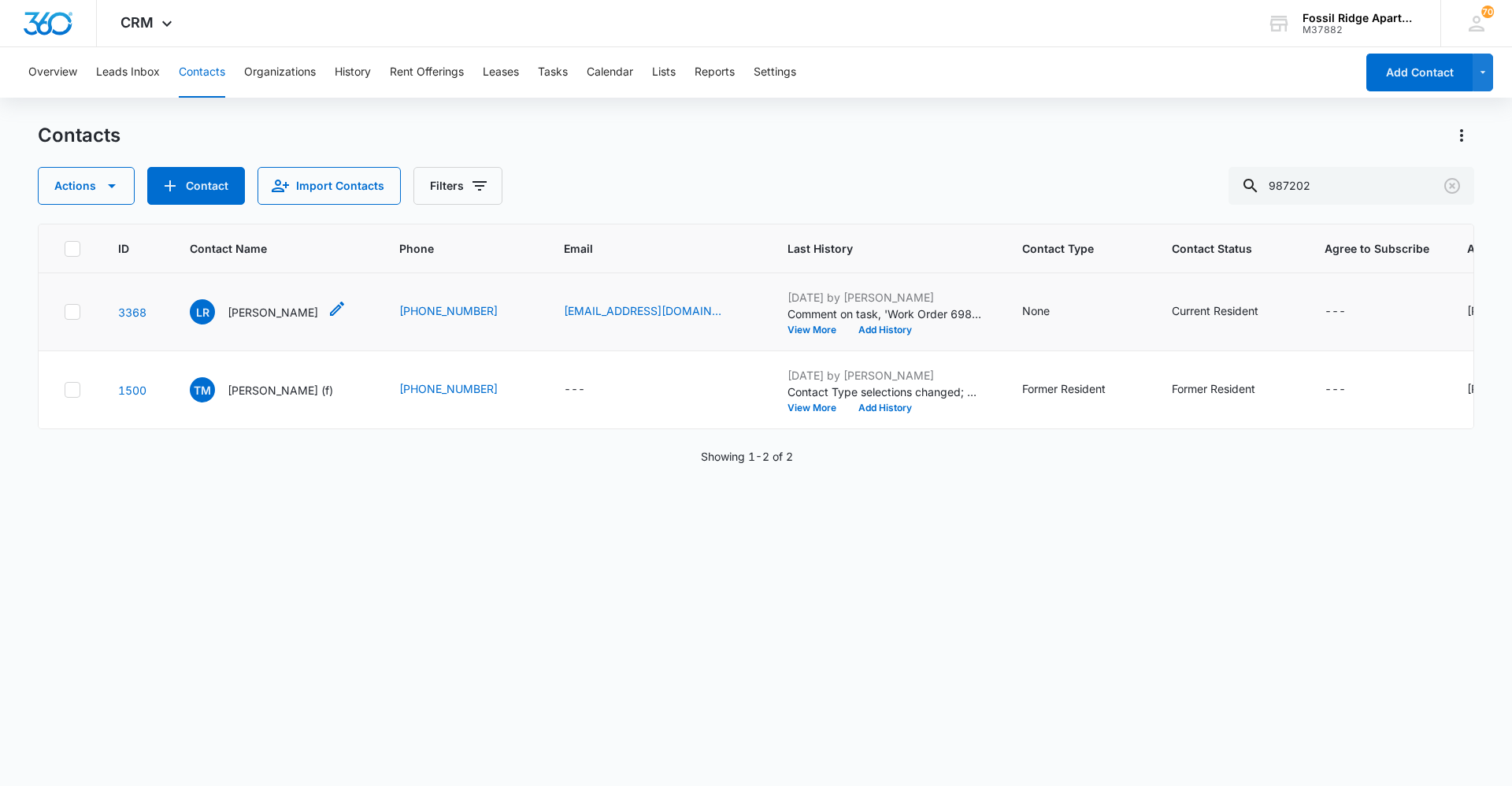
click at [279, 308] on p "[PERSON_NAME]" at bounding box center [273, 312] width 91 height 16
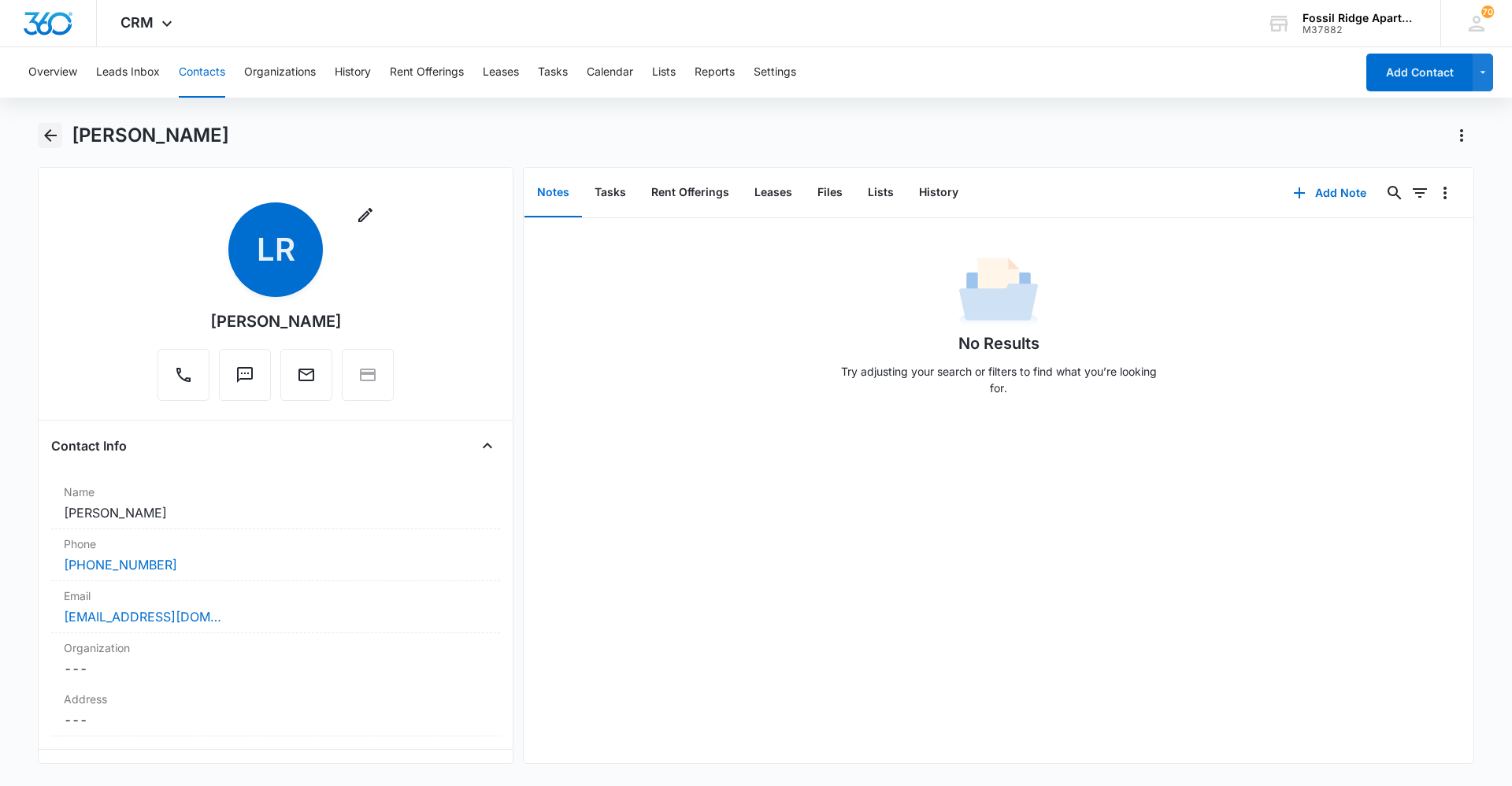
click at [48, 139] on icon "Back" at bounding box center [50, 135] width 12 height 12
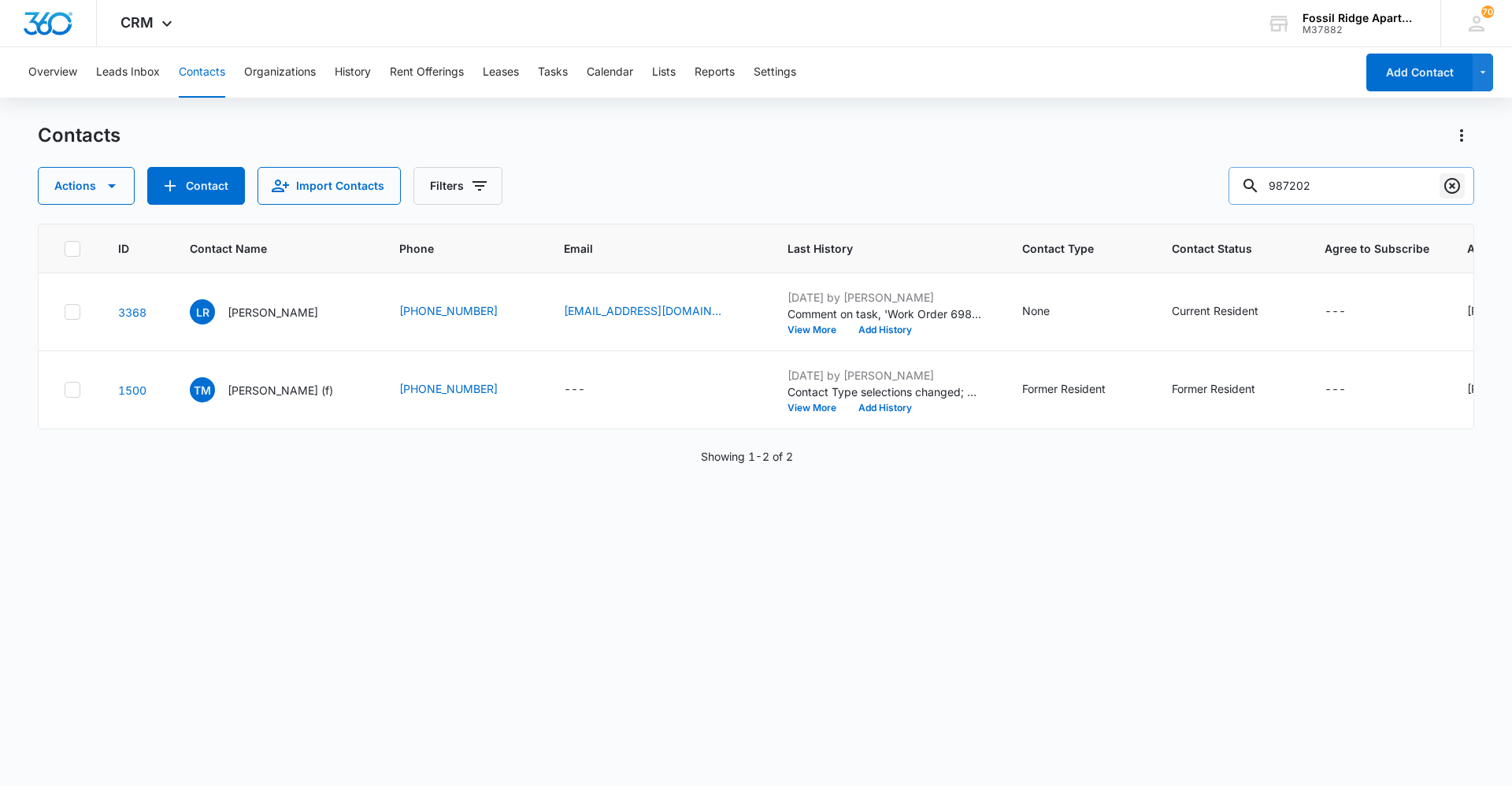
click at [754, 189] on icon "Clear" at bounding box center [1452, 185] width 19 height 19
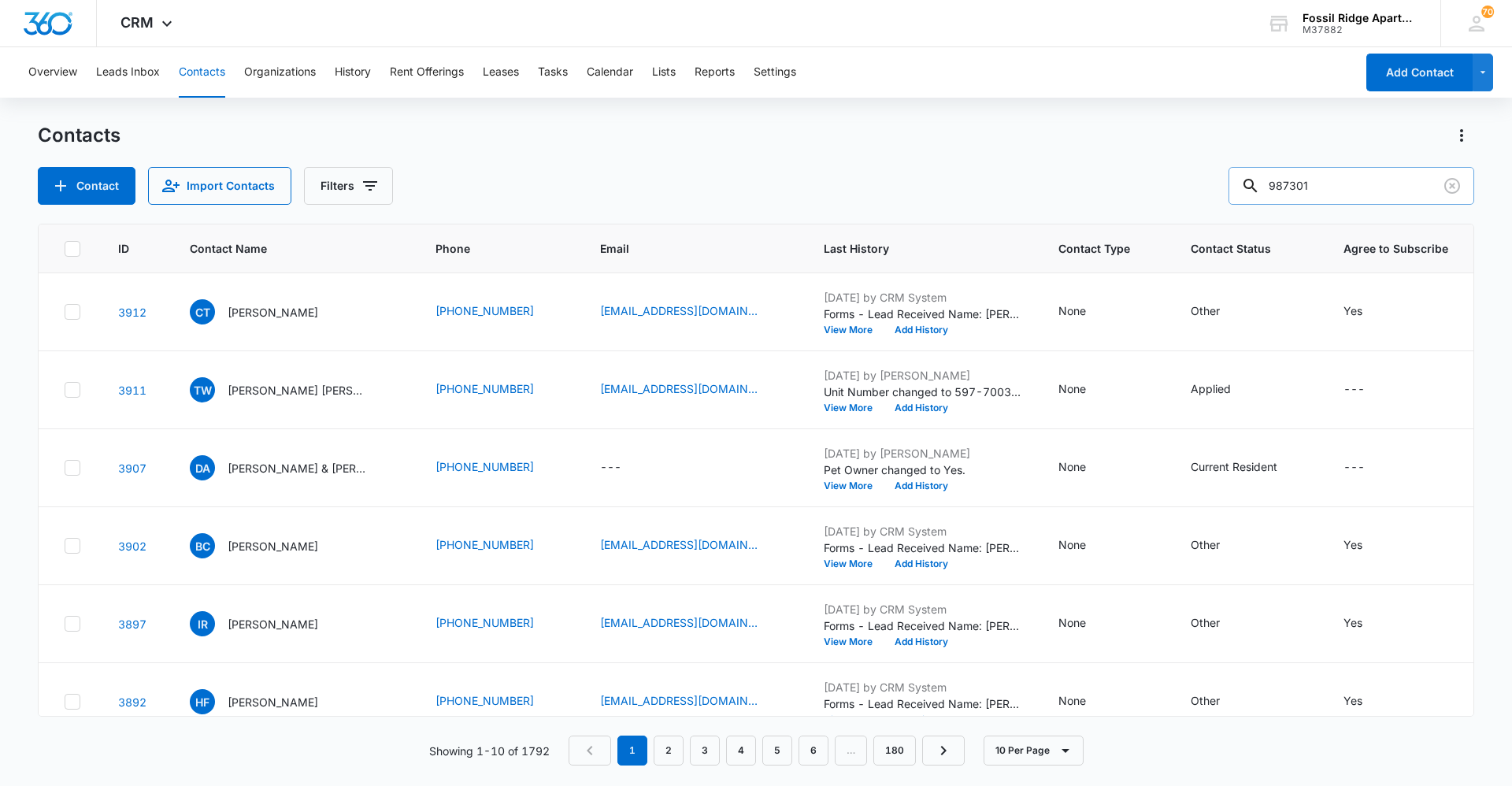
type input "987301"
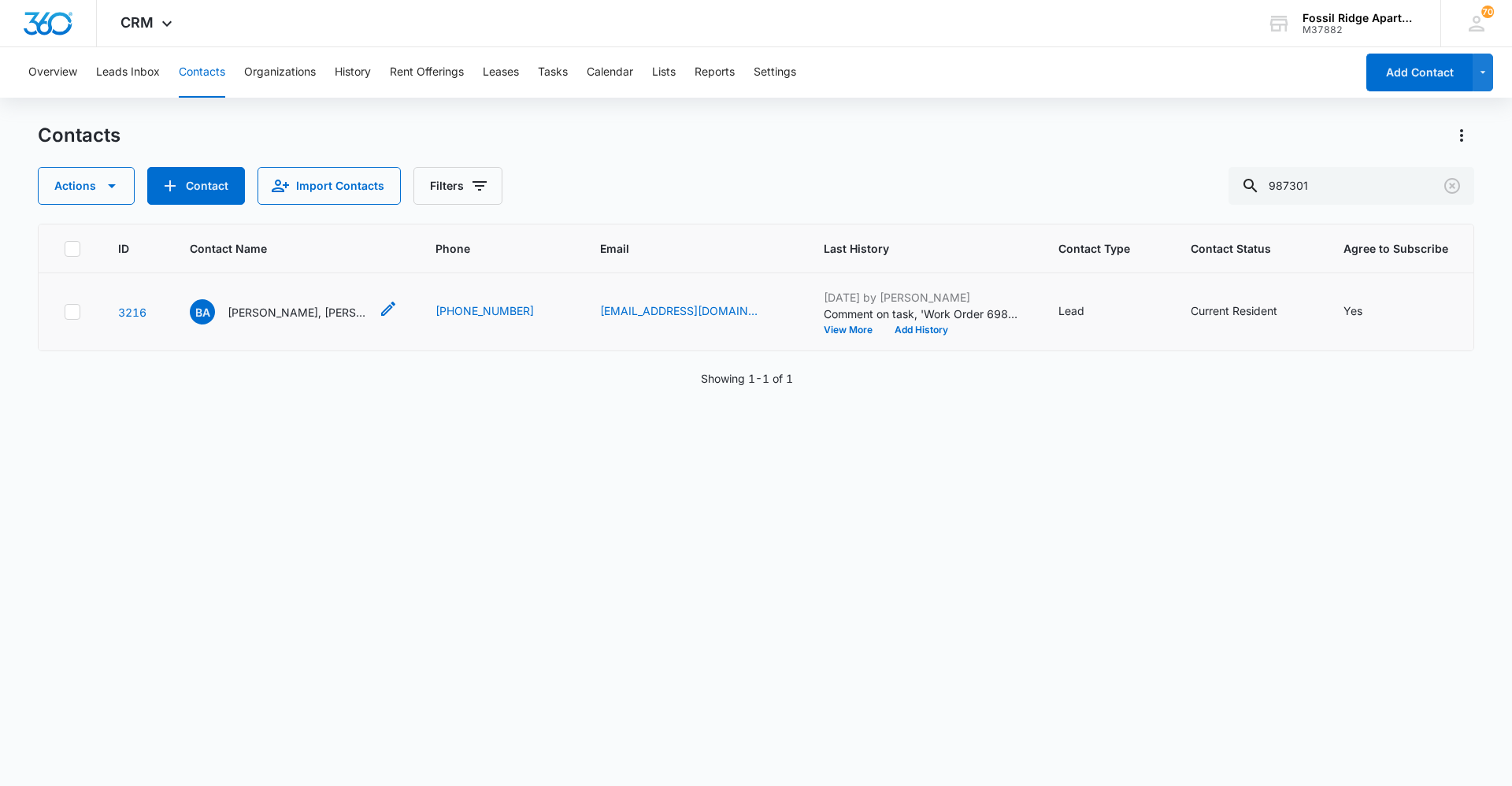
click at [311, 308] on p "[PERSON_NAME], [PERSON_NAME], [PERSON_NAME]" at bounding box center [298, 312] width 141 height 16
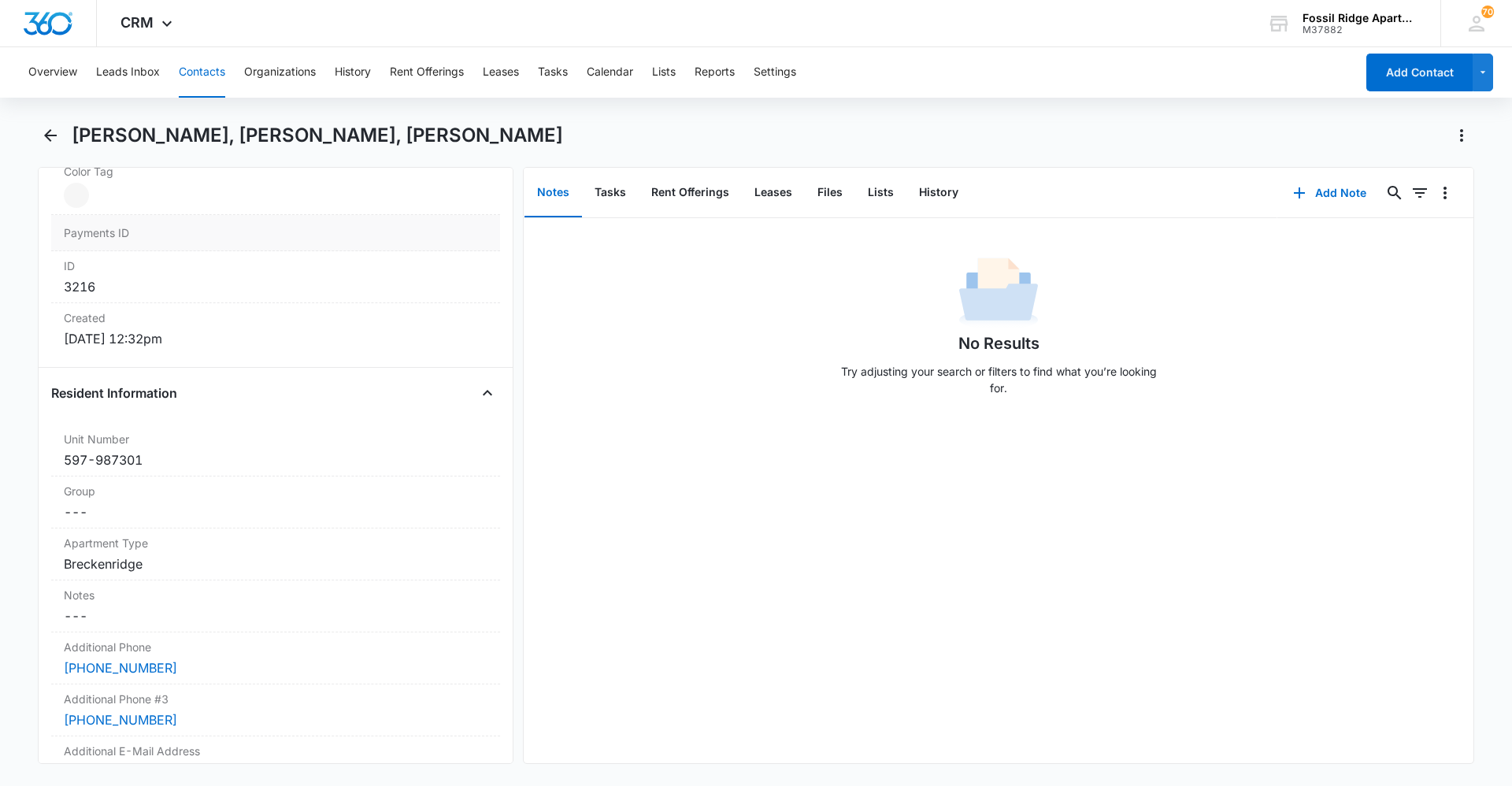
scroll to position [1024, 0]
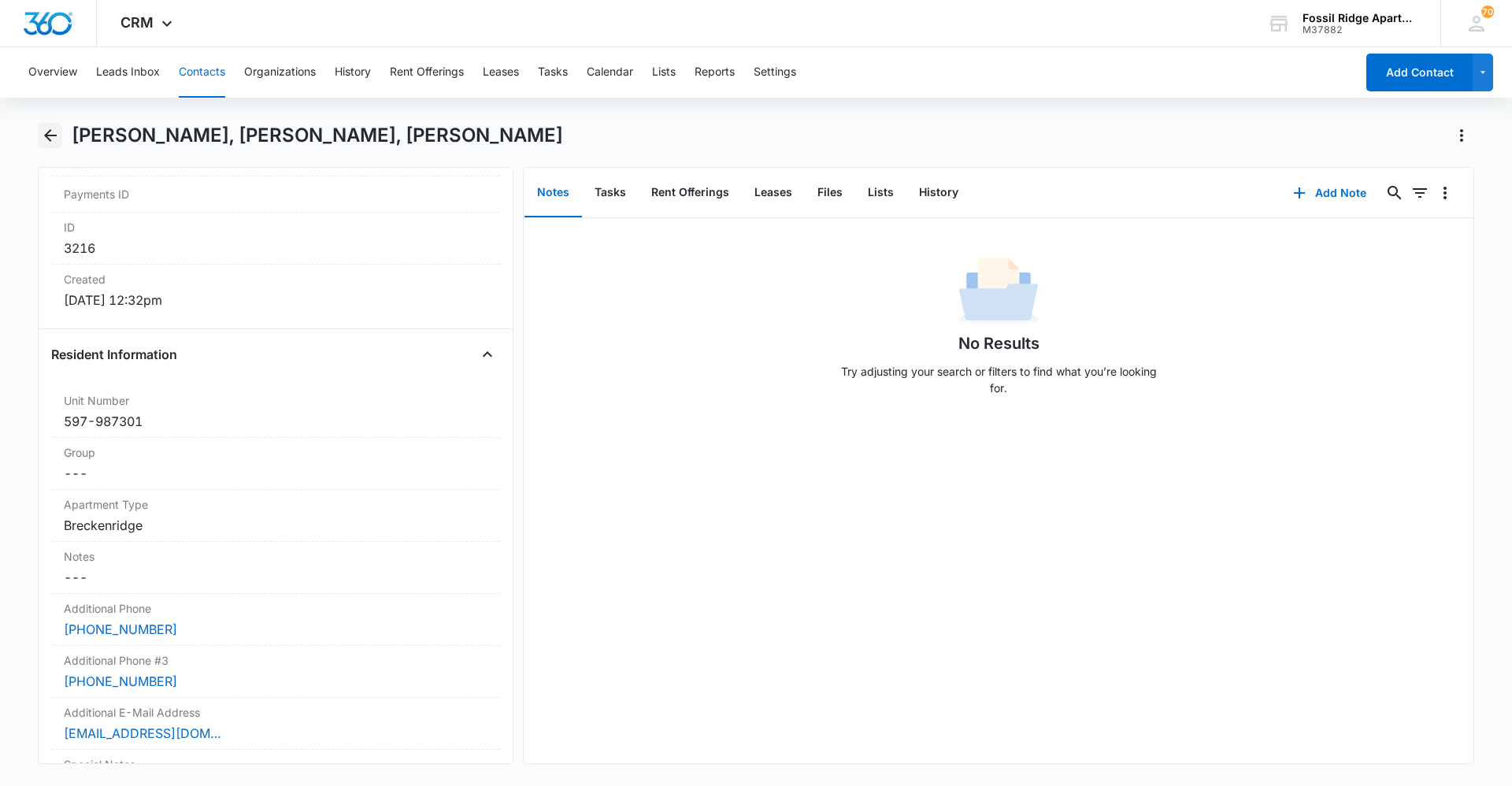
click at [47, 141] on icon "Back" at bounding box center [50, 135] width 19 height 19
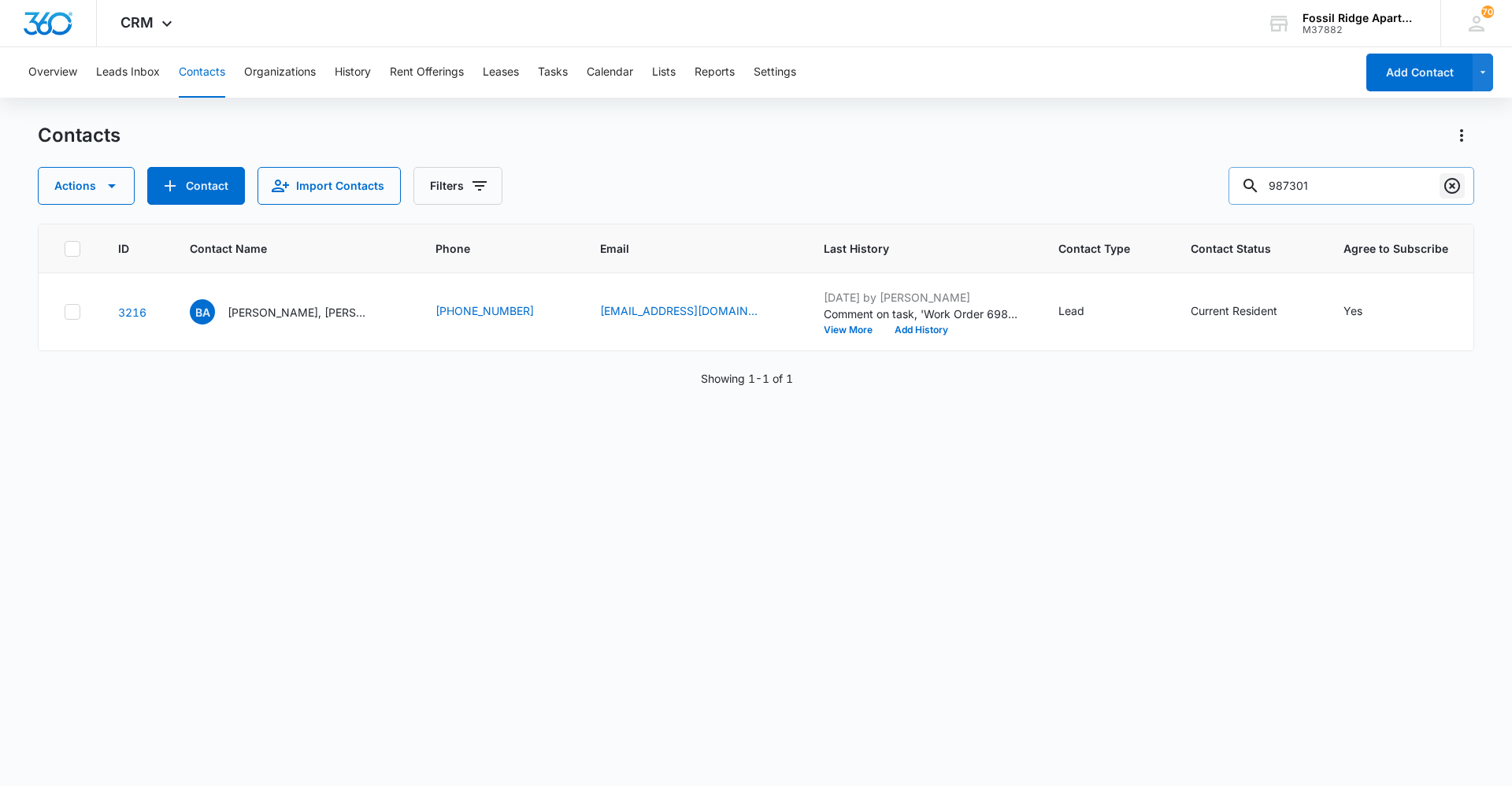
click at [754, 188] on button "Clear" at bounding box center [1452, 185] width 25 height 25
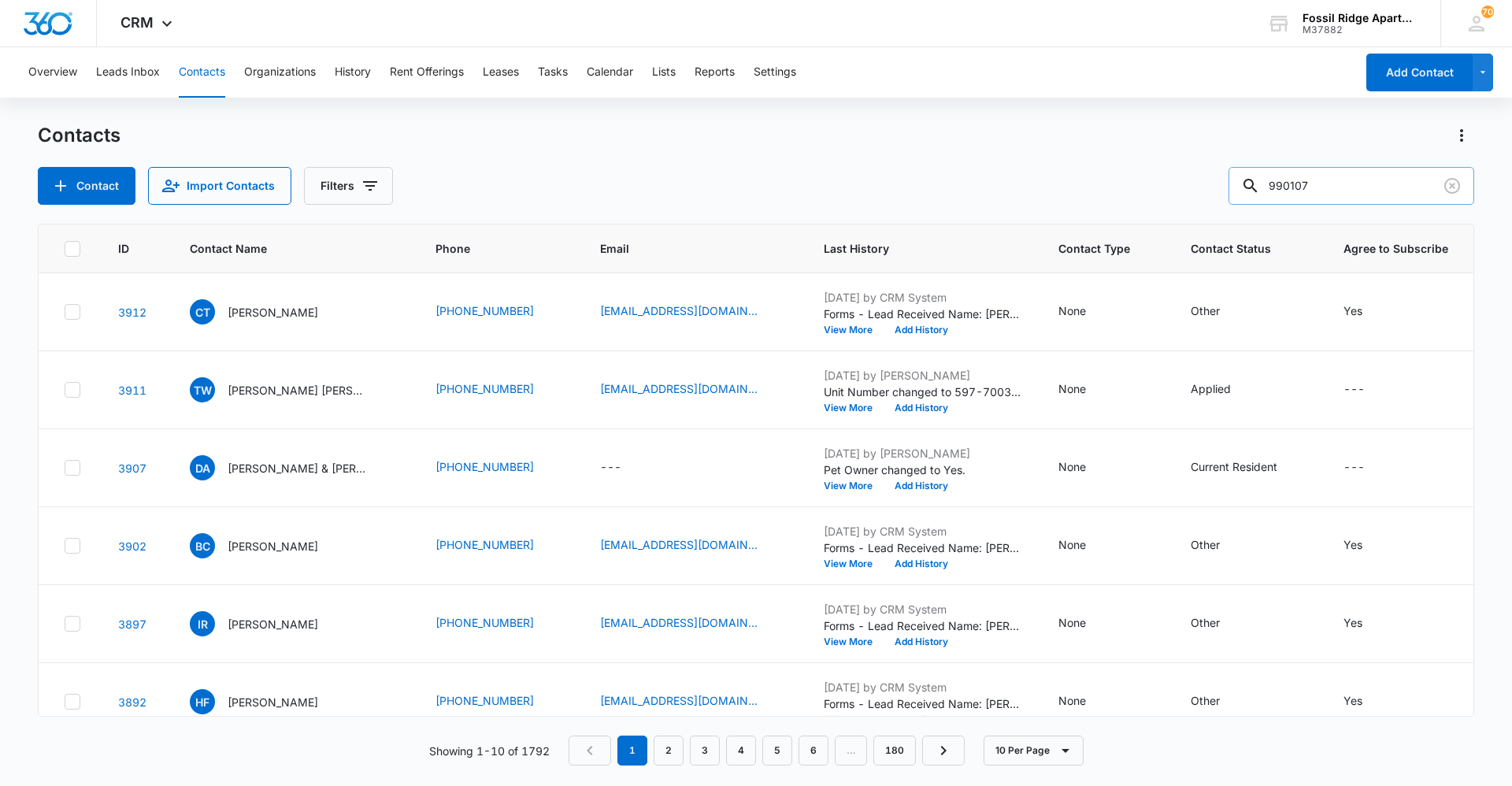
type input "990107"
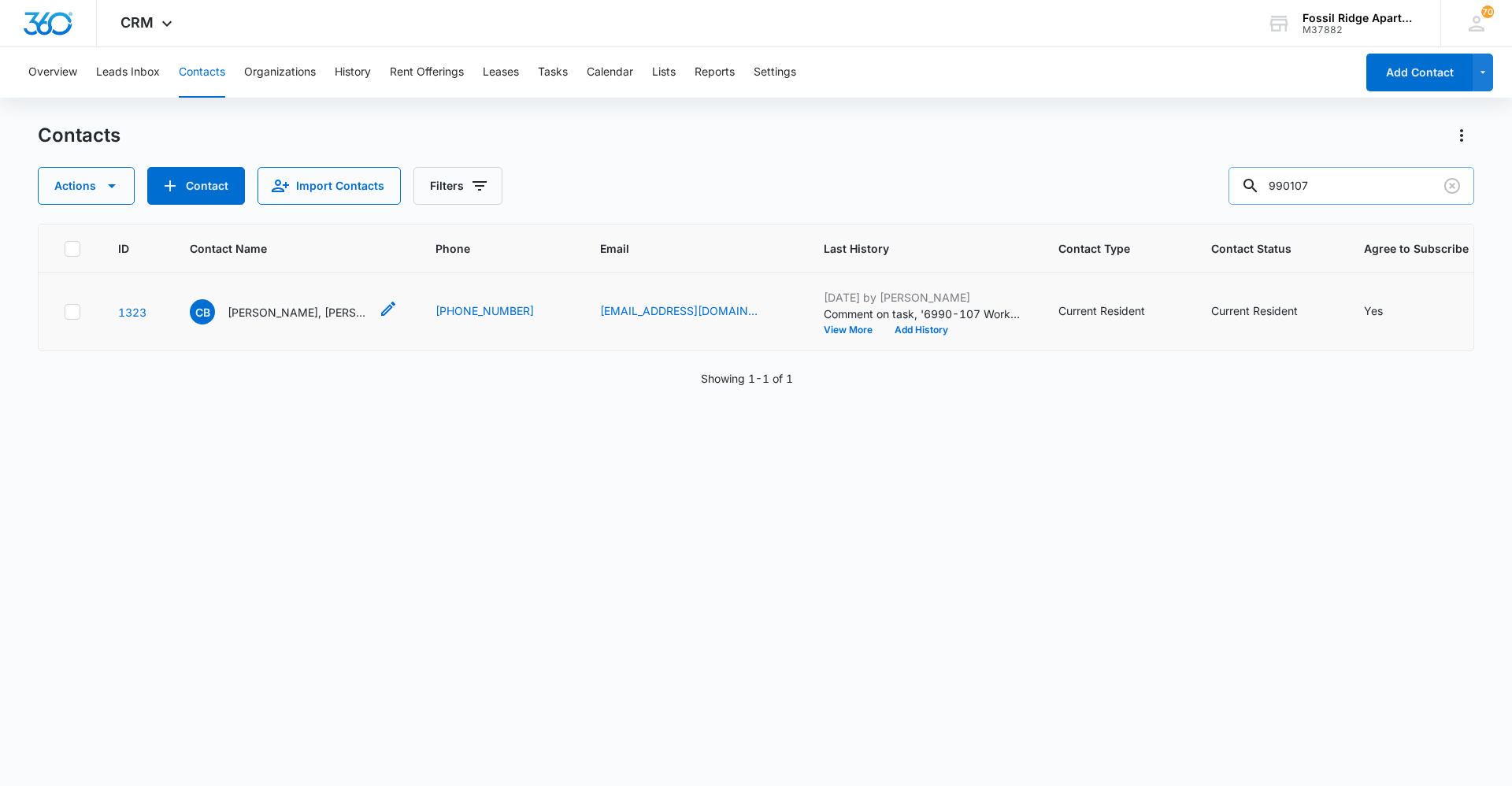
click at [266, 318] on p "[PERSON_NAME], [PERSON_NAME]" at bounding box center [298, 312] width 141 height 16
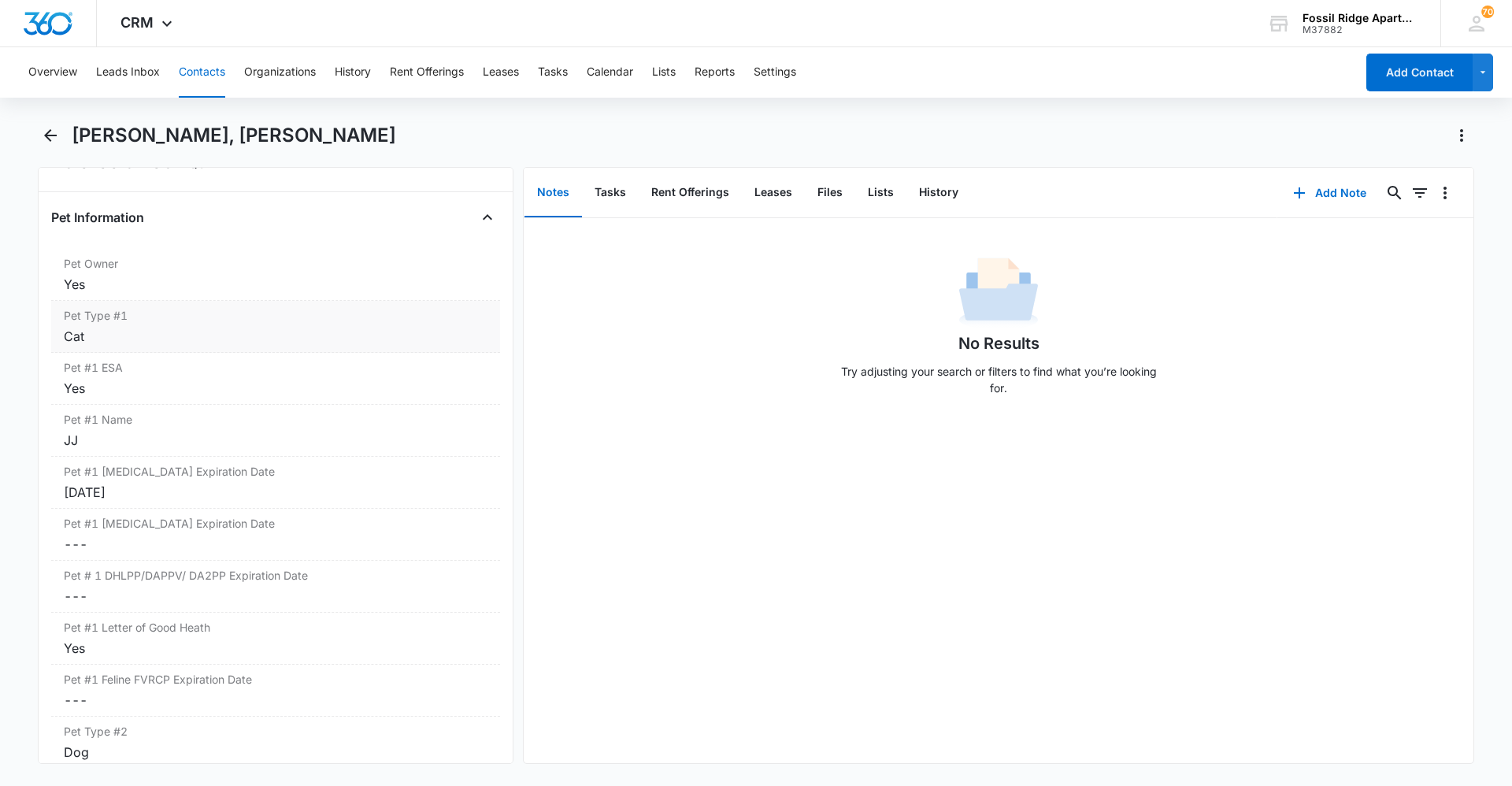
scroll to position [2520, 0]
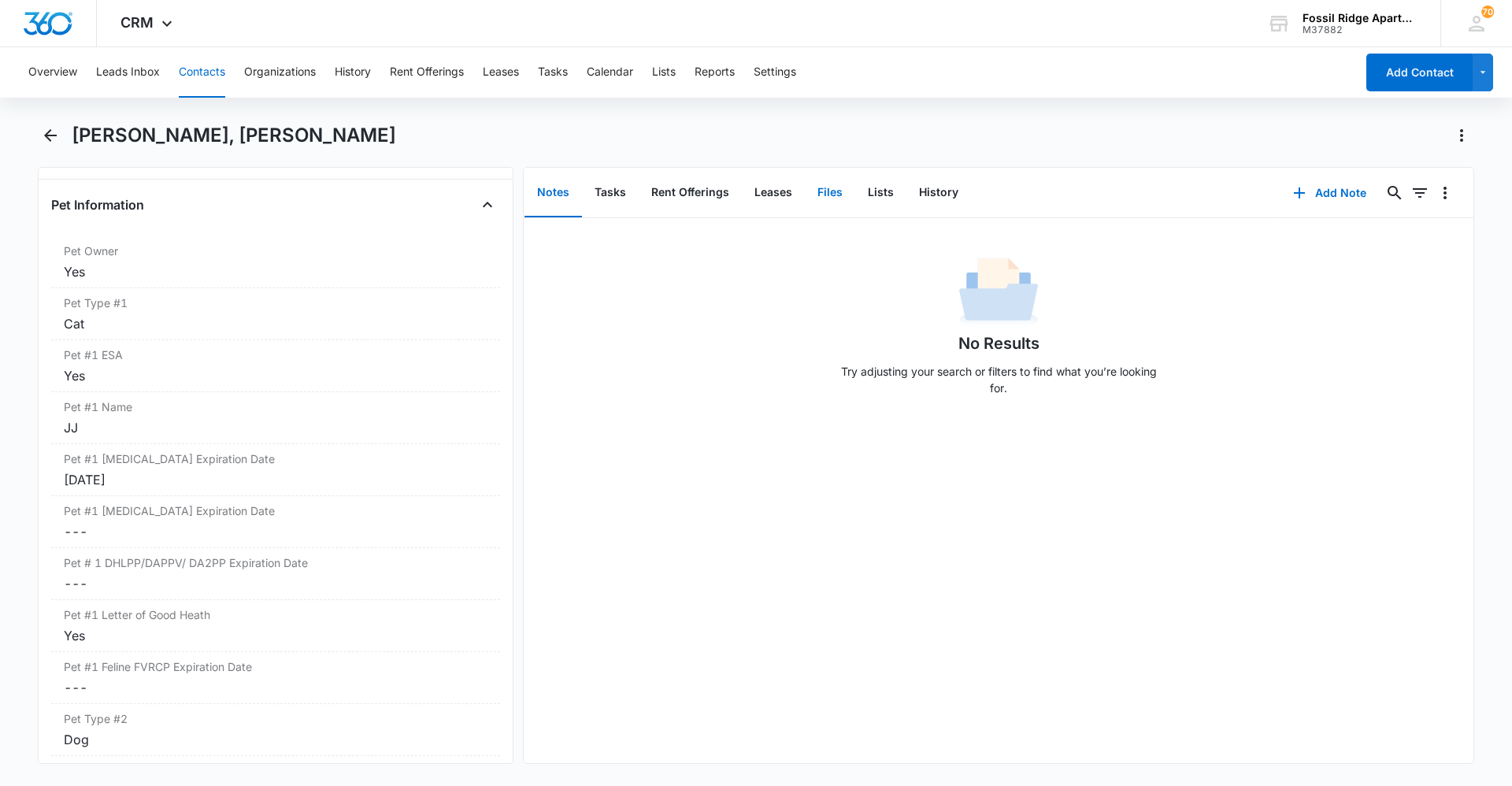
click at [754, 190] on button "Files" at bounding box center [830, 193] width 51 height 49
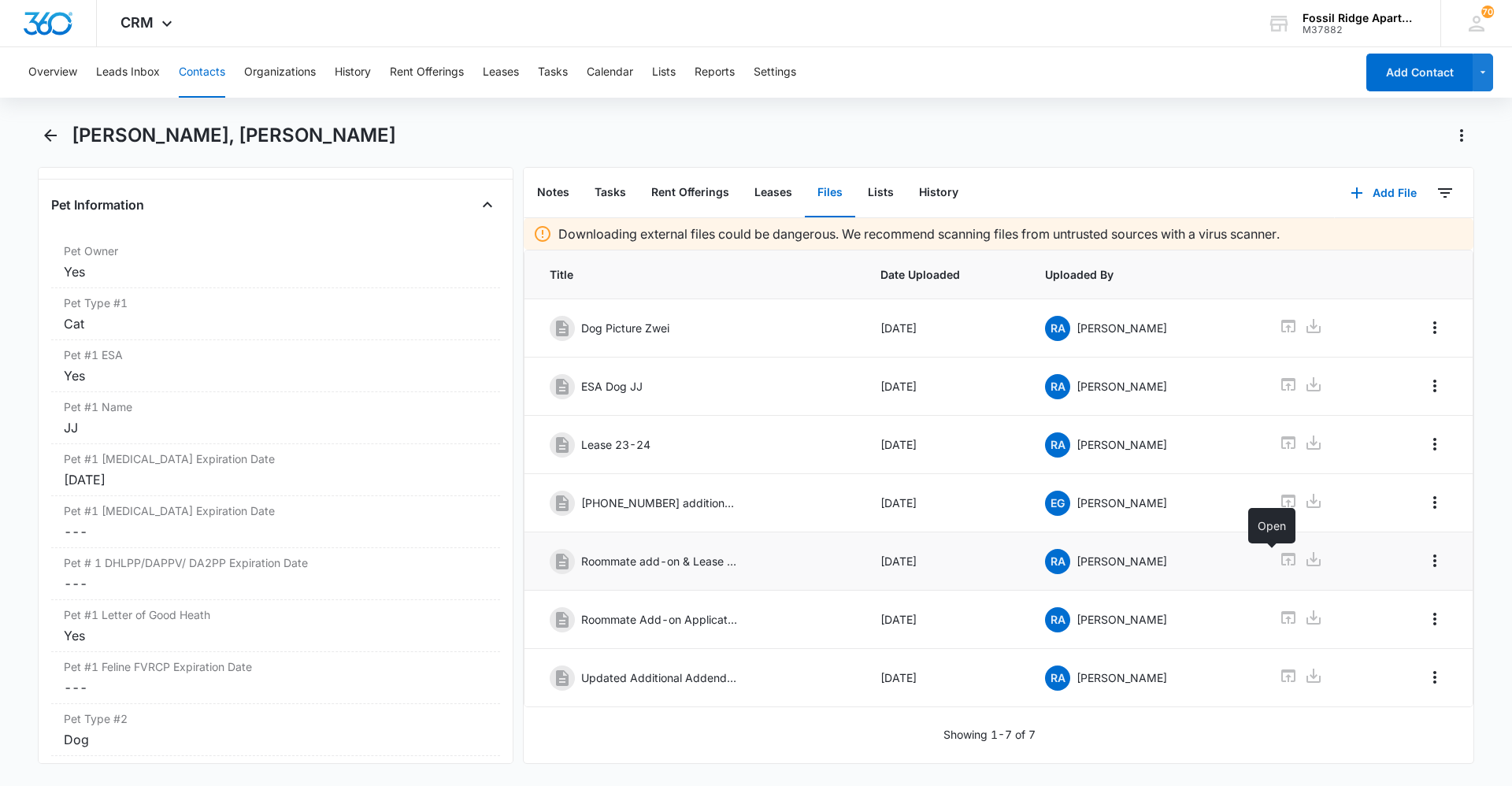
click at [754, 562] on icon at bounding box center [1288, 559] width 14 height 12
